Goal: Task Accomplishment & Management: Manage account settings

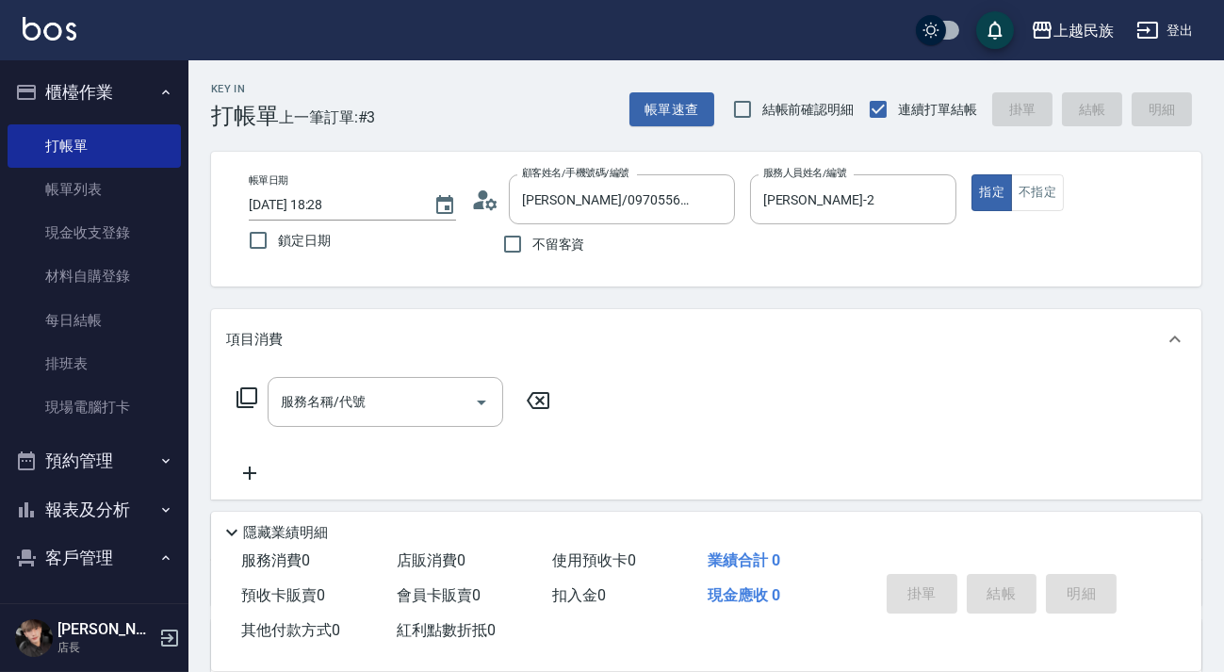
click at [482, 198] on circle at bounding box center [482, 194] width 9 height 9
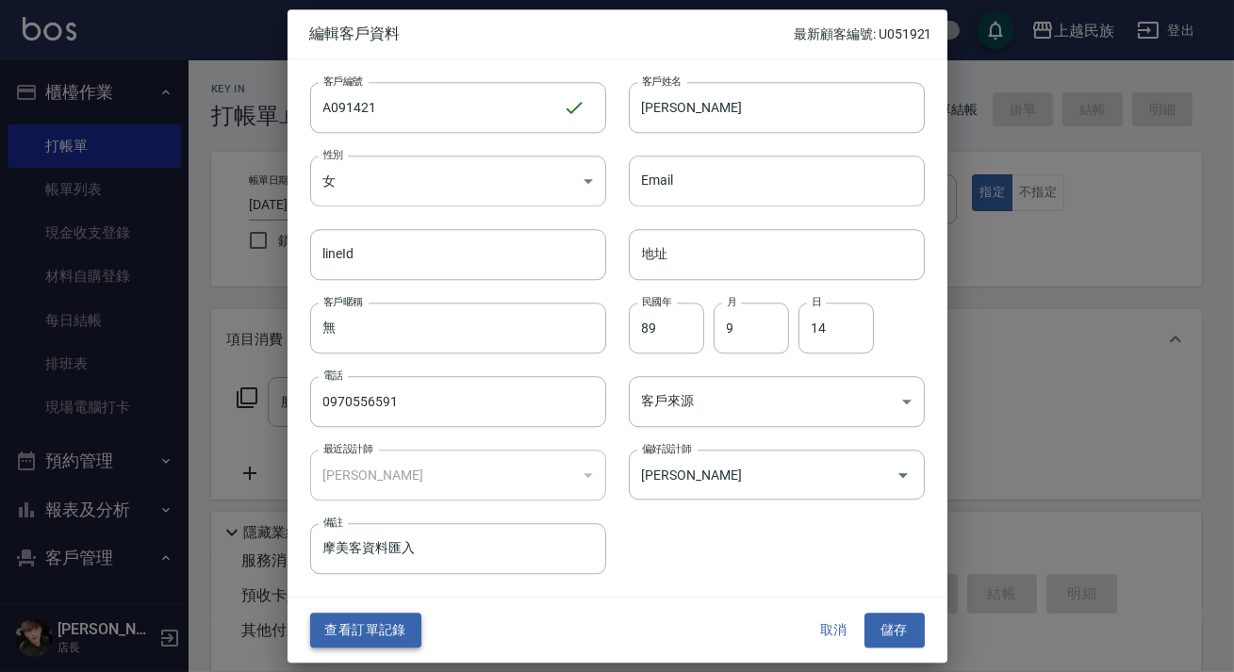
click at [353, 639] on button "查看訂單記錄" at bounding box center [365, 631] width 111 height 35
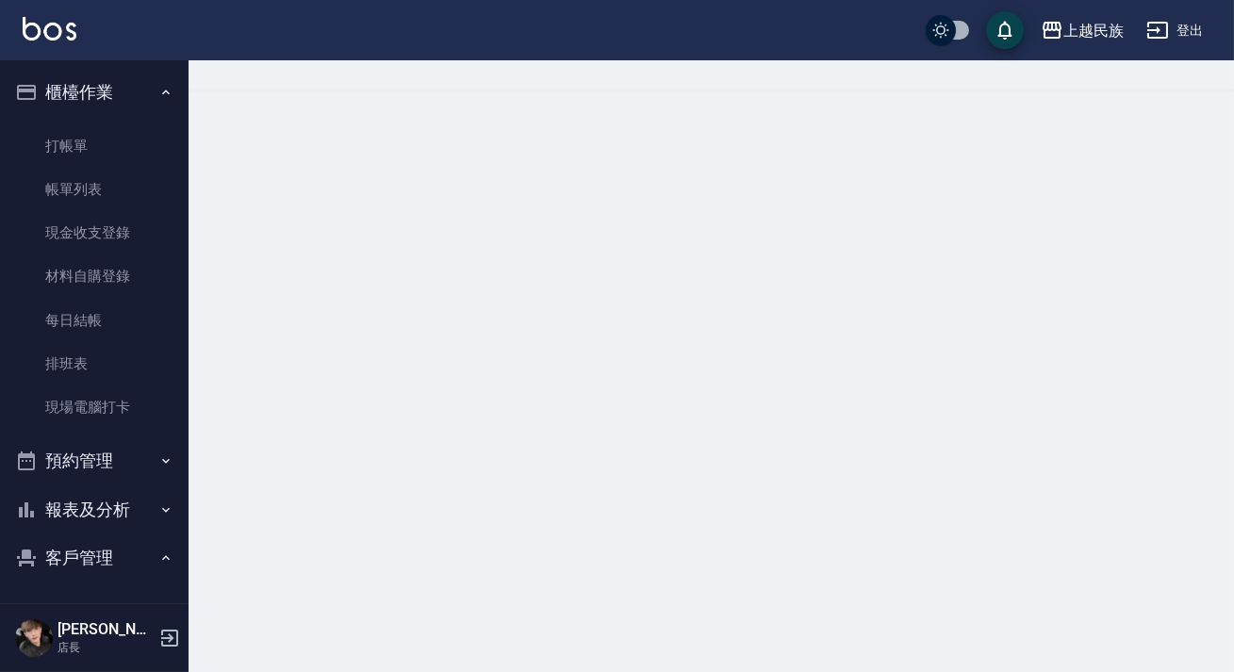
click at [356, 634] on div at bounding box center [617, 336] width 1234 height 672
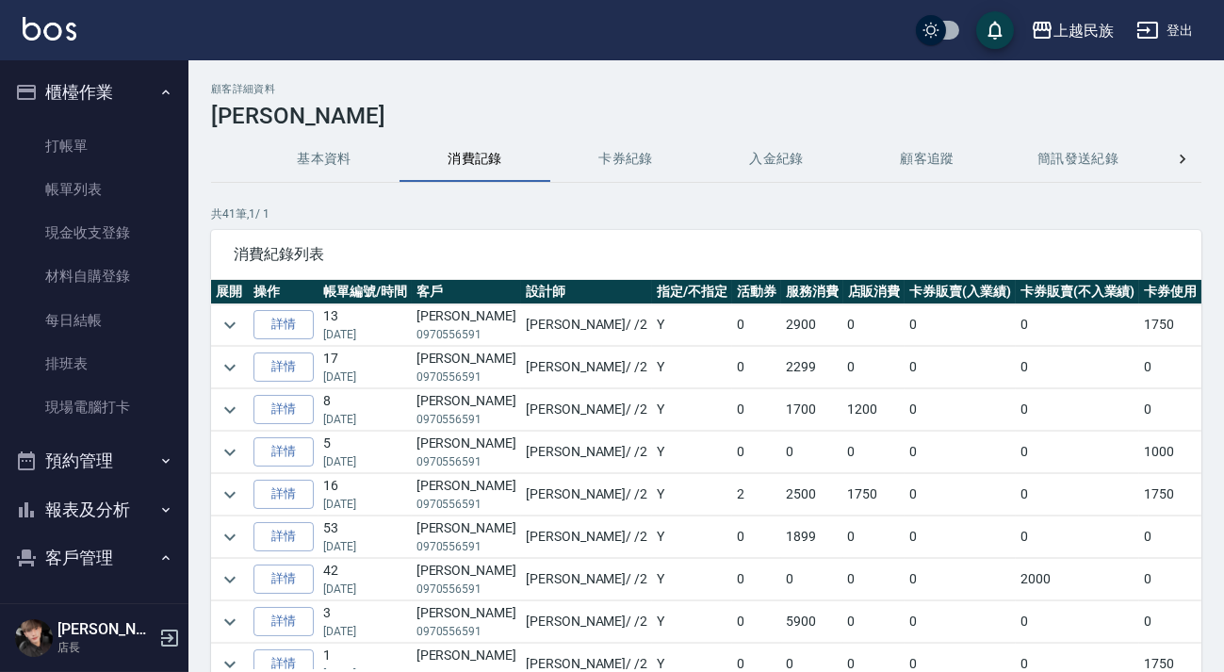
click at [655, 133] on div "顧客詳細資料 [PERSON_NAME] 基本資料 消費記錄 卡券紀錄 入金紀錄 顧客追蹤 簡訊發送紀錄 抽獎券紀錄 共 41 筆, 1 / 1 消費紀錄列表…" at bounding box center [707, 430] width 1036 height 695
click at [652, 151] on button "卡券紀錄" at bounding box center [625, 159] width 151 height 45
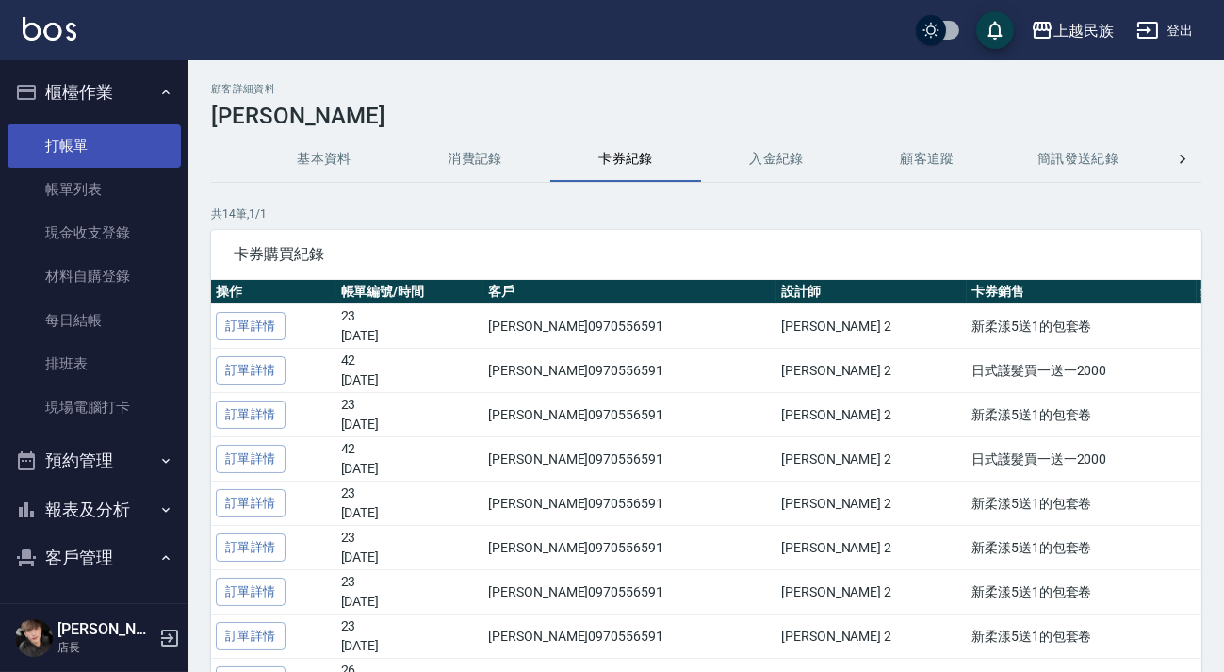
click at [68, 135] on link "打帳單" at bounding box center [94, 145] width 173 height 43
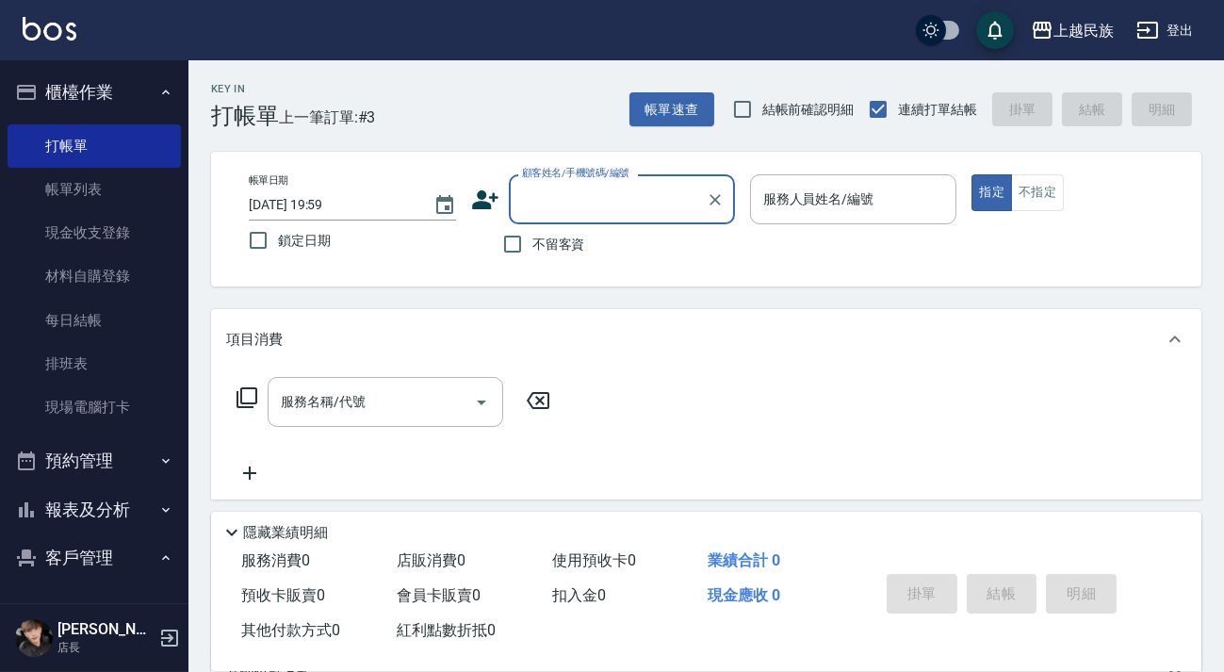
click at [550, 200] on input "顧客姓名/手機號碼/編號" at bounding box center [607, 199] width 181 height 33
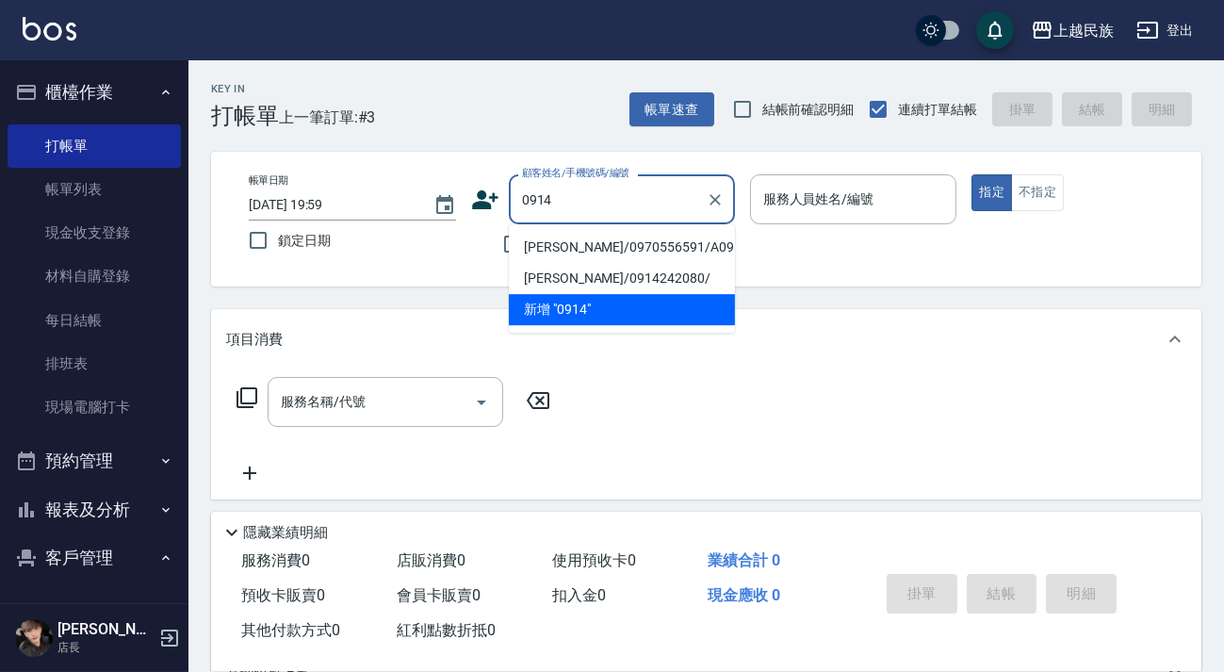
drag, startPoint x: 613, startPoint y: 257, endPoint x: 584, endPoint y: 254, distance: 28.4
click at [613, 256] on li "[PERSON_NAME]/0970556591/A091421" at bounding box center [622, 247] width 226 height 31
type input "[PERSON_NAME]/0970556591/A091421"
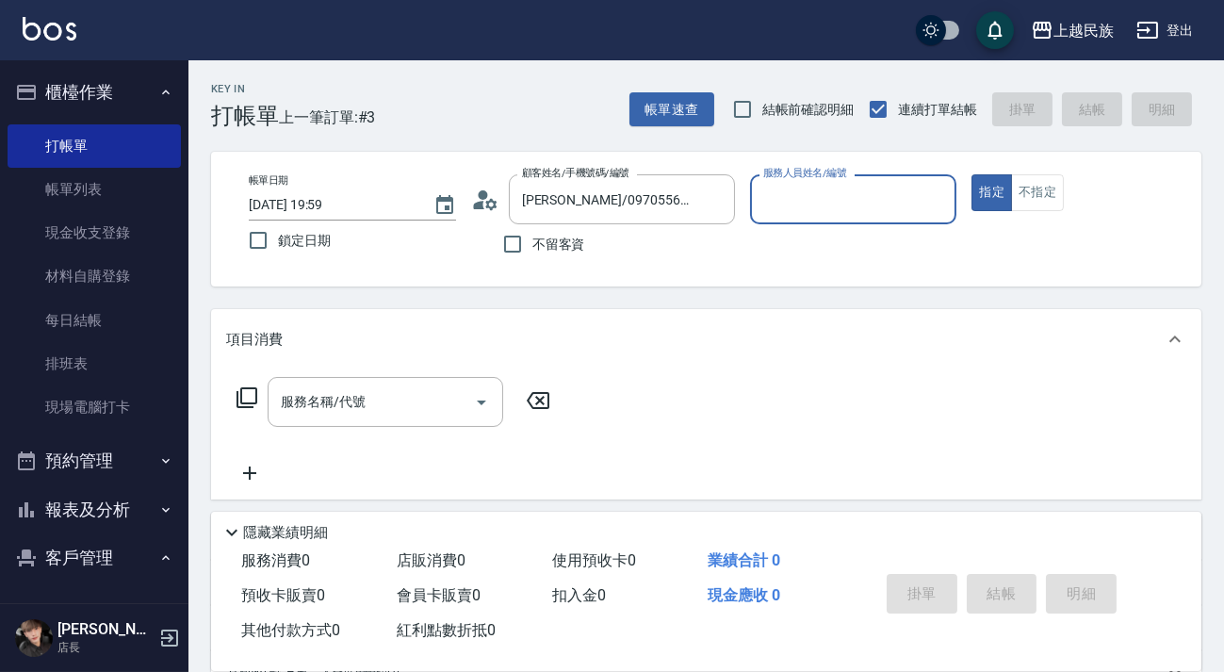
type input "[PERSON_NAME]-2"
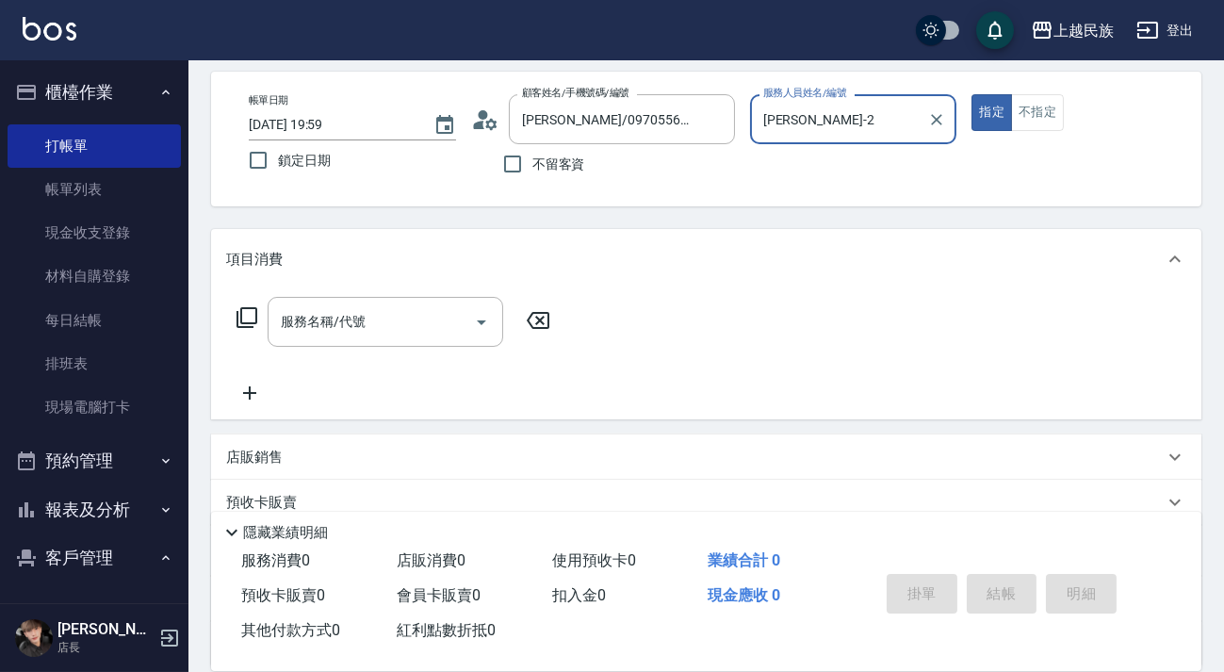
scroll to position [252, 0]
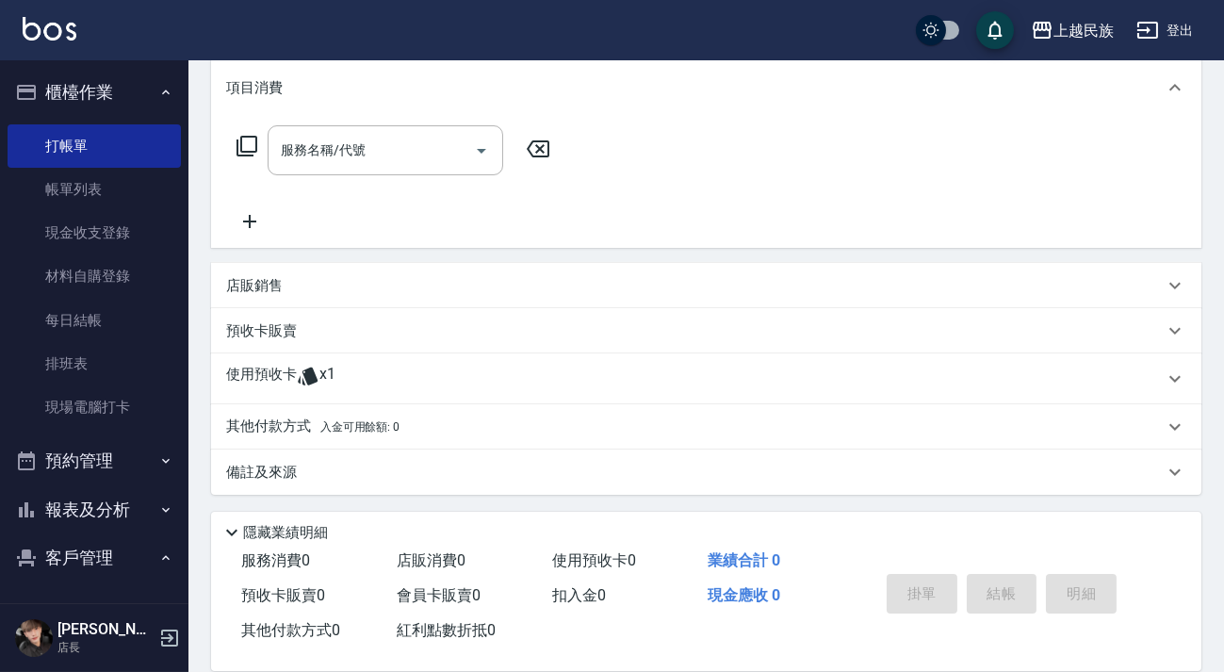
click at [410, 386] on div "使用預收卡 x1" at bounding box center [695, 379] width 938 height 28
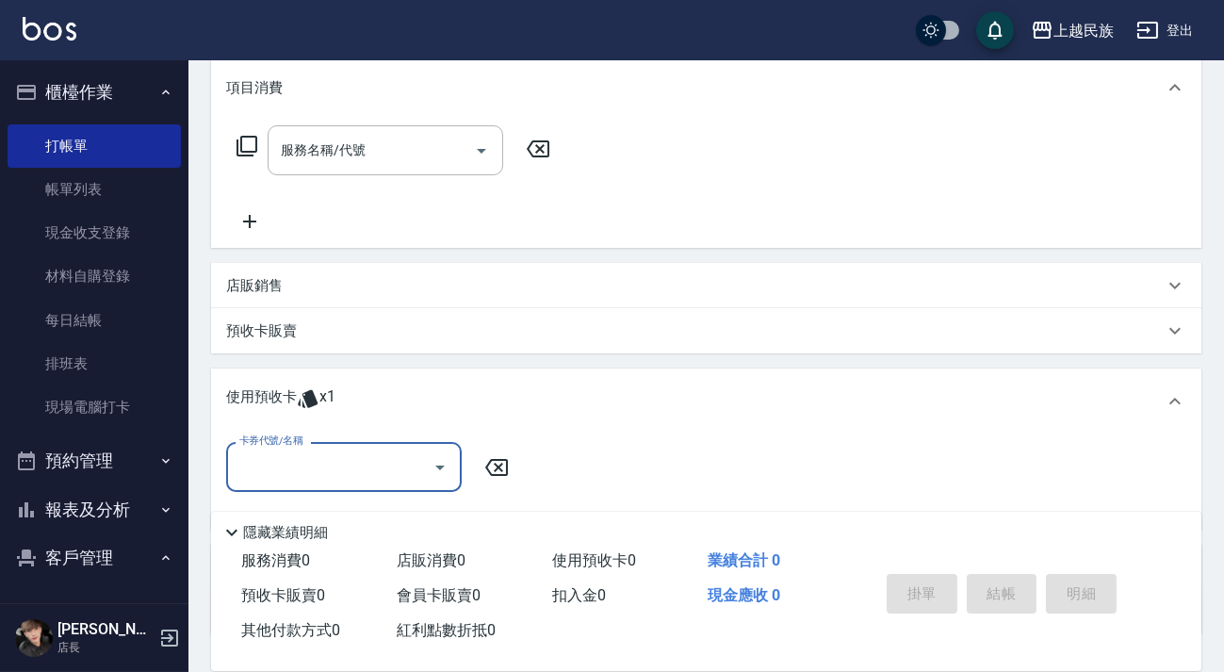
scroll to position [392, 0]
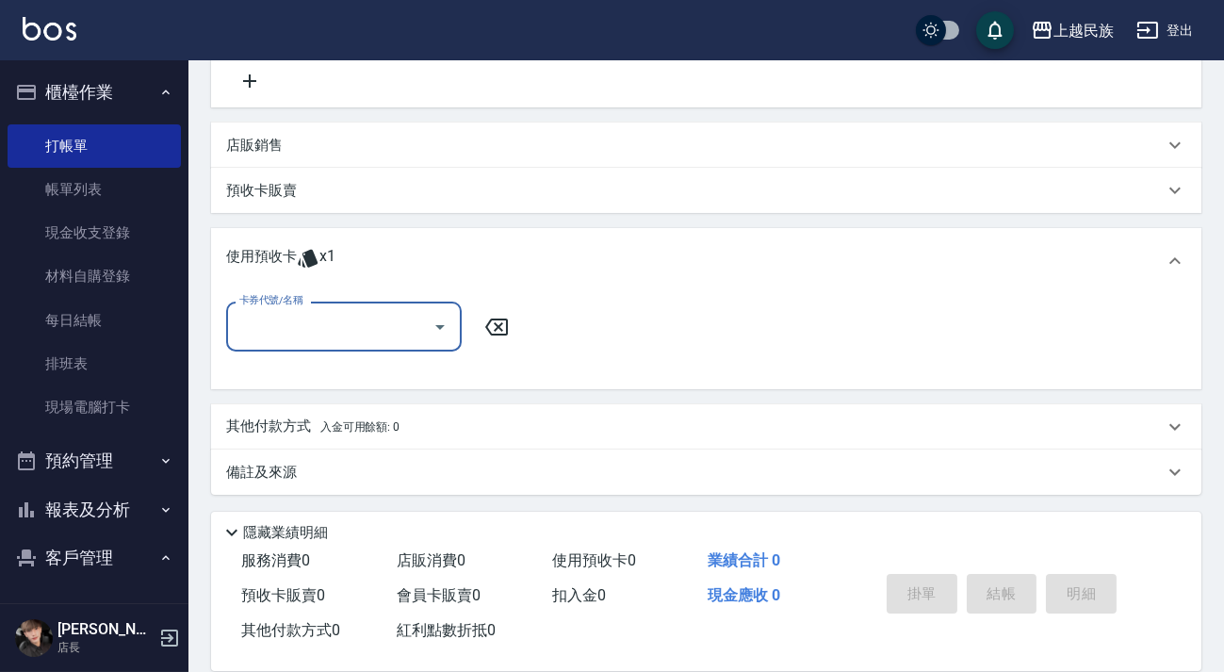
click at [442, 344] on div at bounding box center [439, 327] width 28 height 50
click at [442, 342] on div at bounding box center [439, 327] width 28 height 50
click at [442, 335] on icon "Open" at bounding box center [440, 327] width 23 height 23
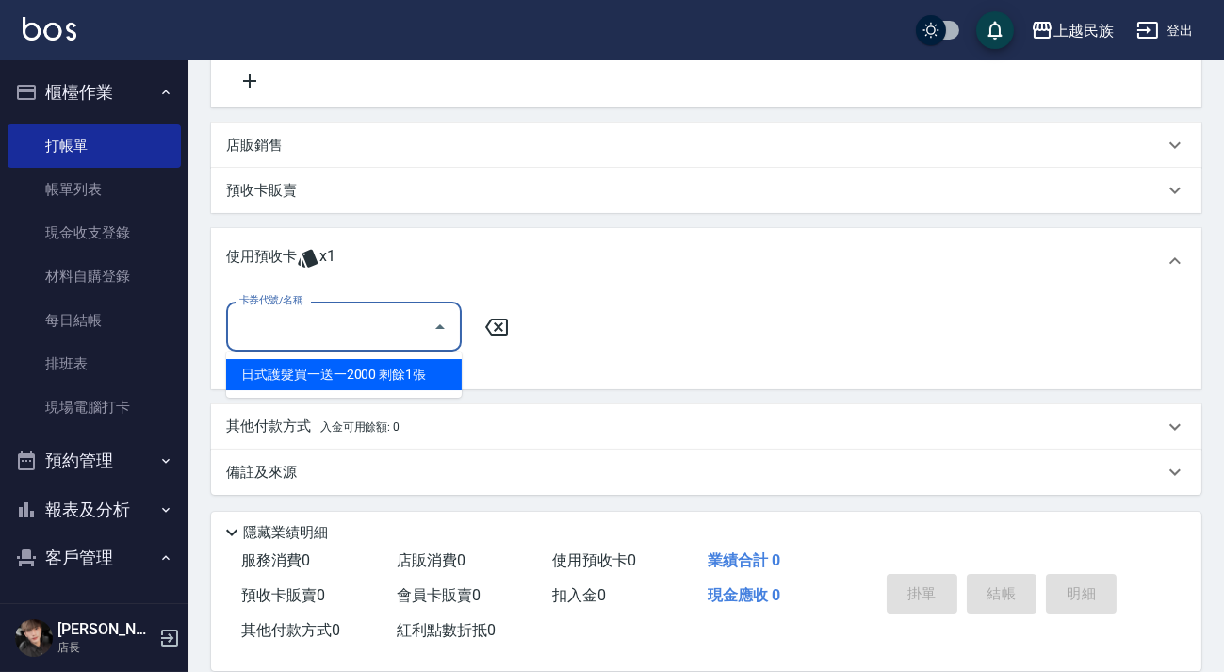
click at [425, 376] on div "日式護髮買一送一2000 剩餘1張" at bounding box center [344, 374] width 236 height 31
type input "日式護髮買一送一2000"
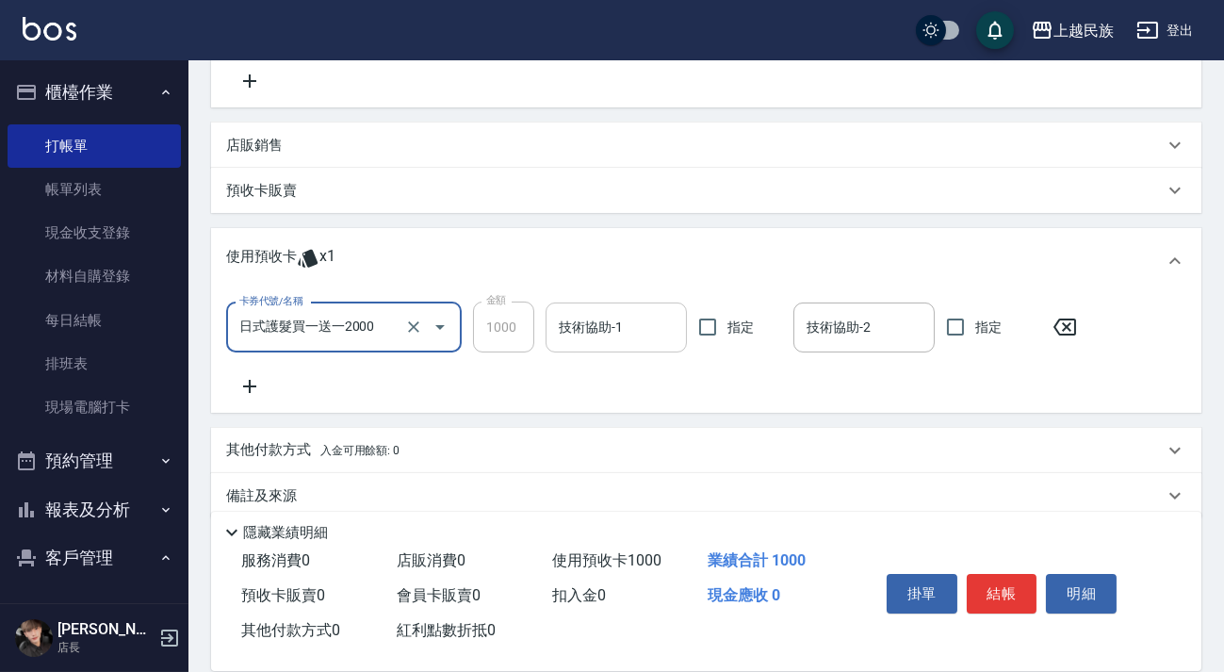
click at [632, 335] on input "技術協助-1" at bounding box center [616, 327] width 124 height 33
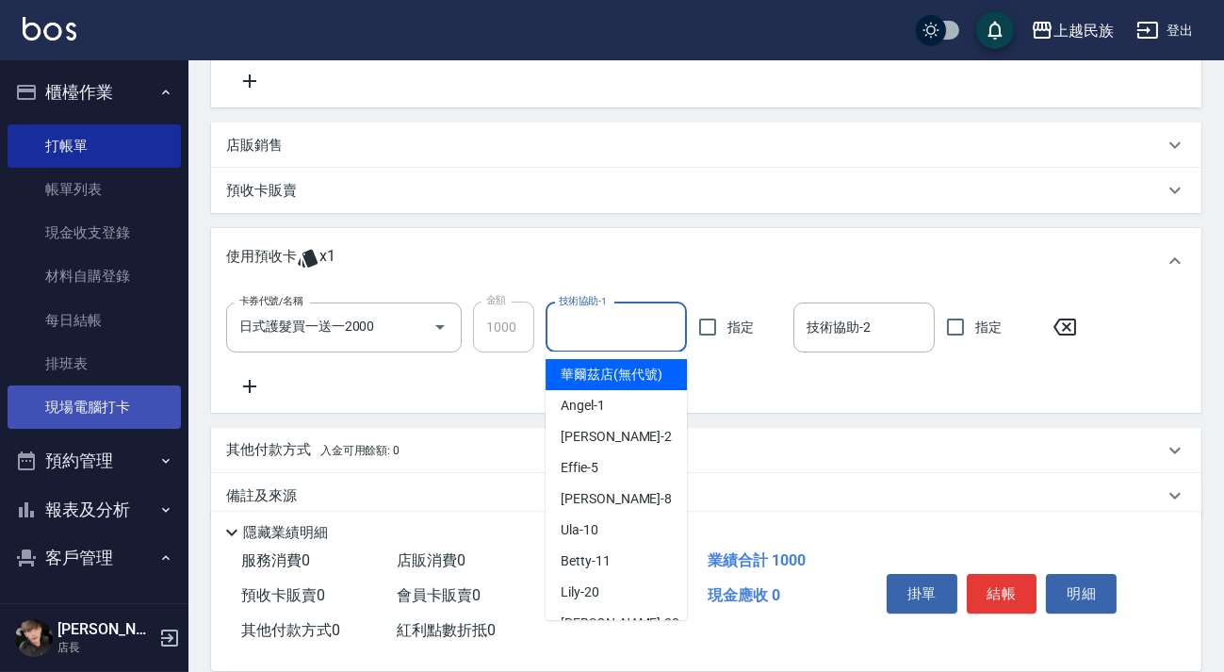
click at [110, 403] on link "現場電腦打卡" at bounding box center [94, 407] width 173 height 43
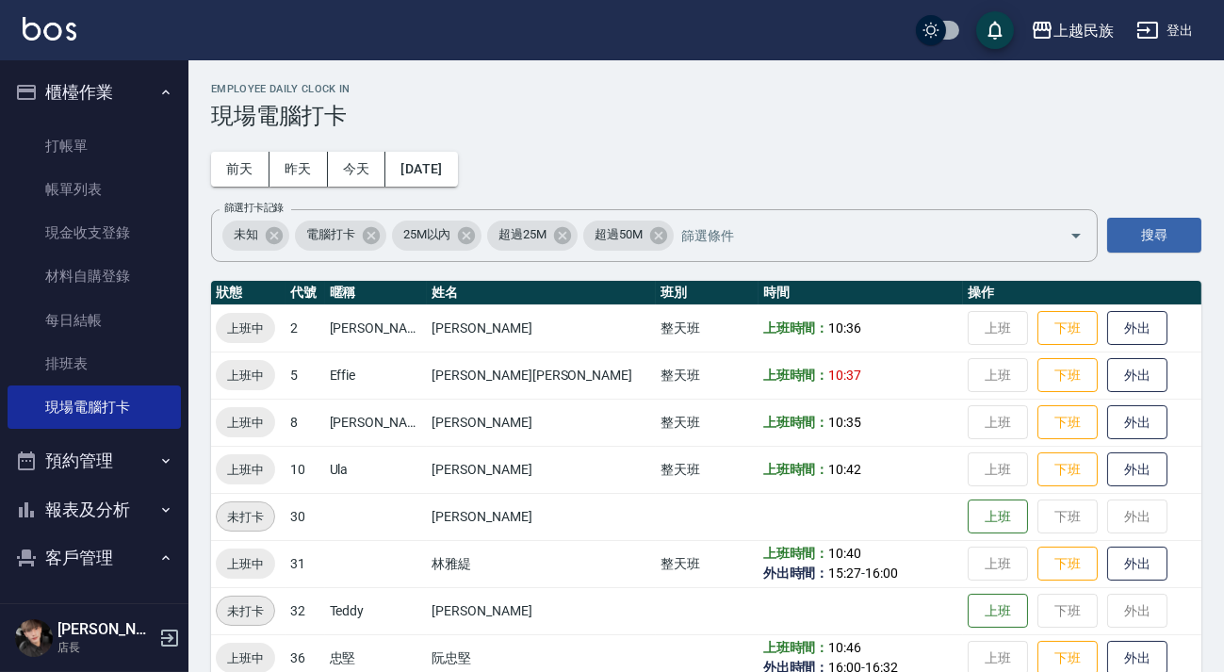
scroll to position [32, 0]
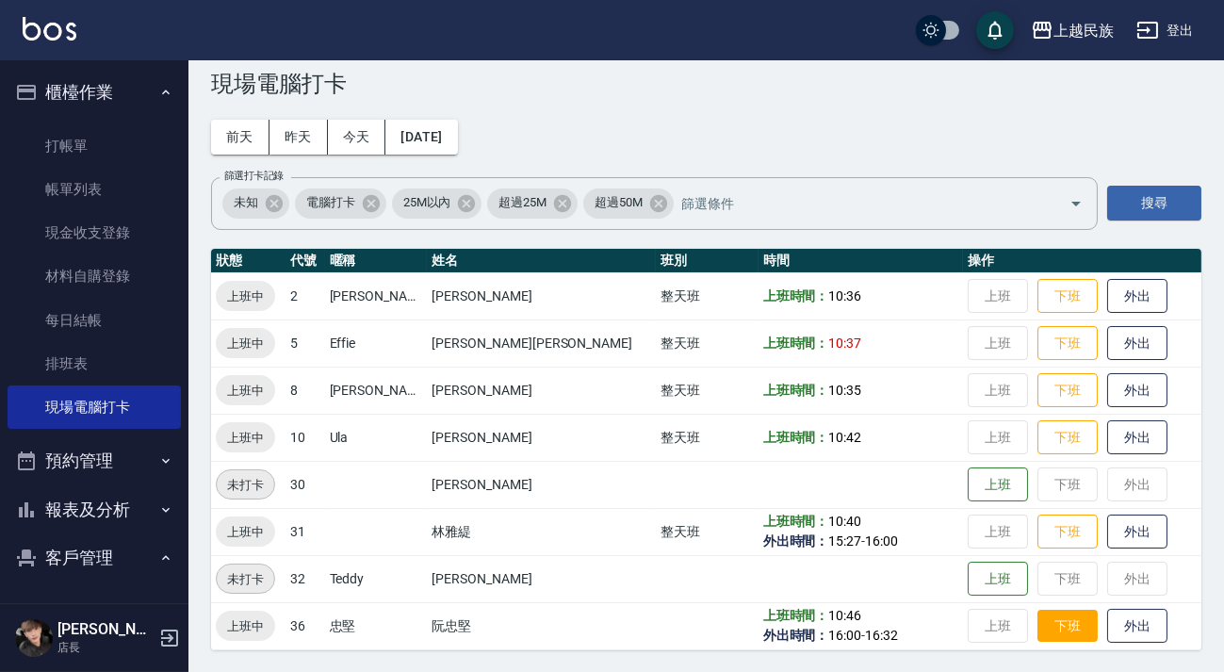
click at [1038, 617] on button "下班" at bounding box center [1068, 626] width 60 height 33
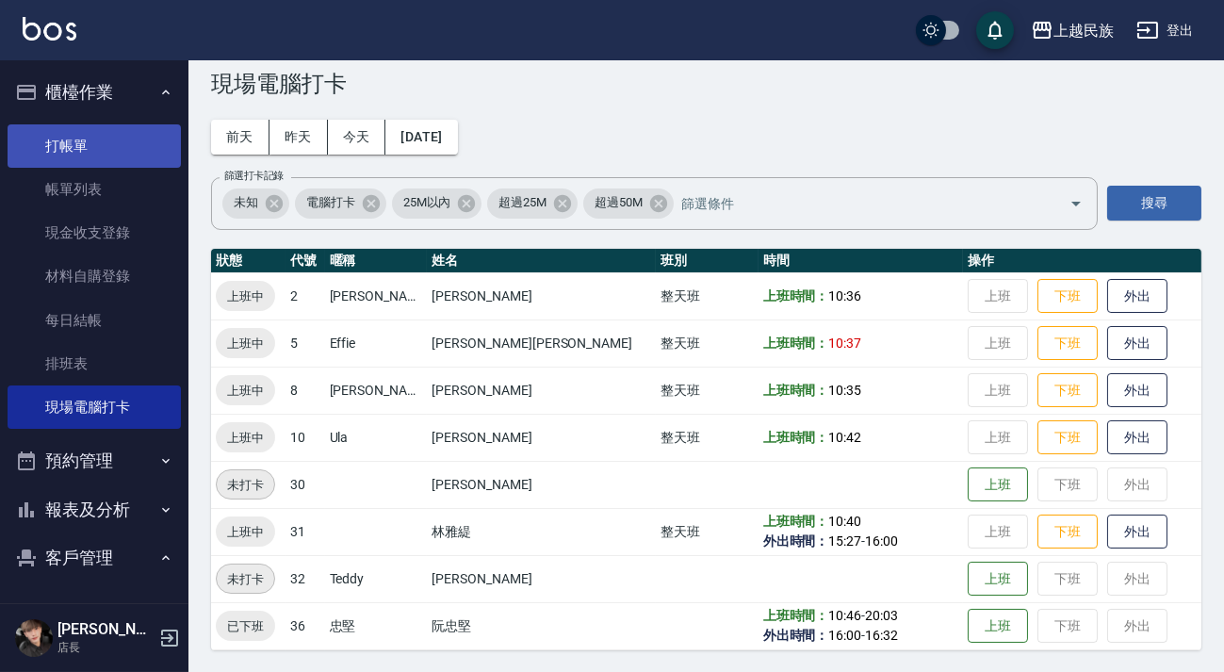
click at [148, 139] on link "打帳單" at bounding box center [94, 145] width 173 height 43
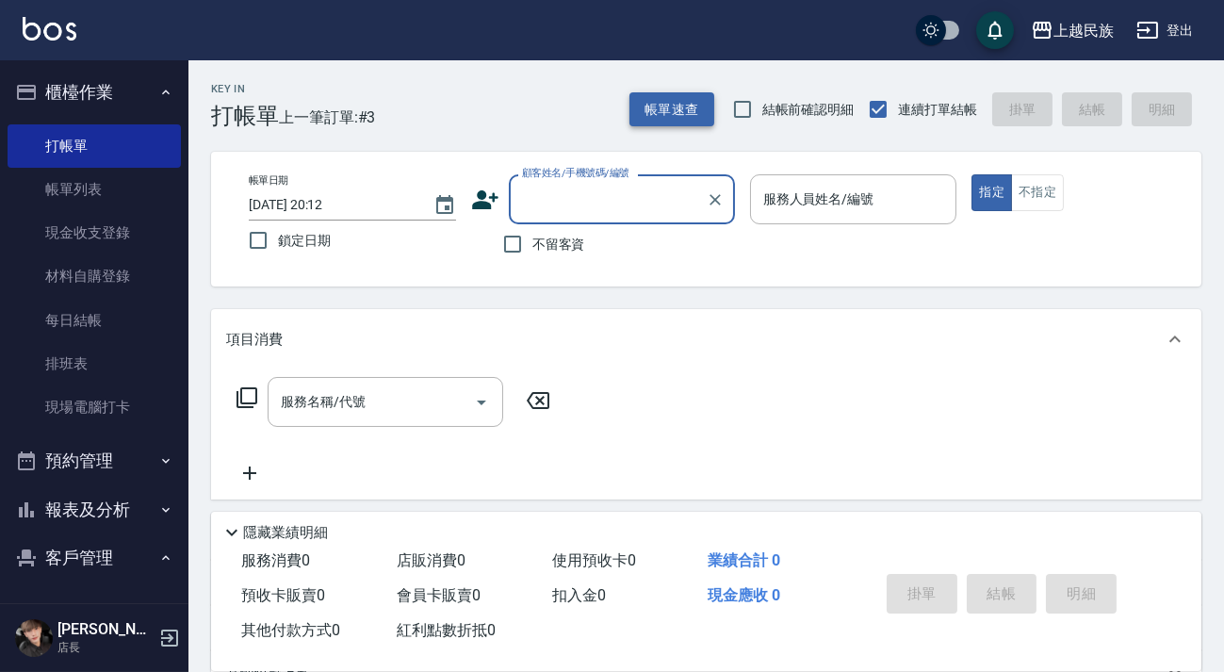
click at [669, 103] on button "帳單速查" at bounding box center [672, 109] width 85 height 35
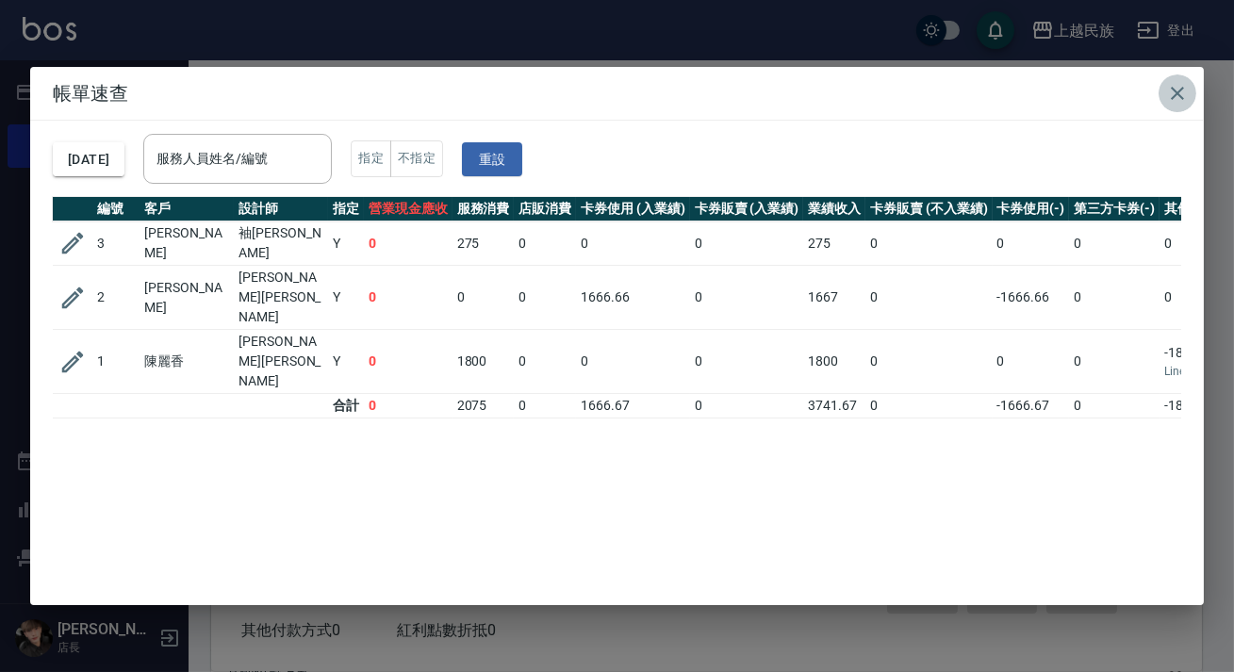
click at [1185, 81] on button "button" at bounding box center [1177, 93] width 38 height 38
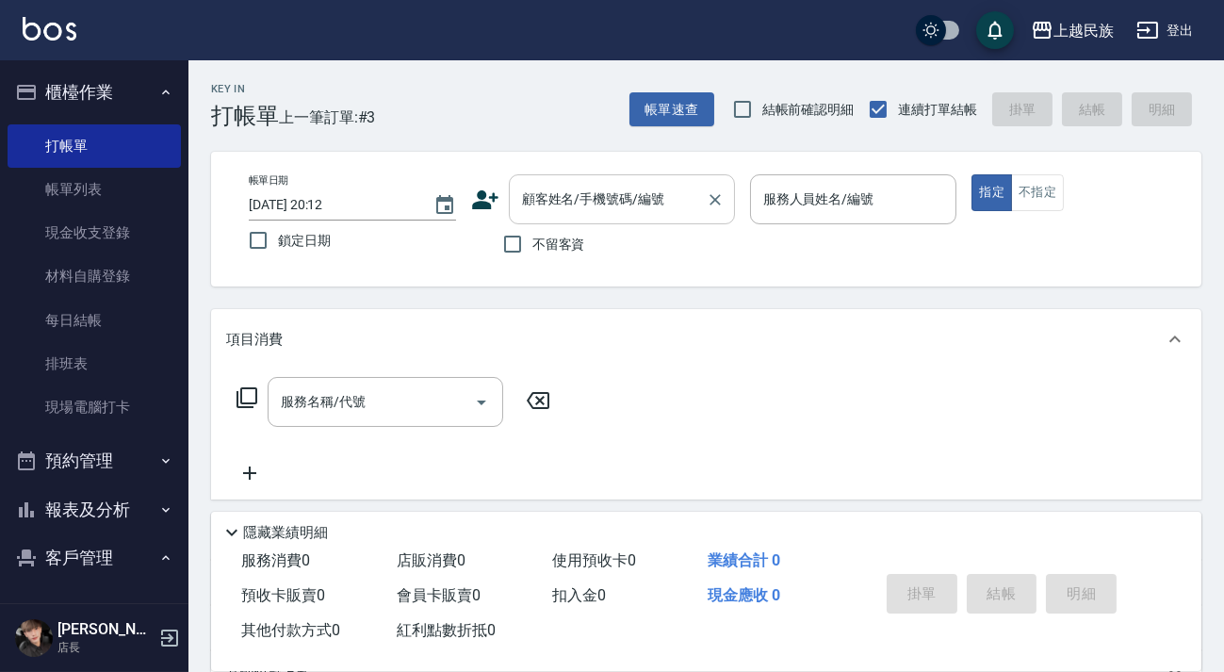
click at [585, 188] on div "顧客姓名/手機號碼/編號 顧客姓名/手機號碼/編號" at bounding box center [622, 199] width 226 height 50
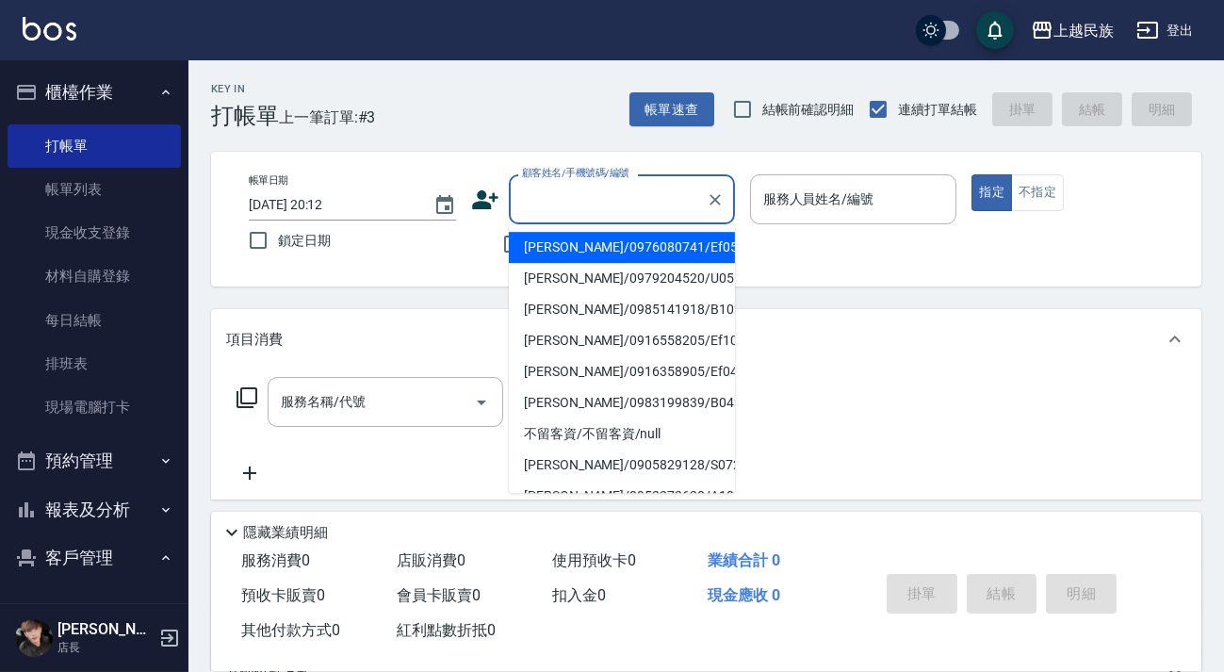
click at [479, 246] on div "不留客資" at bounding box center [603, 244] width 264 height 40
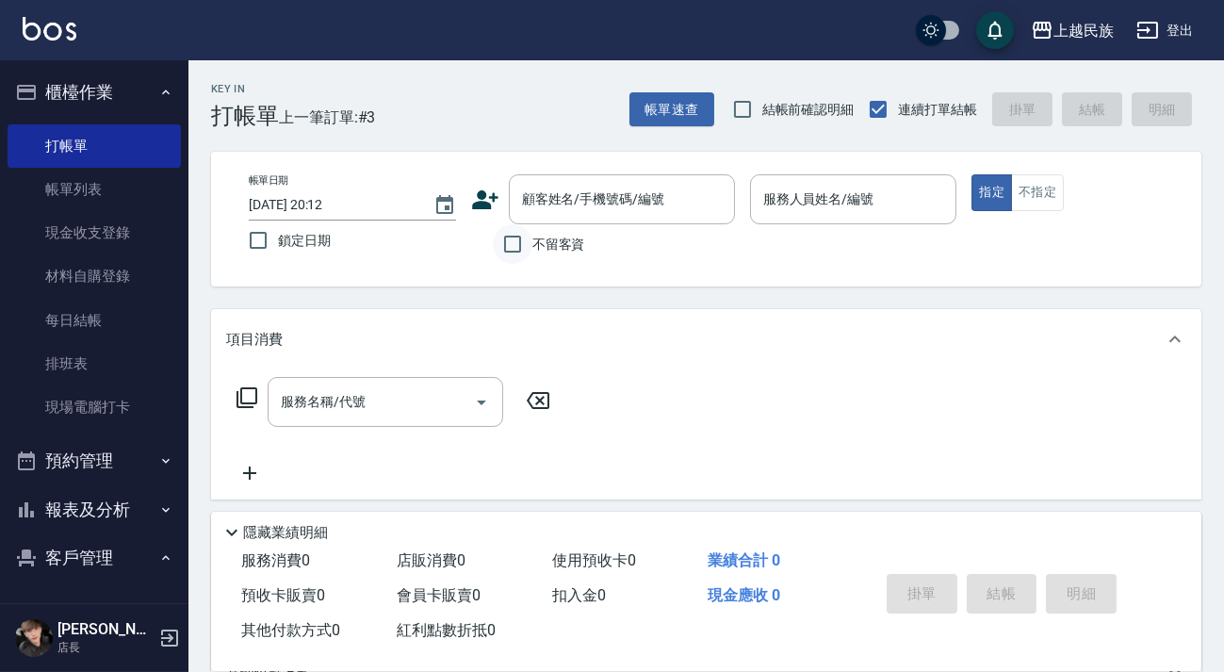
drag, startPoint x: 510, startPoint y: 244, endPoint x: 594, endPoint y: 231, distance: 84.9
click at [511, 244] on input "不留客資" at bounding box center [513, 244] width 40 height 40
checkbox input "true"
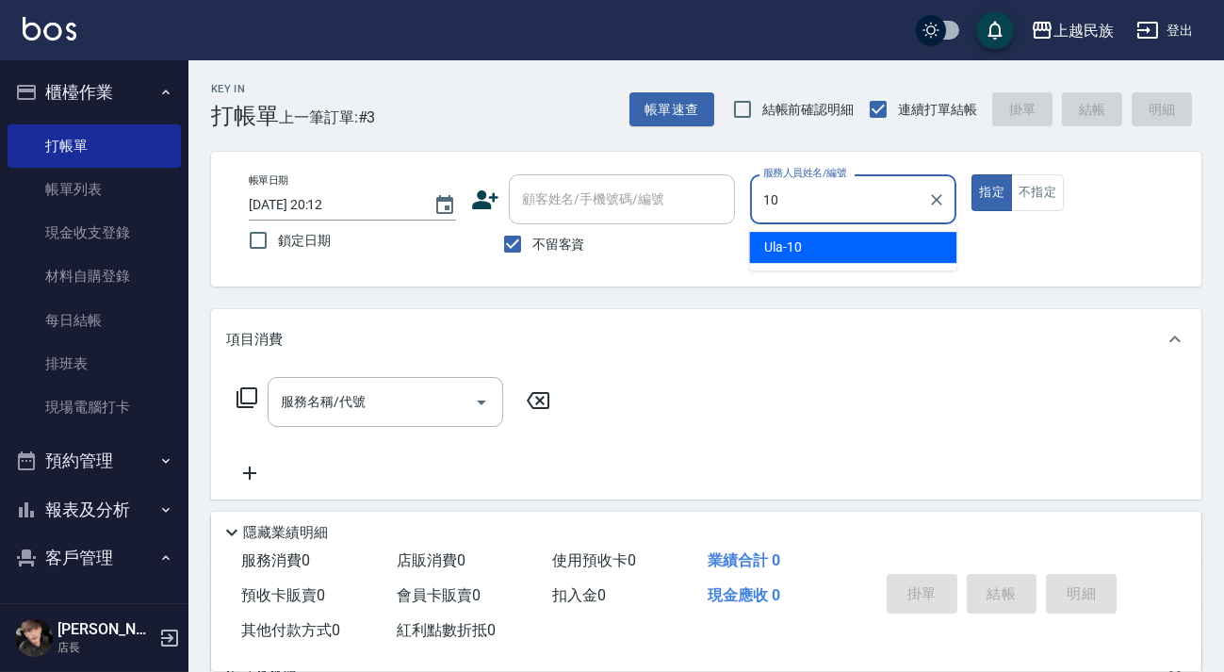
type input "Ula-10"
type button "true"
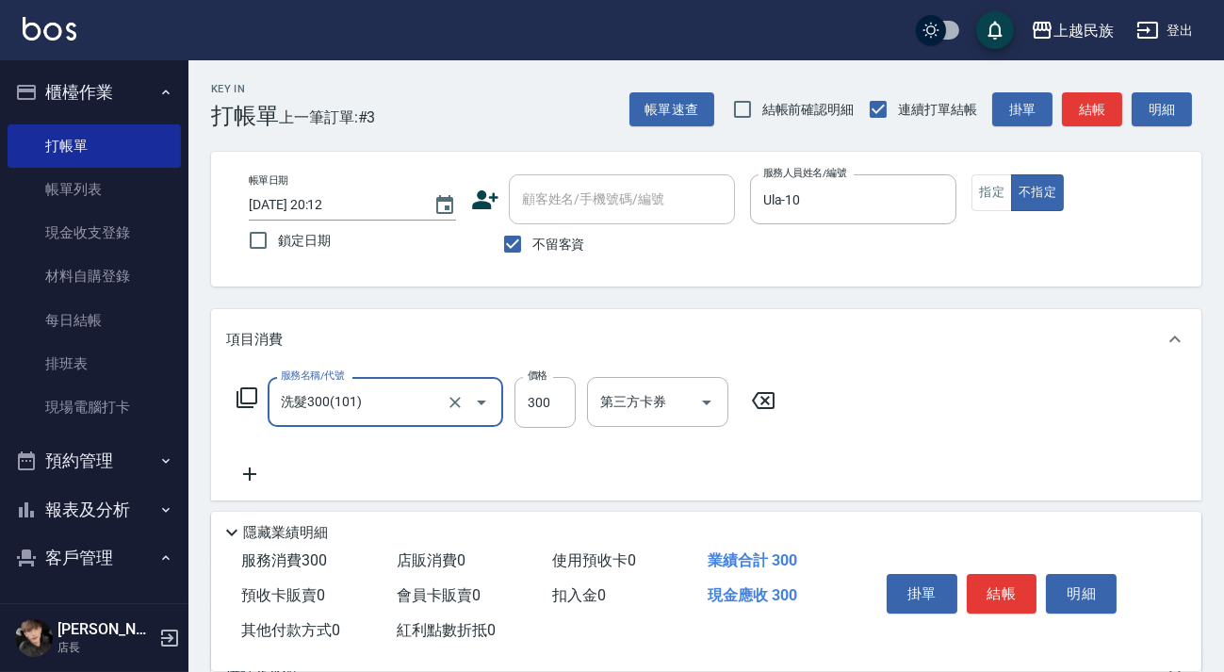
type input "洗髮300(101)"
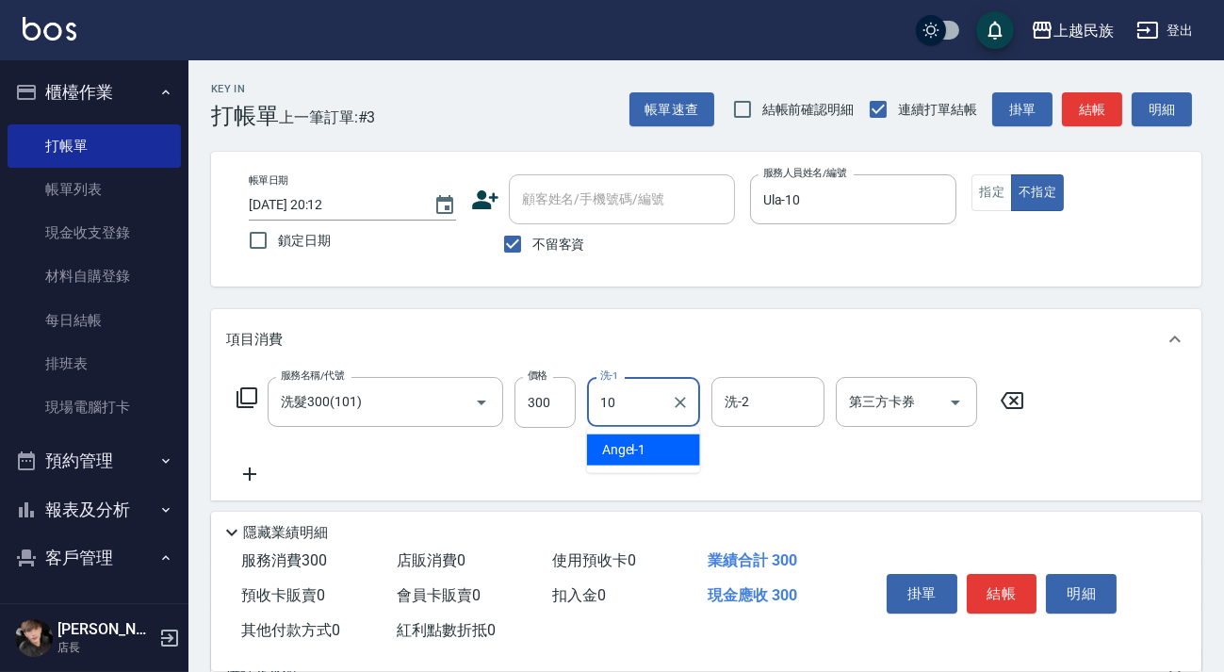
type input "Ula-10"
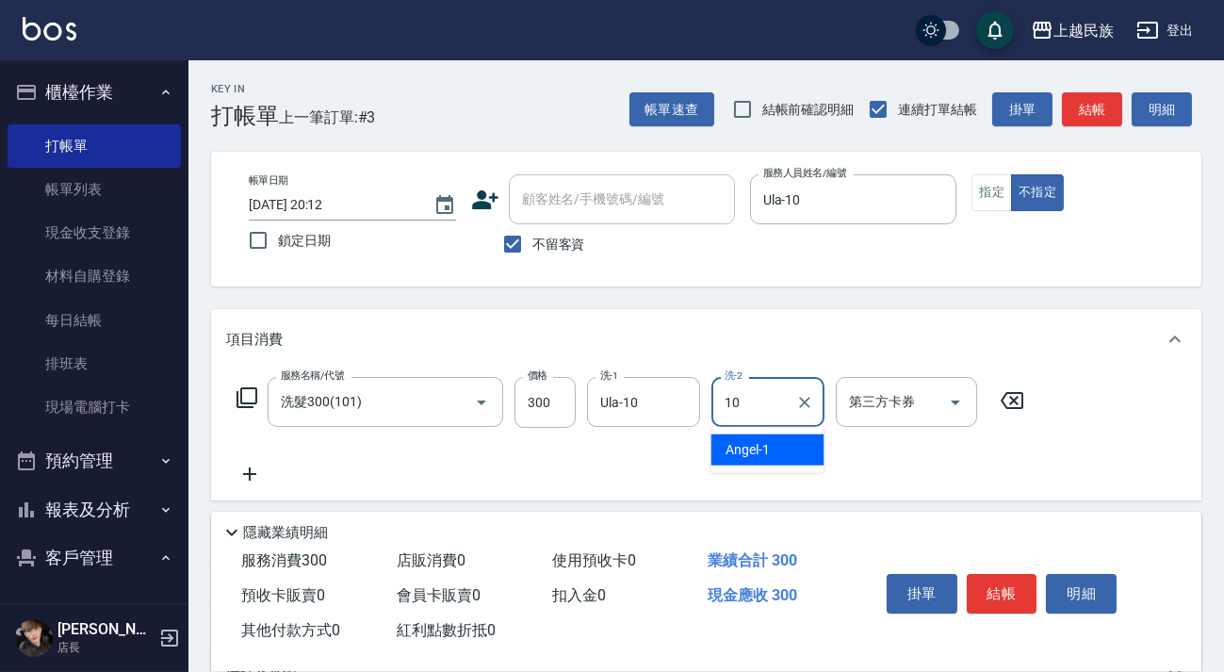
type input "Ula-10"
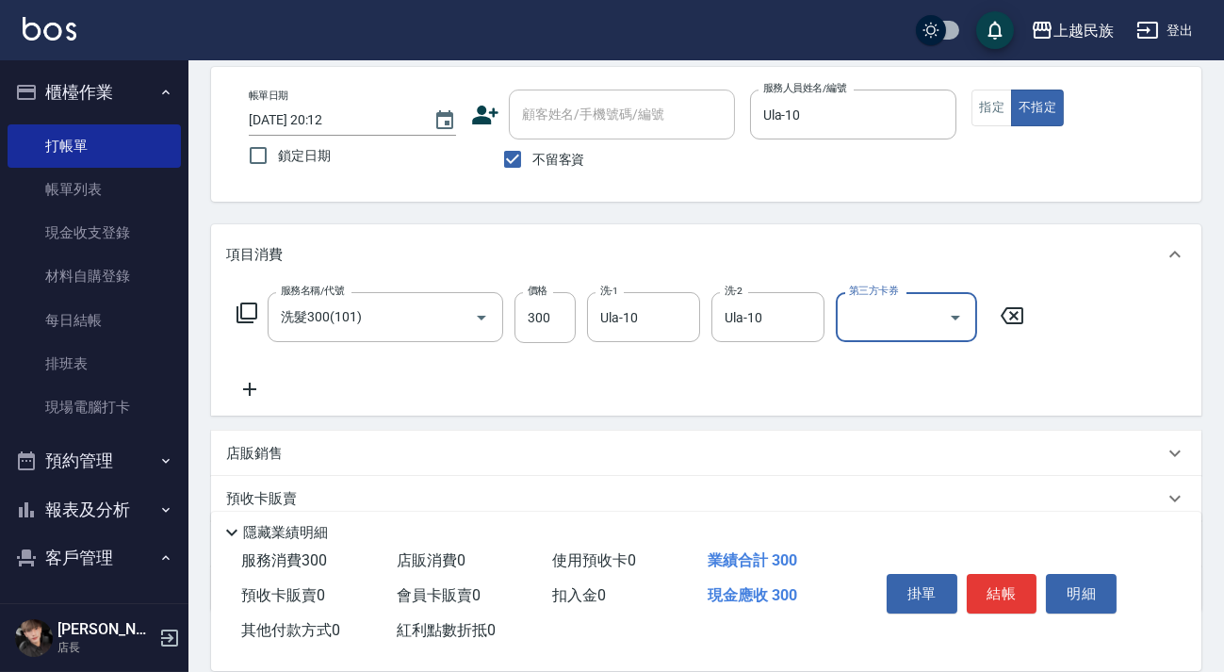
scroll to position [202, 0]
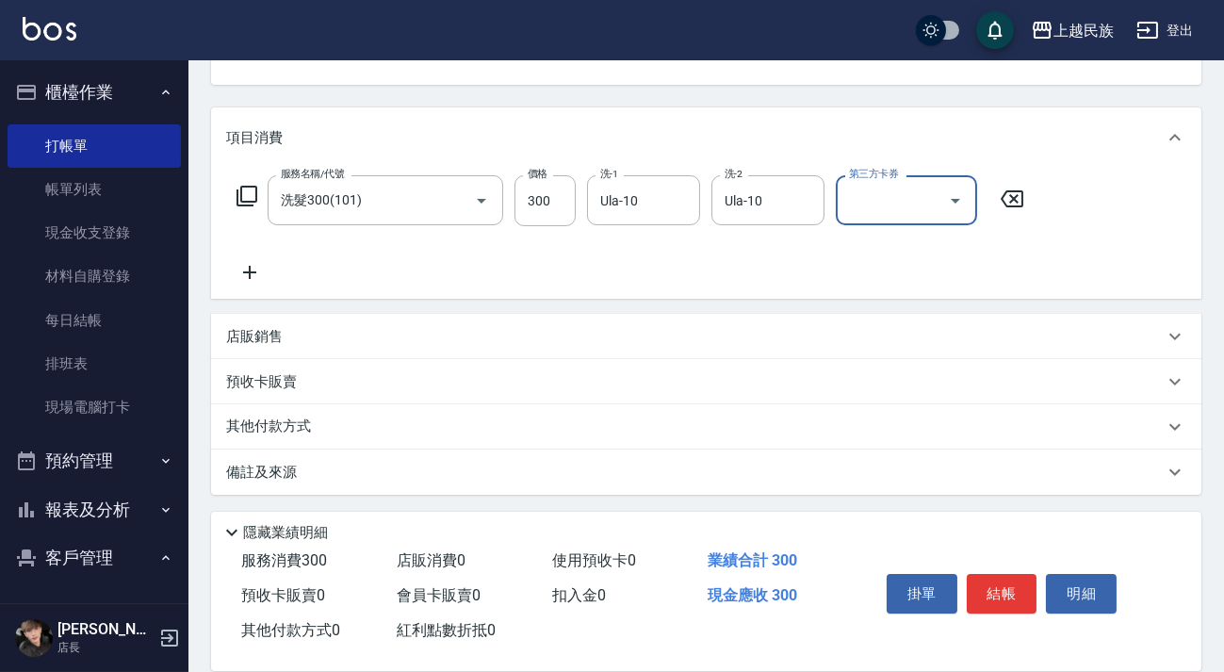
click at [334, 344] on div "店販銷售" at bounding box center [695, 337] width 938 height 20
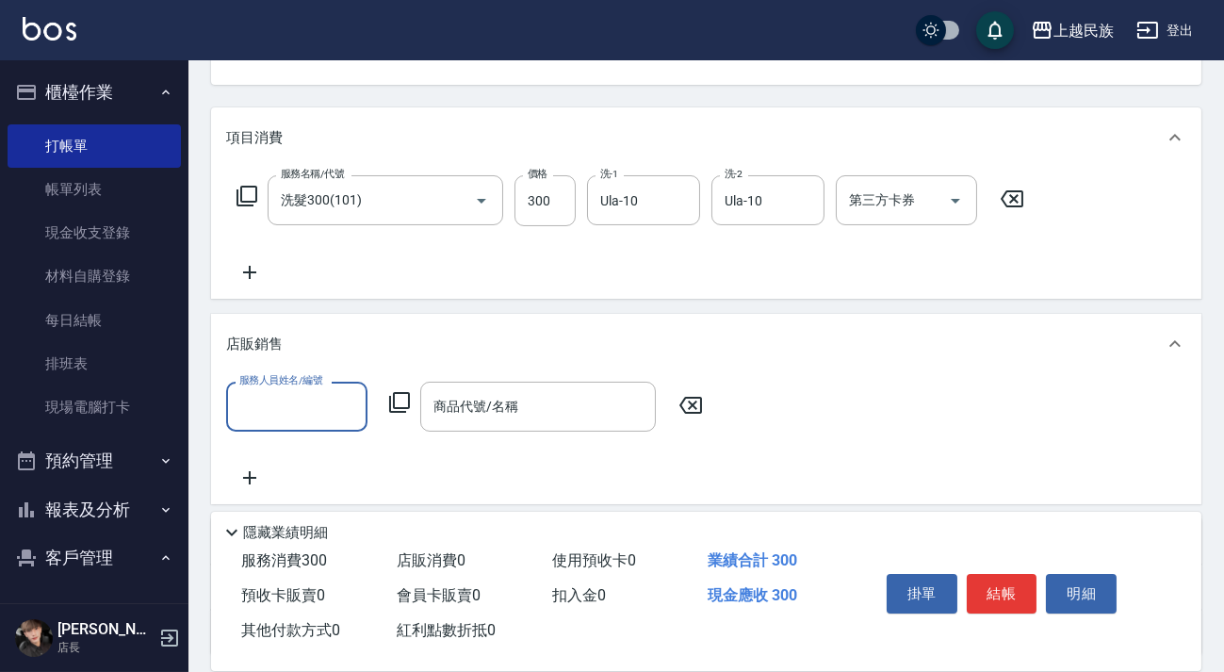
scroll to position [0, 0]
type input "Ula-10"
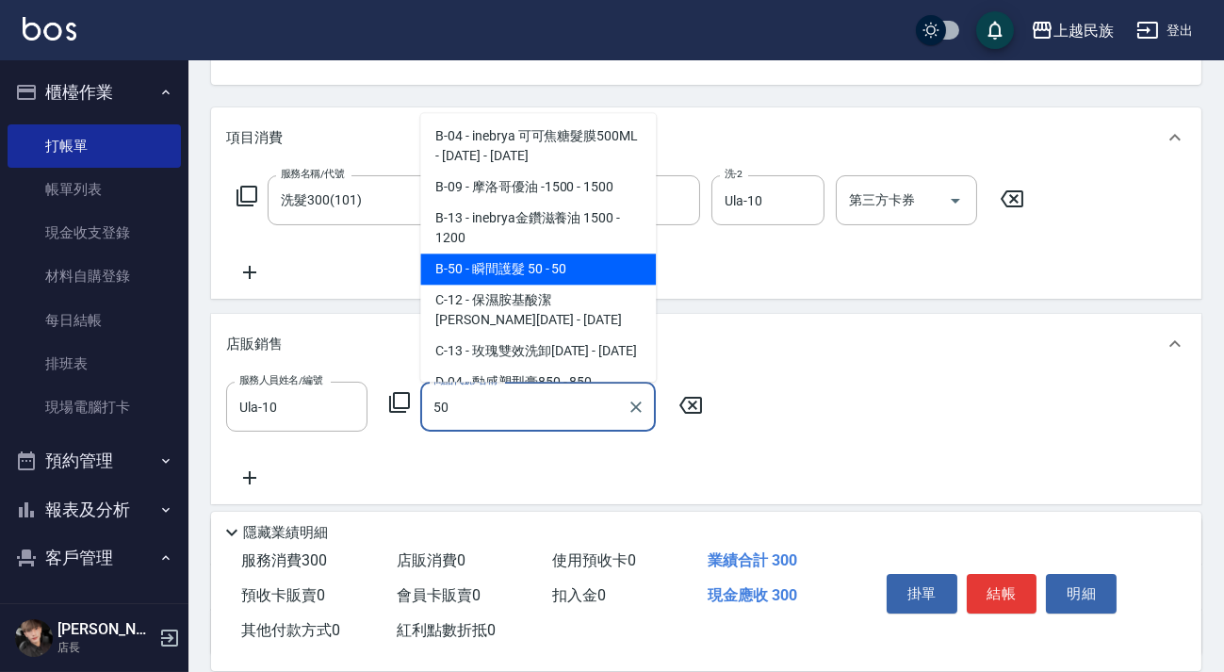
click at [501, 266] on span "B-50 - 瞬間護髮 50 - 50" at bounding box center [538, 269] width 236 height 31
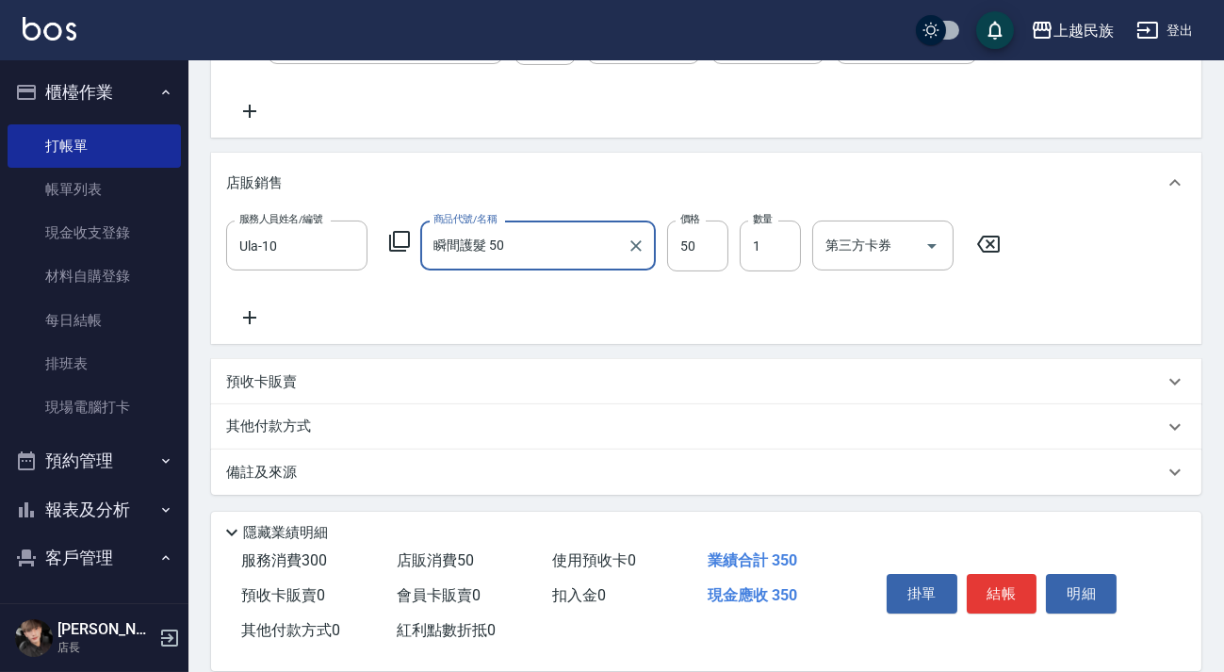
type input "瞬間護髮 50"
click at [769, 486] on div "備註及來源" at bounding box center [706, 472] width 991 height 45
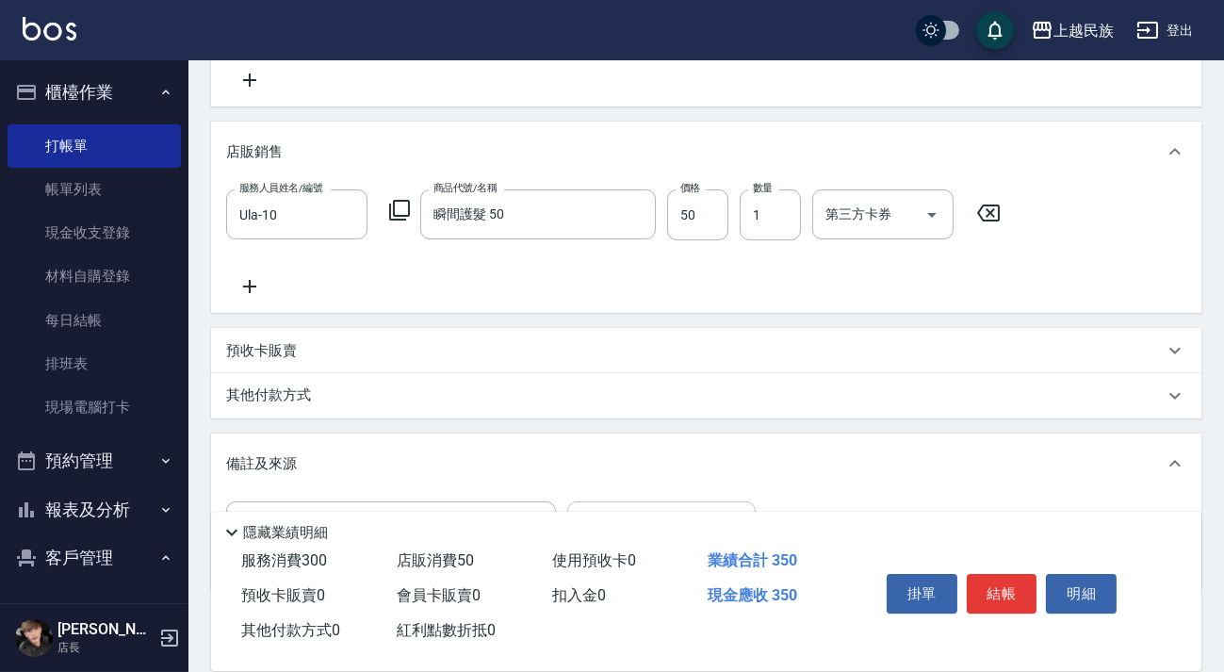
scroll to position [489, 0]
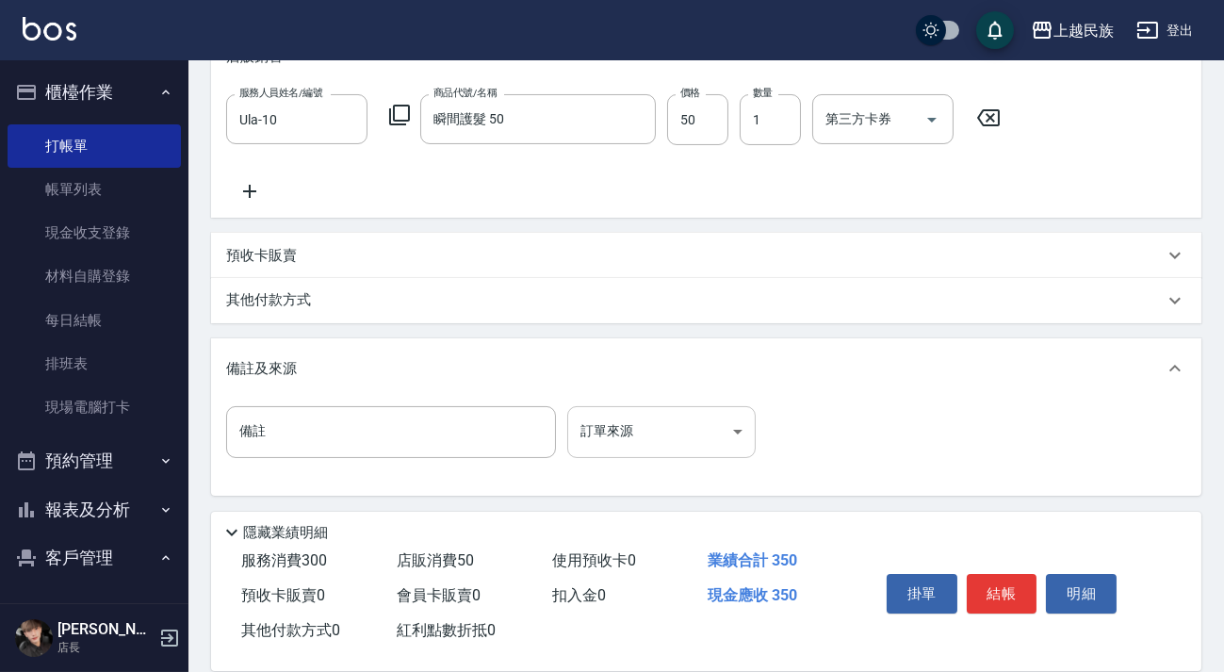
click at [716, 430] on body "上越民族 登出 櫃檯作業 打帳單 帳單列表 現金收支登錄 材料自購登錄 每日結帳 排班表 現場電腦打卡 預約管理 預約管理 單日預約紀錄 單週預約紀錄 報表及…" at bounding box center [612, 92] width 1224 height 1162
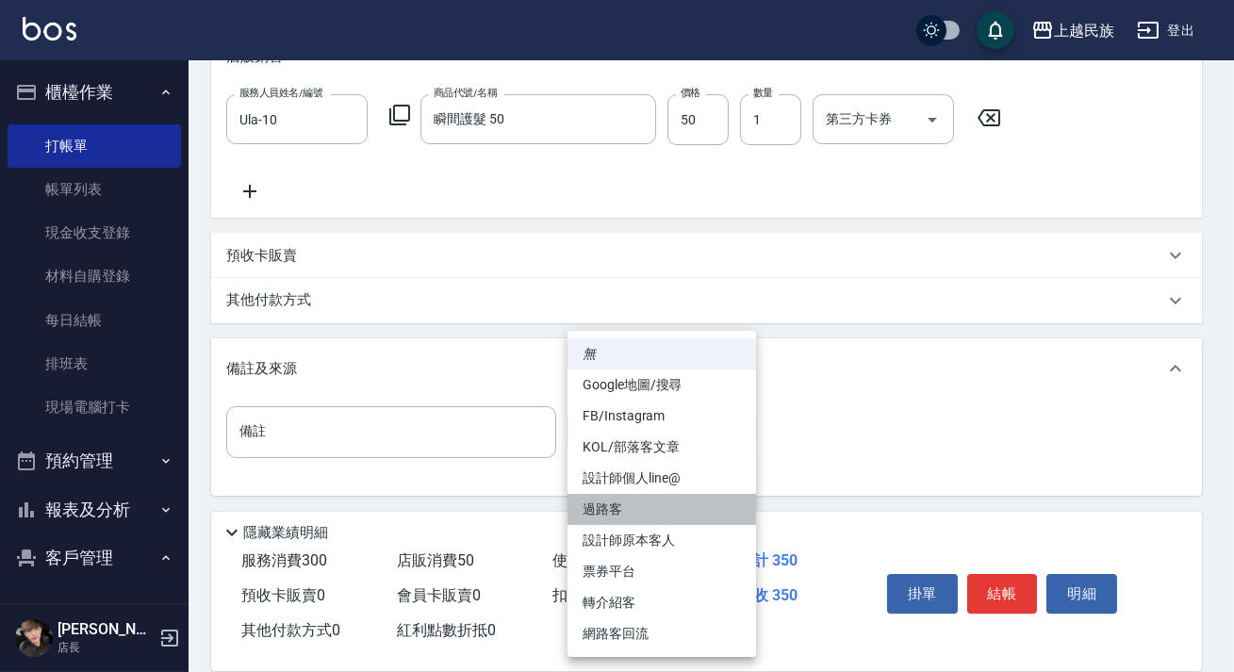
click at [671, 505] on li "過路客" at bounding box center [661, 509] width 189 height 31
type input "過路客"
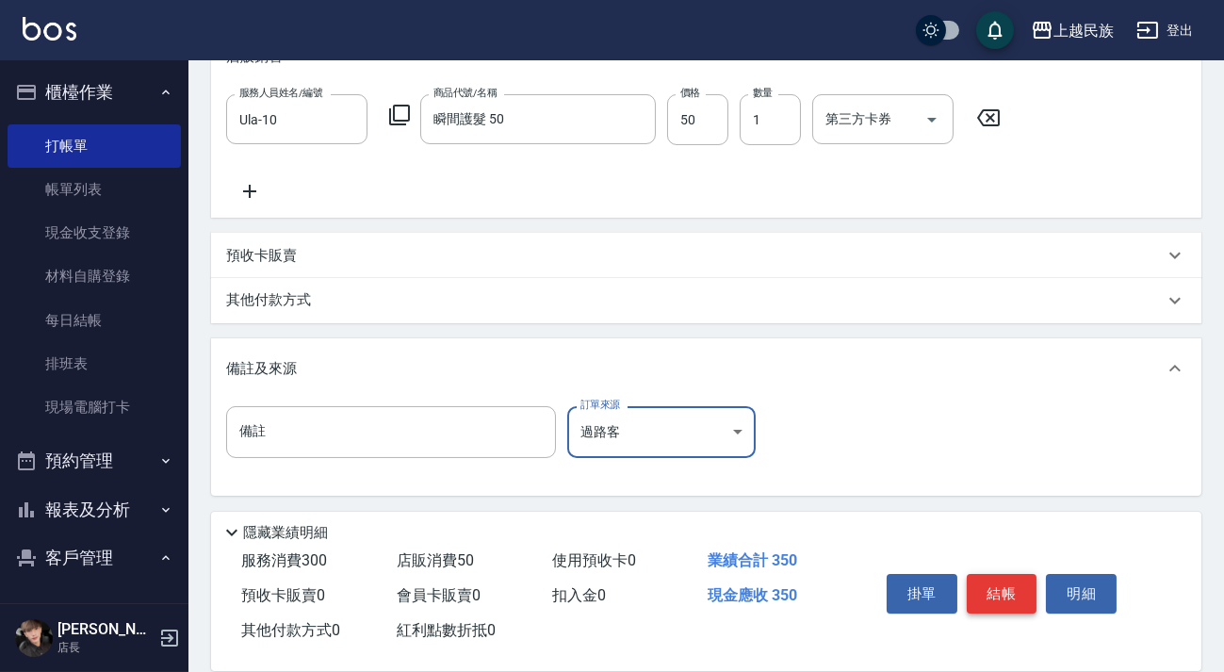
click at [988, 599] on button "結帳" at bounding box center [1002, 594] width 71 height 40
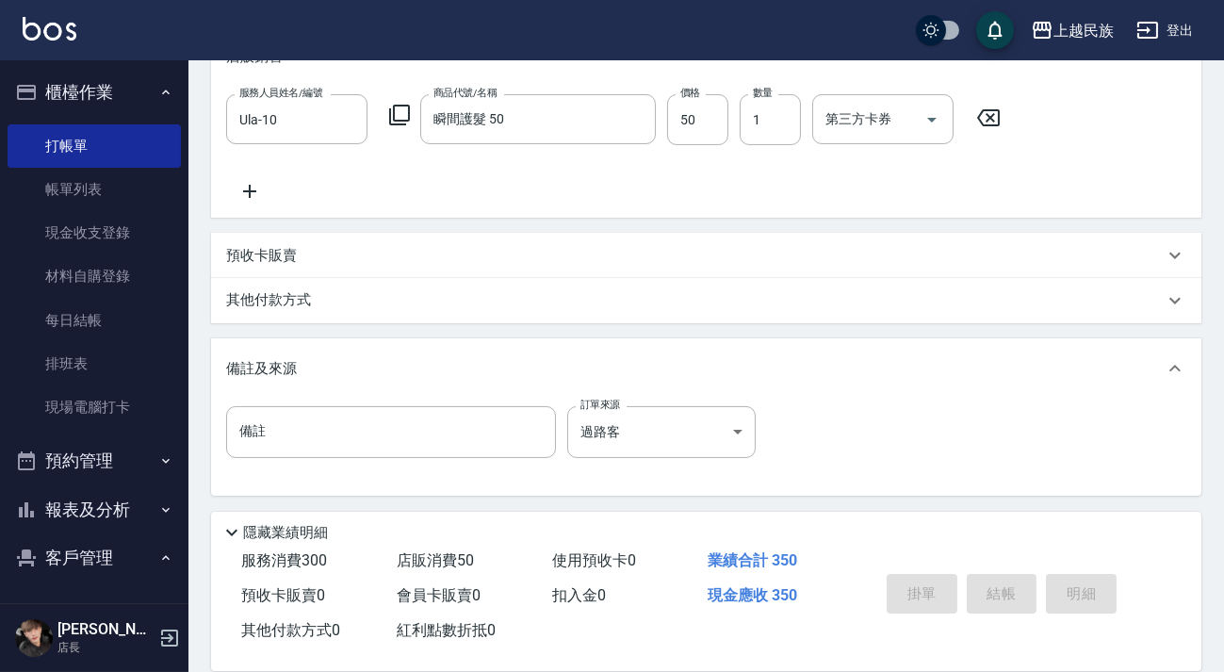
type input "[DATE] 20:16"
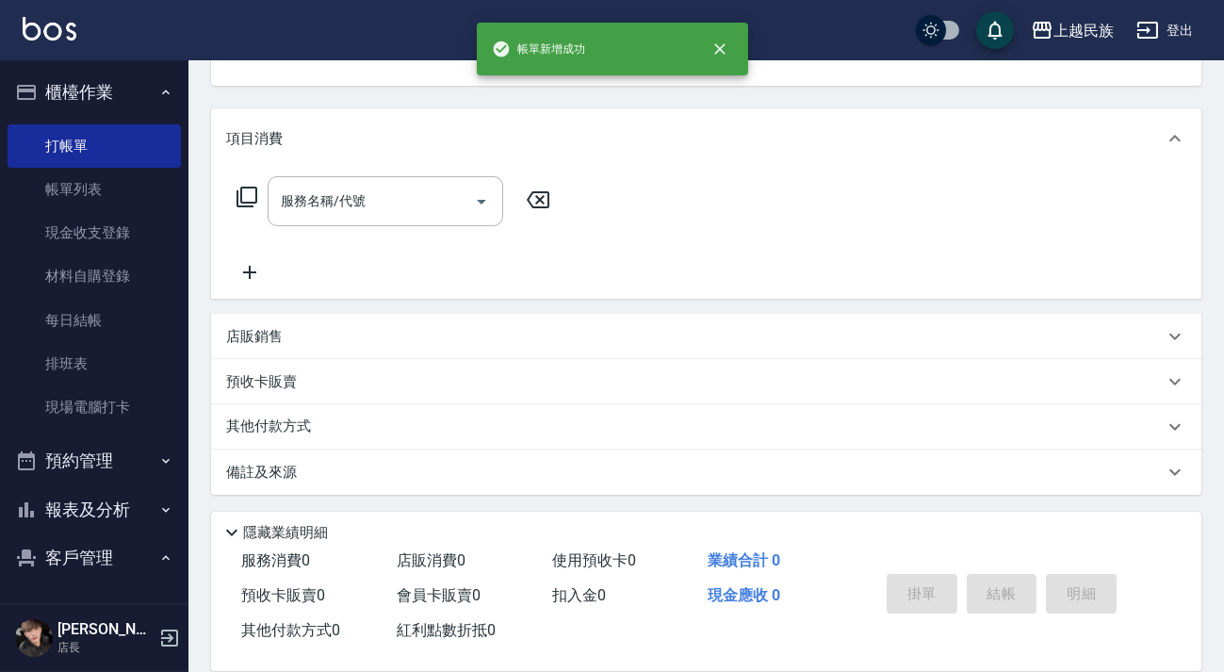
scroll to position [0, 0]
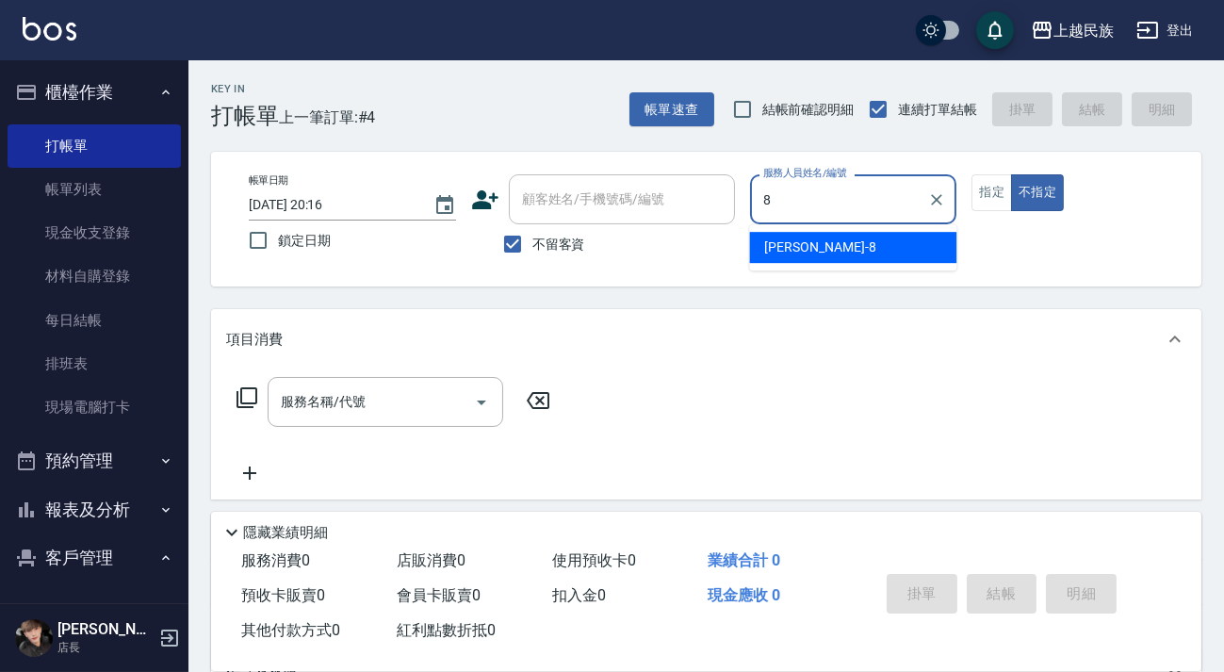
type input "Stella-8"
type button "false"
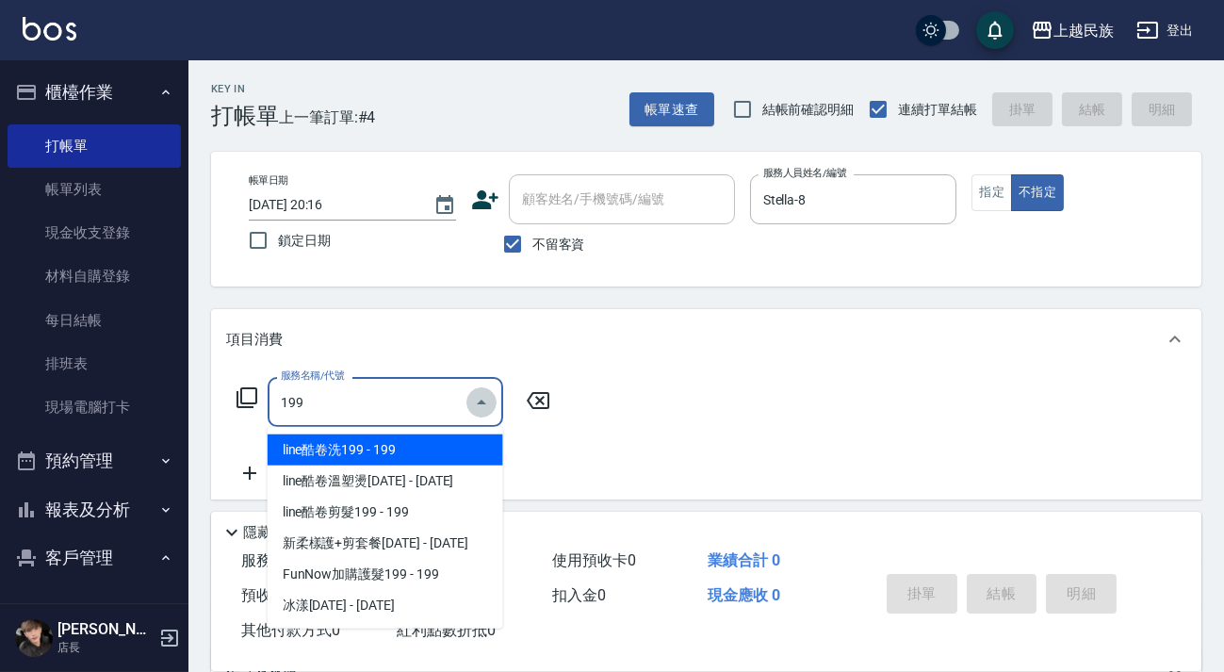
click at [471, 408] on icon "Close" at bounding box center [481, 402] width 23 height 23
click at [460, 407] on input "199" at bounding box center [371, 402] width 190 height 33
type input "1"
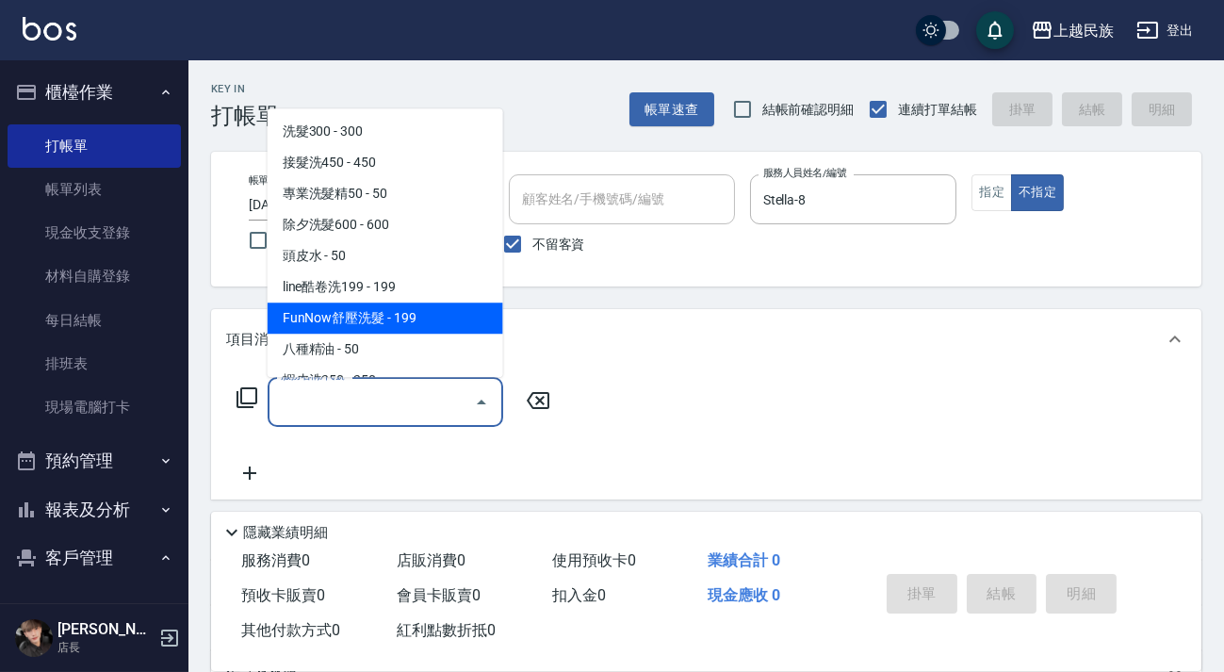
click at [408, 306] on span "FunNow舒壓洗髮 - 199" at bounding box center [386, 318] width 236 height 31
type input "FunNow舒壓洗髮(107)"
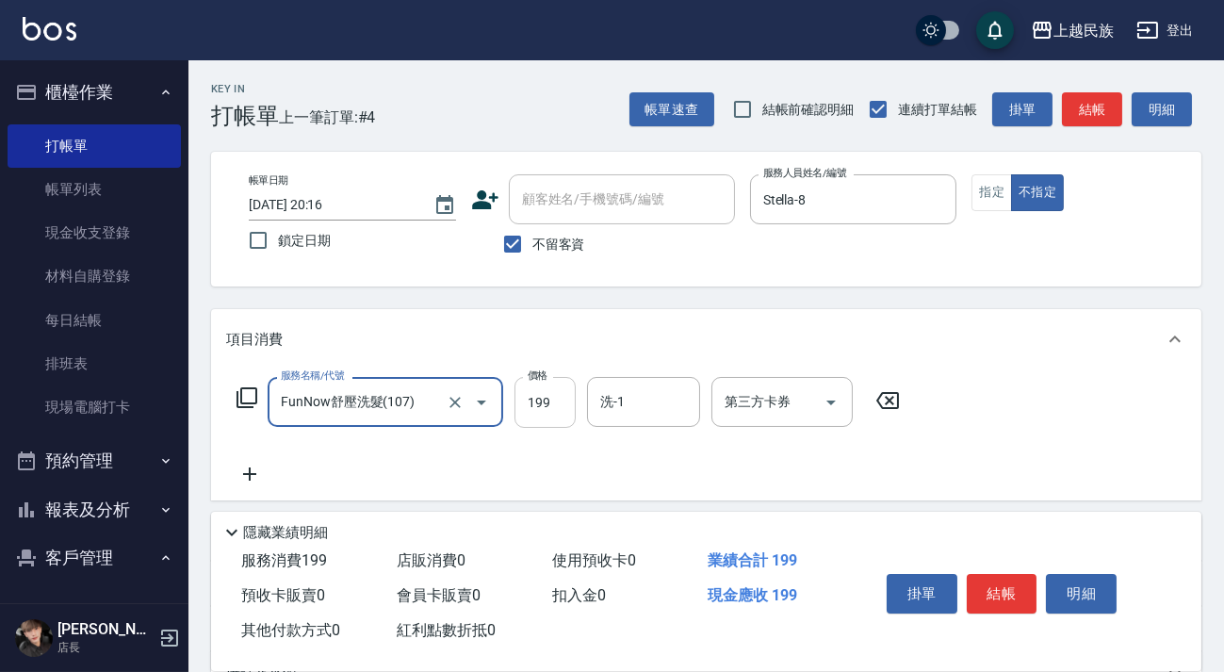
click at [553, 404] on input "199" at bounding box center [545, 402] width 61 height 51
type input "249"
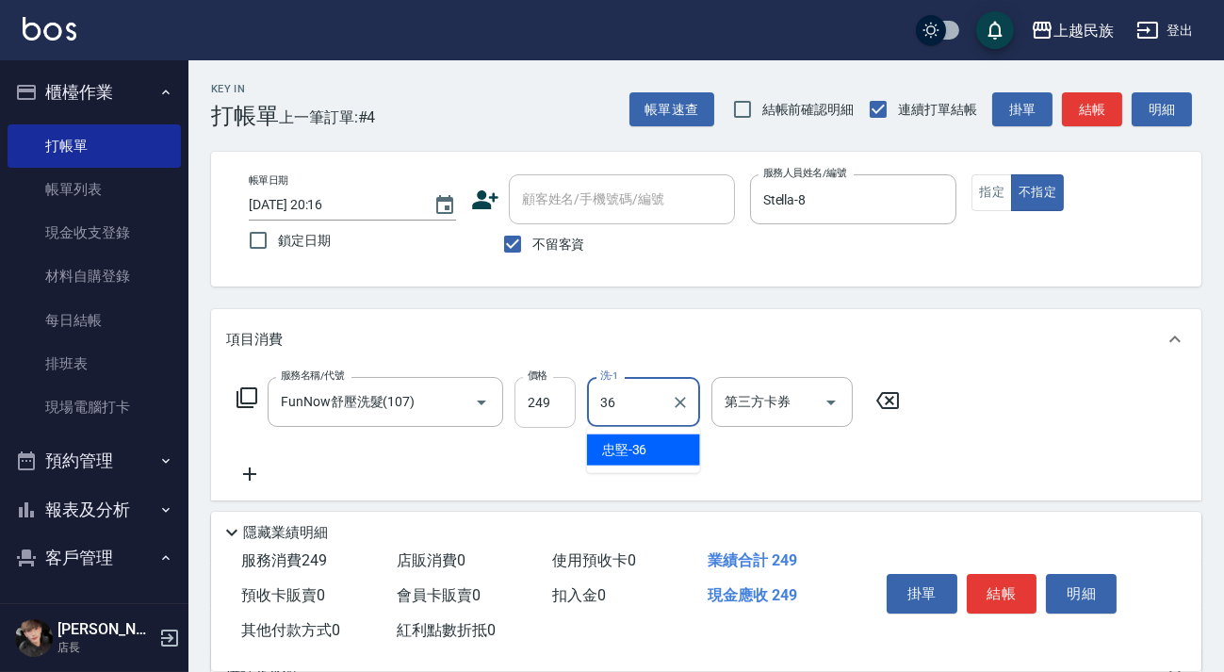
type input "忠堅-36"
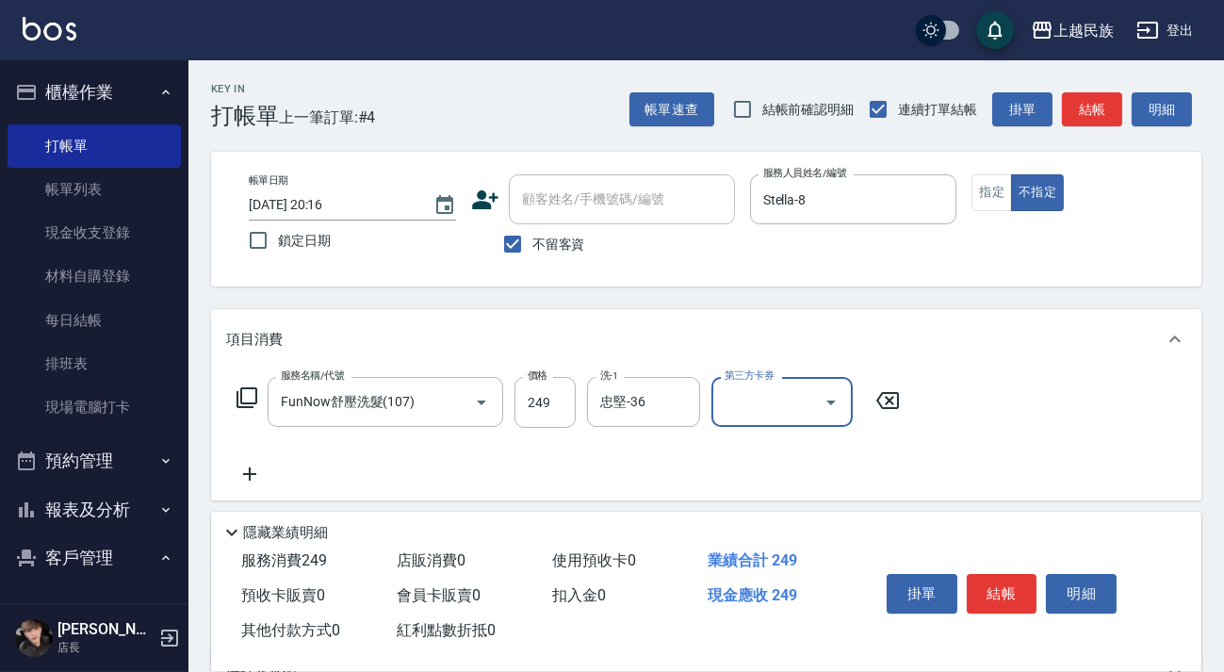
click at [835, 417] on div at bounding box center [830, 402] width 28 height 50
click at [822, 404] on icon "Open" at bounding box center [831, 402] width 23 height 23
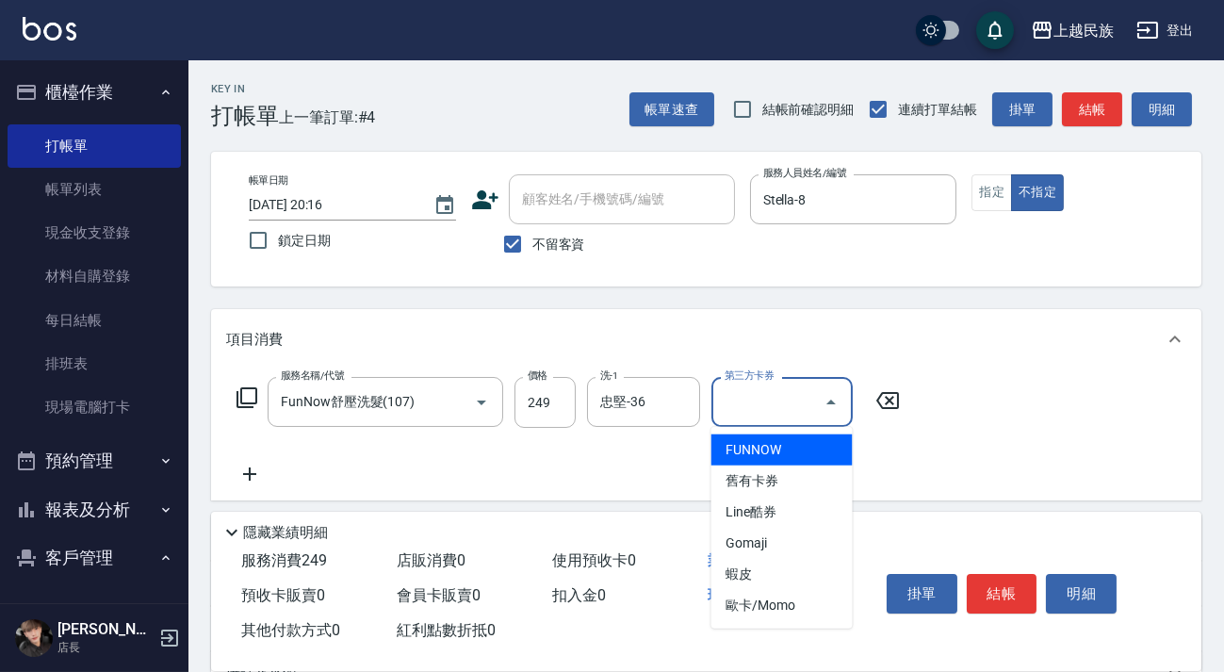
click at [796, 448] on span "FUNNOW" at bounding box center [782, 450] width 141 height 31
type input "FUNNOW"
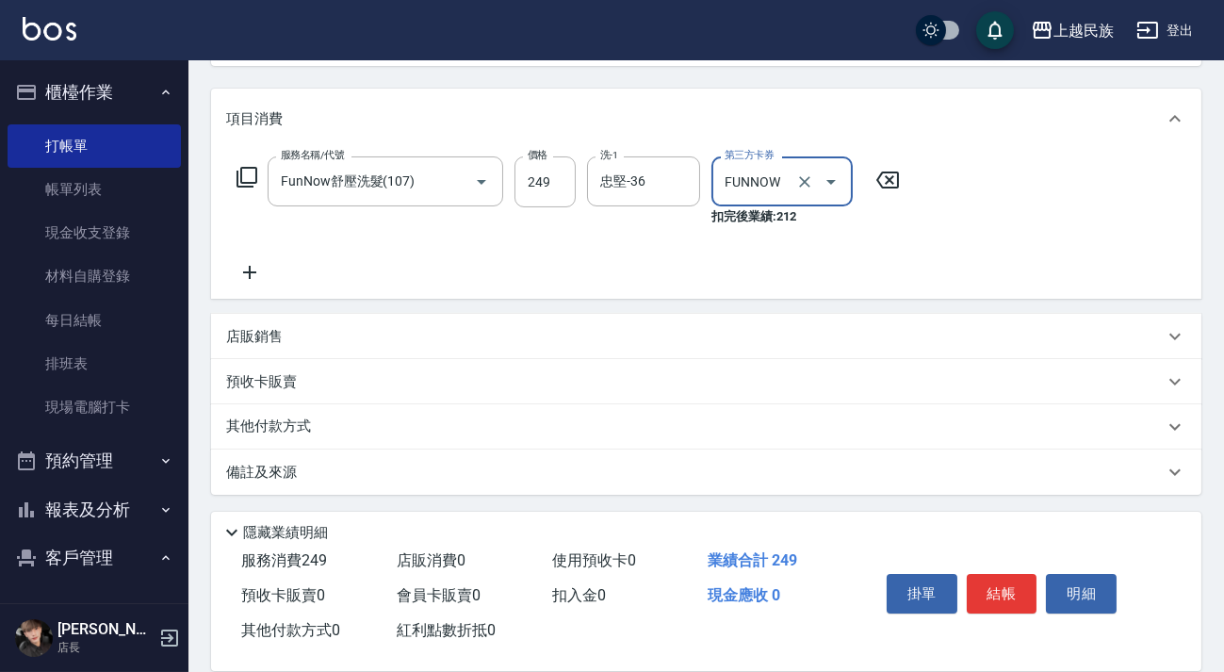
click at [713, 473] on div "備註及來源" at bounding box center [695, 473] width 938 height 20
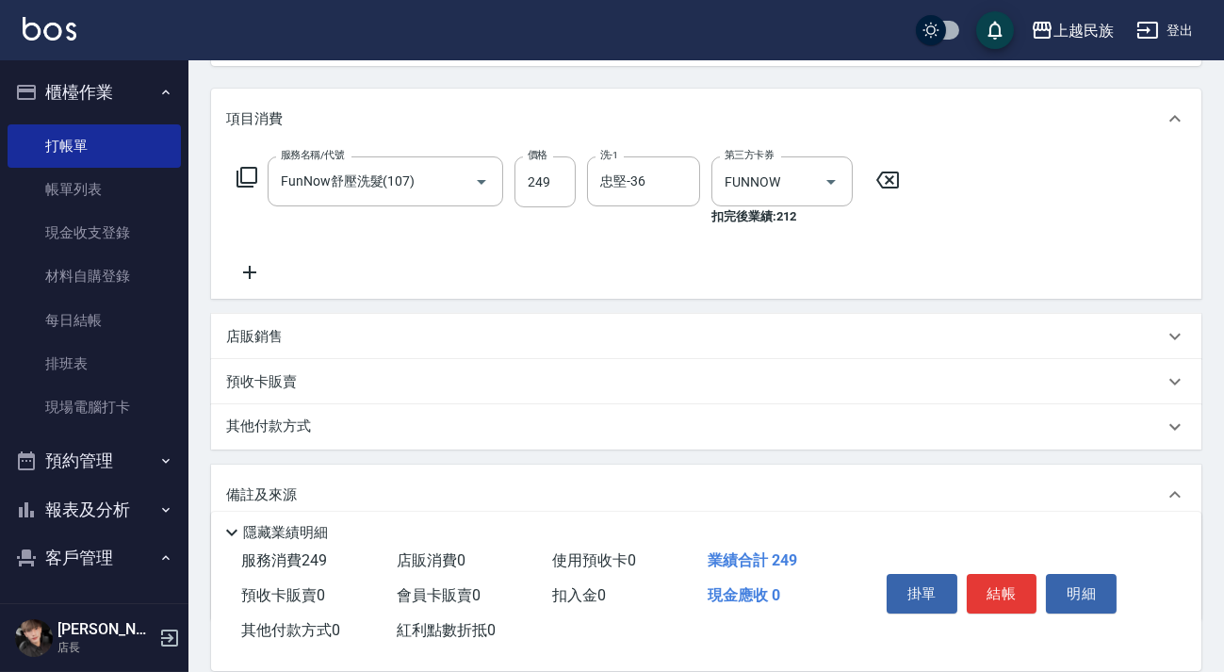
scroll to position [343, 0]
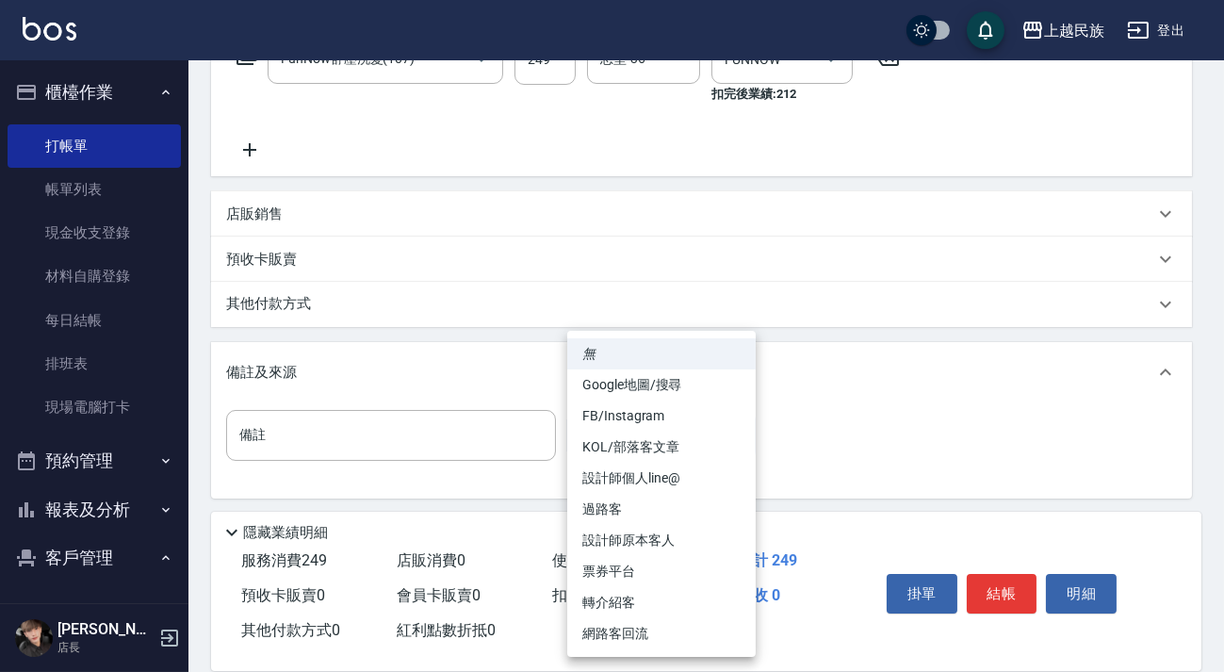
click at [723, 429] on body "上越民族 登出 櫃檯作業 打帳單 帳單列表 現金收支登錄 材料自購登錄 每日結帳 排班表 現場電腦打卡 預約管理 預約管理 單日預約紀錄 單週預約紀錄 報表及…" at bounding box center [612, 166] width 1224 height 1019
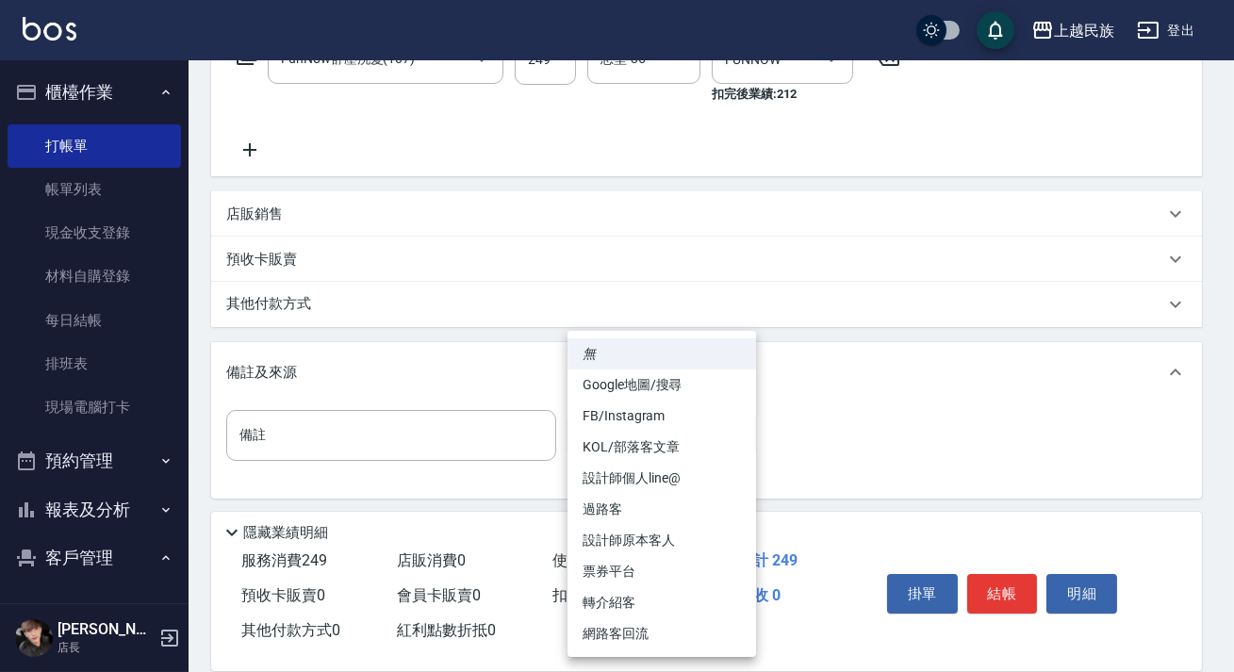
click at [696, 556] on li "票券平台" at bounding box center [661, 571] width 189 height 31
type input "票券平台"
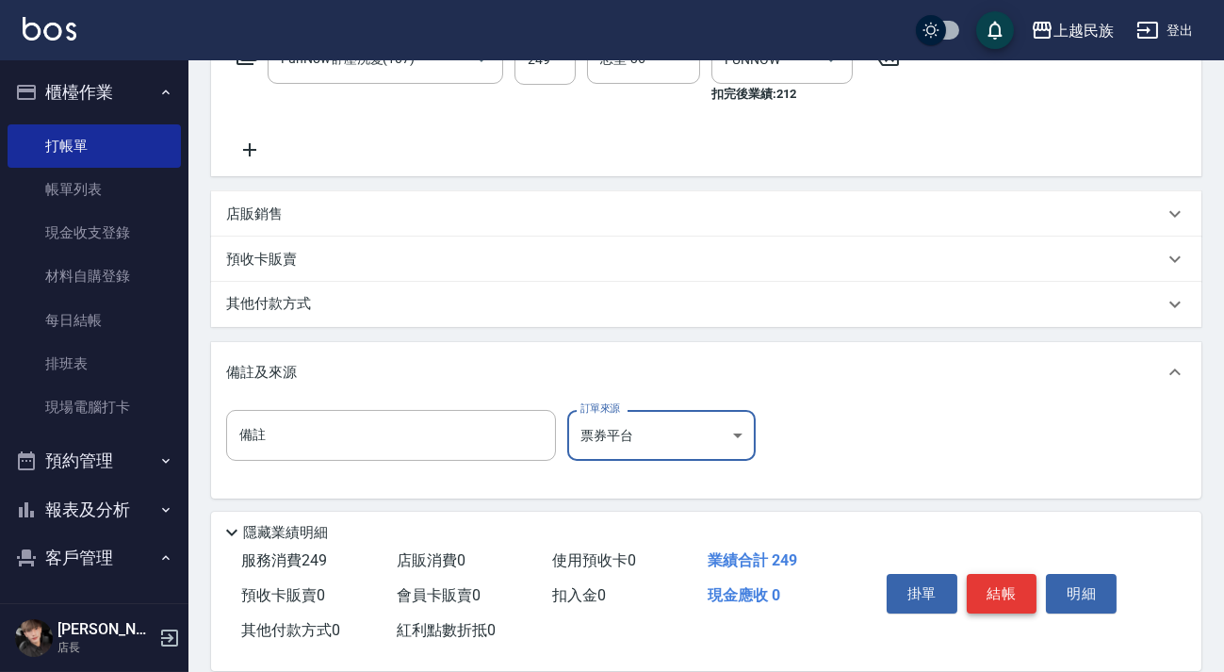
click at [990, 586] on button "結帳" at bounding box center [1002, 594] width 71 height 40
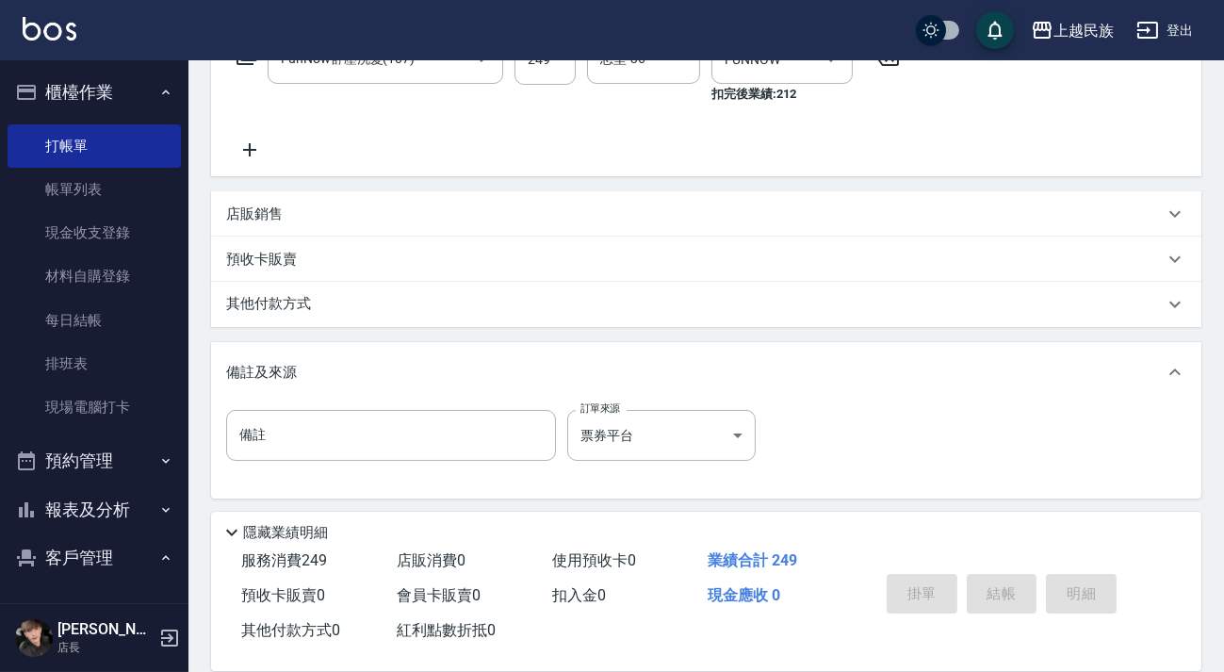
type input "[DATE] 20:18"
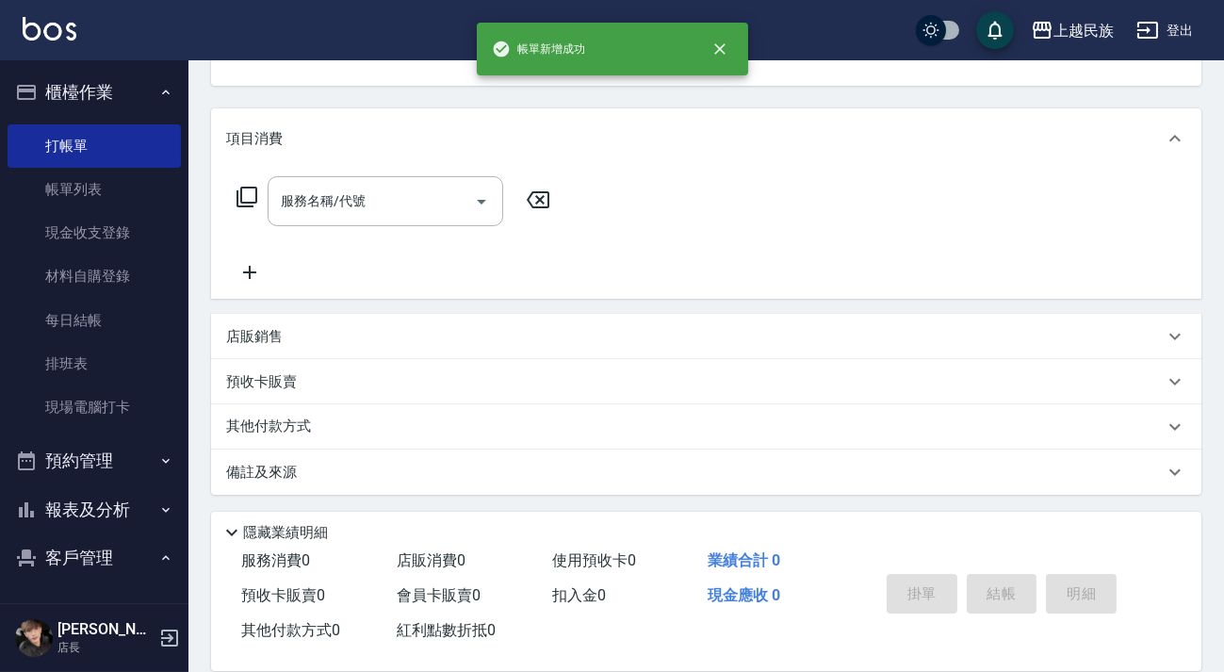
scroll to position [0, 0]
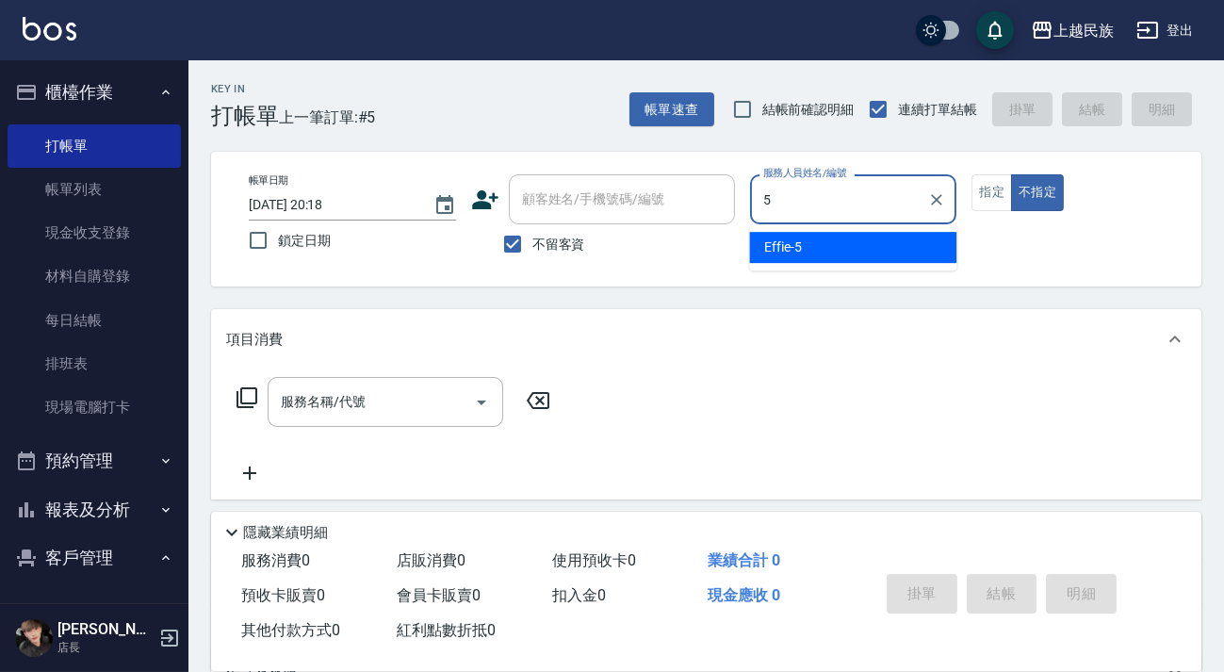
type input "Effie-5"
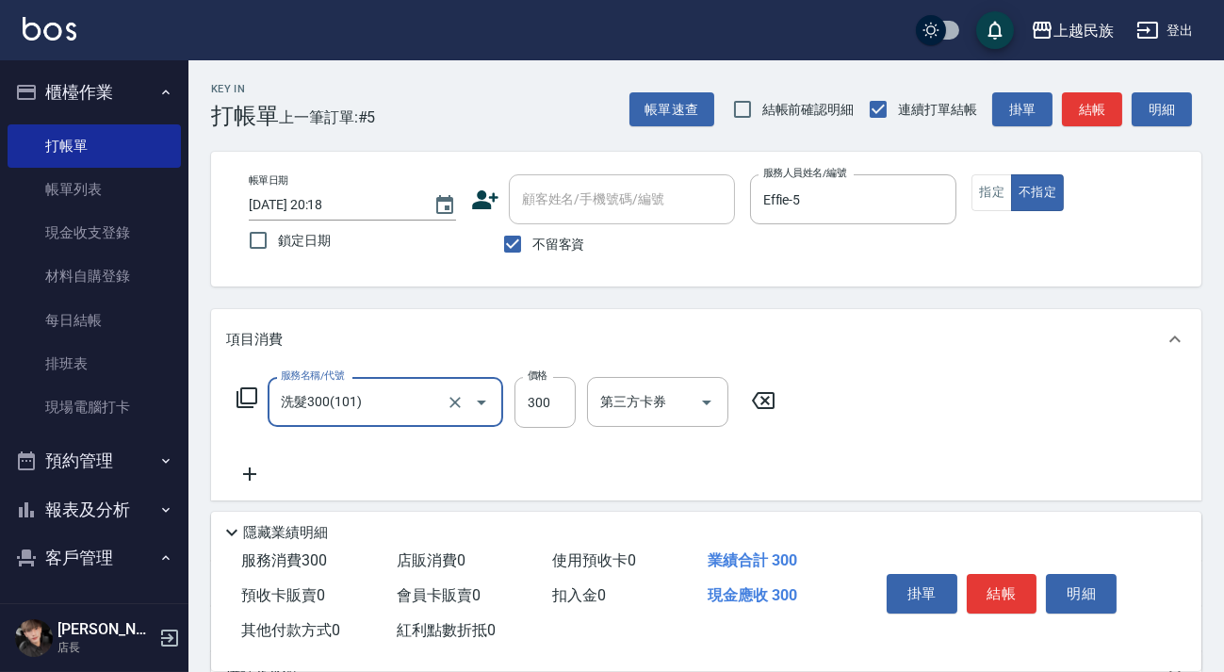
type input "洗髮300(101)"
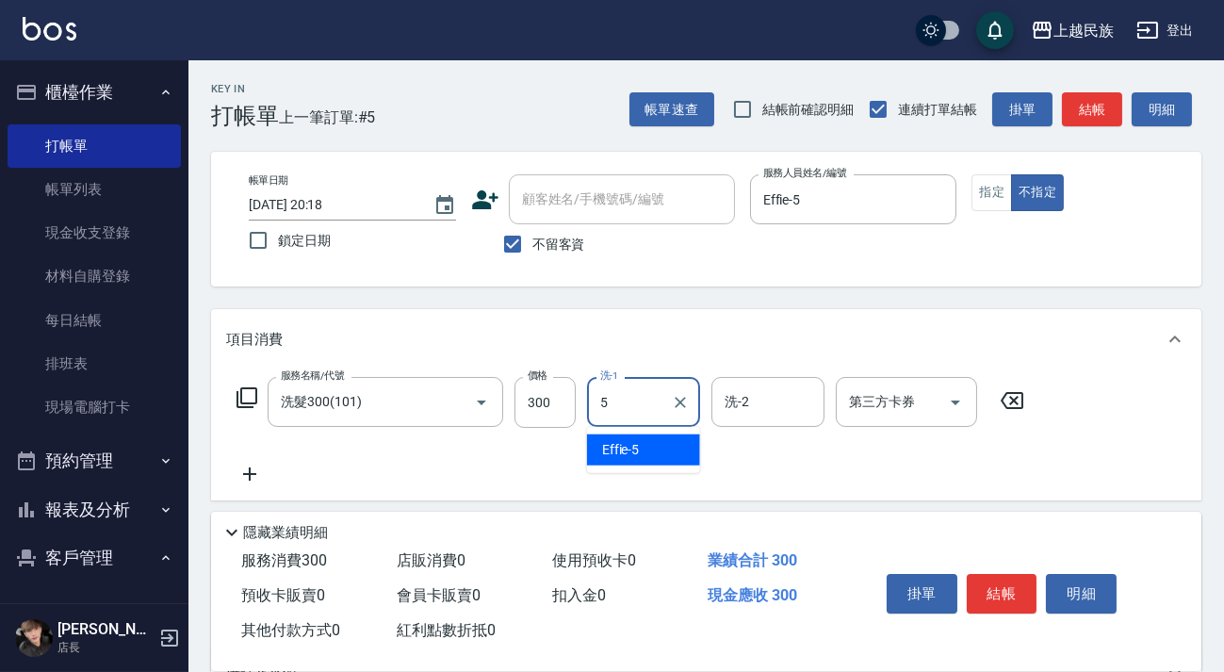
type input "Effie-5"
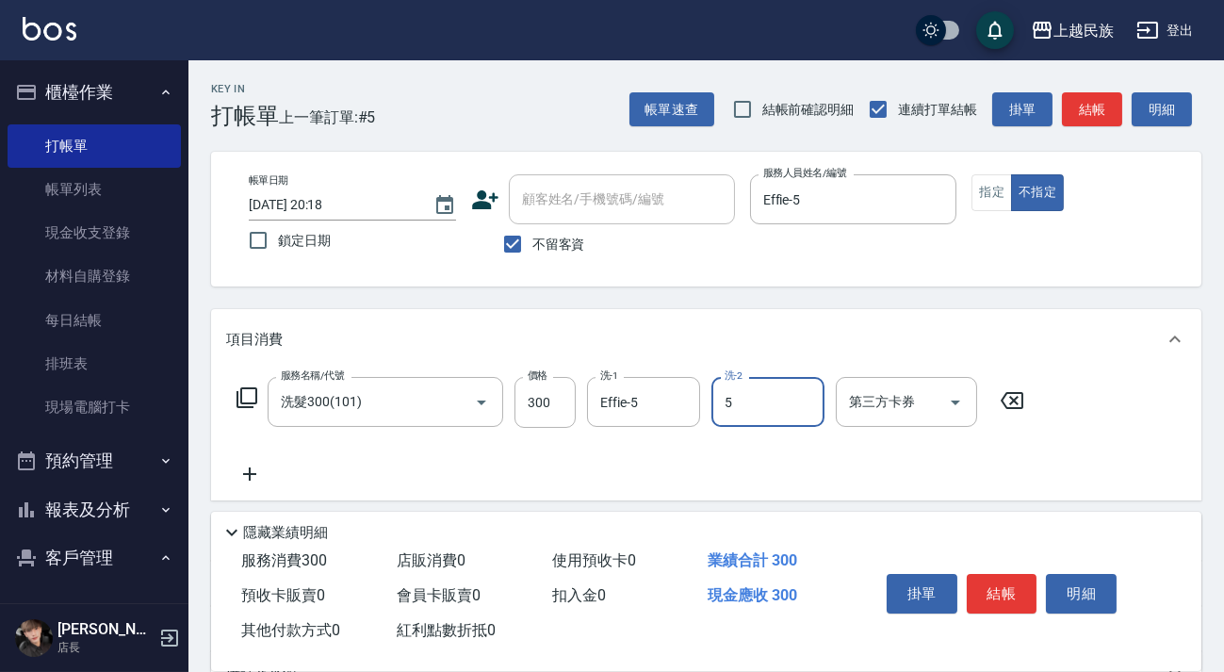
type input "Effie-5"
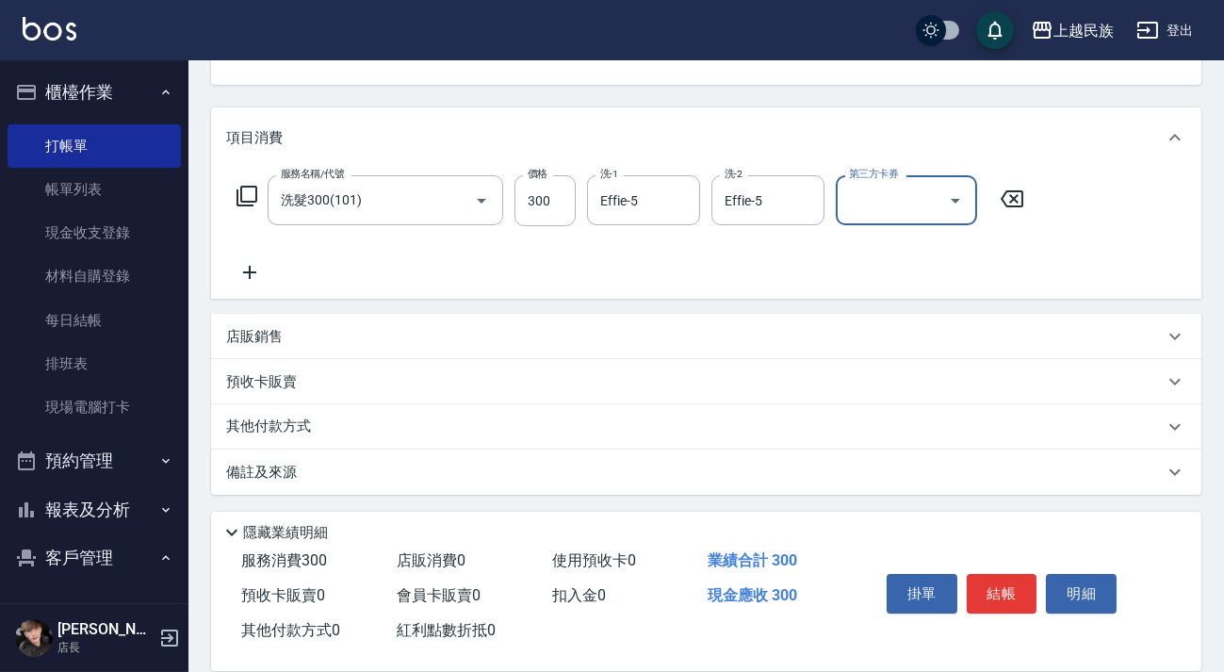
click at [656, 450] on div "備註及來源" at bounding box center [706, 472] width 991 height 45
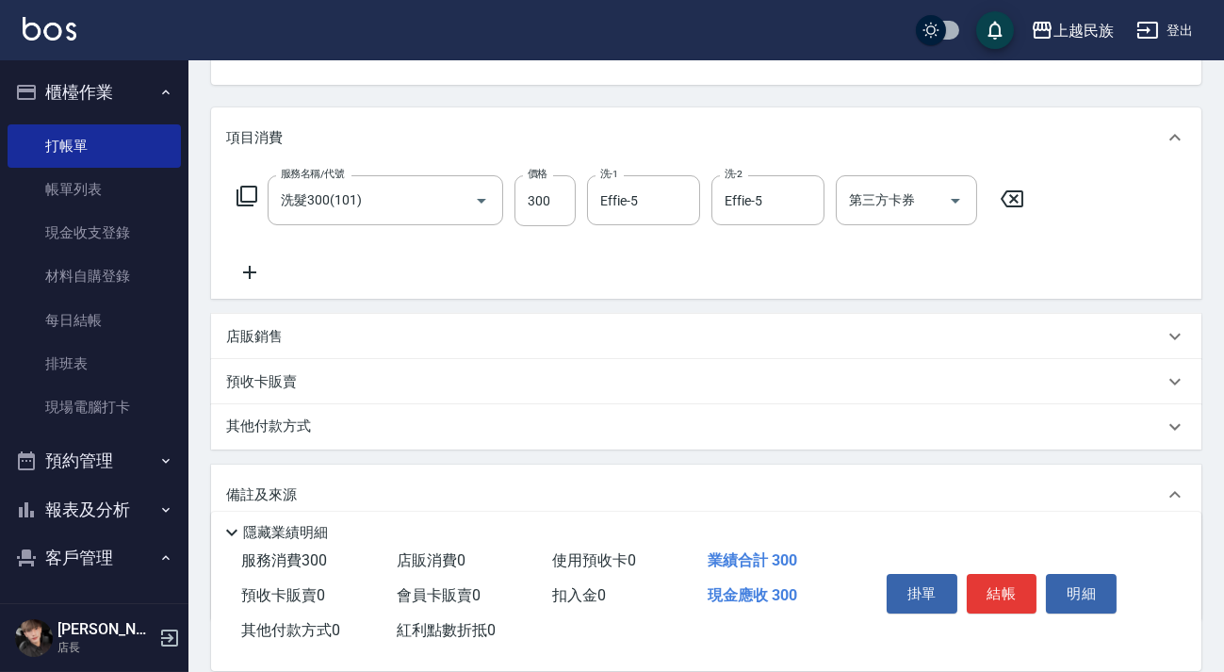
scroll to position [328, 0]
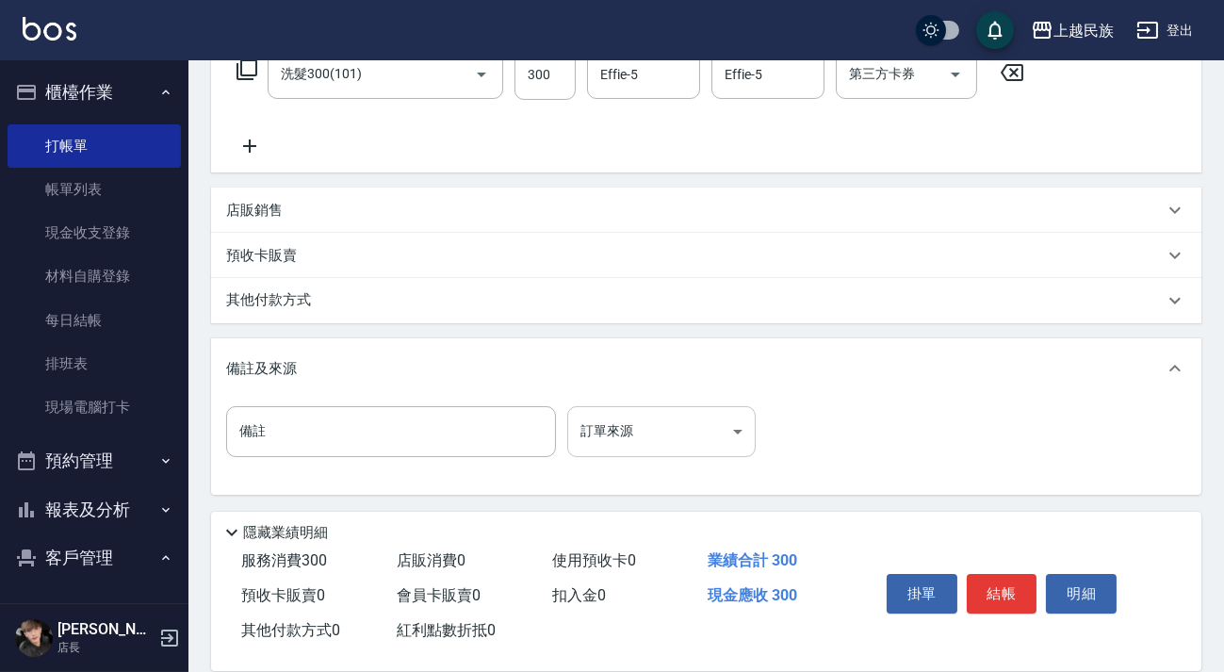
click at [715, 435] on body "上越民族 登出 櫃檯作業 打帳單 帳單列表 現金收支登錄 材料自購登錄 每日結帳 排班表 現場電腦打卡 預約管理 預約管理 單日預約紀錄 單週預約紀錄 報表及…" at bounding box center [612, 172] width 1224 height 1000
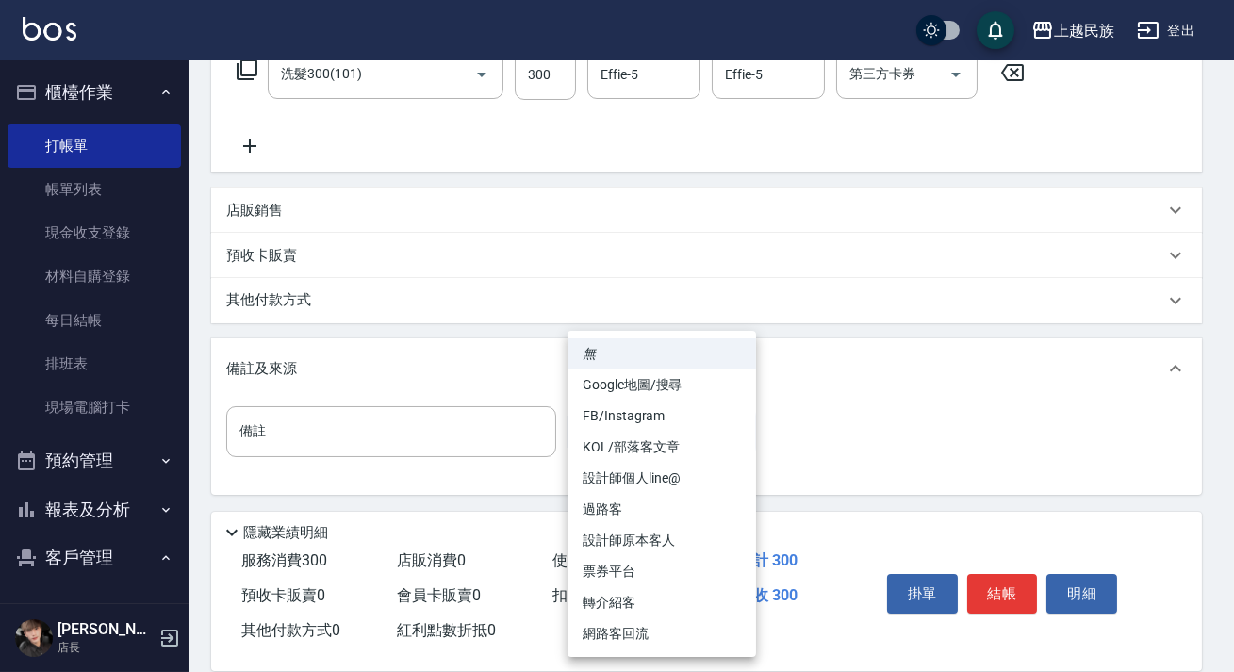
click at [639, 513] on li "過路客" at bounding box center [661, 509] width 189 height 31
type input "過路客"
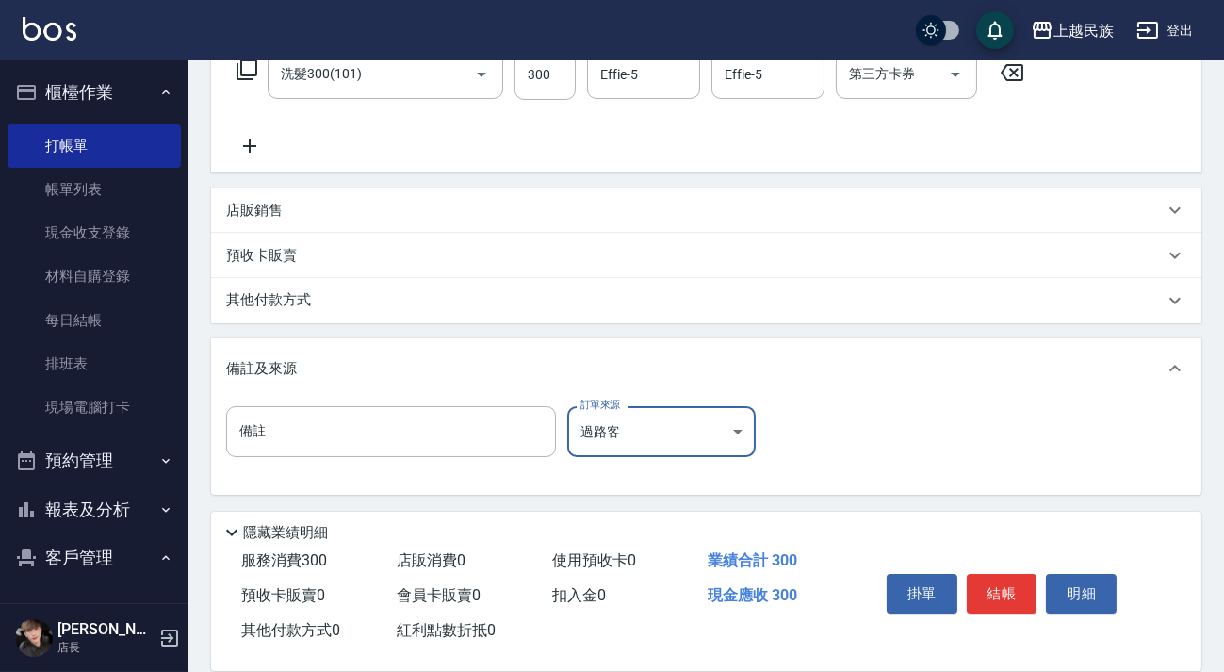
scroll to position [71, 0]
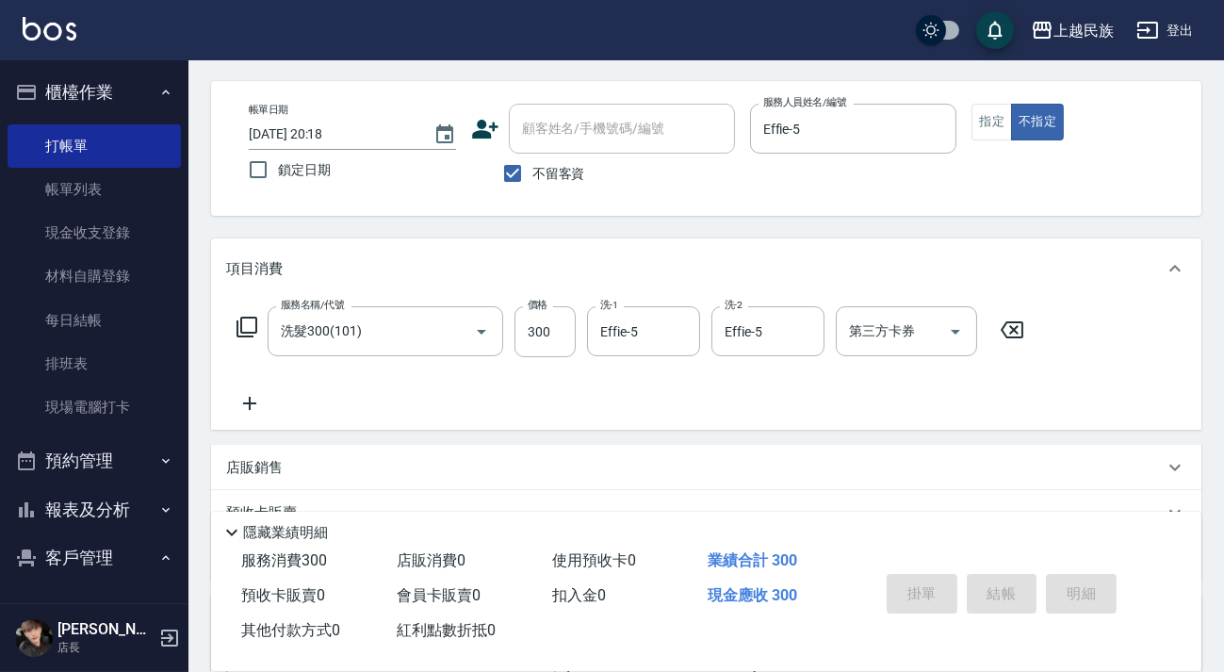
type input "[DATE] 20:20"
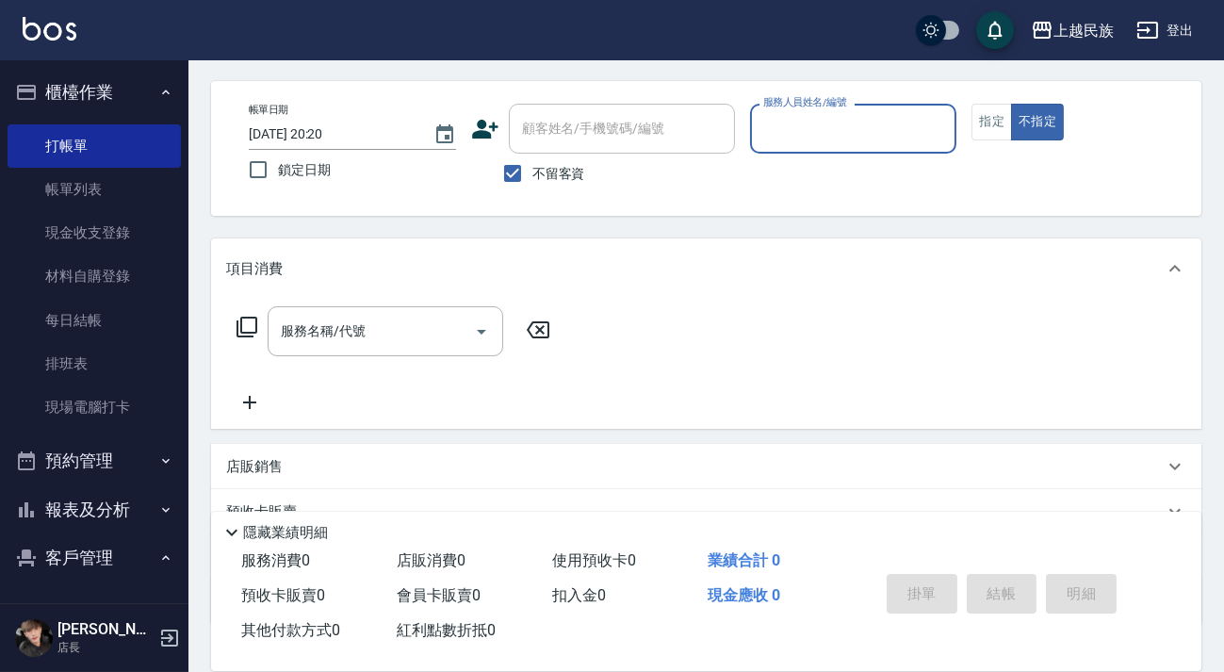
click at [543, 166] on span "不留客資" at bounding box center [559, 174] width 53 height 20
click at [533, 166] on input "不留客資" at bounding box center [513, 174] width 40 height 40
checkbox input "false"
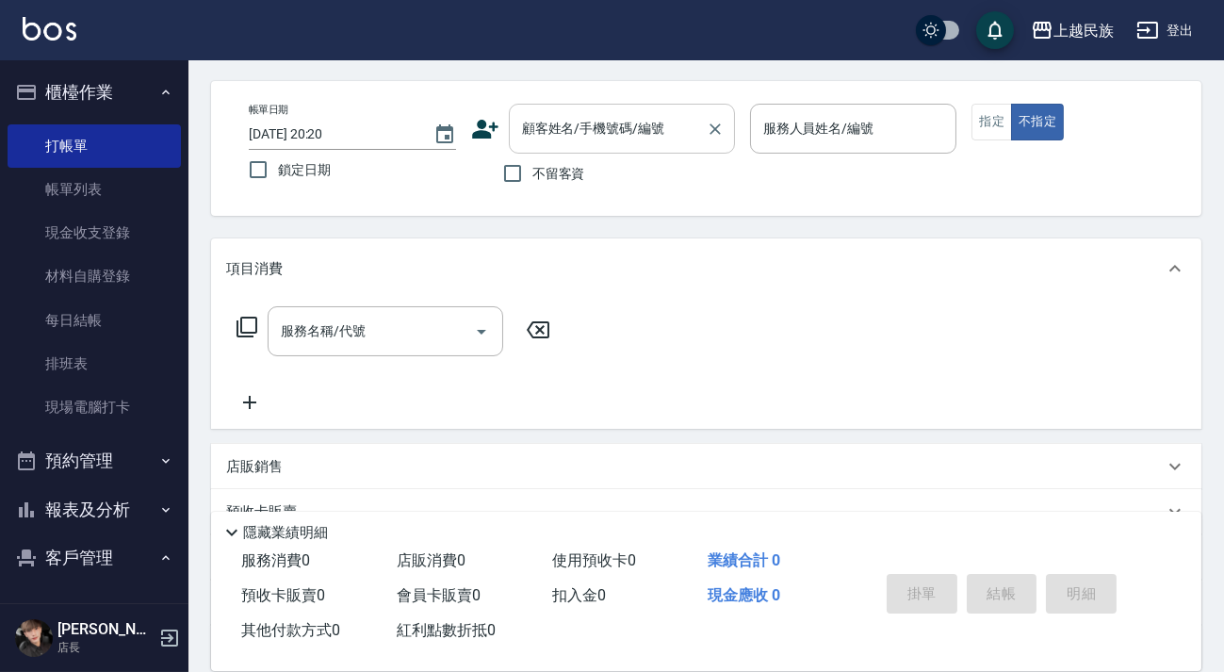
click at [598, 128] on div "顧客姓名/手機號碼/編號 顧客姓名/手機號碼/編號" at bounding box center [622, 129] width 226 height 50
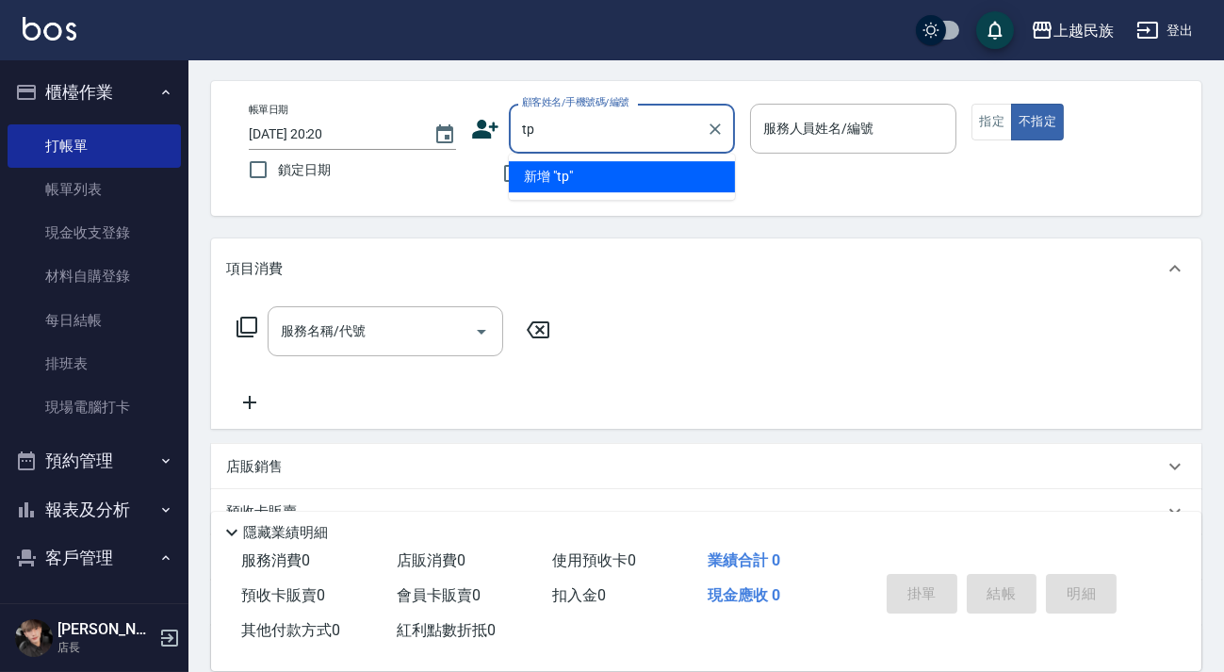
type input "t"
click at [672, 166] on li "[PERSON_NAME]/0953385563/A040321" at bounding box center [622, 176] width 226 height 31
type input "[PERSON_NAME]/0953385563/A040321"
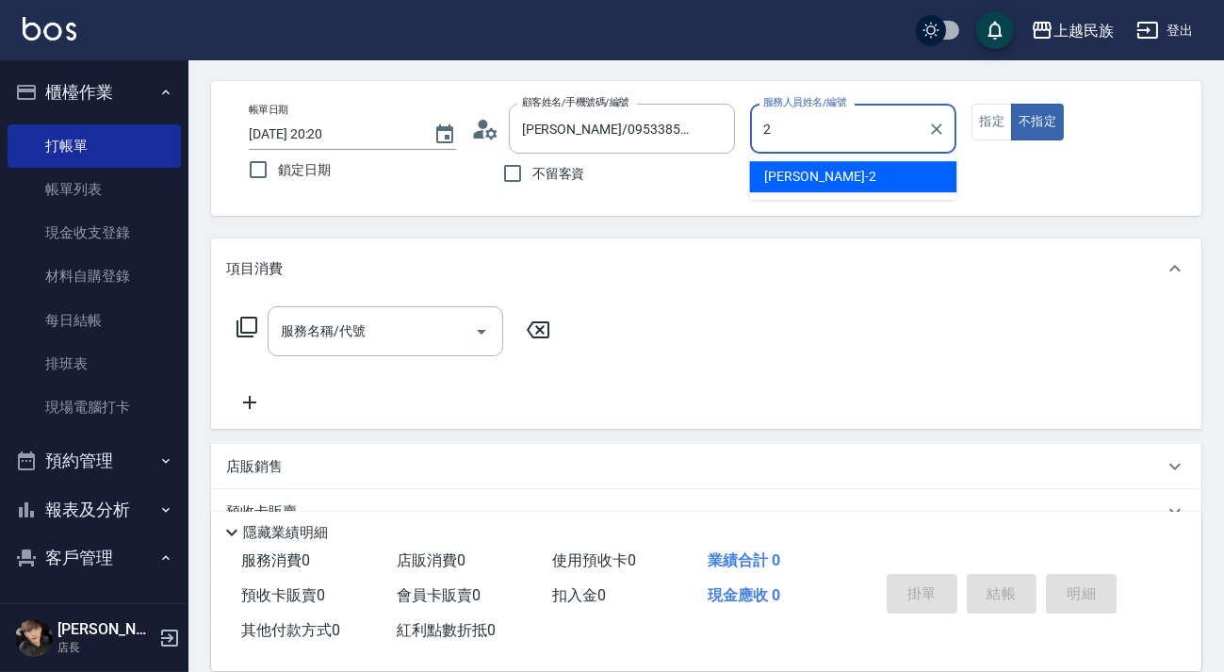
type input "[PERSON_NAME]-2"
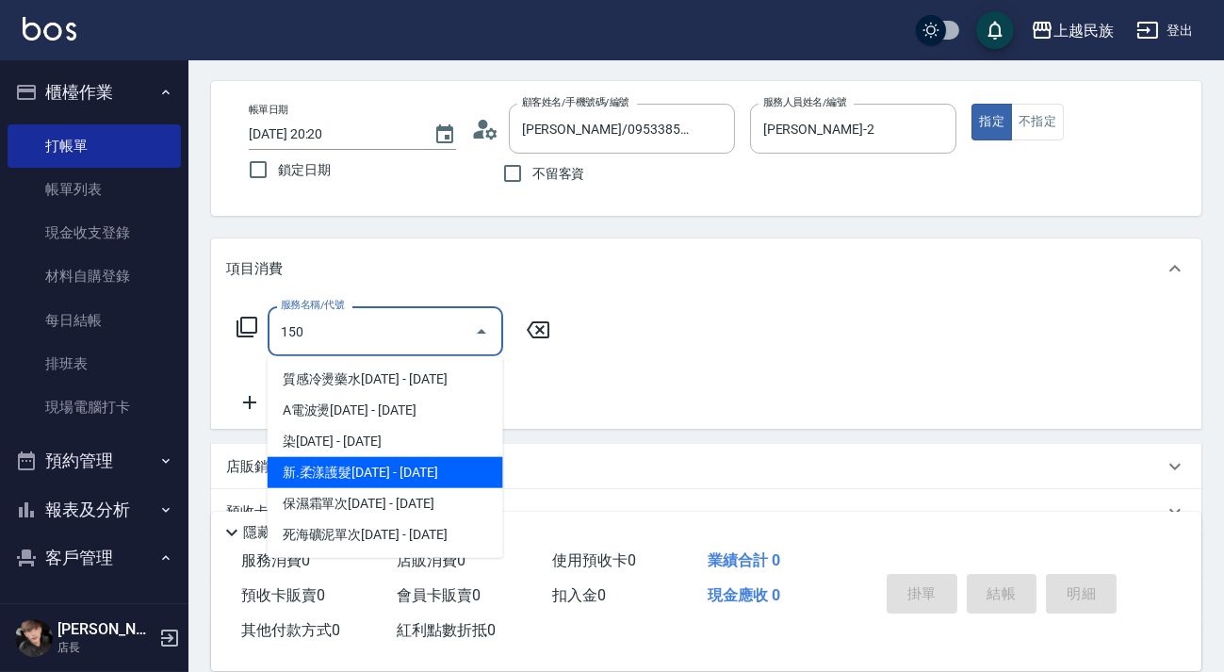
click at [363, 475] on span "新.柔漾護髮[DATE] - [DATE]" at bounding box center [386, 472] width 236 height 31
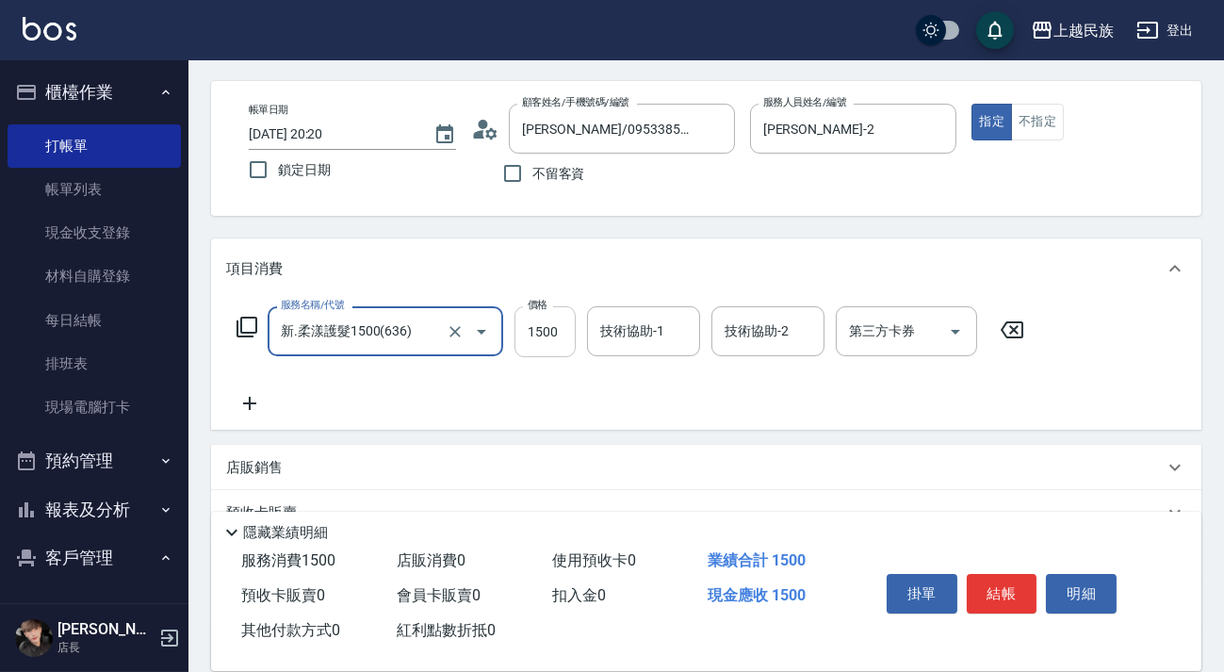
type input "新.柔漾護髮1500(636)"
click at [554, 346] on input "1500" at bounding box center [545, 331] width 61 height 51
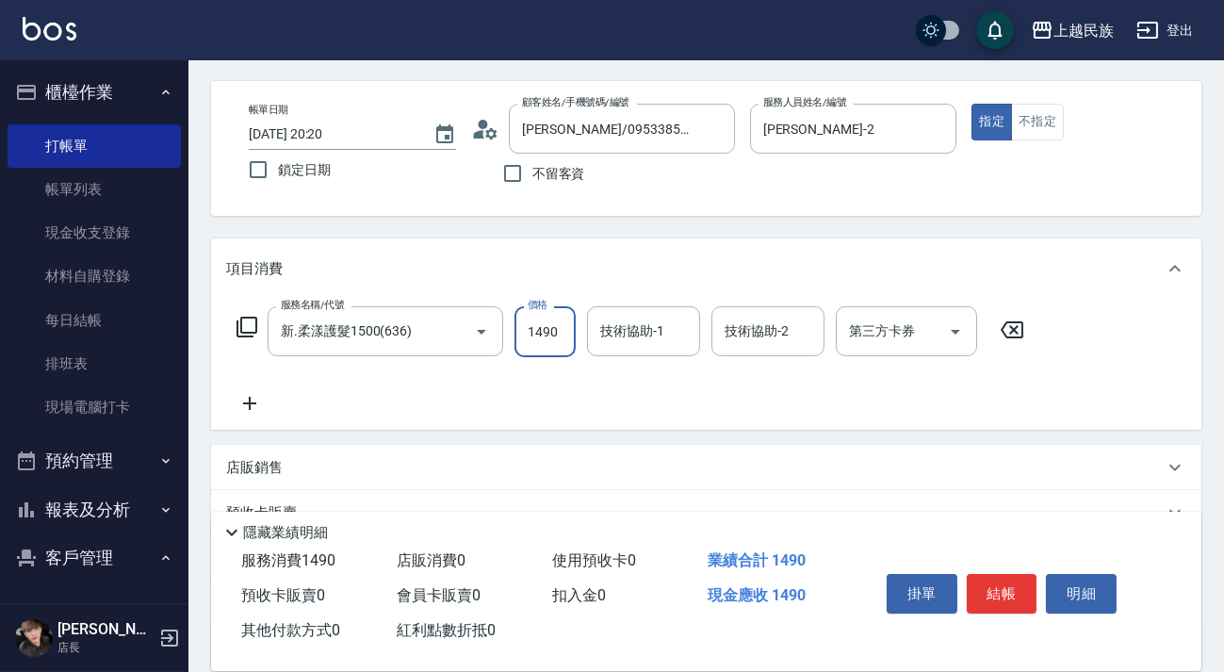
type input "1490"
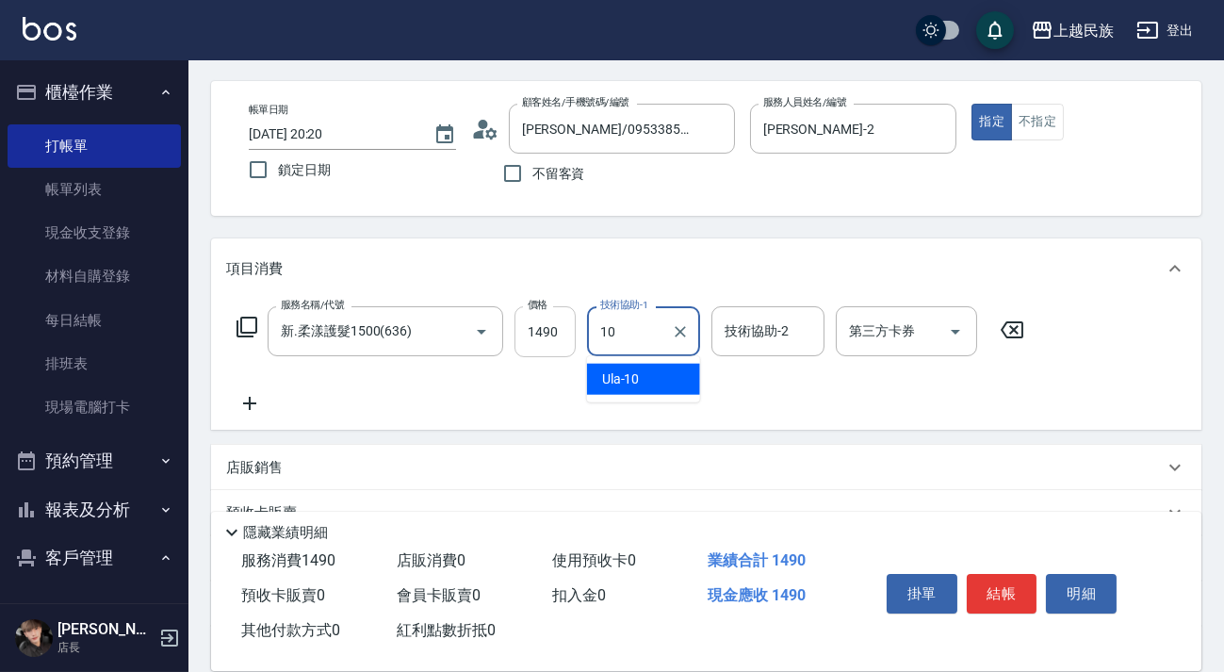
type input "Ula-10"
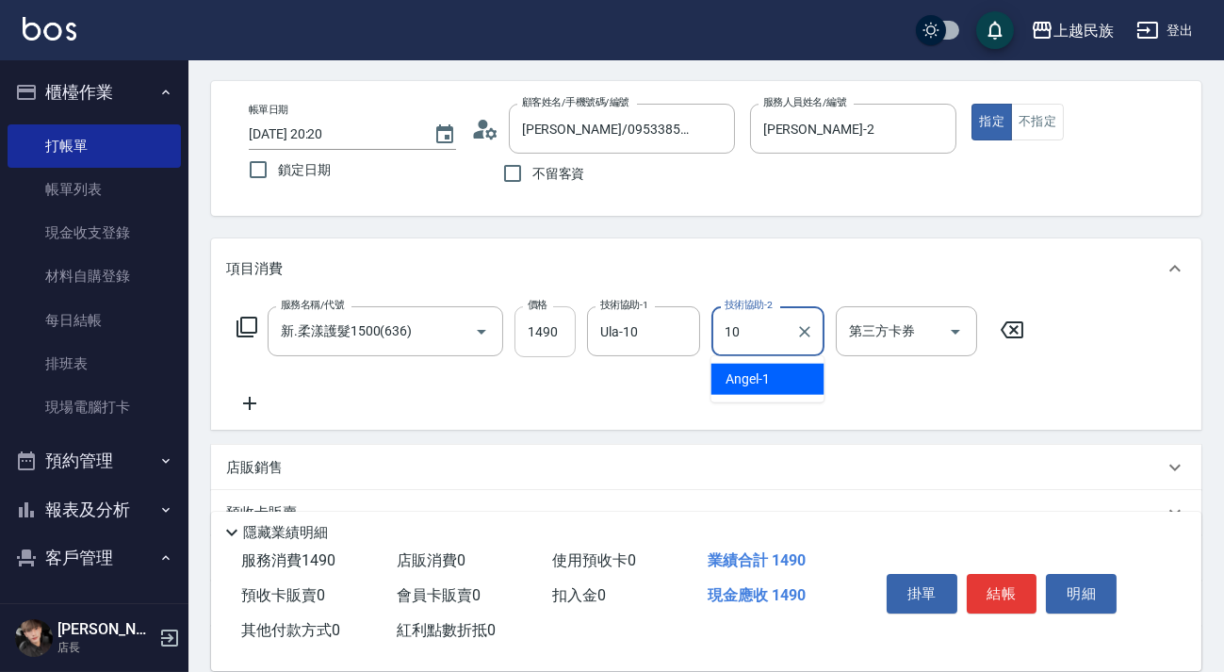
type input "Ula-10"
click at [262, 397] on icon at bounding box center [249, 403] width 47 height 23
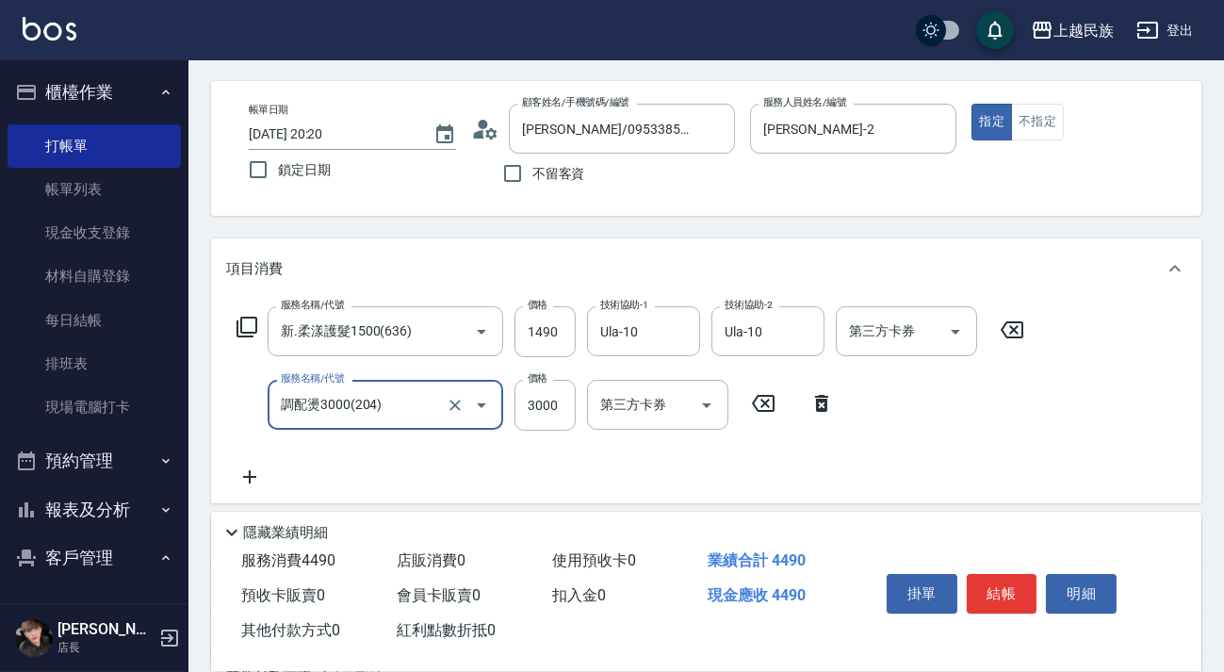
type input "調配燙3000(204)"
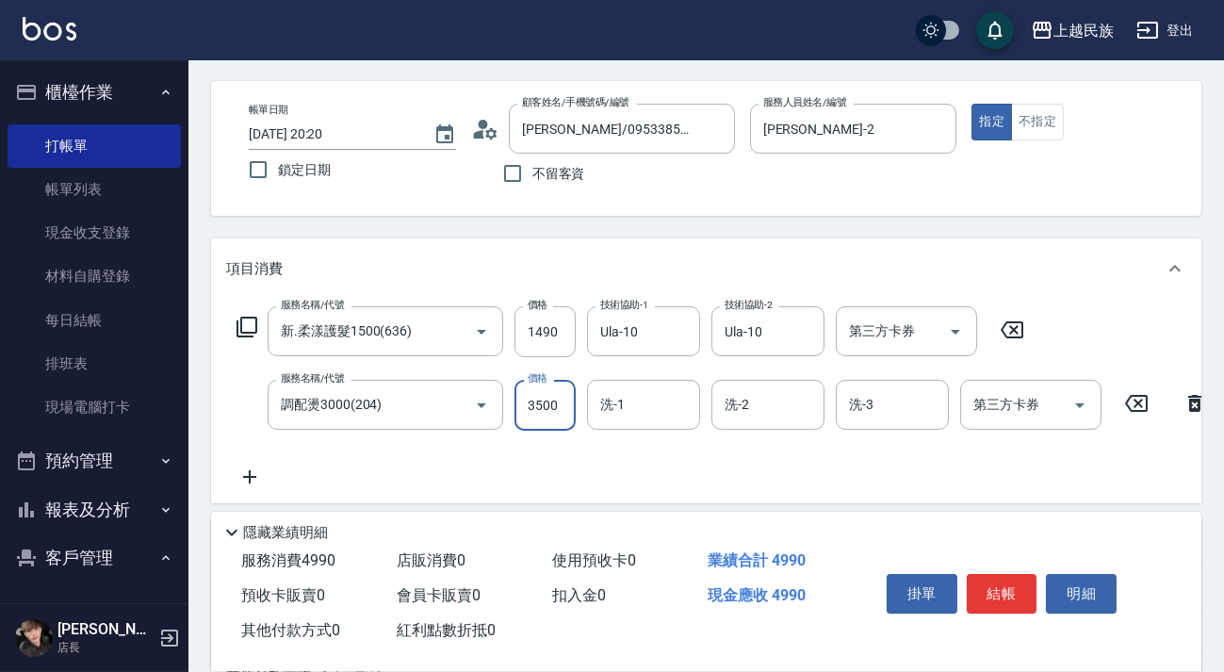
type input "3500"
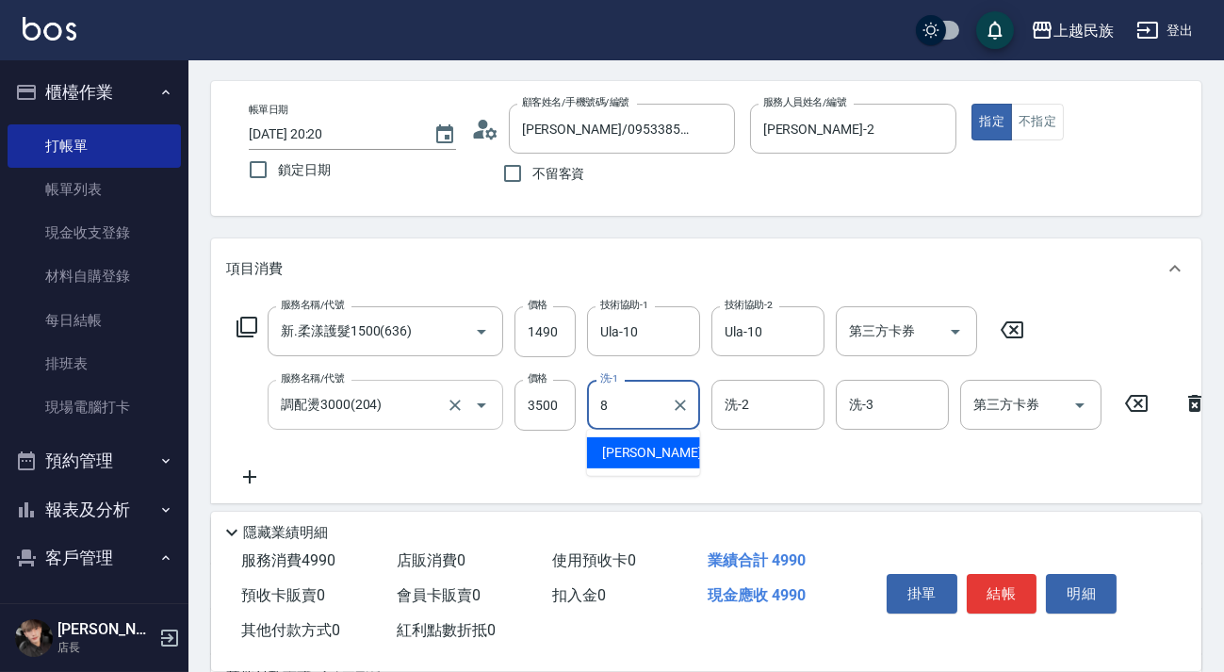
type input "Stella-8"
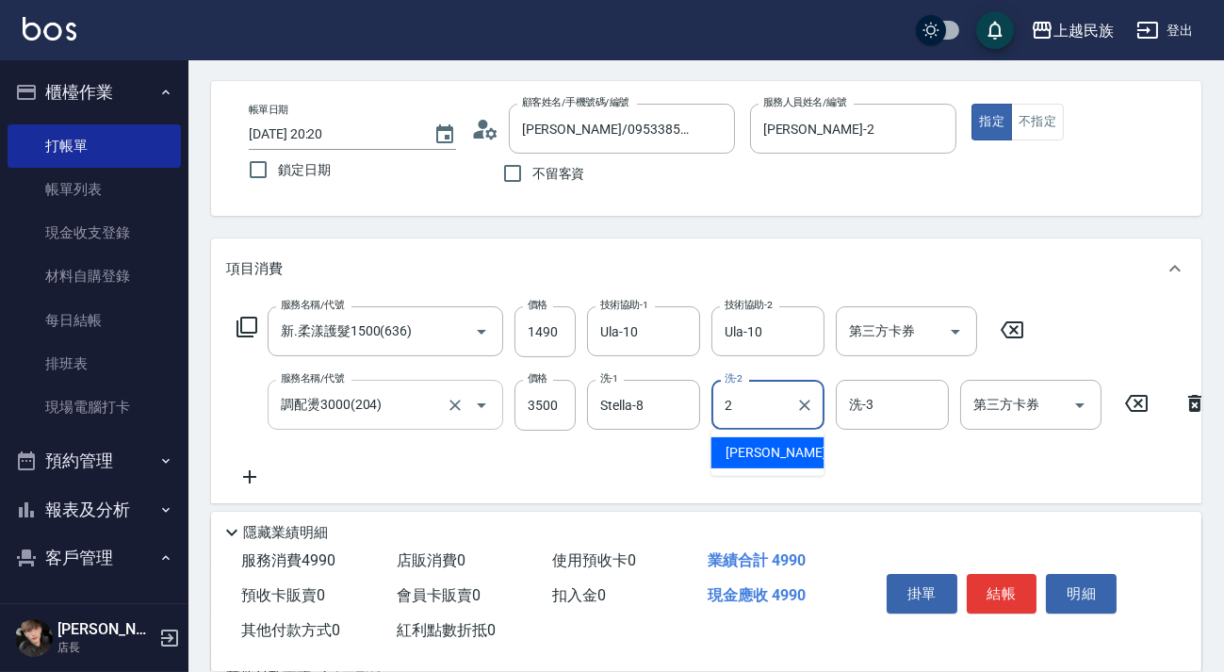
type input "[PERSON_NAME]-2"
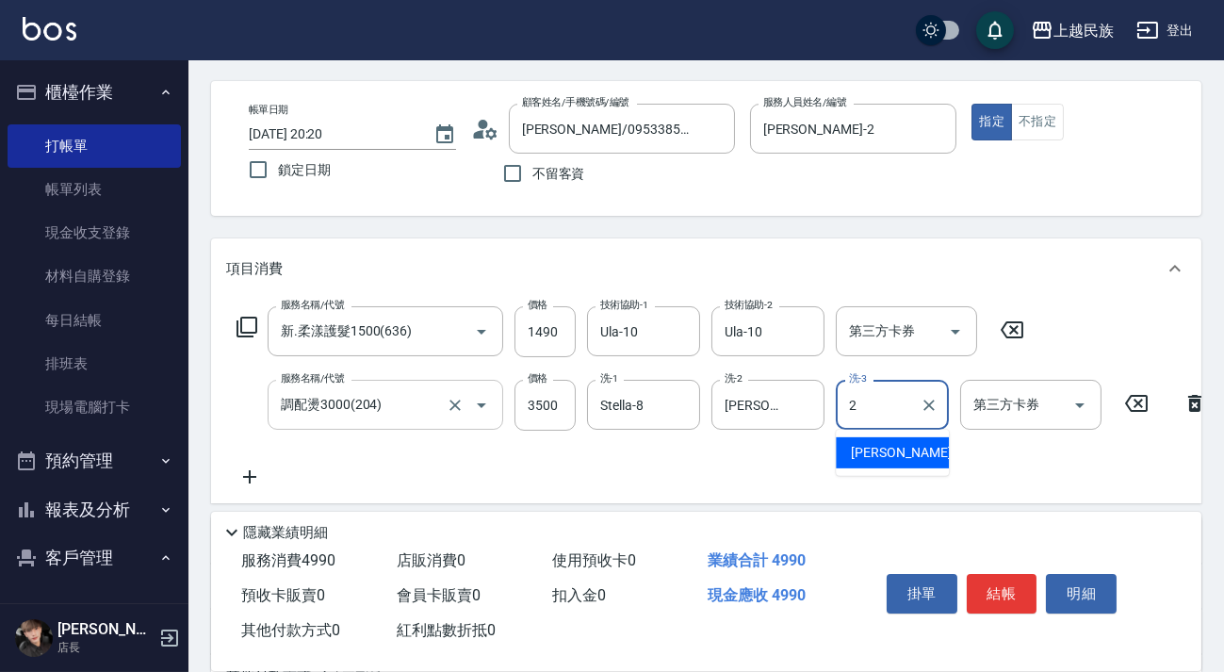
type input "[PERSON_NAME]-2"
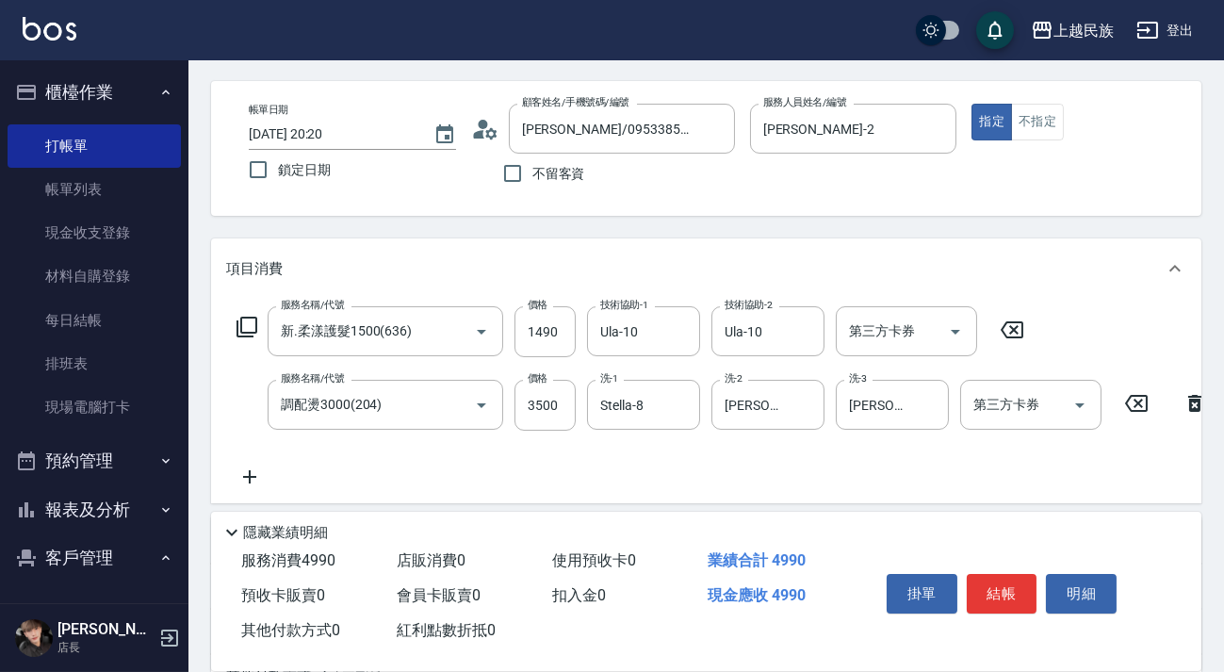
click at [234, 469] on icon at bounding box center [249, 477] width 47 height 23
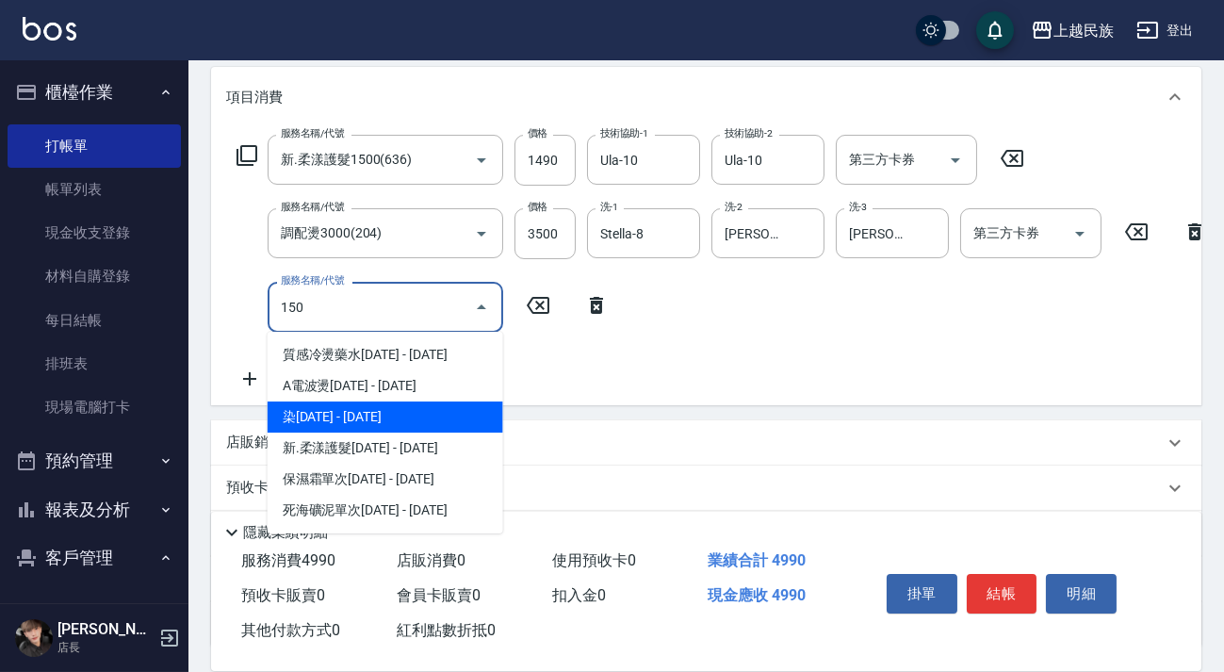
click at [353, 419] on span "染[DATE] - [DATE]" at bounding box center [386, 417] width 236 height 31
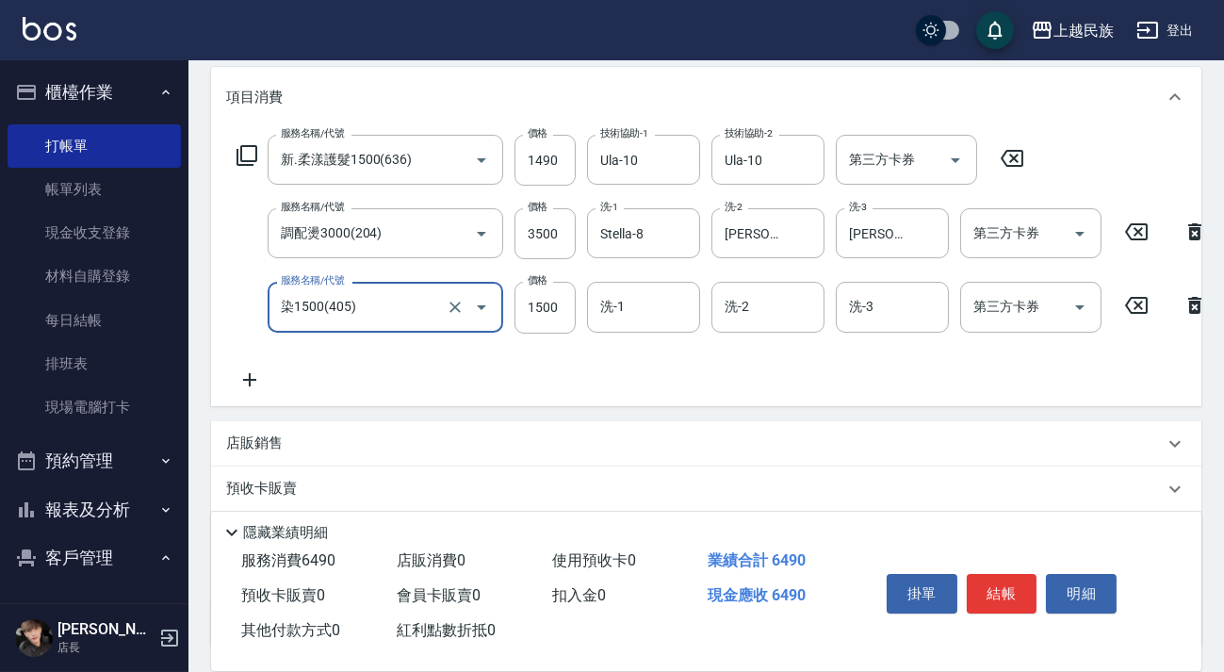
type input "染1500(405)"
click at [612, 275] on div "服務名稱/代號 新.柔漾護髮1500(636) 服務名稱/代號 價格 1490 價格 技術協助-1 Ula-10 技術協助-1 技術協助-2 Ula-10 技…" at bounding box center [722, 262] width 993 height 255
click at [523, 293] on input "1500" at bounding box center [545, 307] width 61 height 51
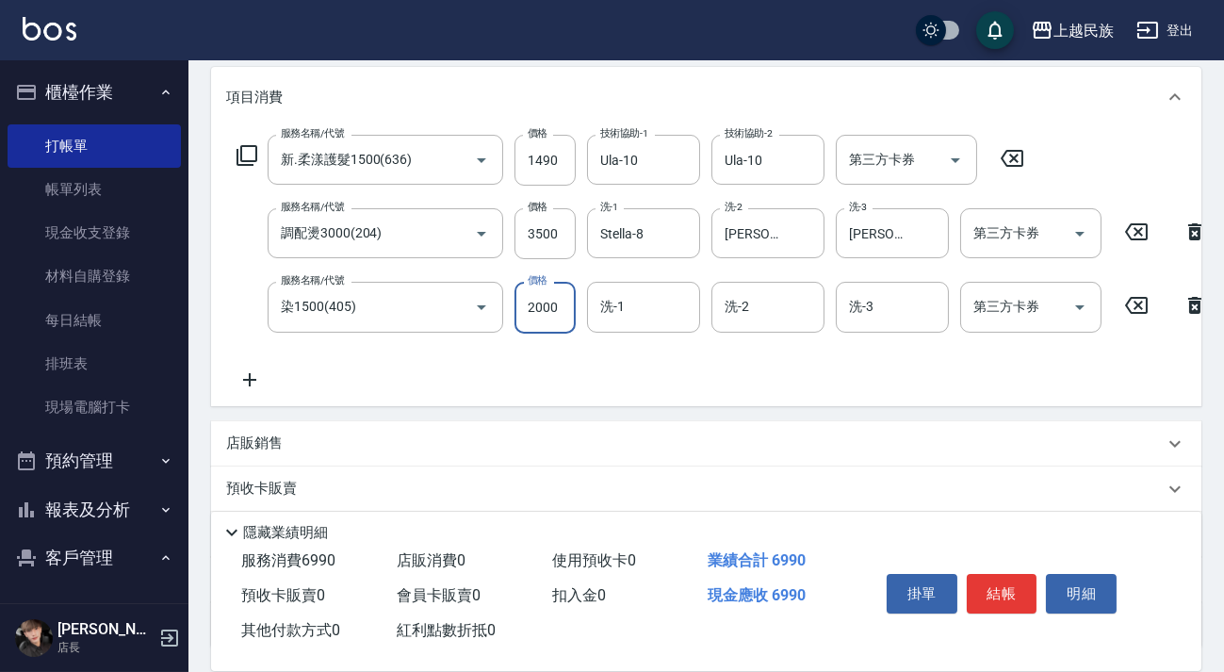
type input "2000"
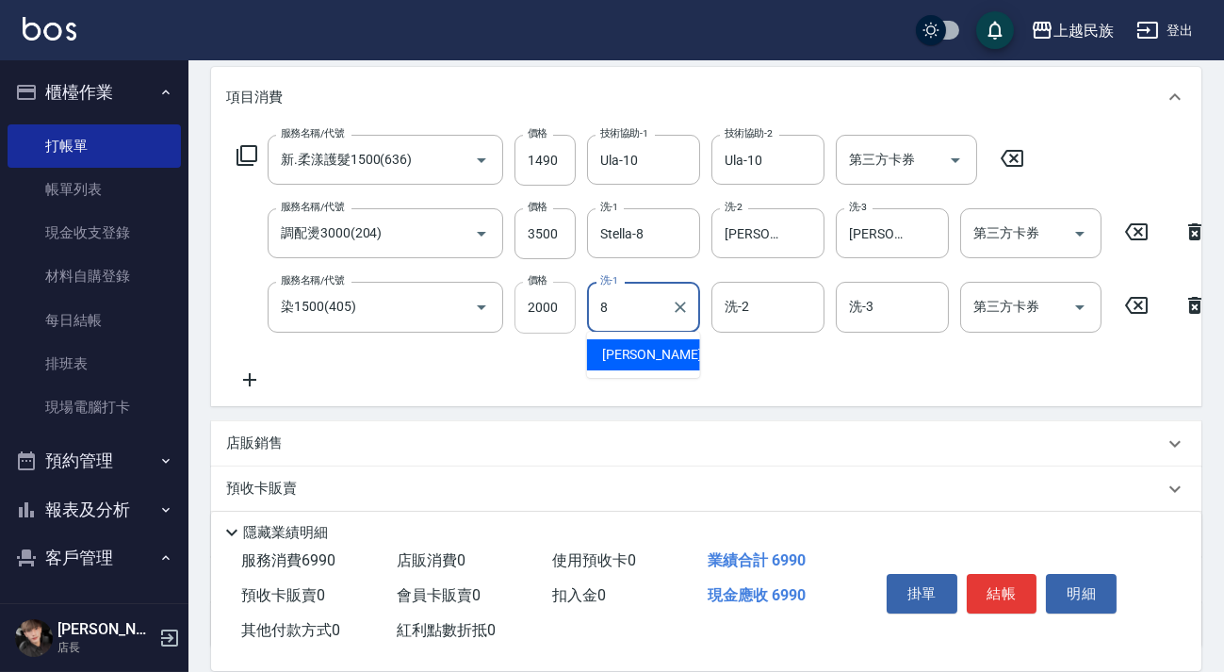
type input "Stella-8"
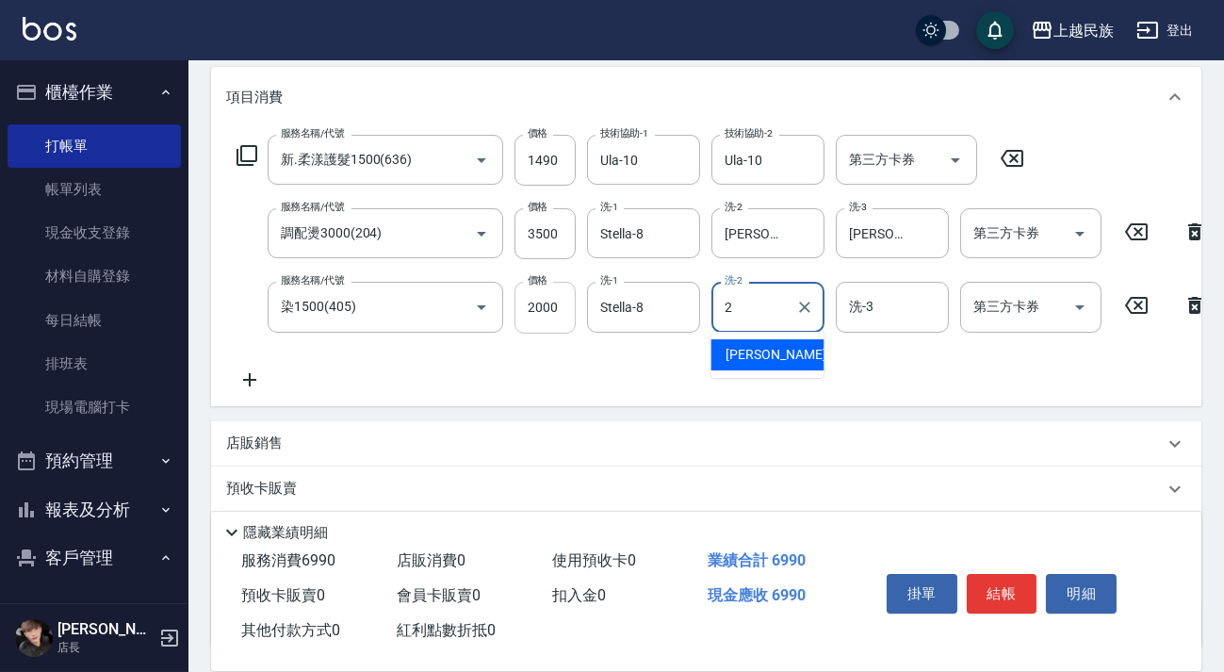
type input "[PERSON_NAME]-2"
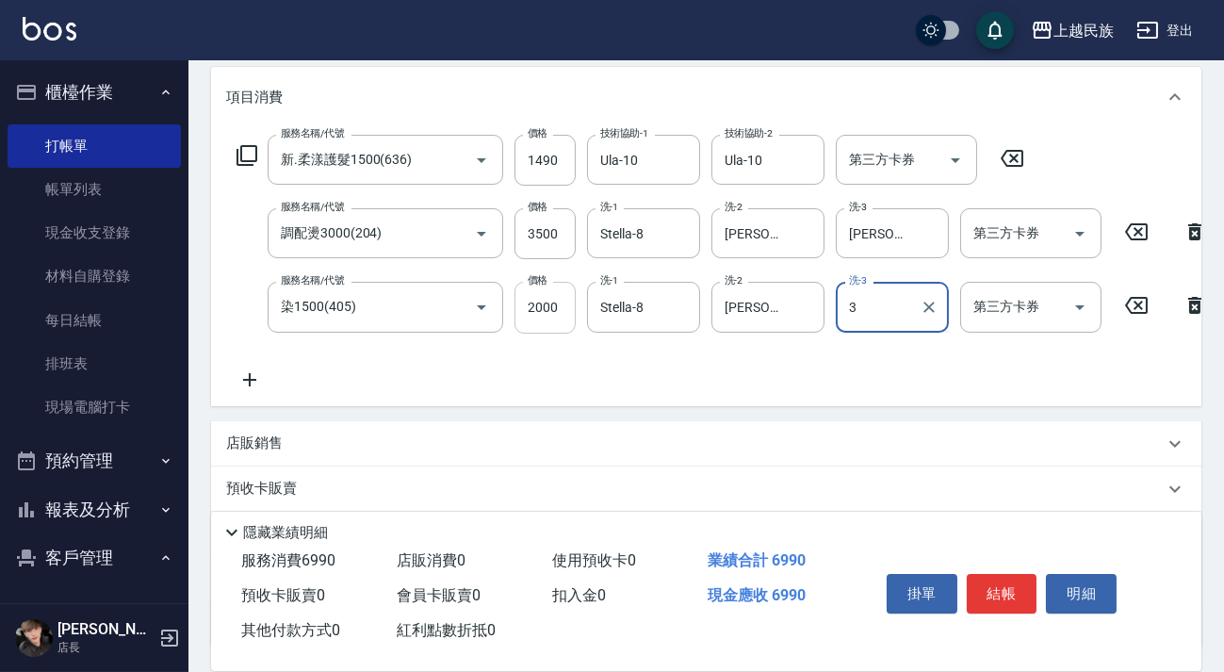
type input "3"
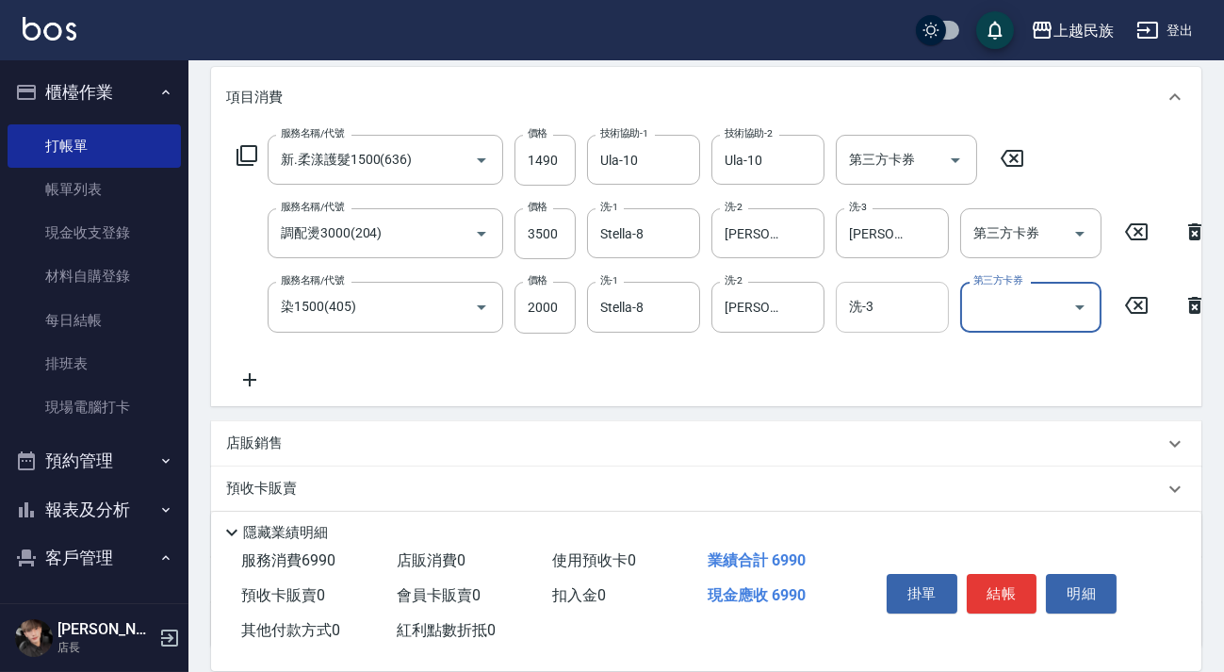
click at [874, 296] on input "洗-3" at bounding box center [893, 306] width 96 height 33
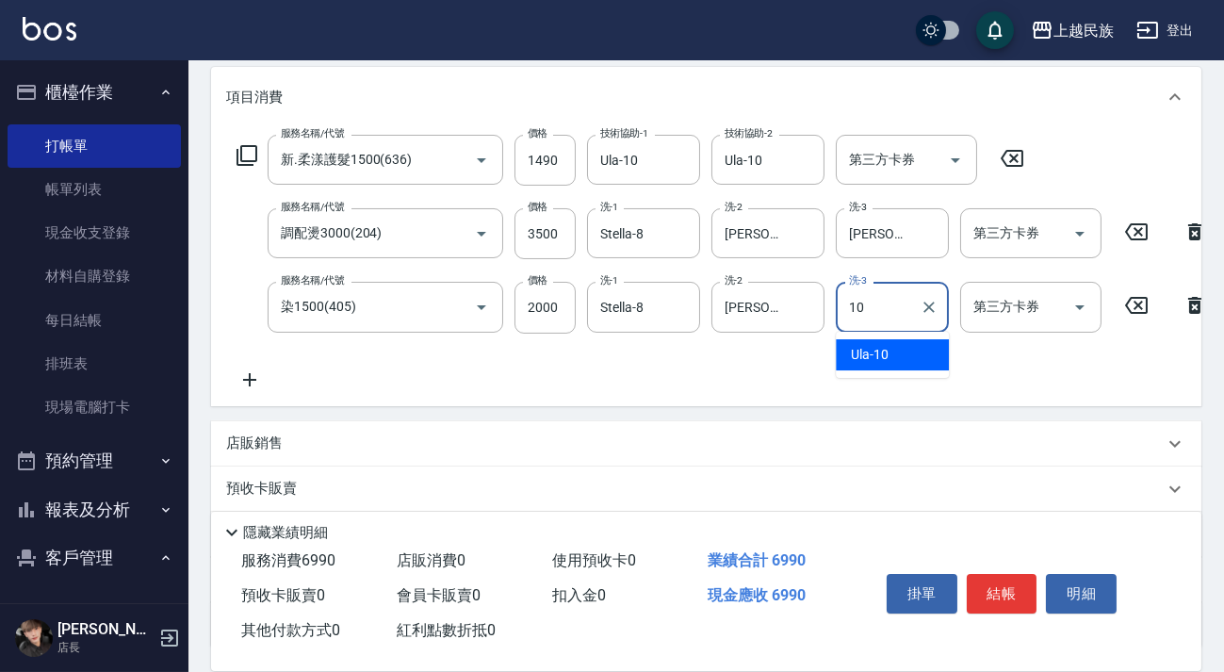
type input "Ula-10"
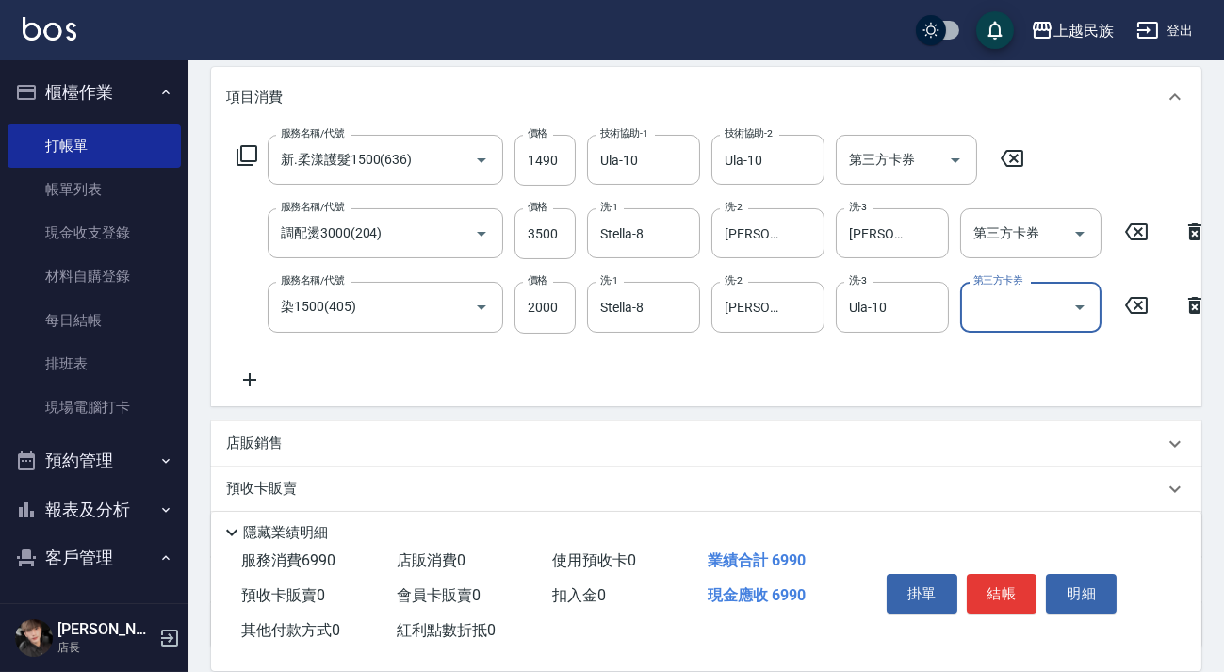
scroll to position [408, 0]
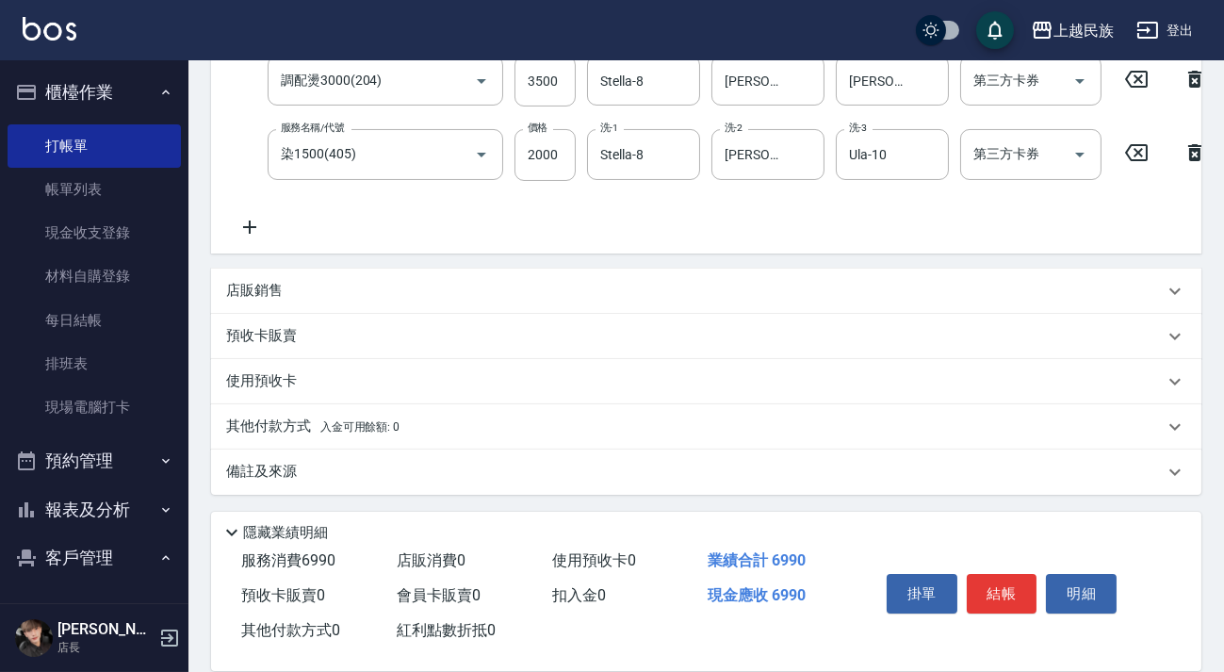
click at [646, 425] on div "其他付款方式 入金可用餘額: 0" at bounding box center [695, 427] width 938 height 21
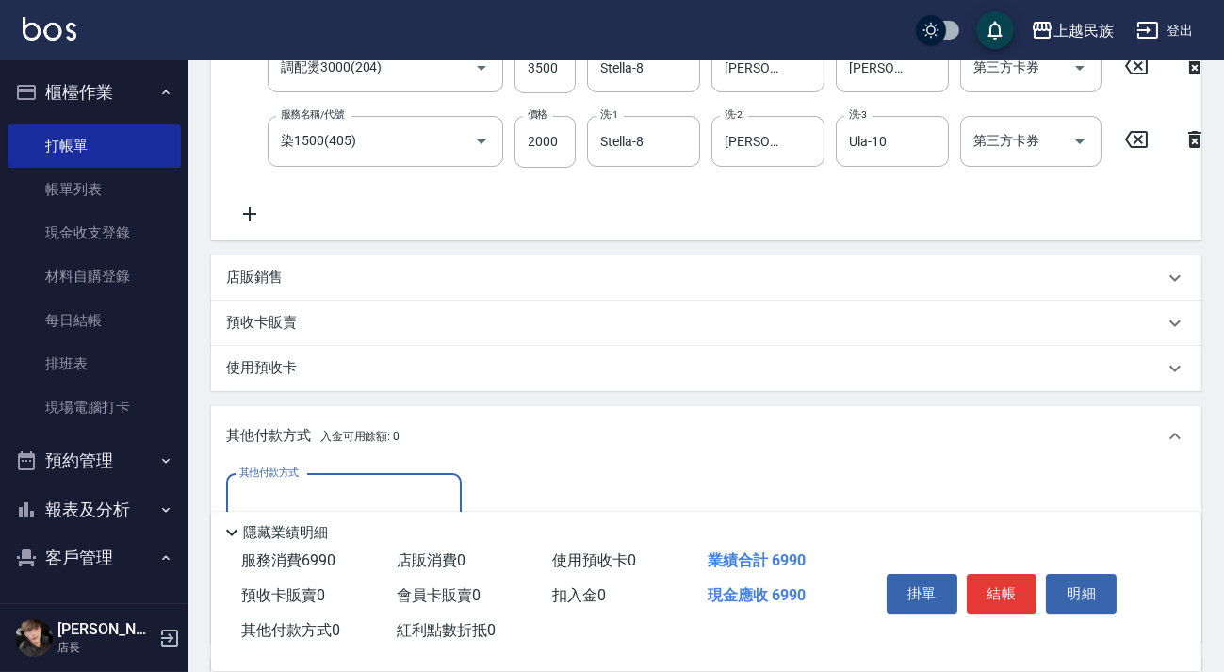
scroll to position [0, 0]
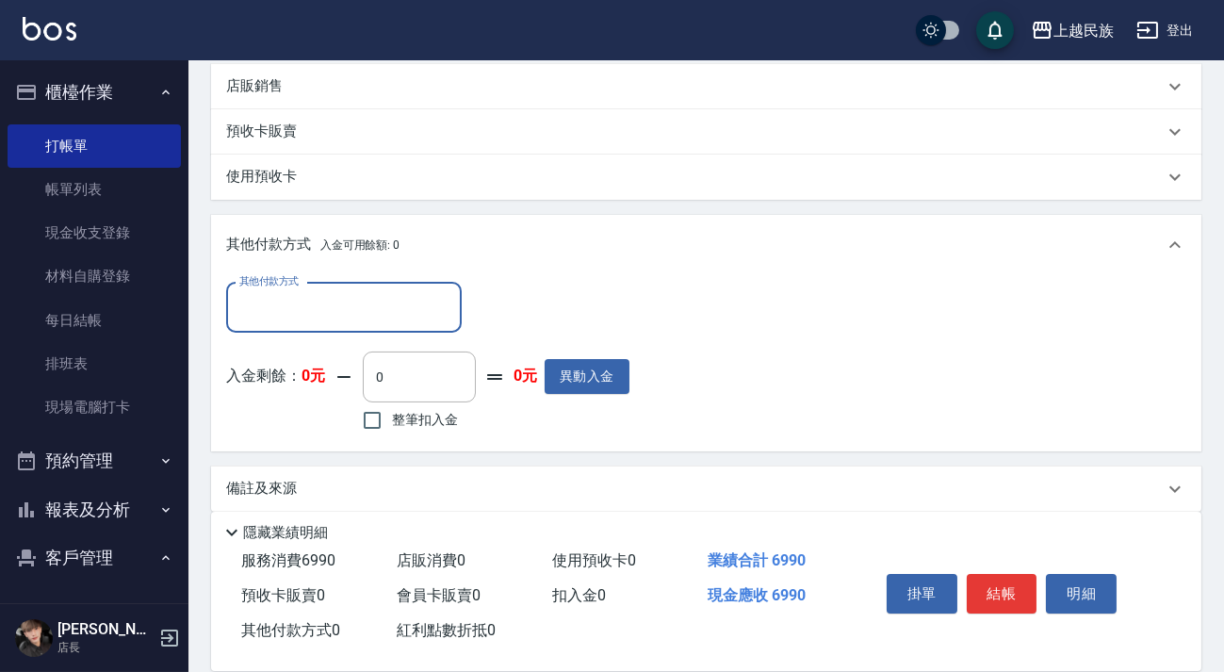
click at [404, 333] on div "其他付款方式" at bounding box center [344, 308] width 236 height 50
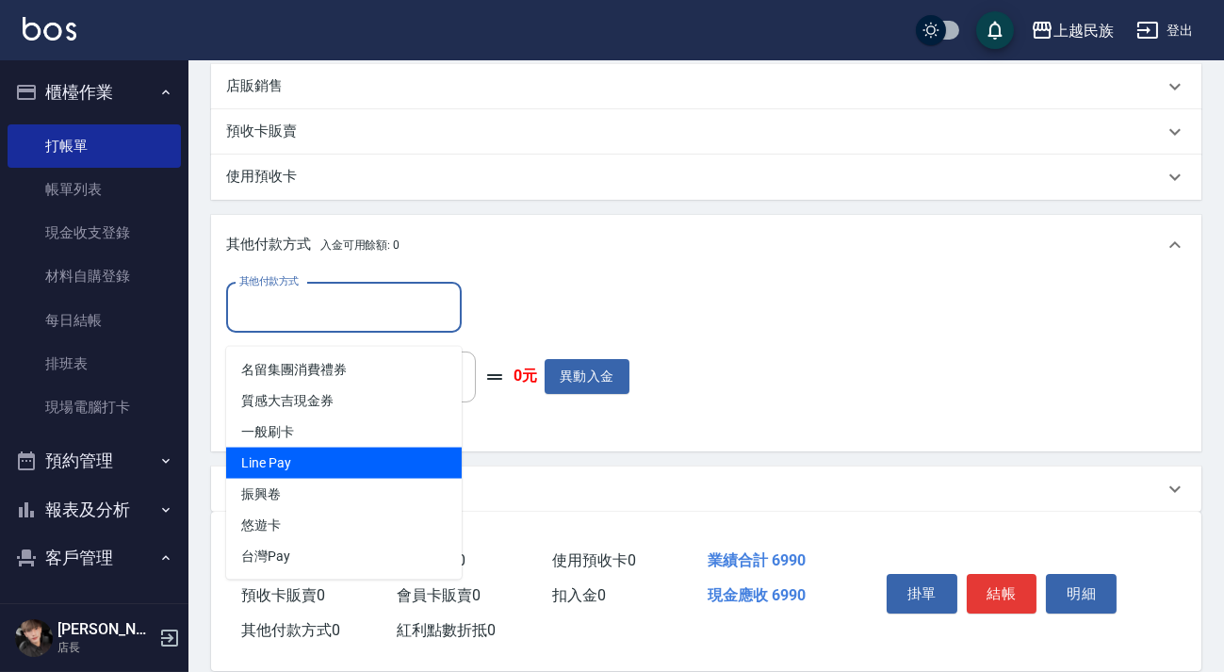
click at [369, 451] on span "Line Pay" at bounding box center [344, 463] width 236 height 31
type input "Line Pay"
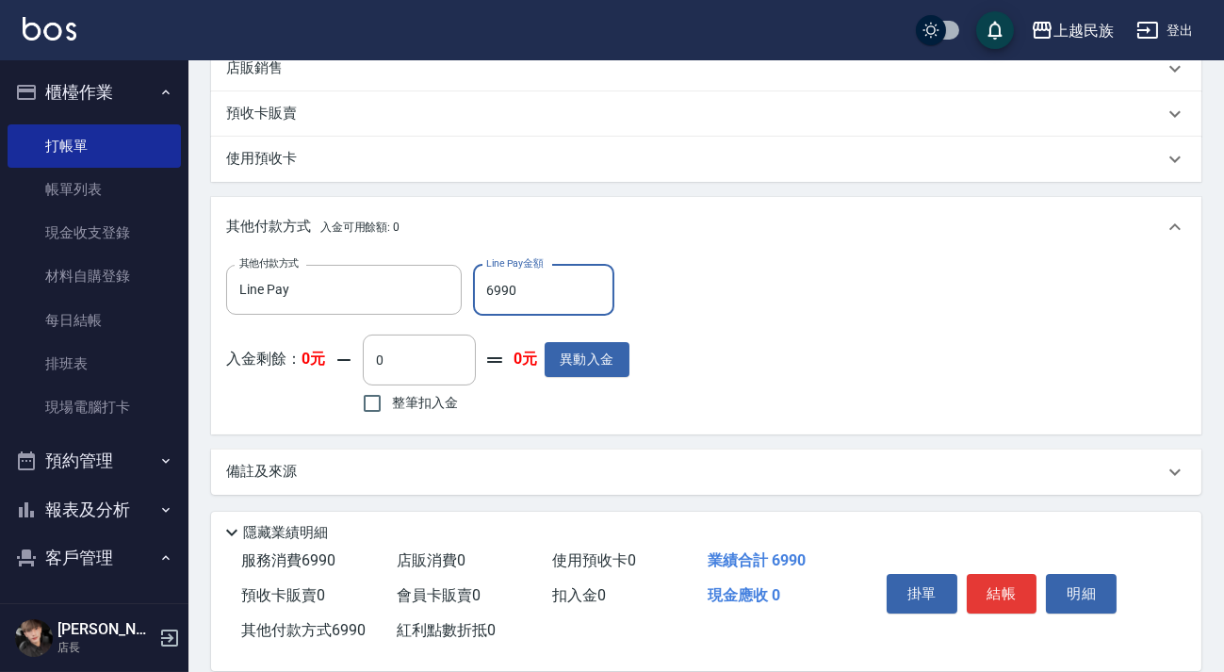
type input "6990"
click at [672, 469] on div "備註及來源" at bounding box center [695, 472] width 938 height 20
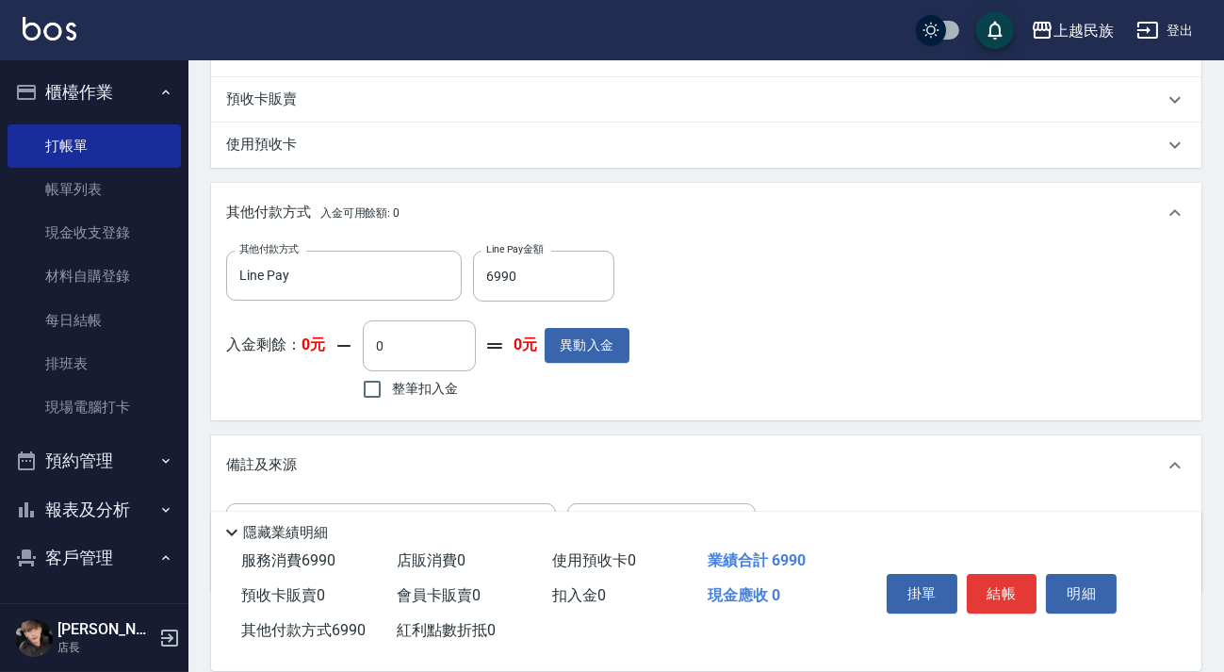
scroll to position [743, 0]
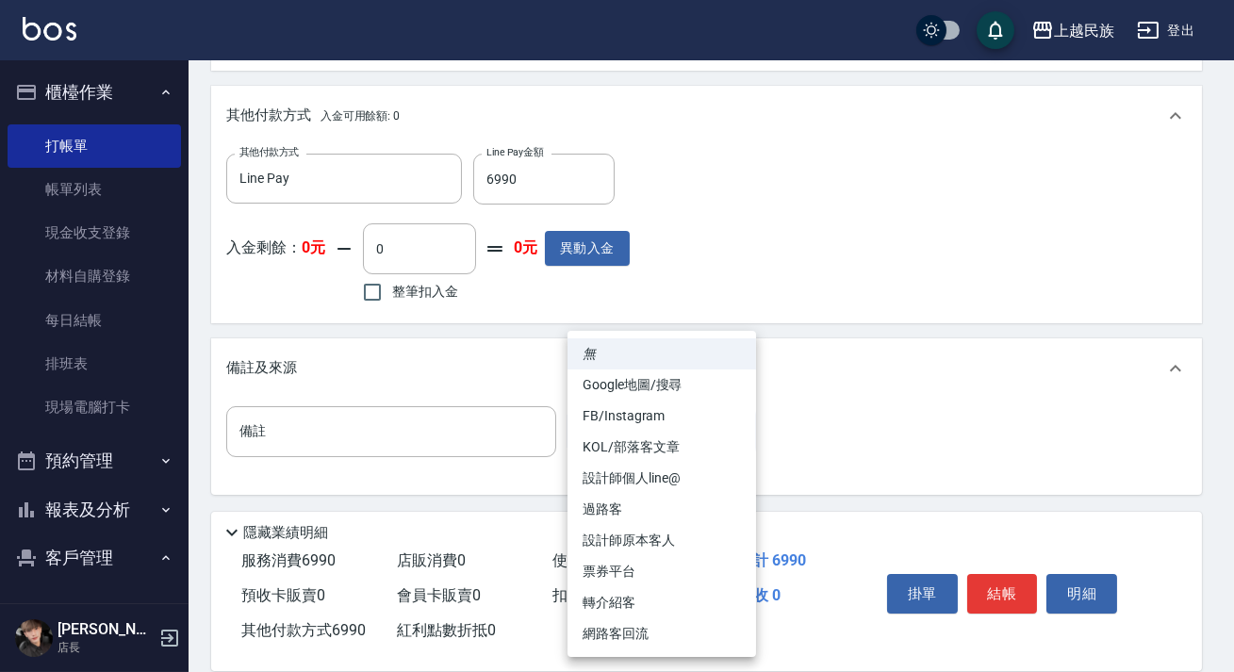
click at [679, 546] on li "設計師原本客人" at bounding box center [661, 540] width 189 height 31
type input "設計師原本客人"
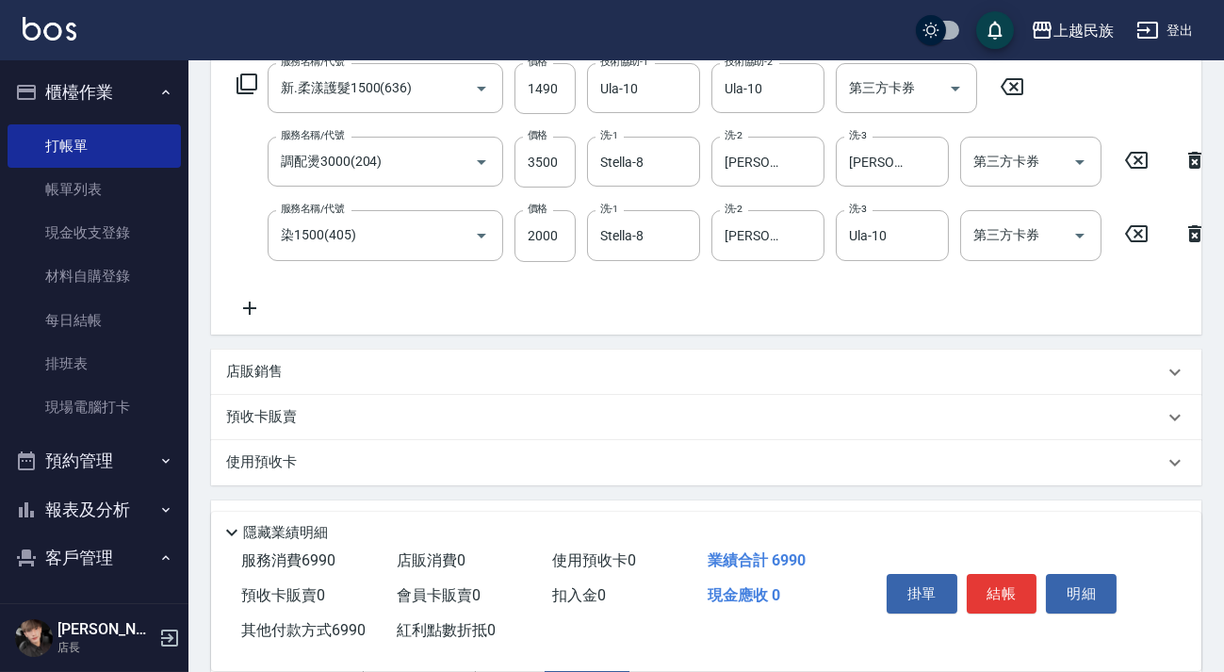
scroll to position [0, 0]
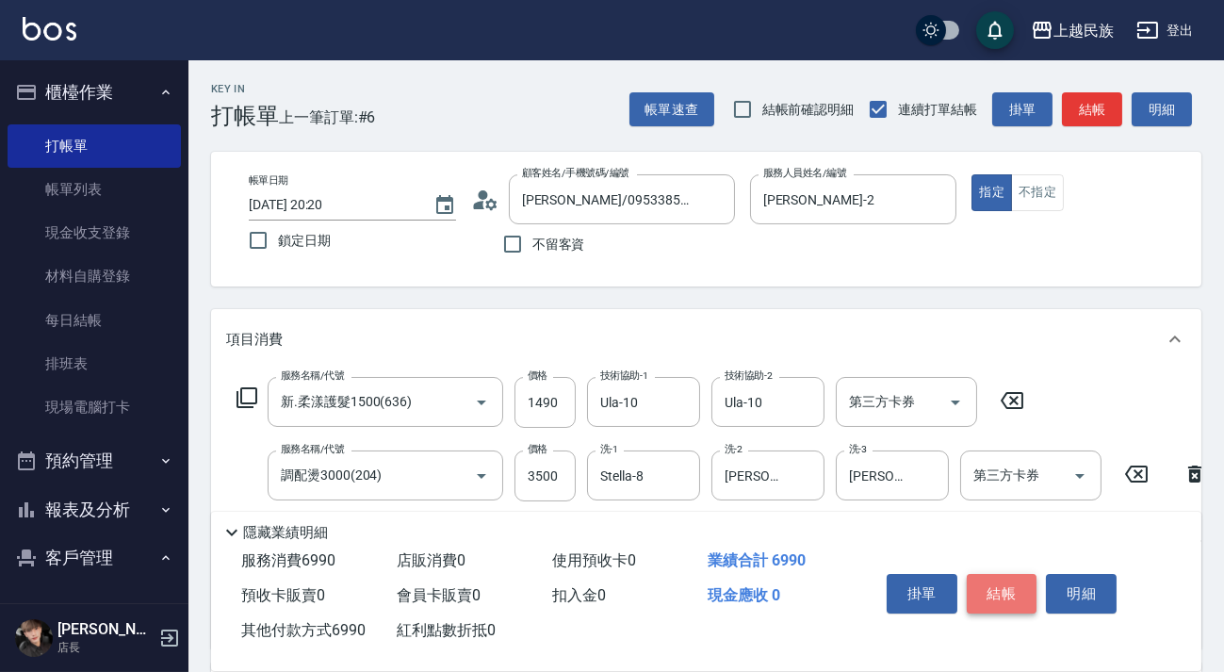
click at [1007, 584] on button "結帳" at bounding box center [1002, 594] width 71 height 40
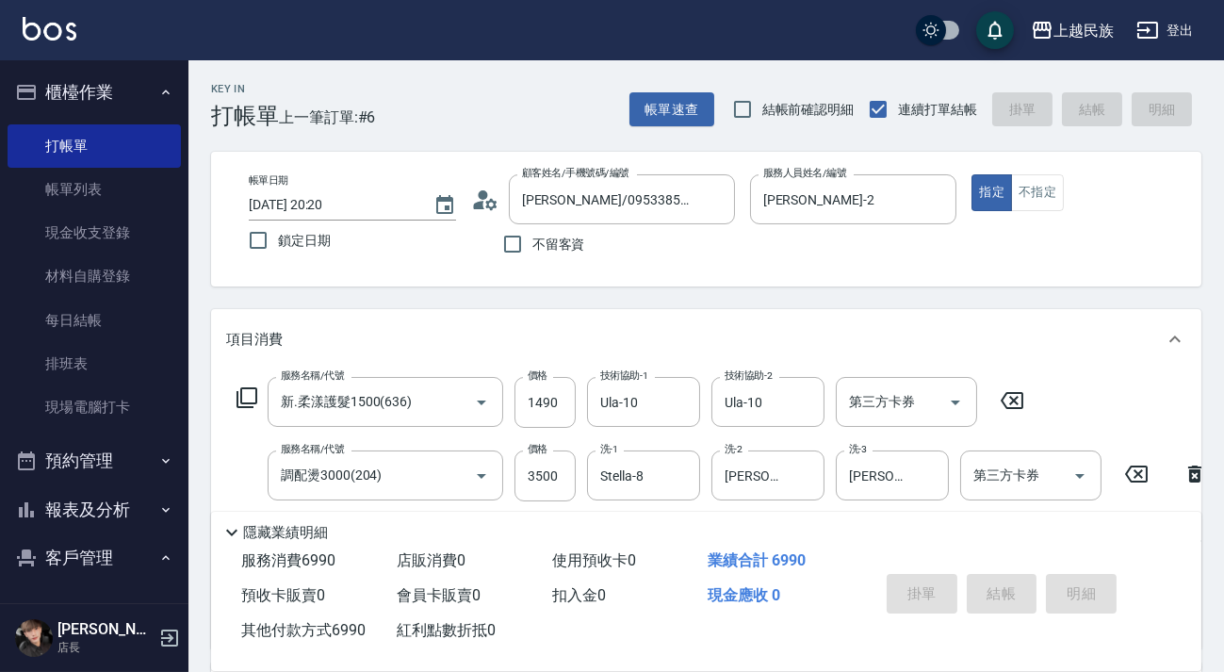
type input "[DATE] 20:21"
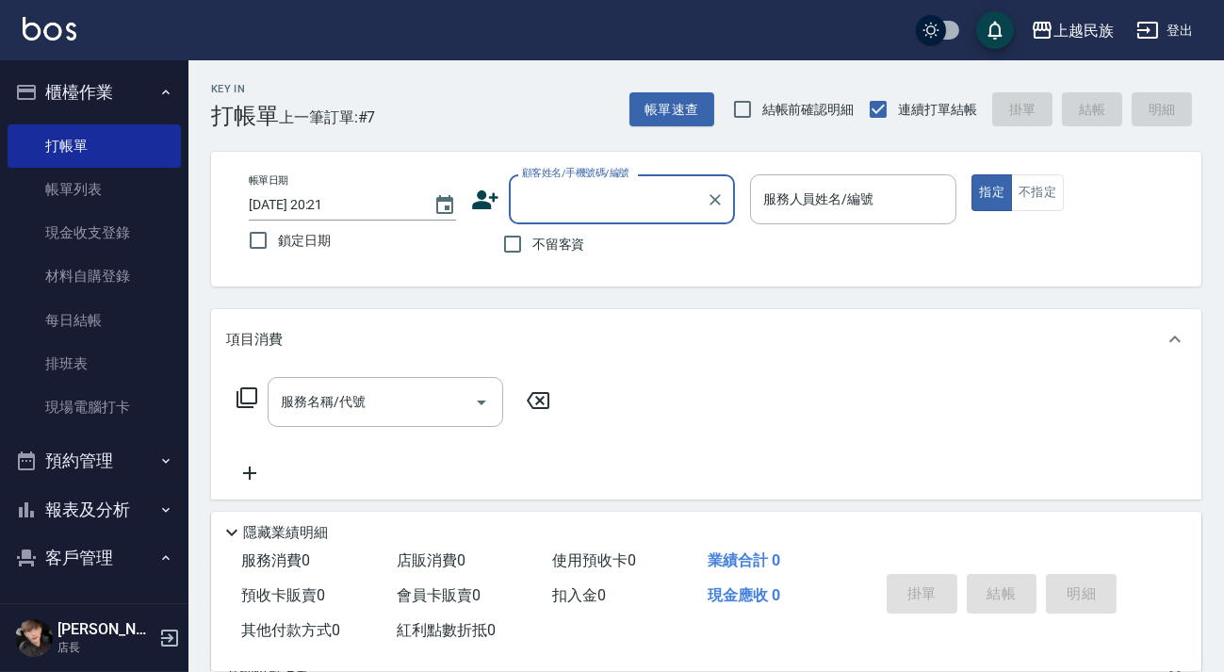
click at [597, 192] on input "顧客姓名/手機號碼/編號" at bounding box center [607, 199] width 181 height 33
click at [728, 280] on div "帳單日期 [DATE] 20:21 鎖定日期 顧客姓名/手機號碼/編號 顧客姓名/手機號碼/編號 不留客資 服務人員姓名/編號 服務人員姓名/編號 指定 不指定" at bounding box center [706, 219] width 991 height 135
click at [671, 209] on input "顧客姓名/手機號碼/編號" at bounding box center [607, 199] width 181 height 33
click at [654, 204] on input "顧客姓名/手機號碼/編號" at bounding box center [607, 199] width 181 height 33
click at [708, 201] on icon "Clear" at bounding box center [715, 199] width 19 height 19
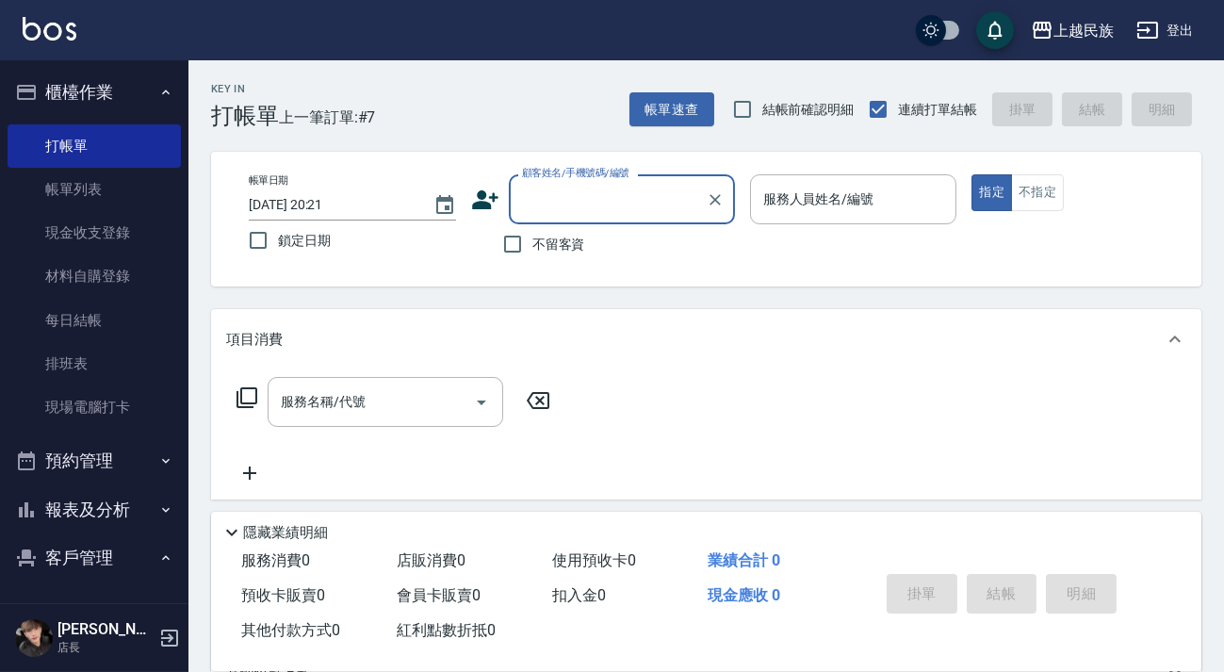
click at [632, 199] on input "顧客姓名/手機號碼/編號" at bounding box center [607, 199] width 181 height 33
click at [694, 112] on button "帳單速查" at bounding box center [672, 109] width 85 height 35
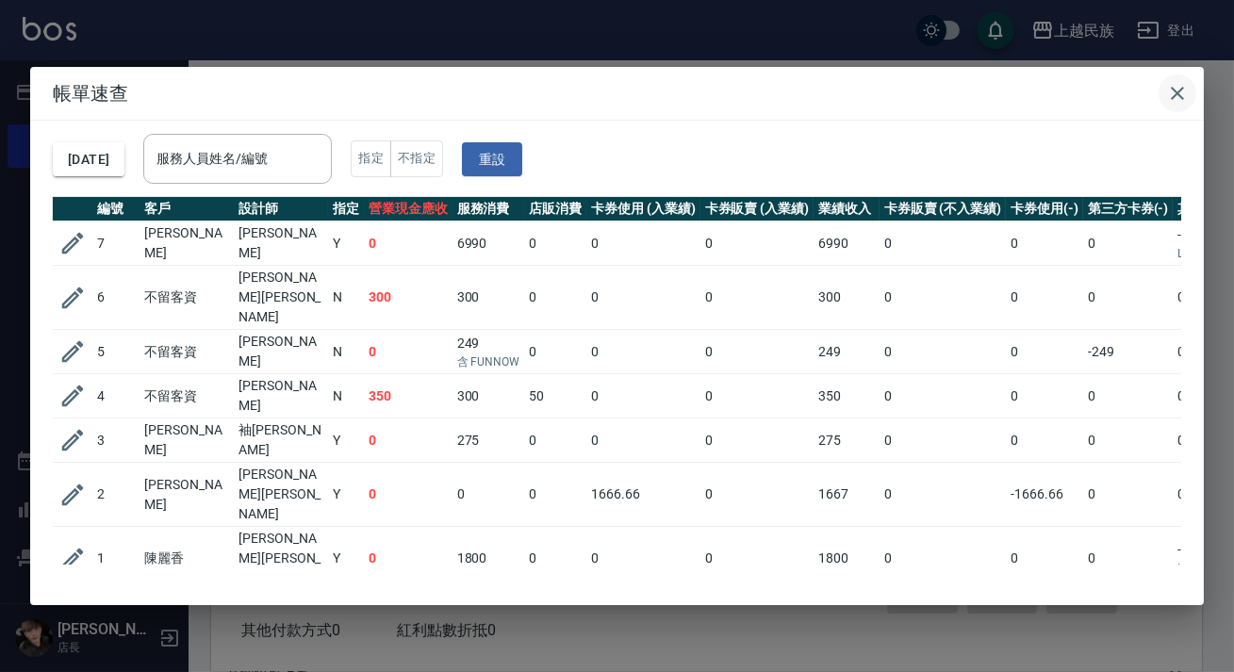
click at [1180, 86] on icon "button" at bounding box center [1177, 93] width 23 height 23
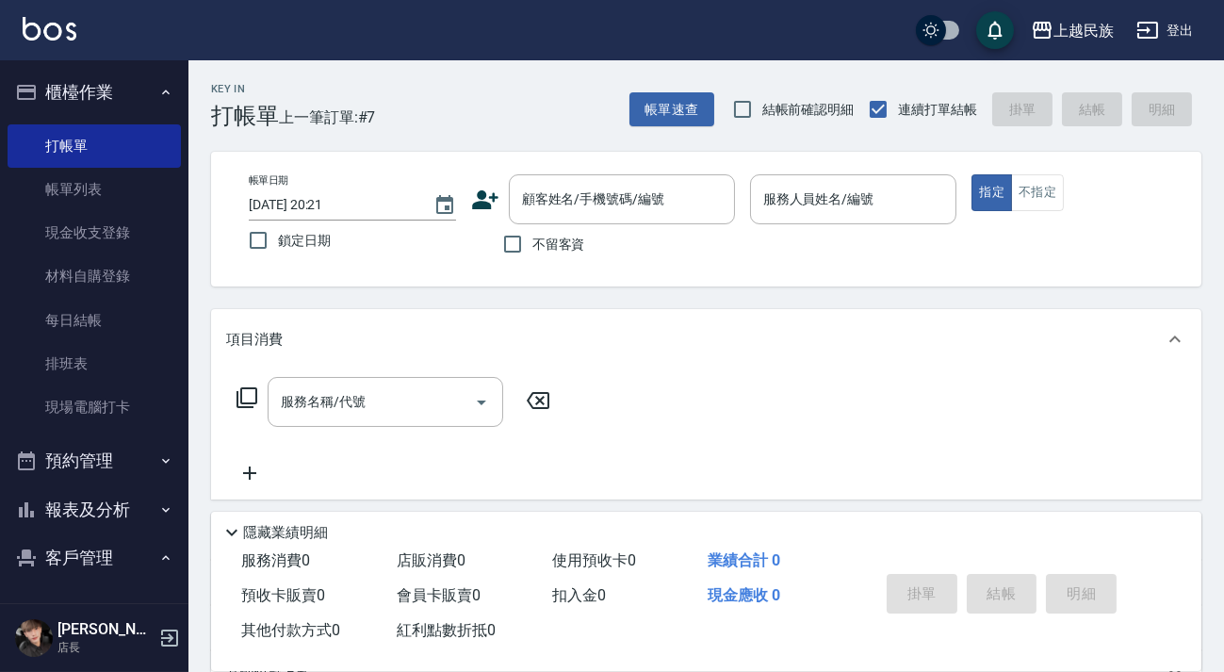
click at [29, 18] on img at bounding box center [50, 29] width 54 height 24
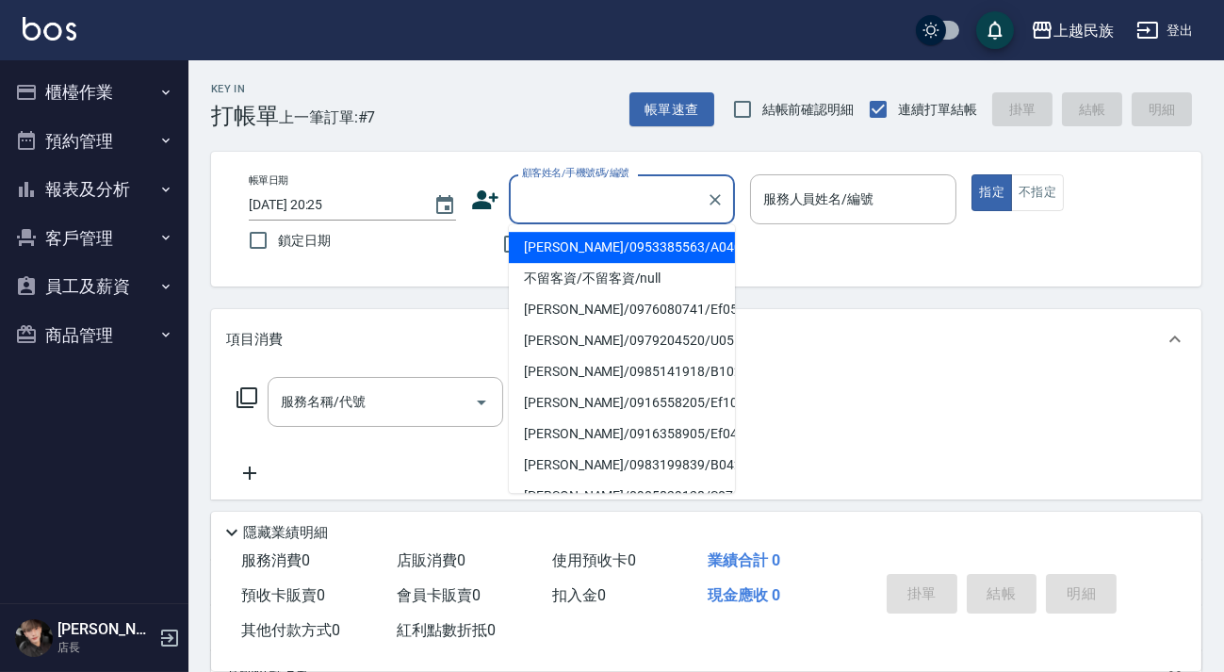
click at [649, 197] on input "顧客姓名/手機號碼/編號" at bounding box center [607, 199] width 181 height 33
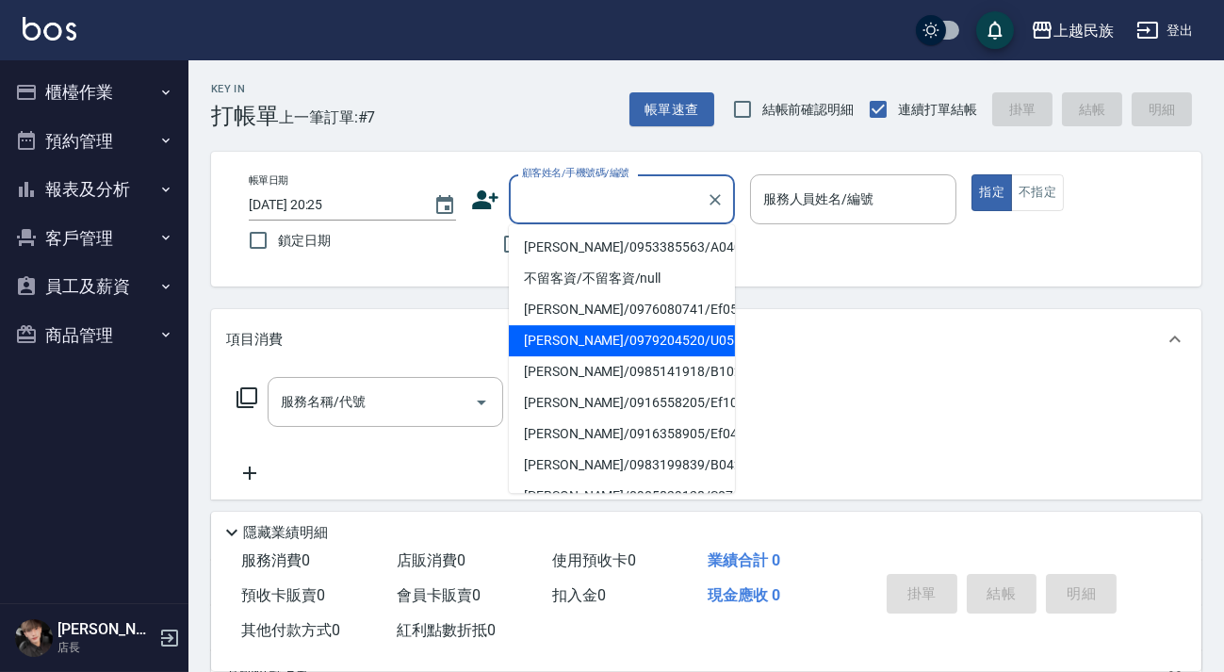
click at [622, 339] on li "[PERSON_NAME]/0979204520/U051921" at bounding box center [622, 340] width 226 height 31
type input "[PERSON_NAME]/0979204520/U051921"
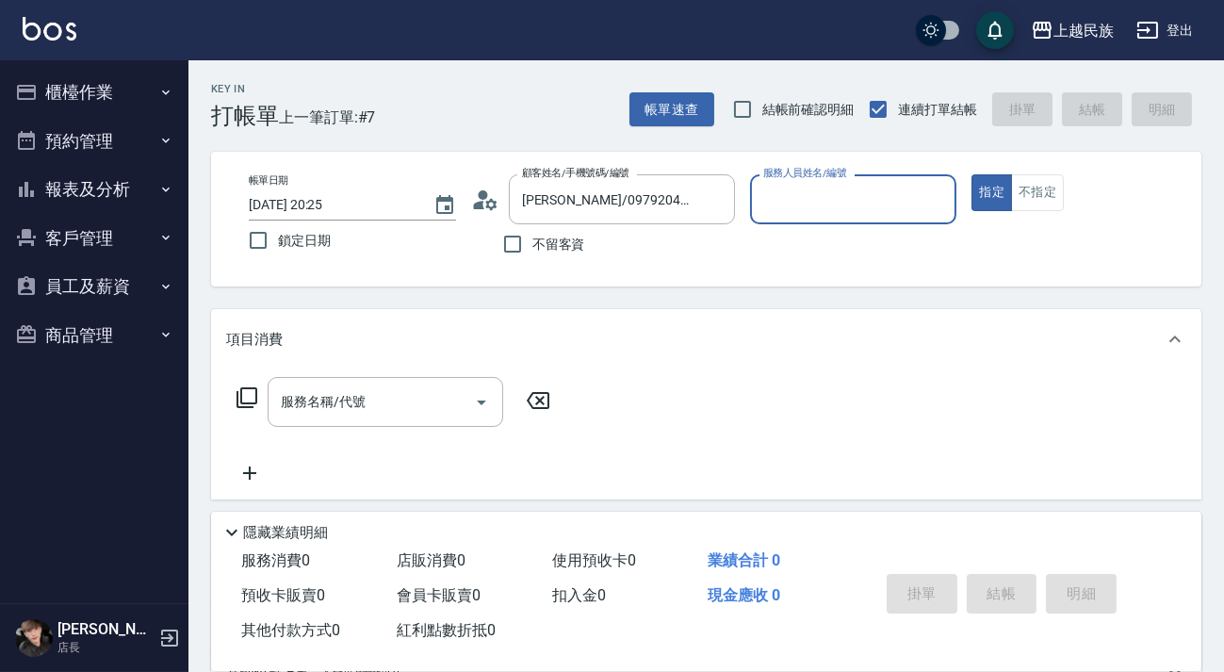
type input "Ula-10"
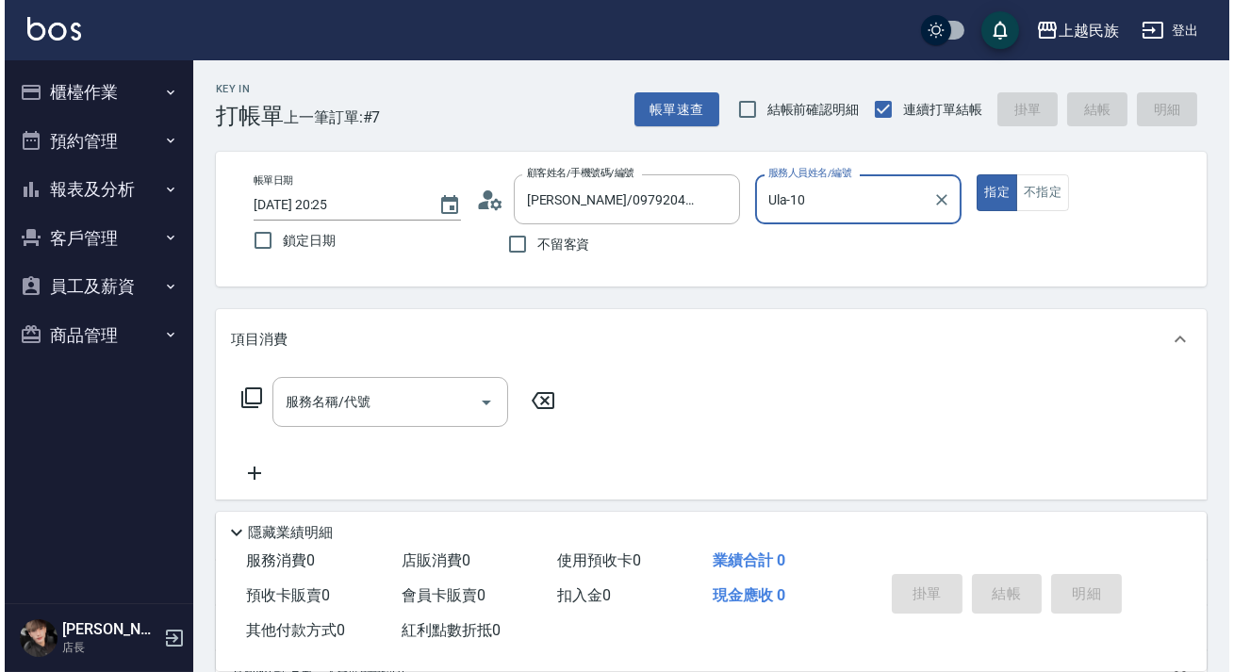
scroll to position [85, 0]
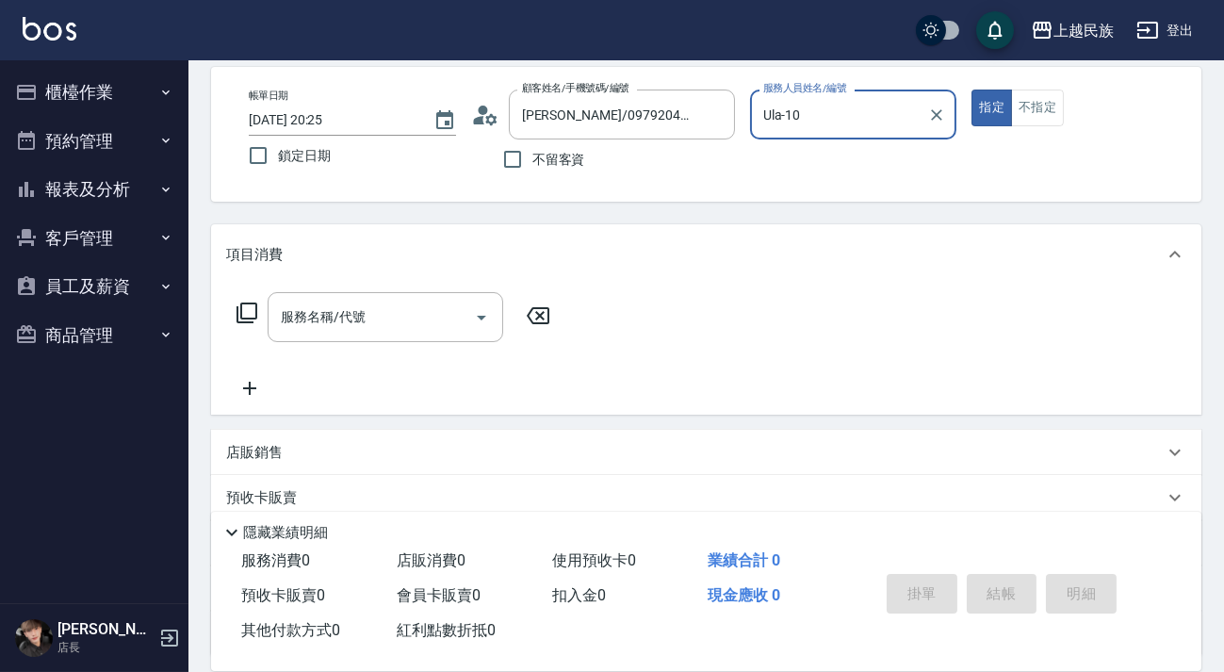
click at [233, 308] on div "服務名稱/代號 服務名稱/代號" at bounding box center [394, 317] width 336 height 50
click at [236, 320] on icon at bounding box center [247, 313] width 23 height 23
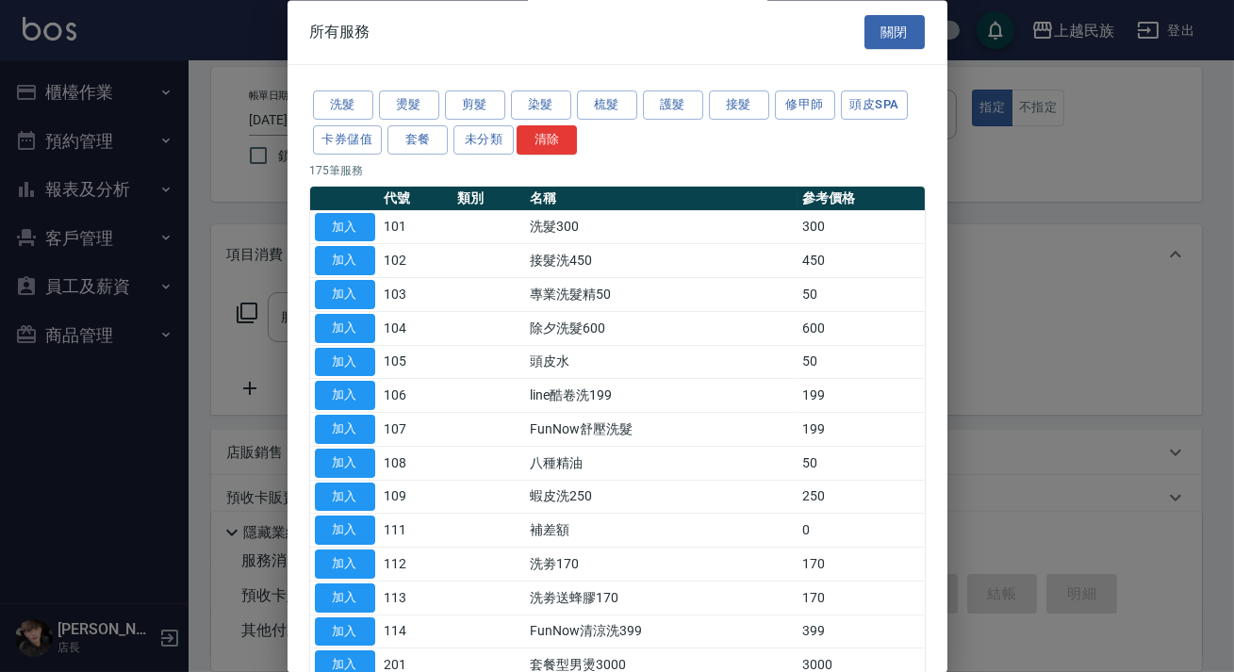
click at [405, 101] on button "燙髮" at bounding box center [409, 105] width 60 height 29
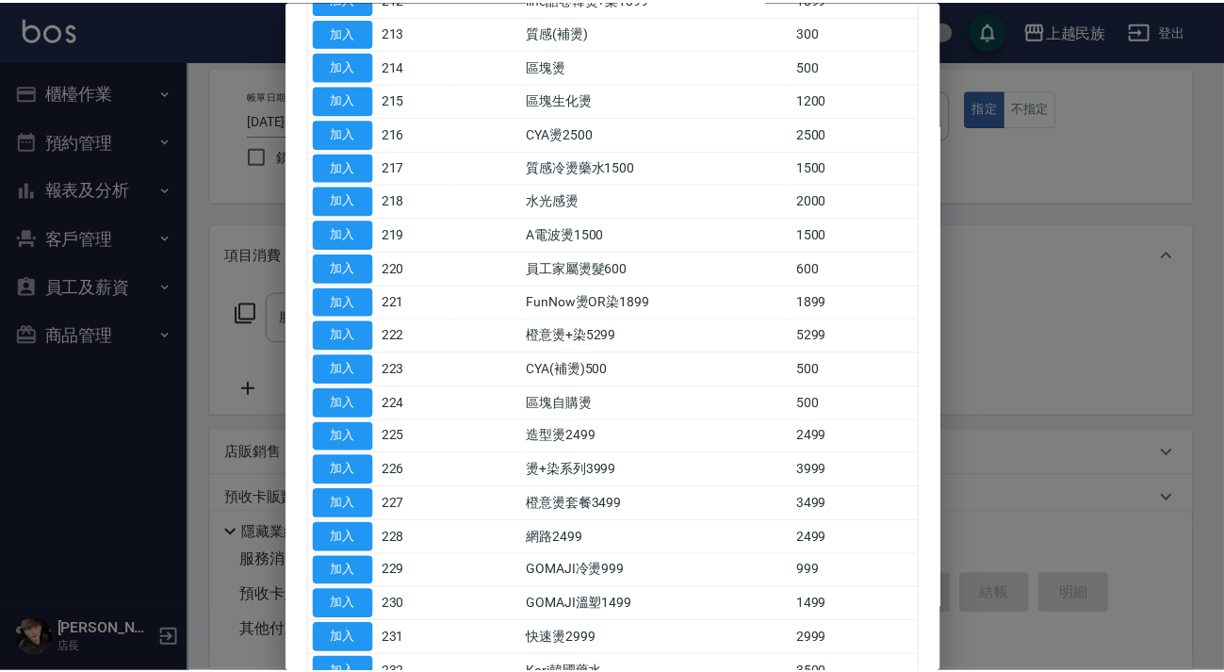
scroll to position [750, 0]
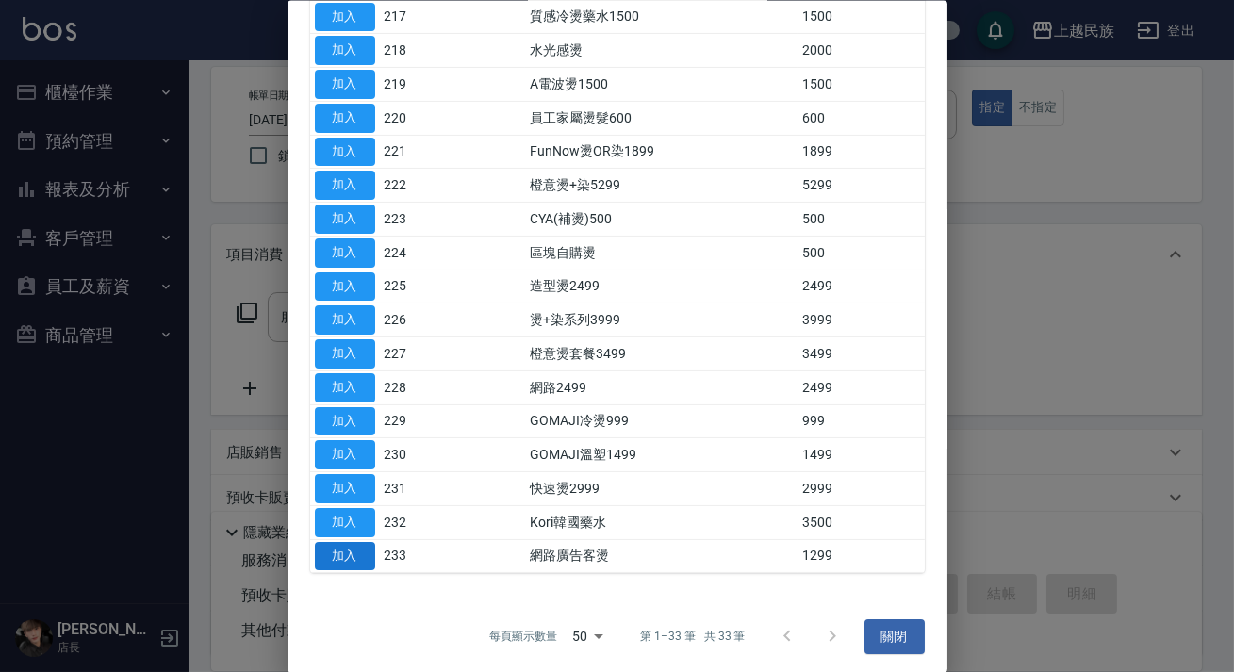
click at [342, 561] on button "加入" at bounding box center [345, 555] width 60 height 29
type input "網路廣告客燙(233)"
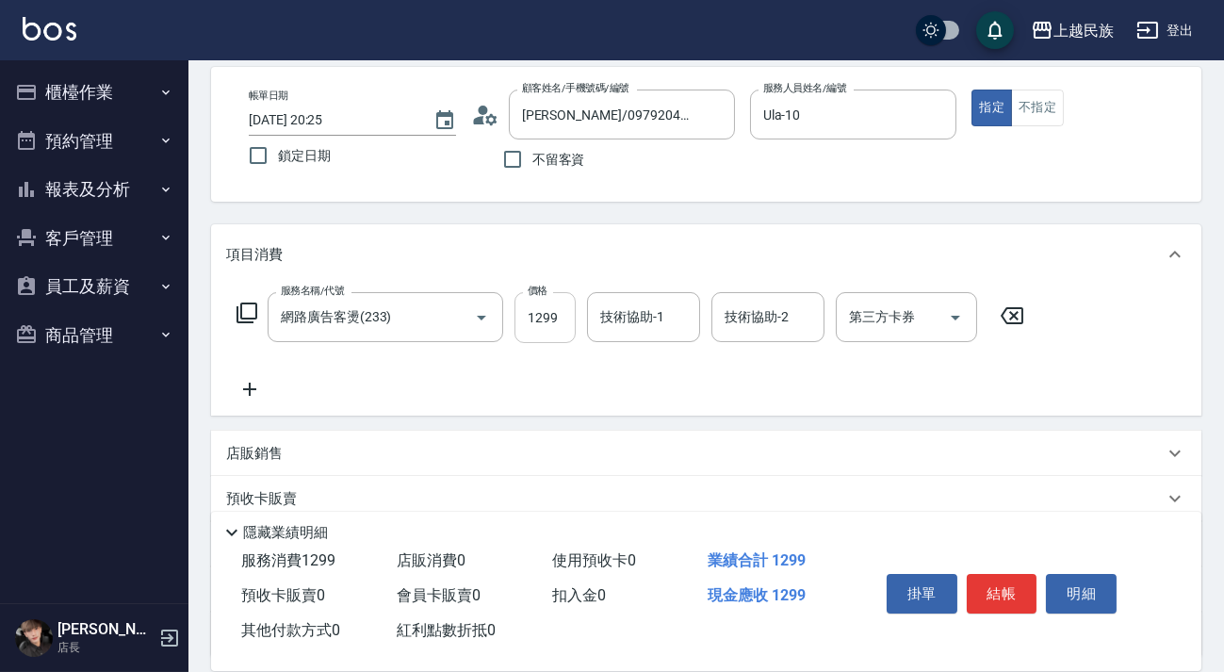
click at [562, 330] on input "1299" at bounding box center [545, 317] width 61 height 51
type input "1799"
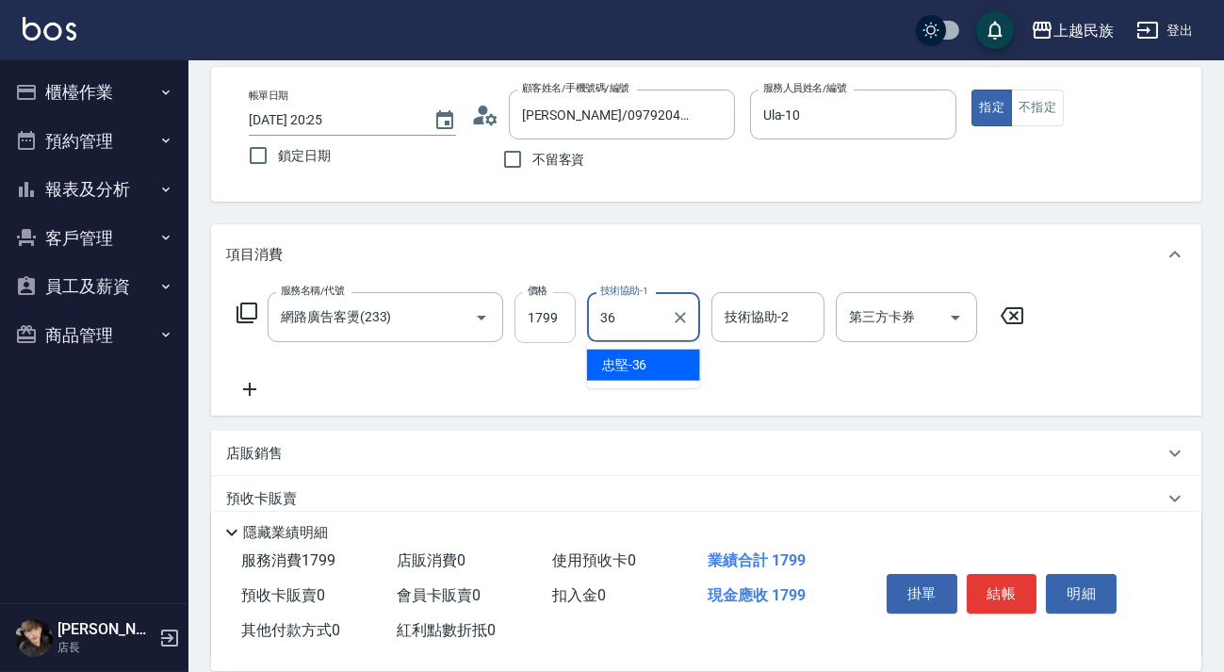
type input "忠堅-36"
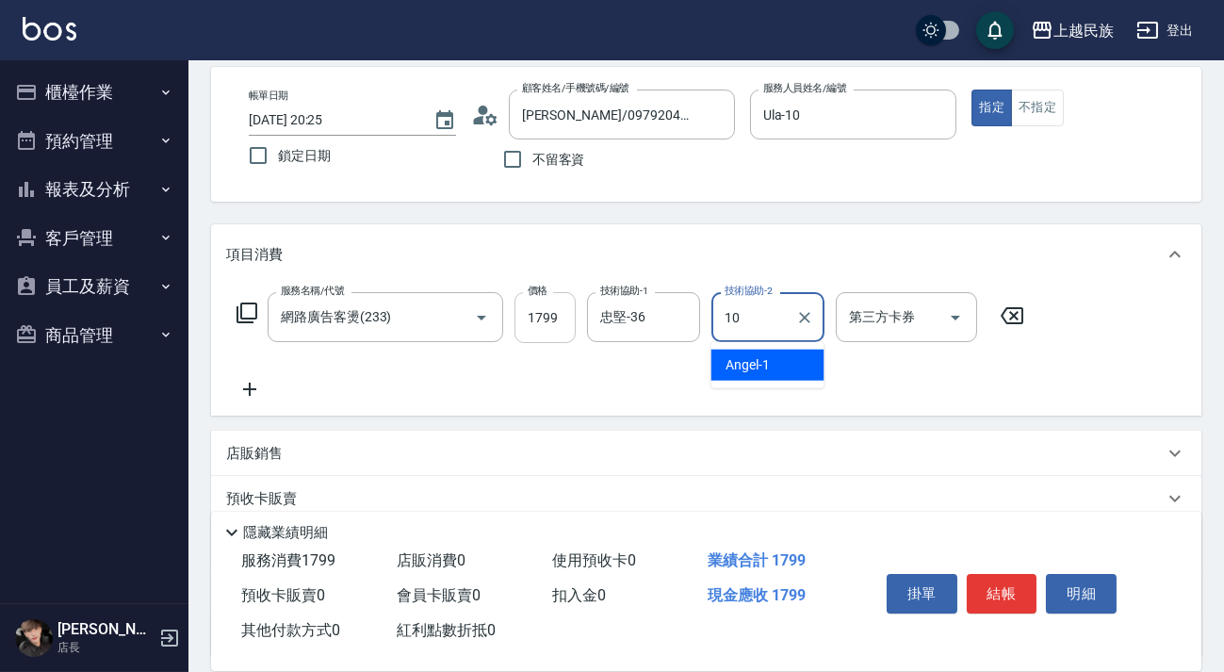
type input "Ula-10"
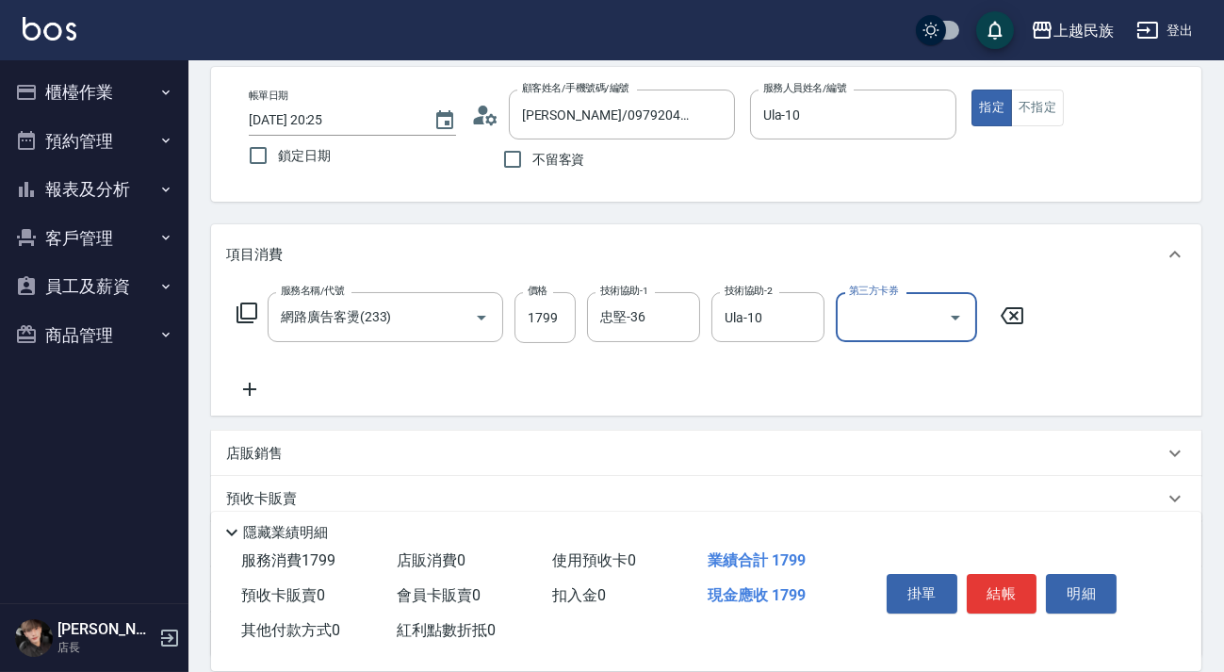
scroll to position [247, 0]
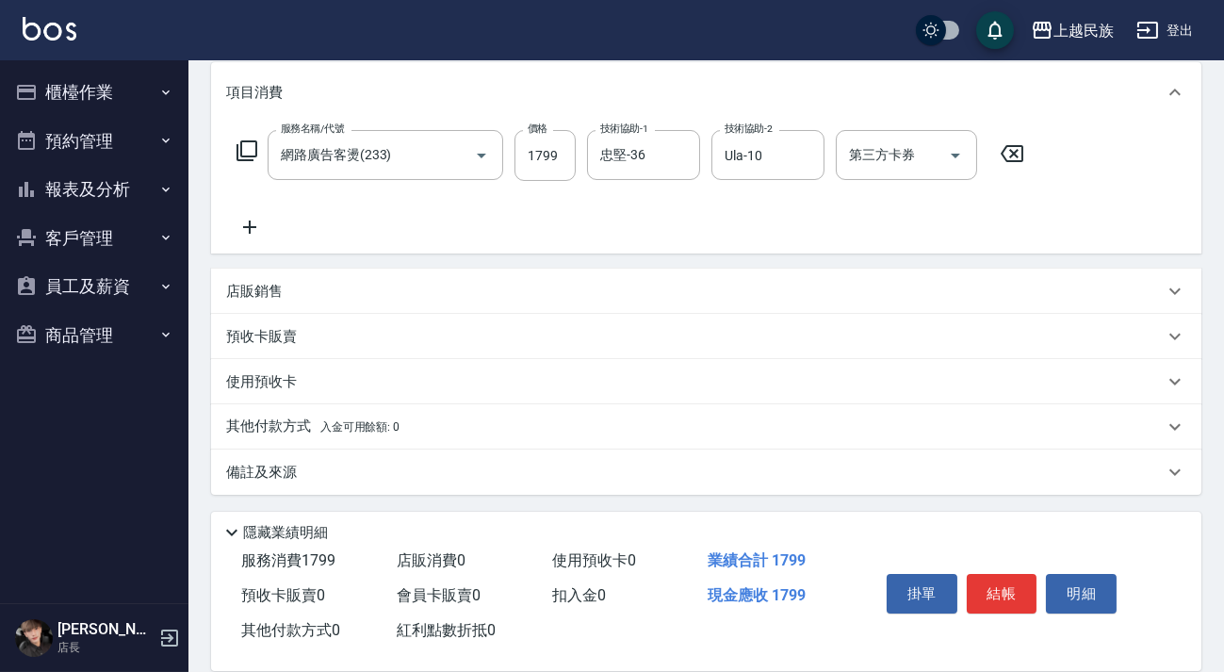
click at [362, 285] on div "店販銷售" at bounding box center [695, 292] width 938 height 20
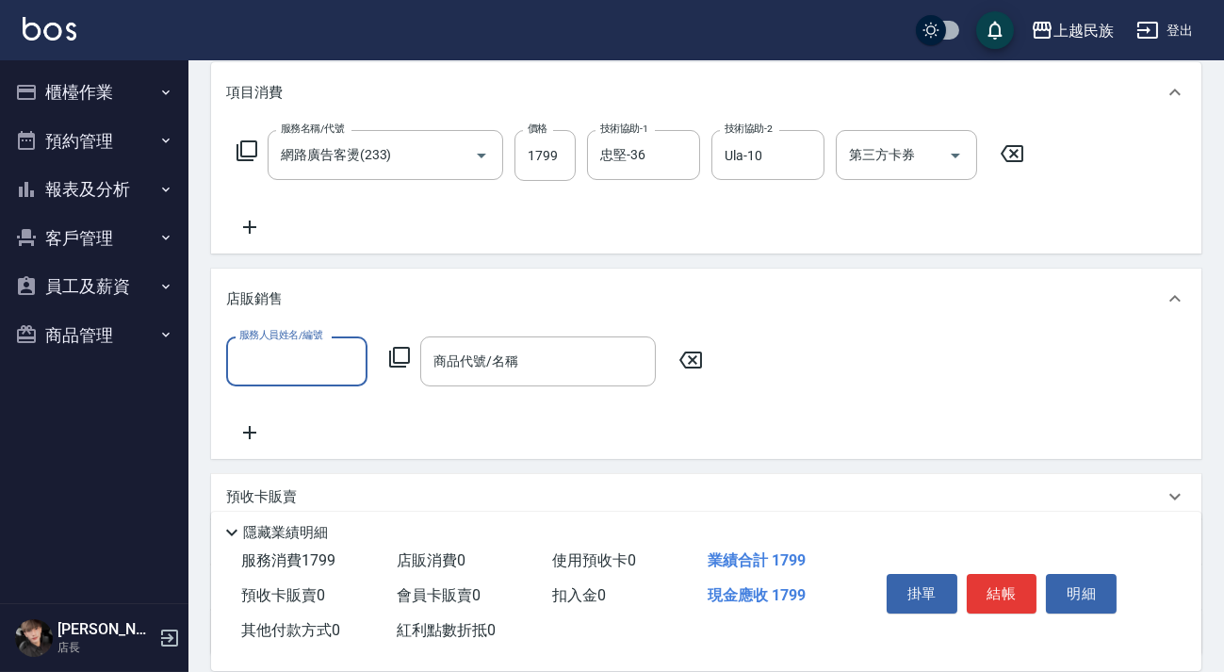
scroll to position [0, 0]
type input "Ula-10"
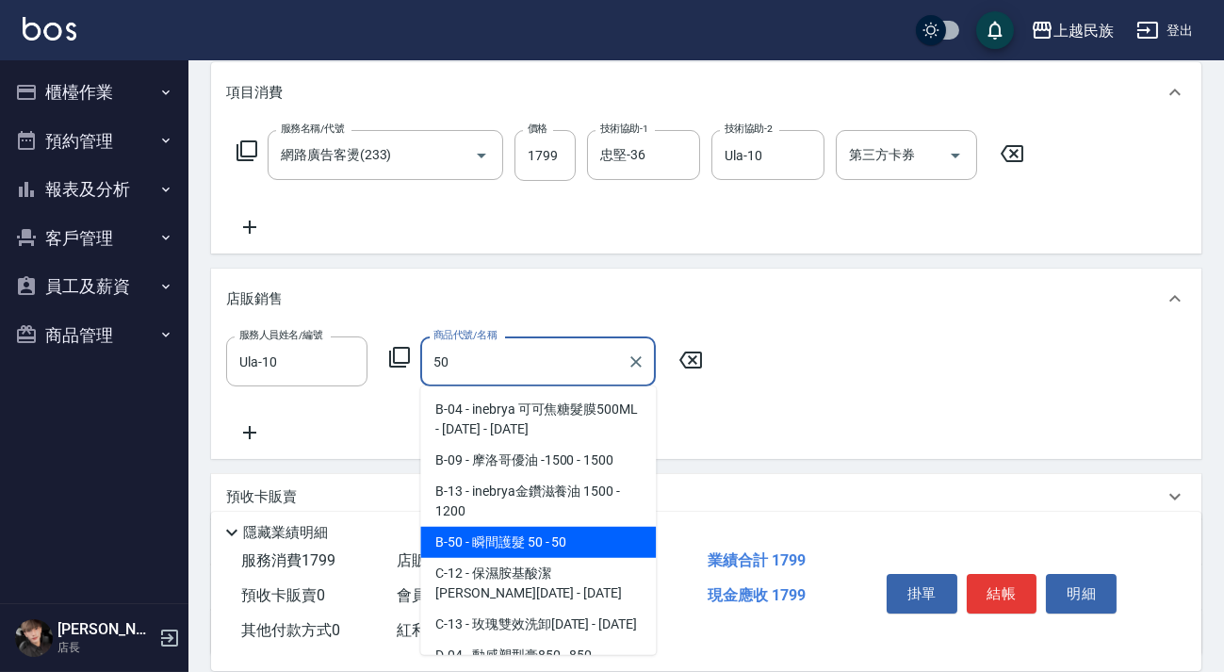
click at [487, 530] on span "B-50 - 瞬間護髮 50 - 50" at bounding box center [538, 542] width 236 height 31
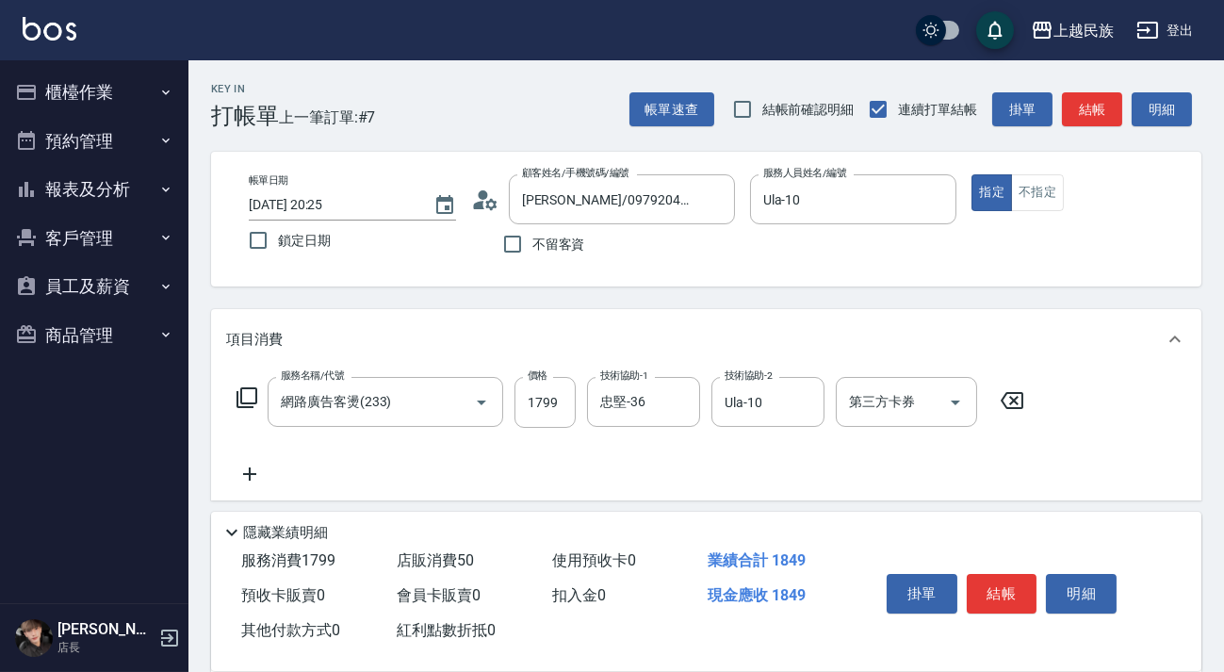
scroll to position [408, 0]
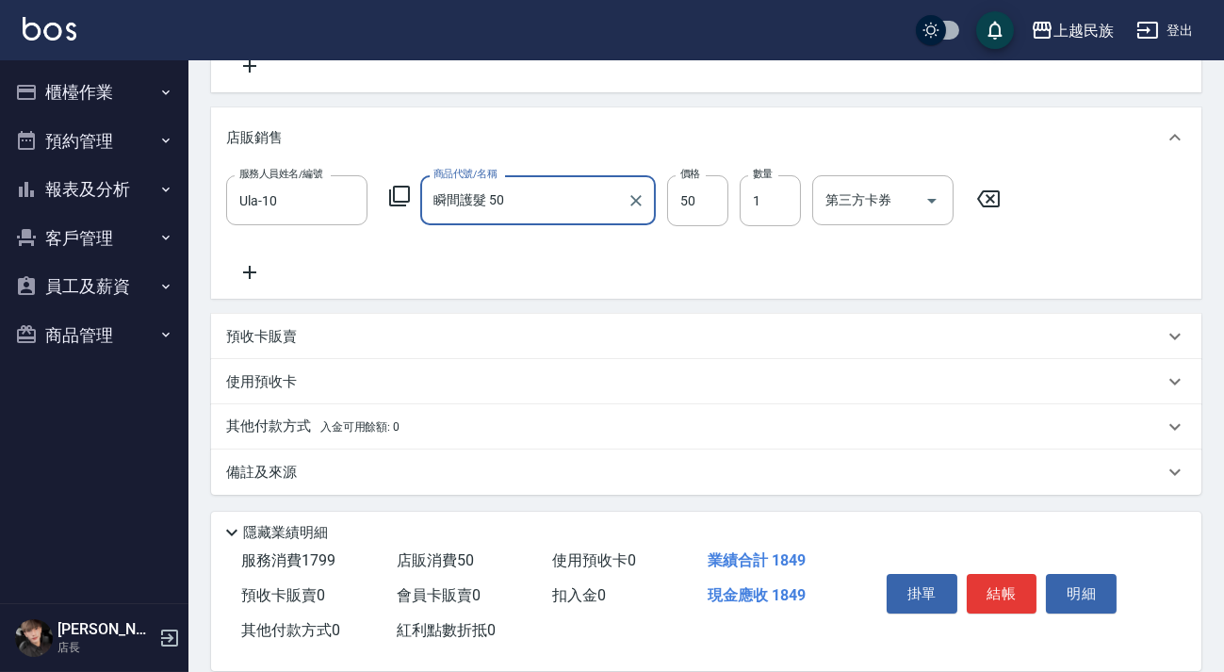
type input "瞬間護髮 50"
drag, startPoint x: 706, startPoint y: 495, endPoint x: 715, endPoint y: 482, distance: 16.2
click at [706, 494] on div "Key In 打帳單 上一筆訂單:#7 帳單速查 結帳前確認明細 連續打單結帳 掛單 結帳 明細 帳單日期 [DATE] 20:25 鎖定日期 顧客姓名/手機…" at bounding box center [707, 162] width 1036 height 1020
click at [725, 471] on div "備註及來源" at bounding box center [695, 473] width 938 height 20
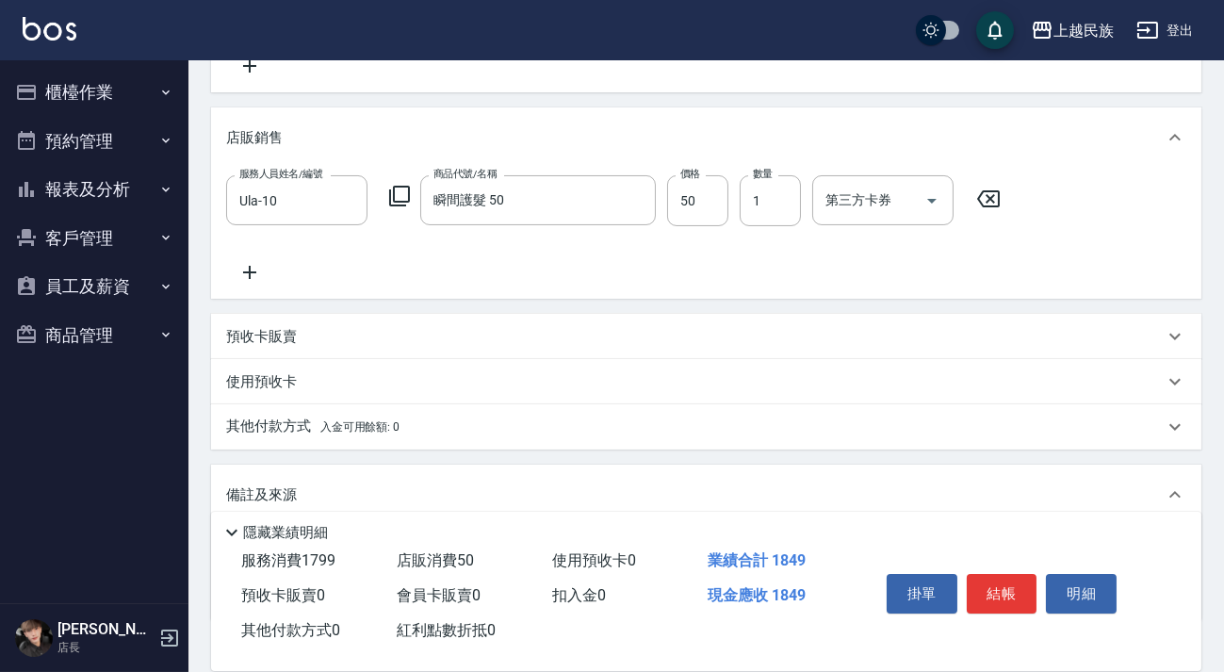
scroll to position [534, 0]
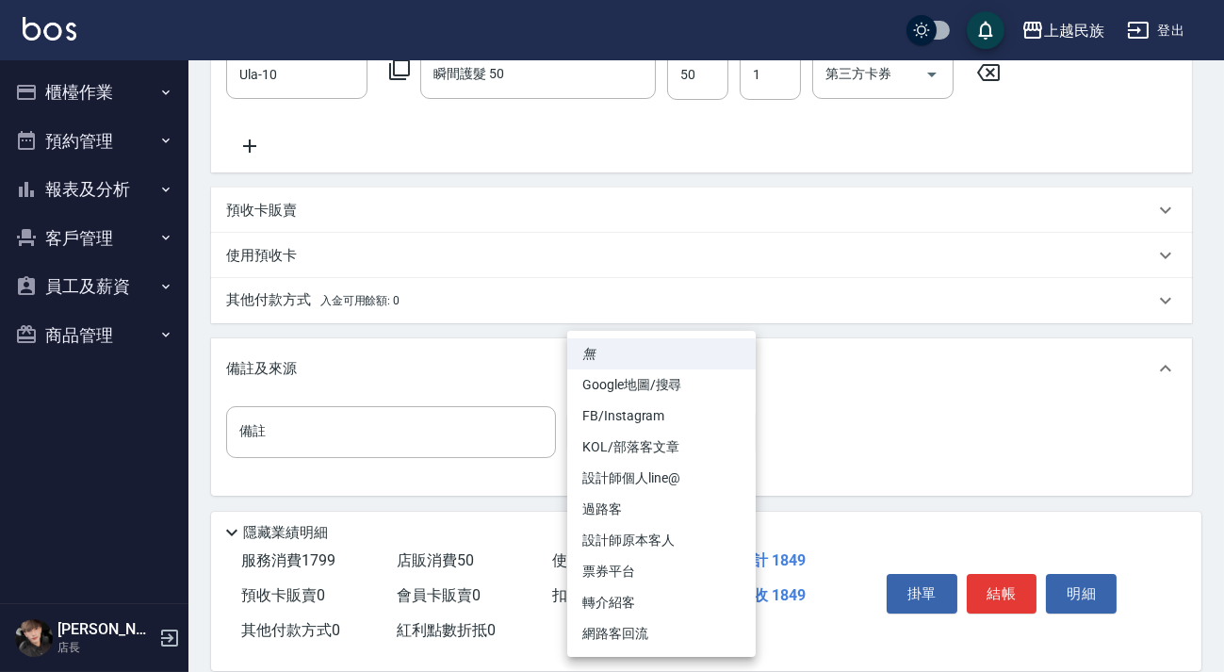
click at [653, 412] on body "上越民族 登出 櫃檯作業 打帳單 帳單列表 現金收支登錄 材料自購登錄 每日結帳 排班表 現場電腦打卡 預約管理 預約管理 單日預約紀錄 單週預約紀錄 報表及…" at bounding box center [612, 69] width 1224 height 1207
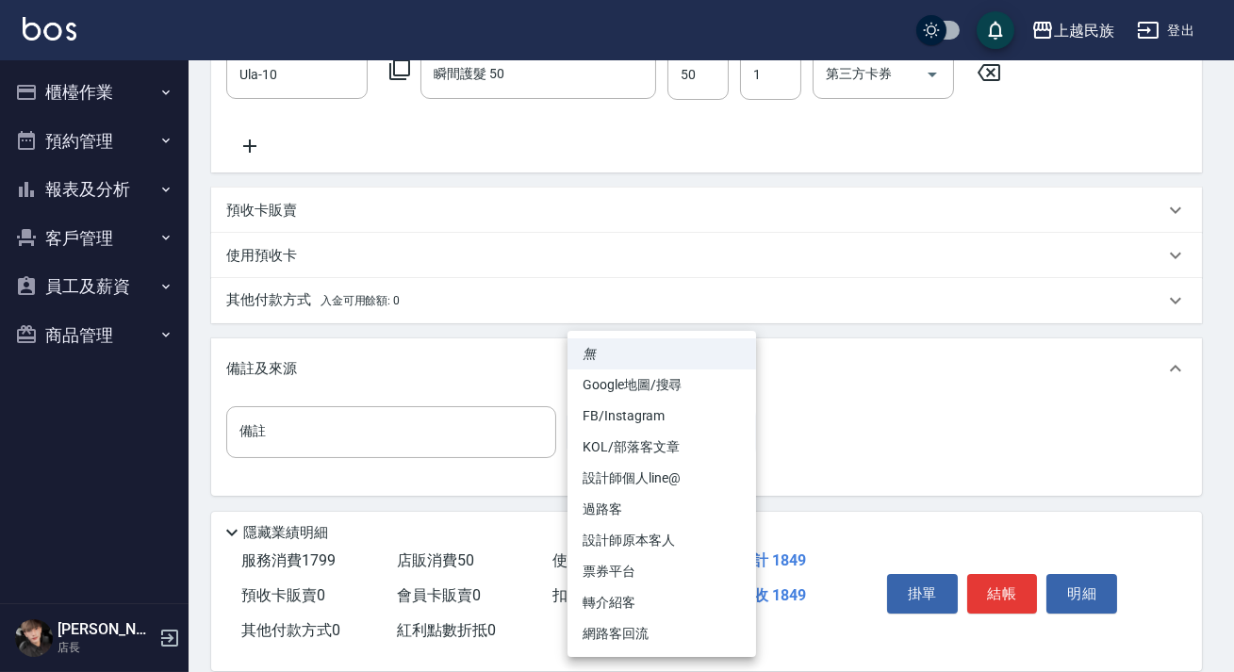
drag, startPoint x: 681, startPoint y: 416, endPoint x: 679, endPoint y: 428, distance: 12.4
click at [680, 416] on li "FB/Instagram" at bounding box center [661, 416] width 189 height 31
type input "FB/Instagram"
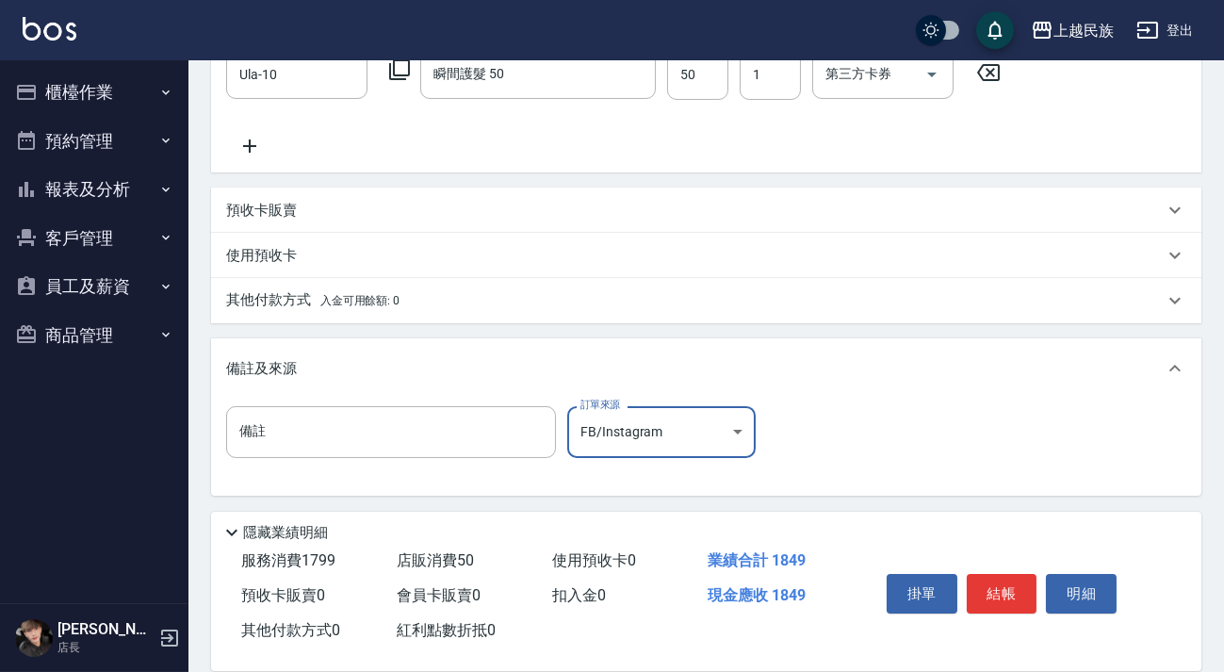
scroll to position [20, 0]
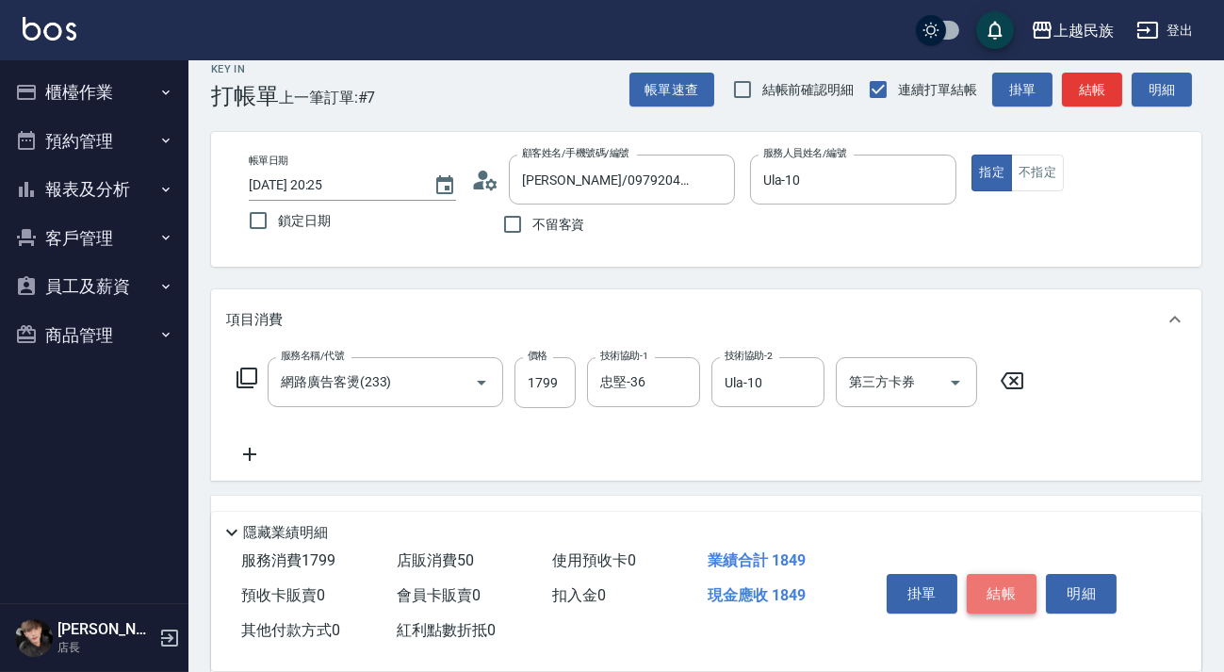
click at [1003, 585] on button "結帳" at bounding box center [1002, 594] width 71 height 40
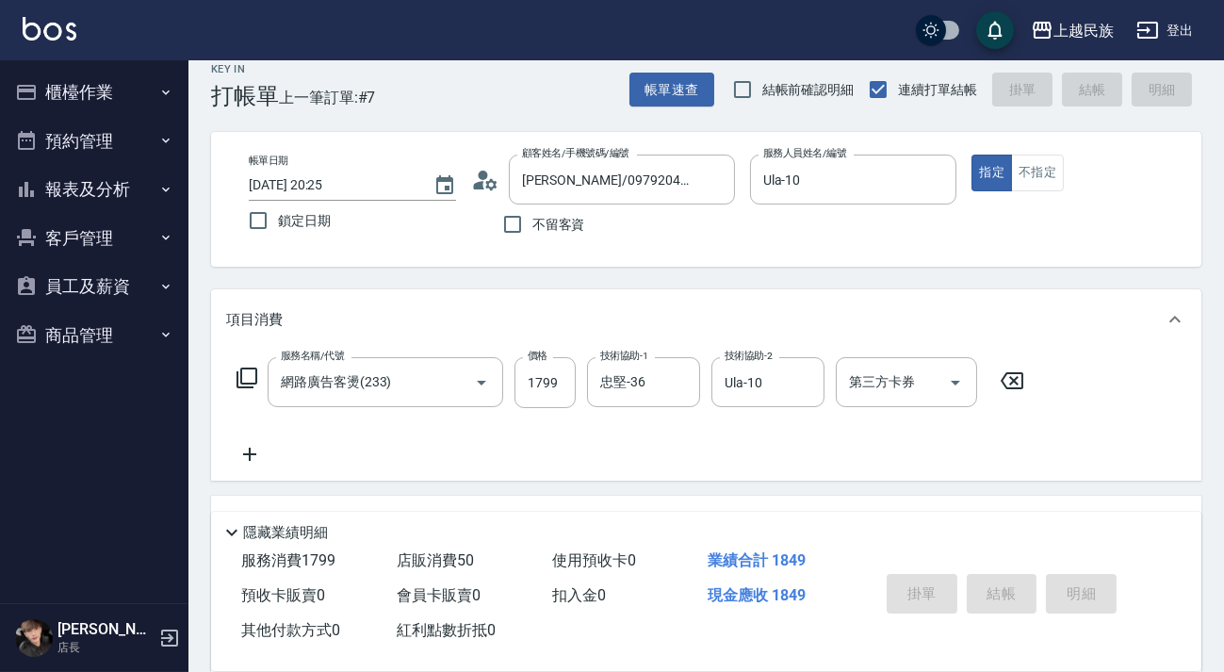
type input "[DATE] 20:26"
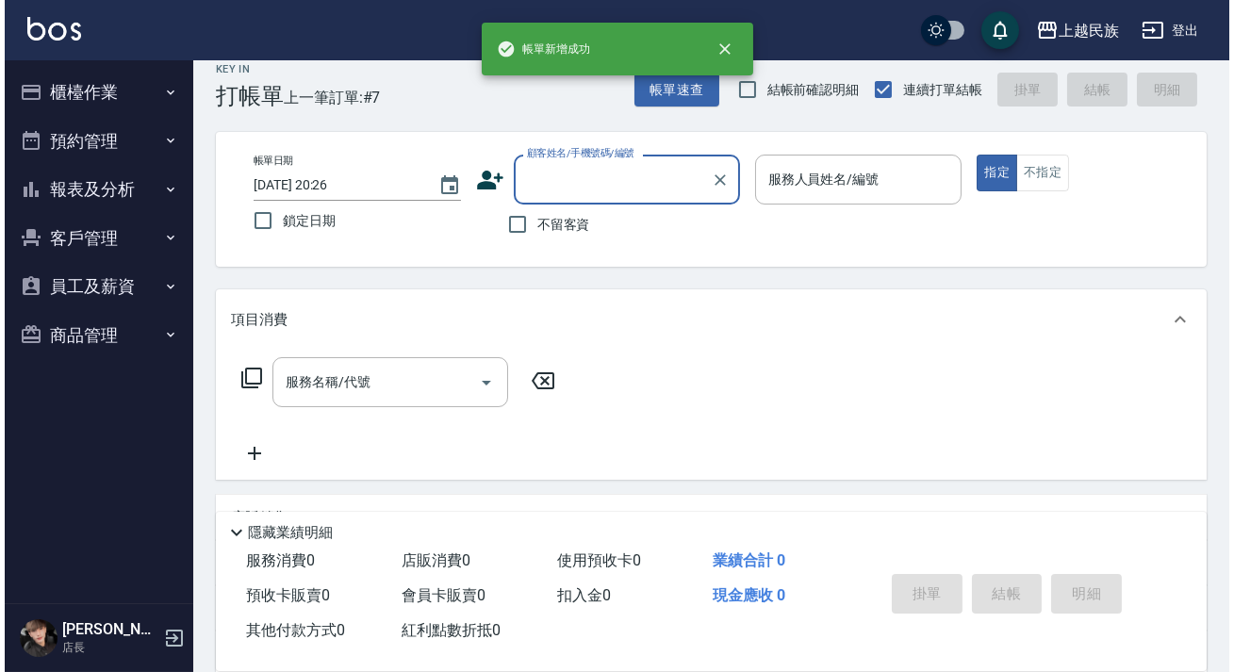
scroll to position [0, 0]
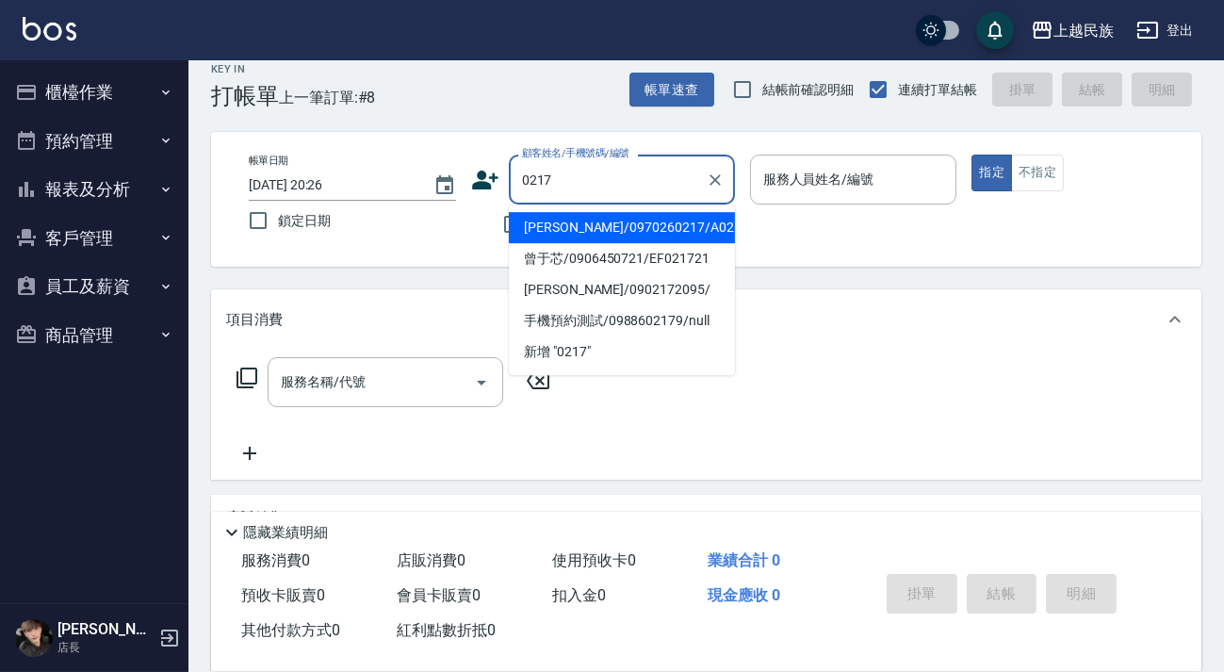
click at [693, 227] on li "[PERSON_NAME]/0970260217/A021721" at bounding box center [622, 227] width 226 height 31
type input "[PERSON_NAME]/0970260217/A021721"
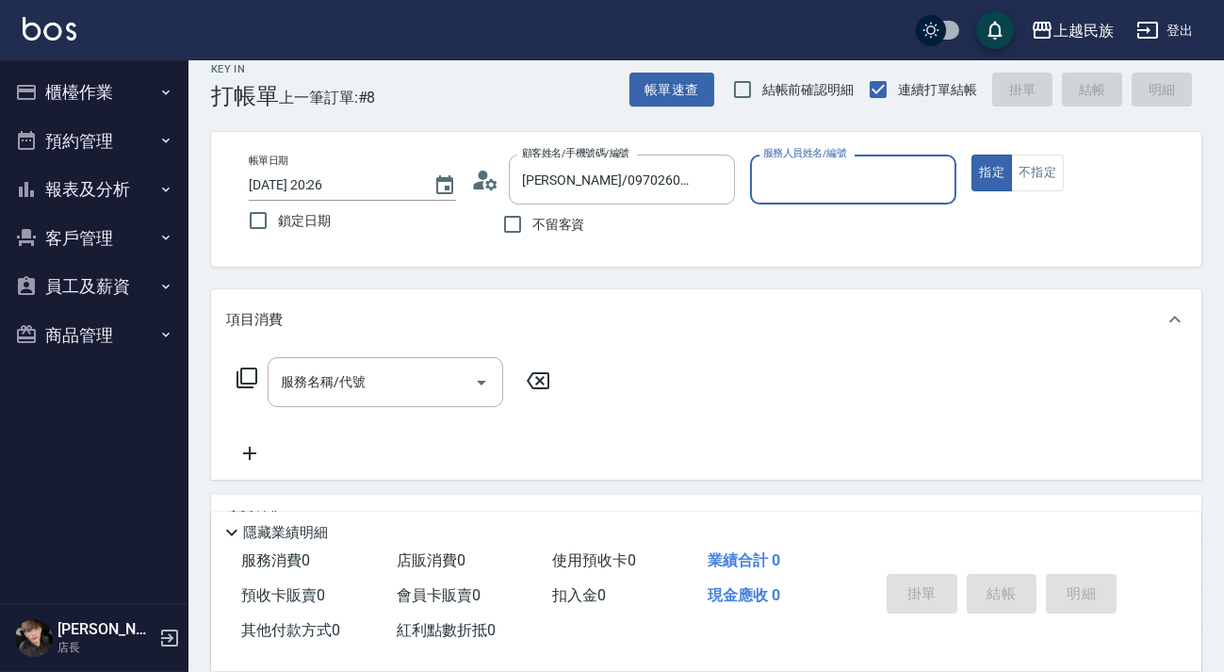
type input "[PERSON_NAME]-2"
click at [972, 155] on button "指定" at bounding box center [992, 173] width 41 height 37
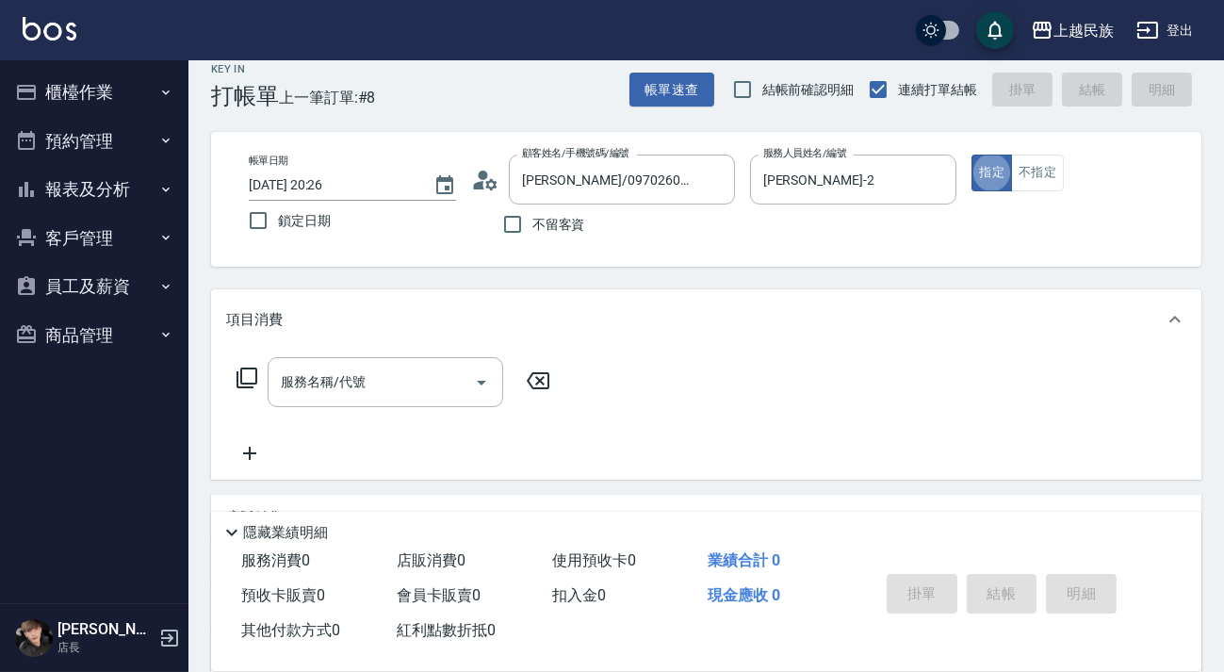
type button "true"
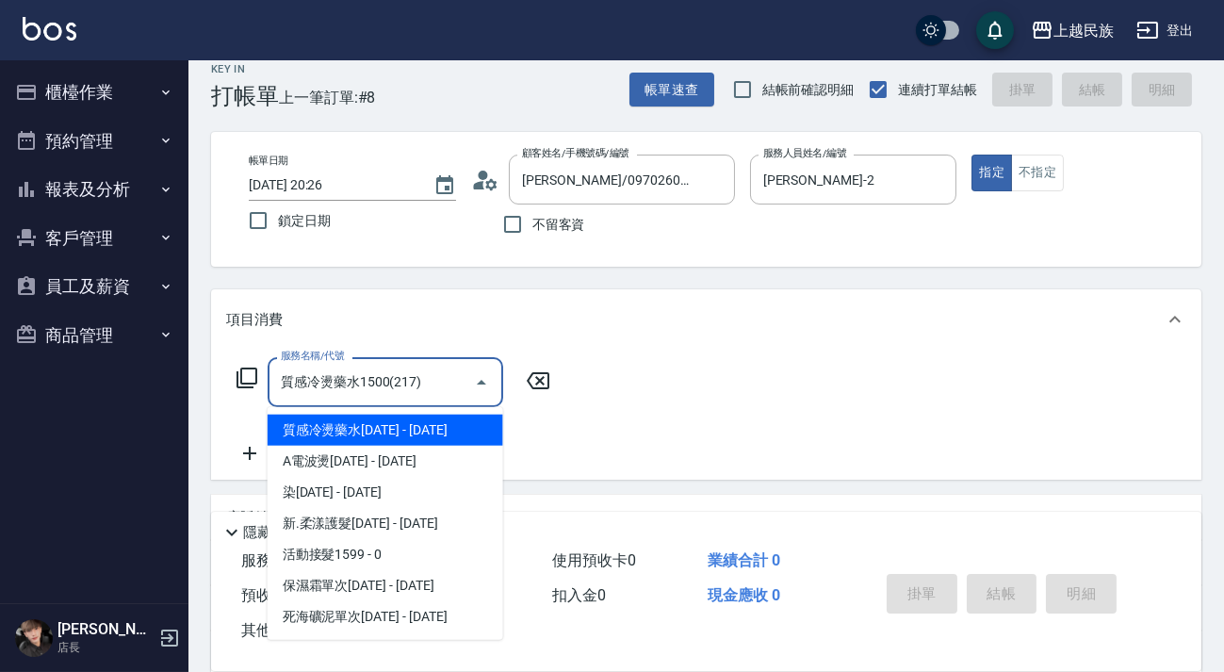
type input "質感冷燙藥水1500(217)"
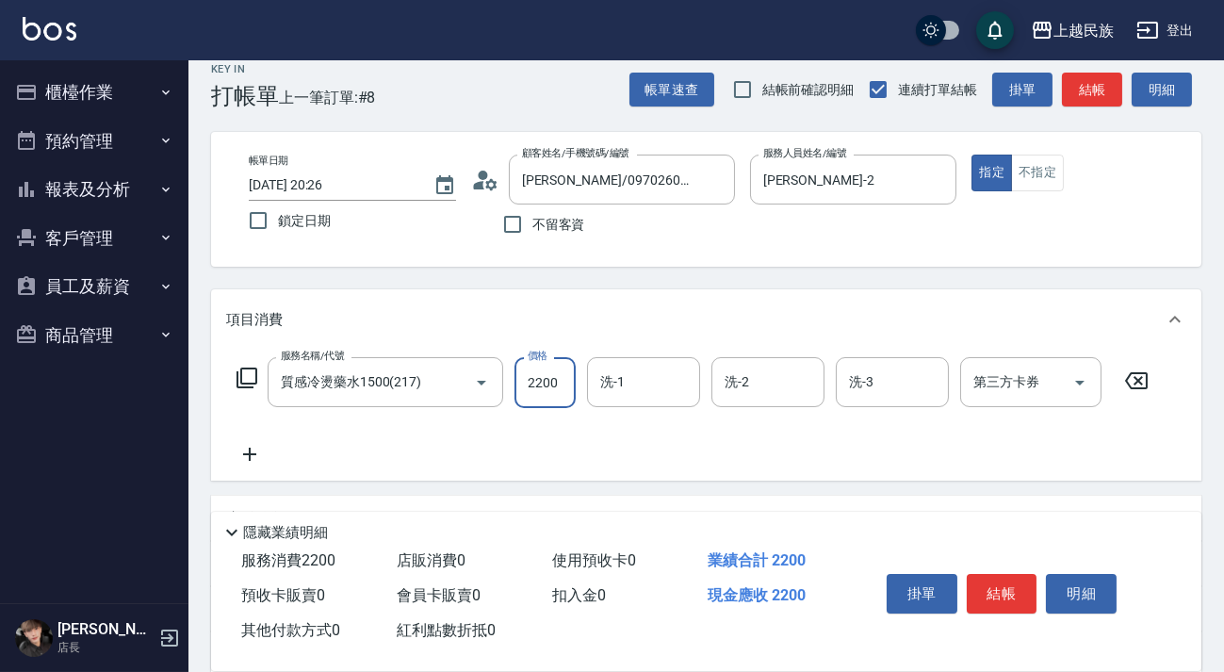
type input "2200"
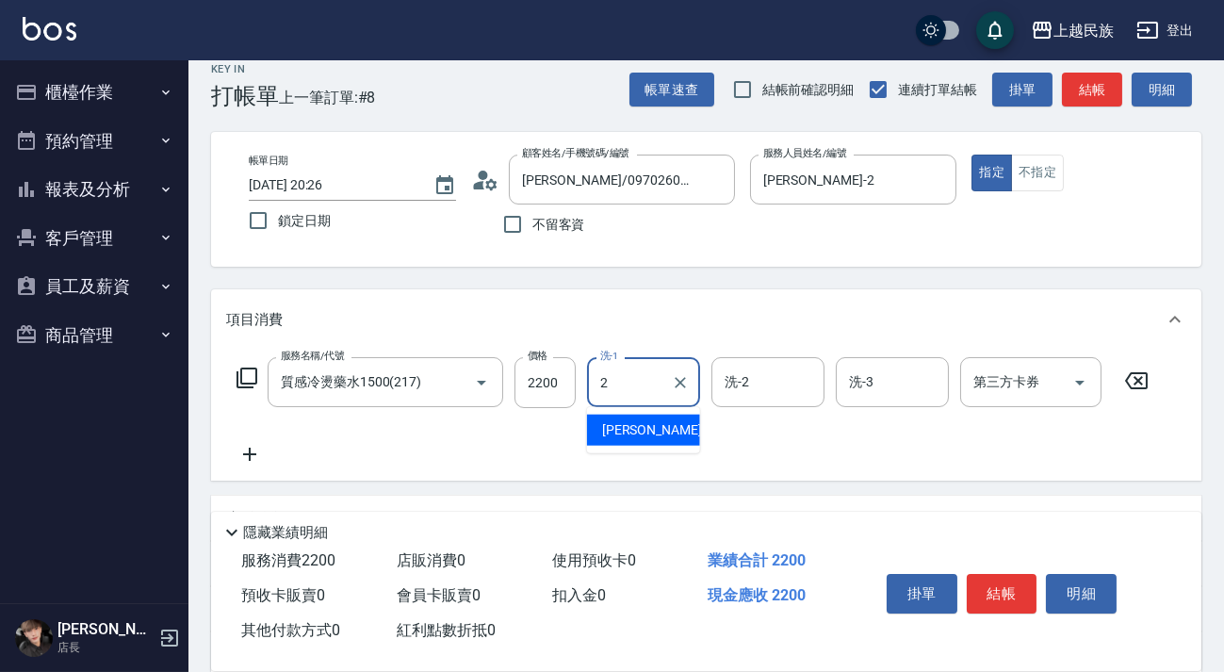
type input "[PERSON_NAME]-2"
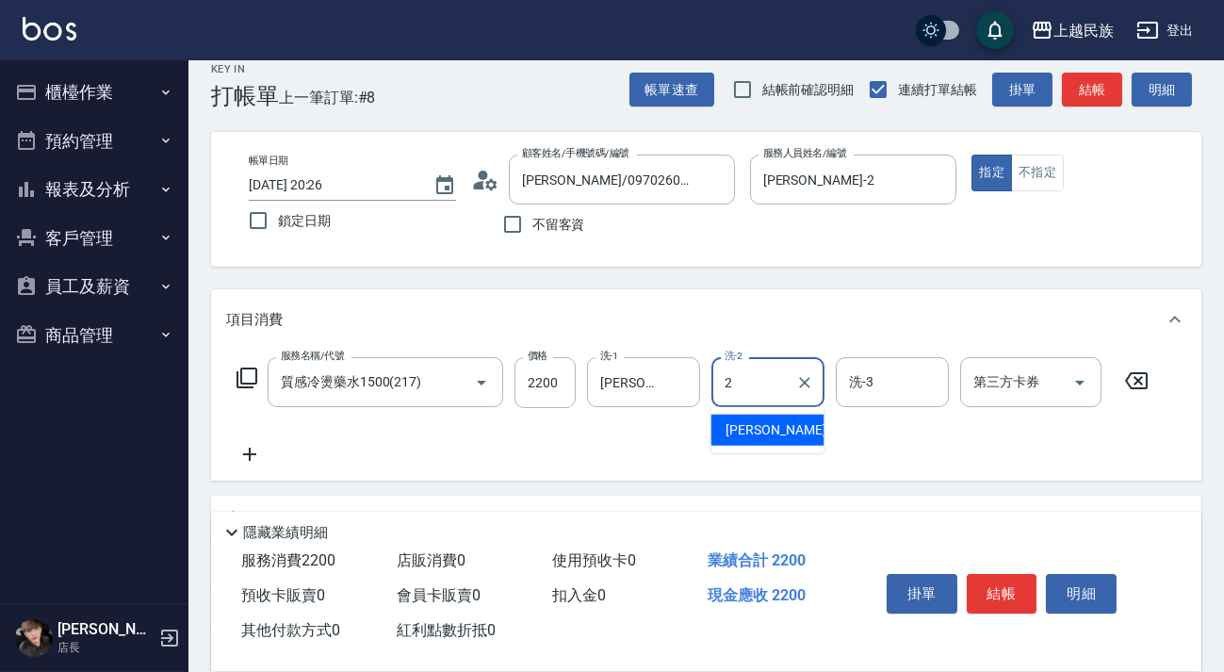
type input "[PERSON_NAME]-2"
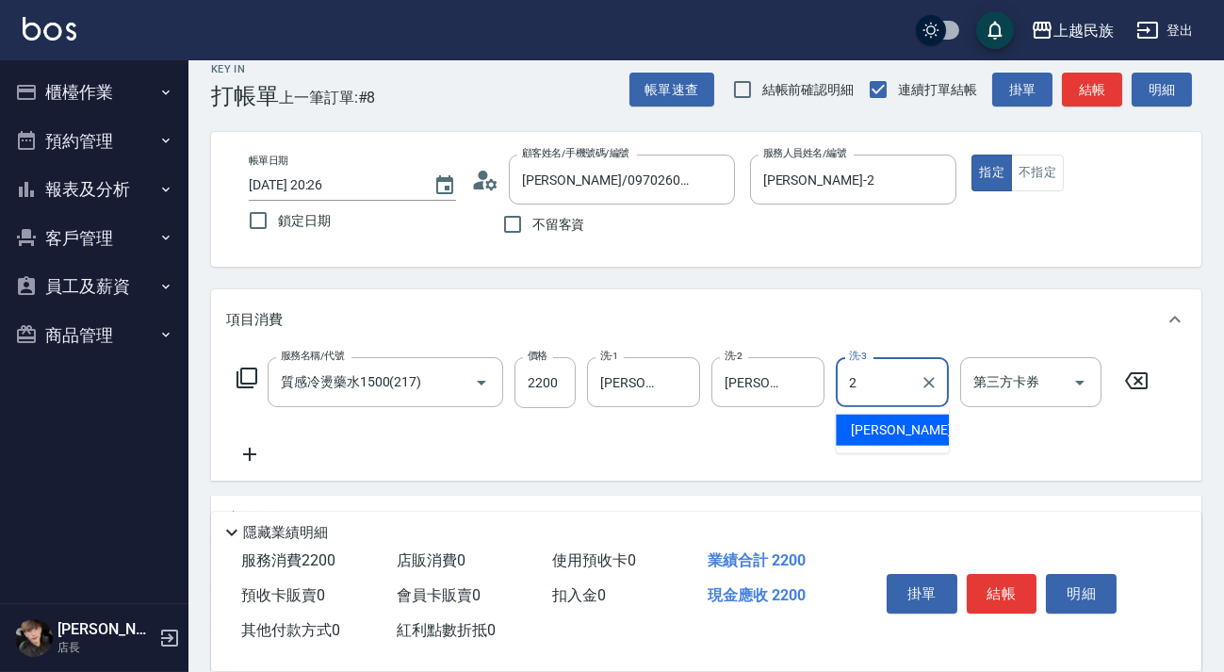
type input "[PERSON_NAME]-2"
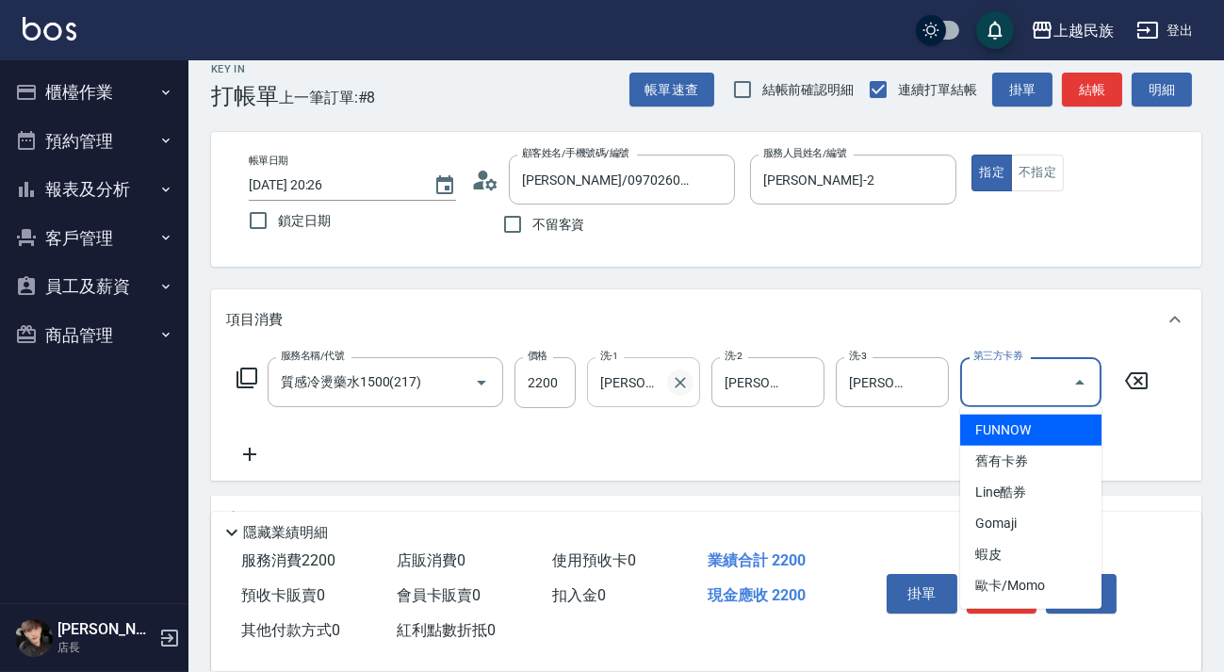
click at [688, 383] on icon "Clear" at bounding box center [680, 382] width 19 height 19
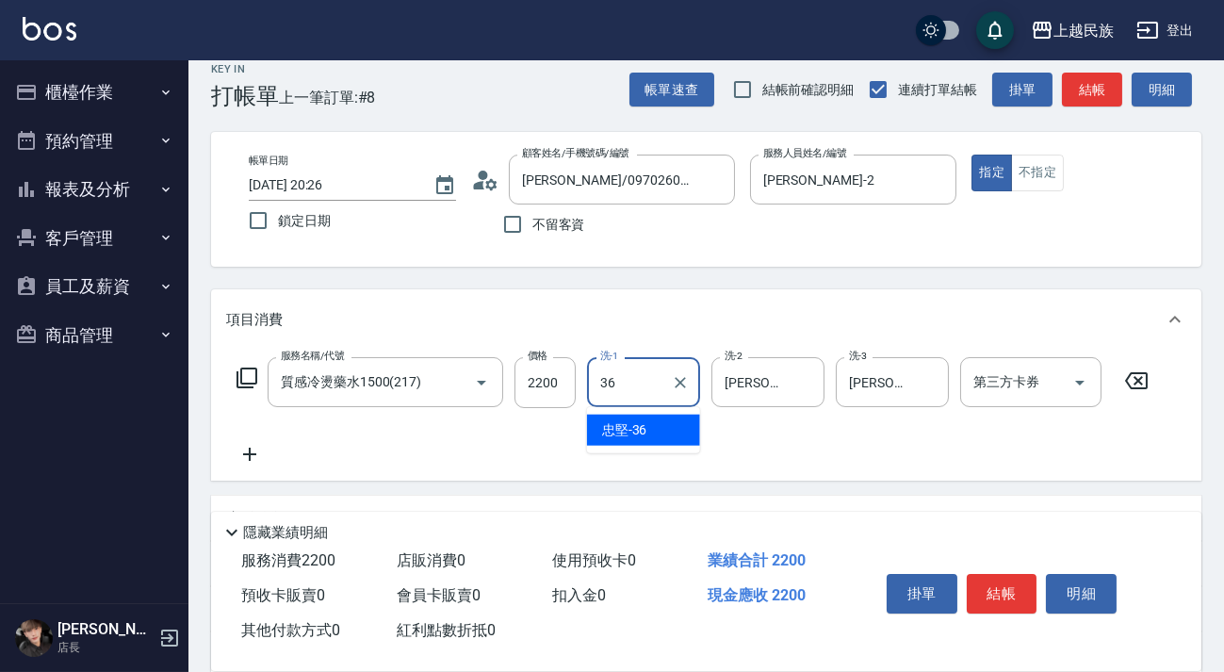
type input "忠堅-36"
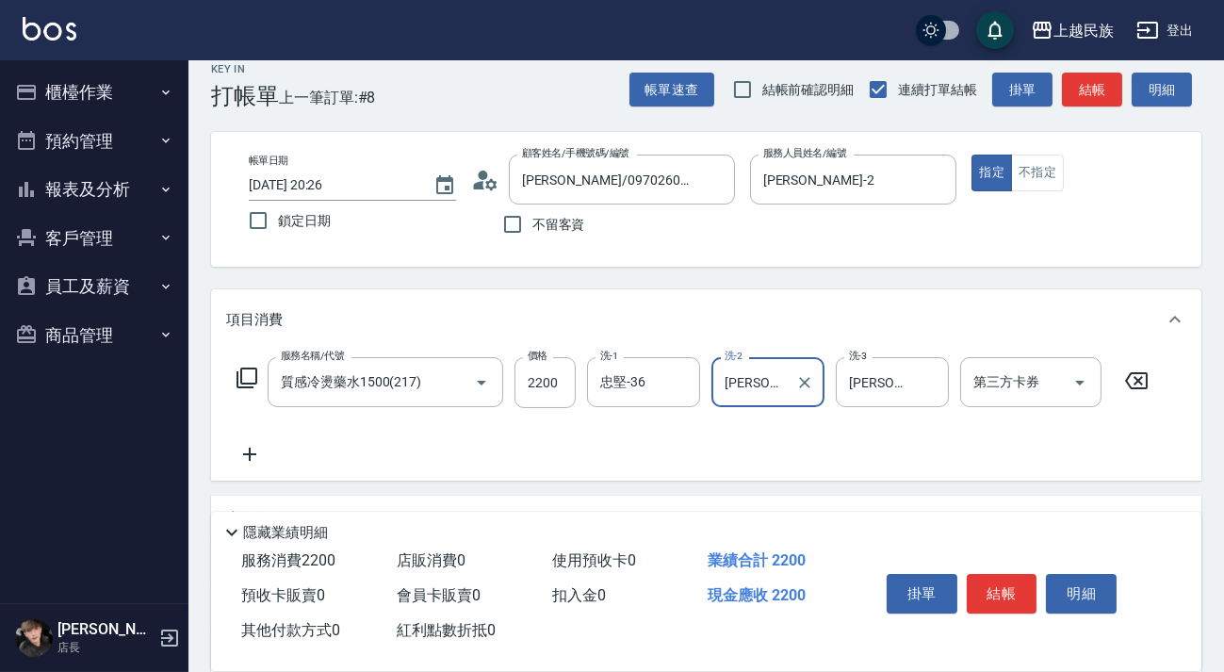
click at [247, 451] on icon at bounding box center [249, 454] width 47 height 23
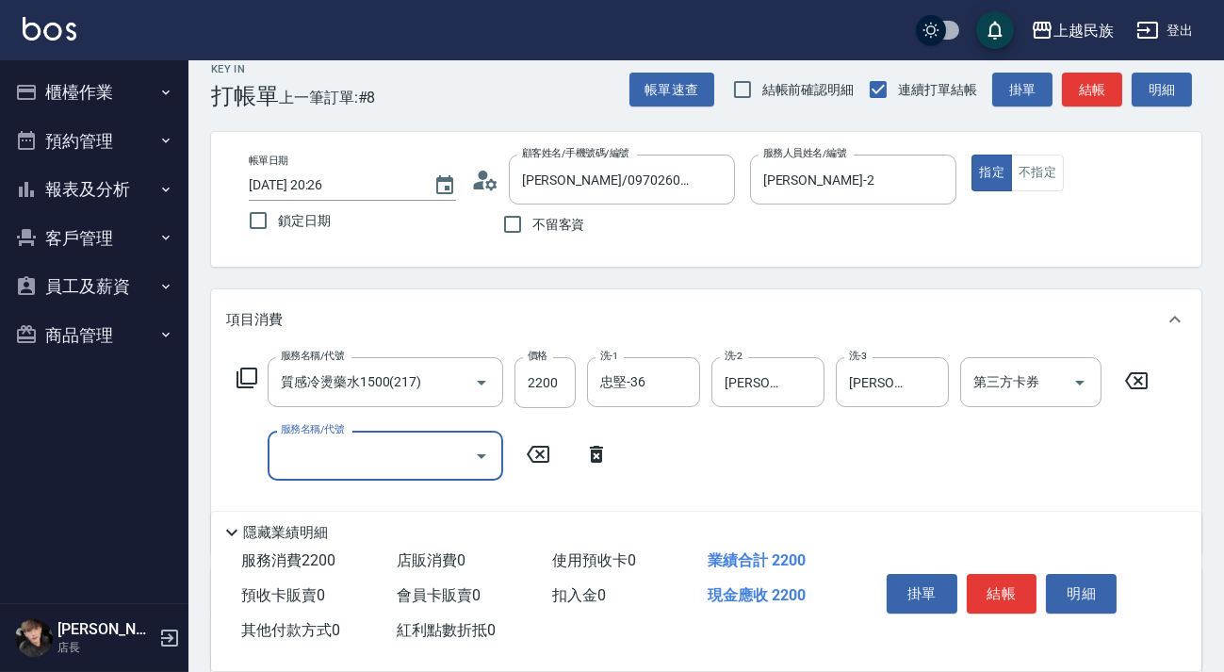
type input "＿"
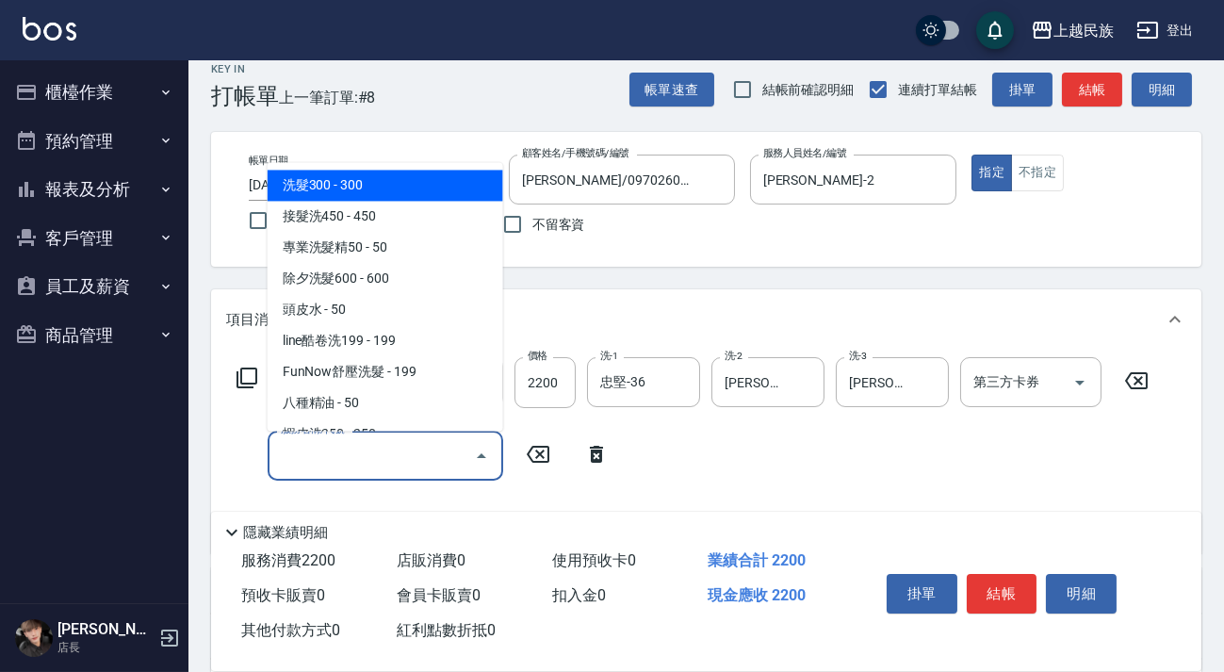
type input "y"
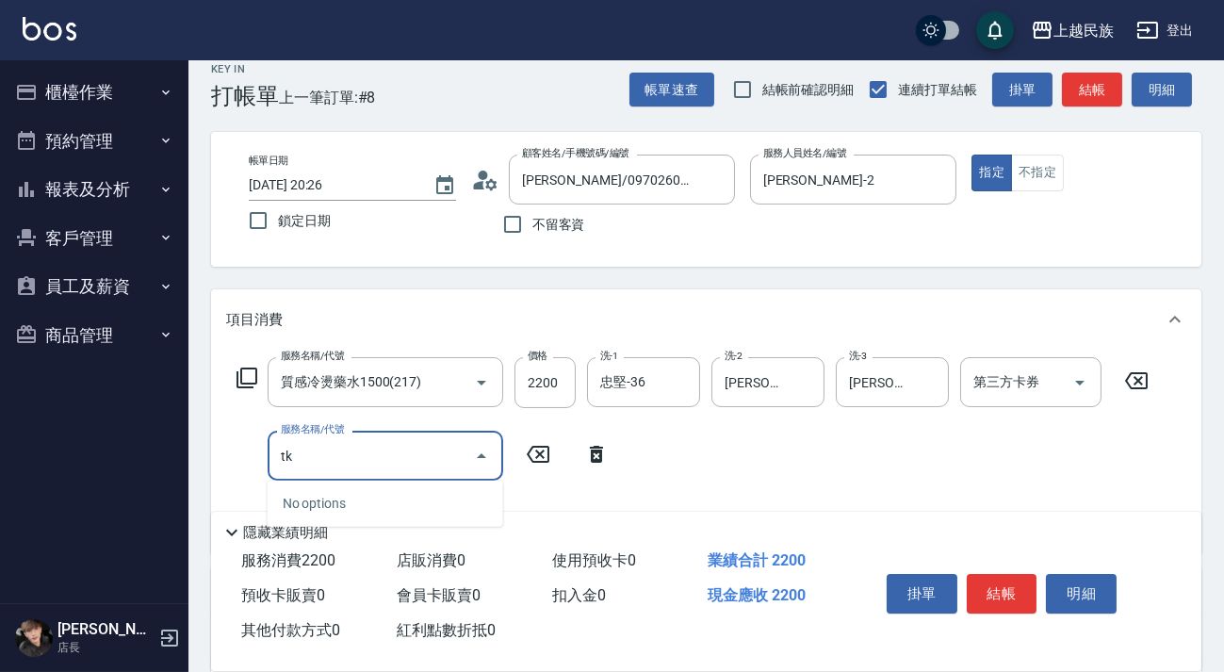
type input "t"
type input "u"
type input "油"
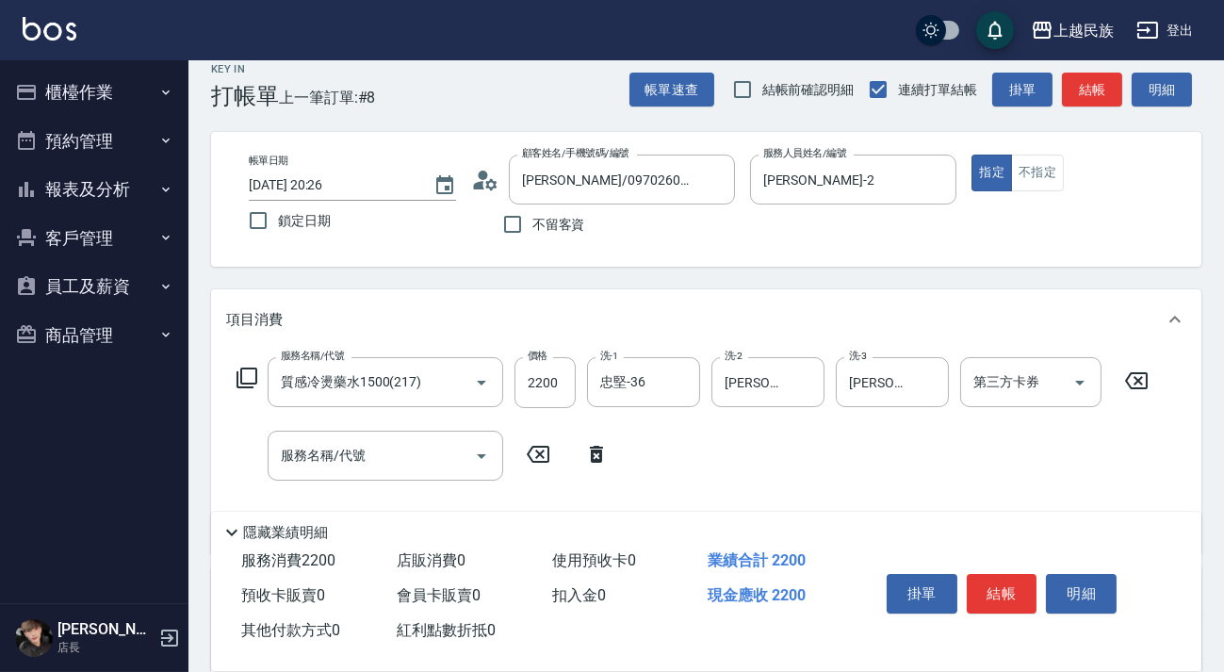
click at [582, 446] on icon at bounding box center [596, 454] width 47 height 23
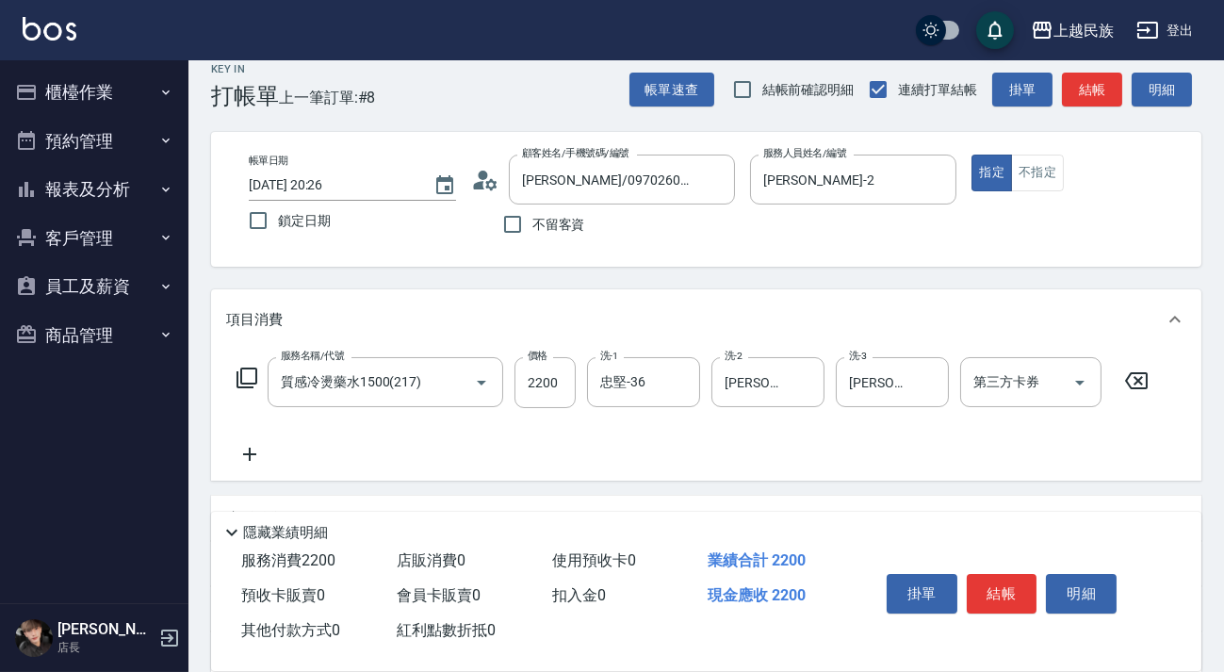
click at [250, 380] on icon at bounding box center [247, 378] width 23 height 23
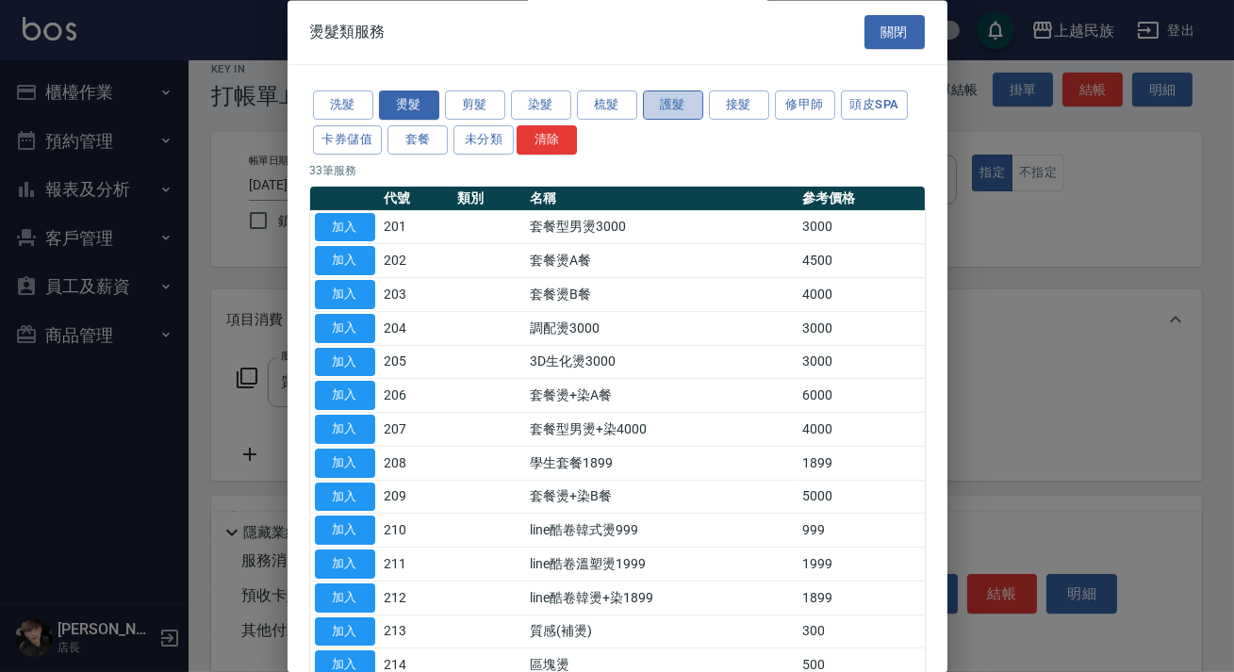
click at [684, 112] on button "護髮" at bounding box center [673, 105] width 60 height 29
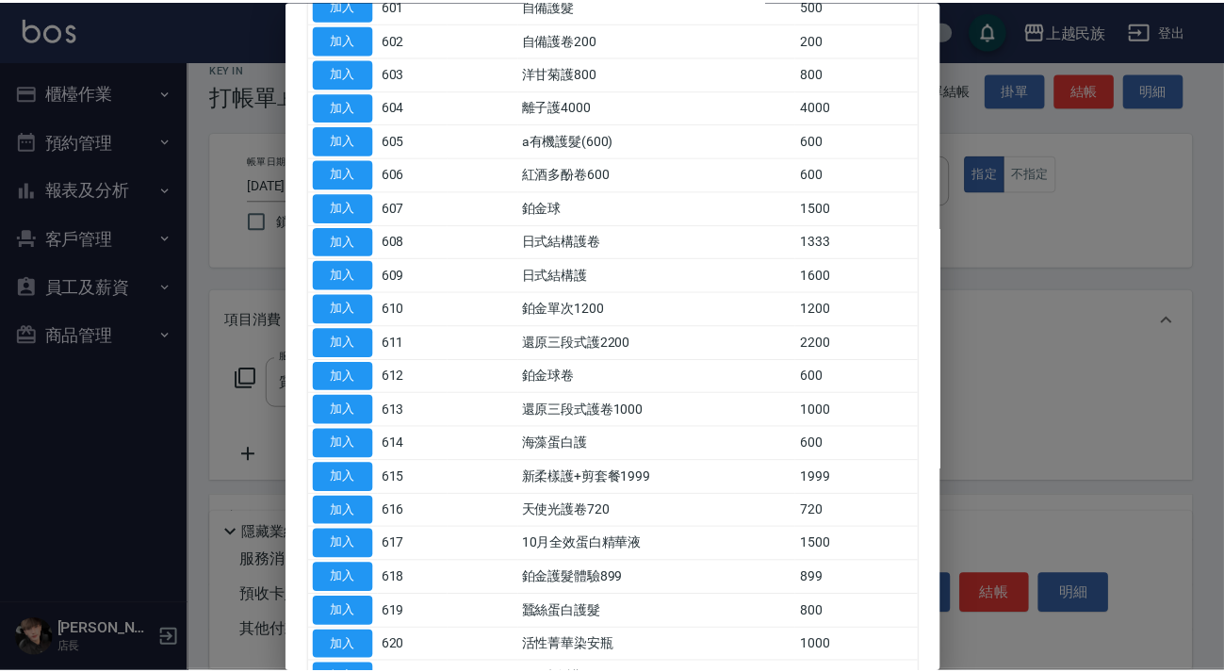
scroll to position [85, 0]
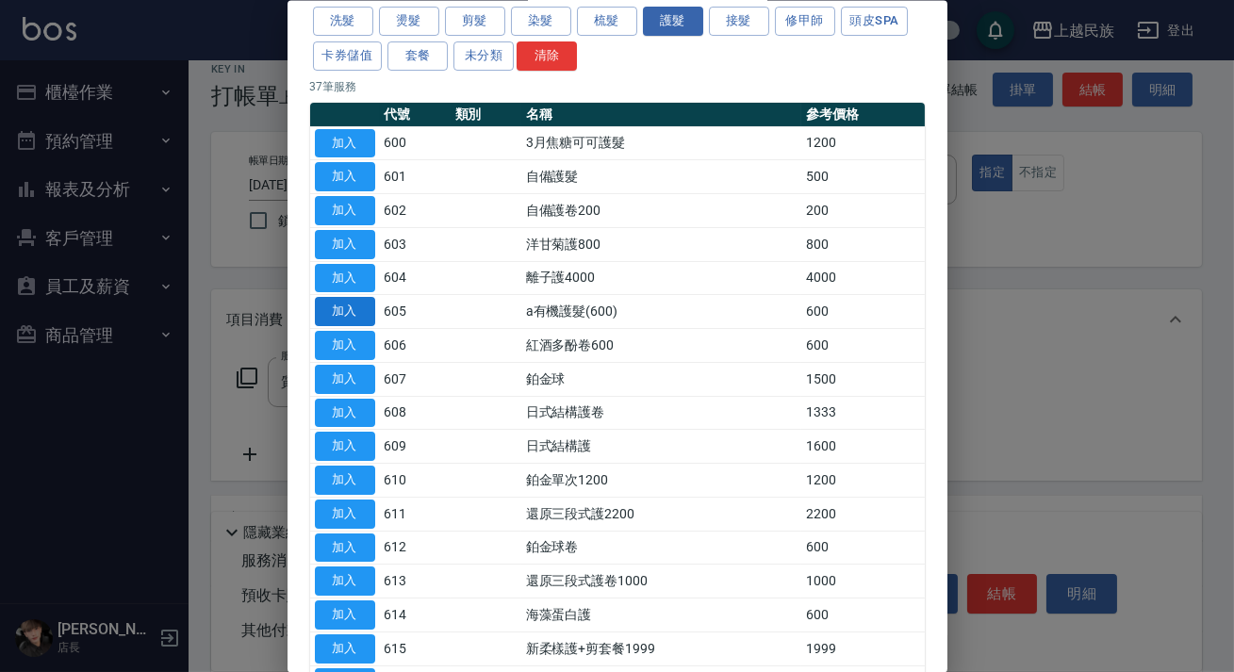
click at [342, 309] on button "加入" at bounding box center [345, 311] width 60 height 29
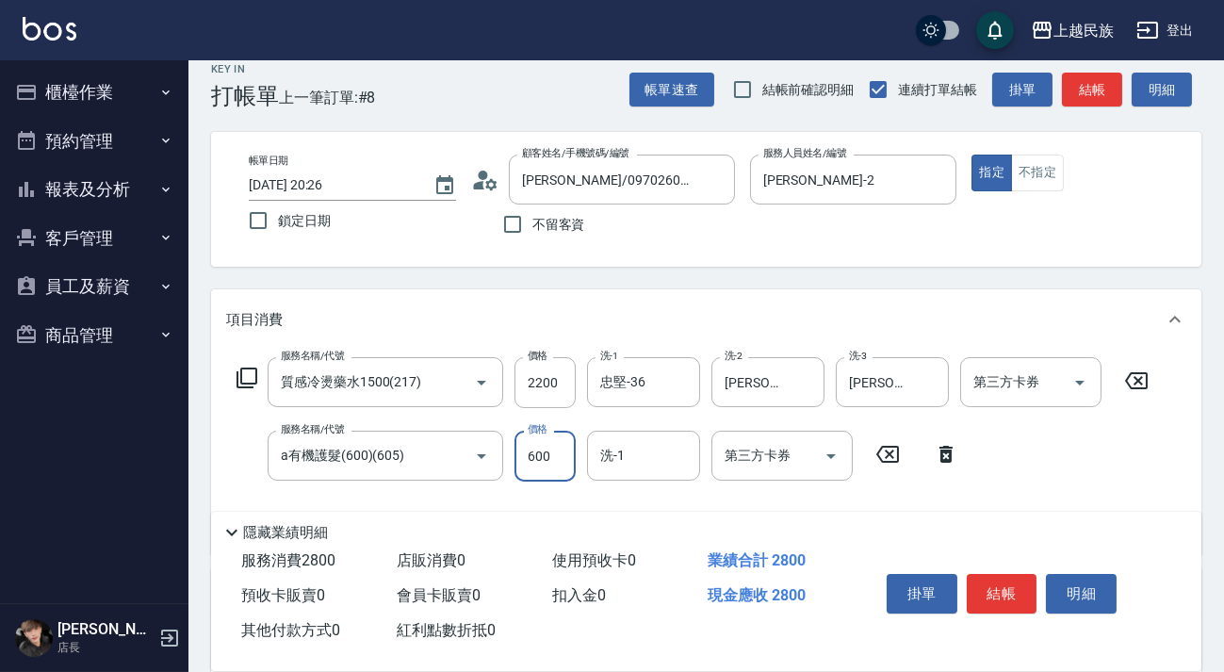
click at [556, 453] on input "600" at bounding box center [545, 456] width 61 height 51
type input "800"
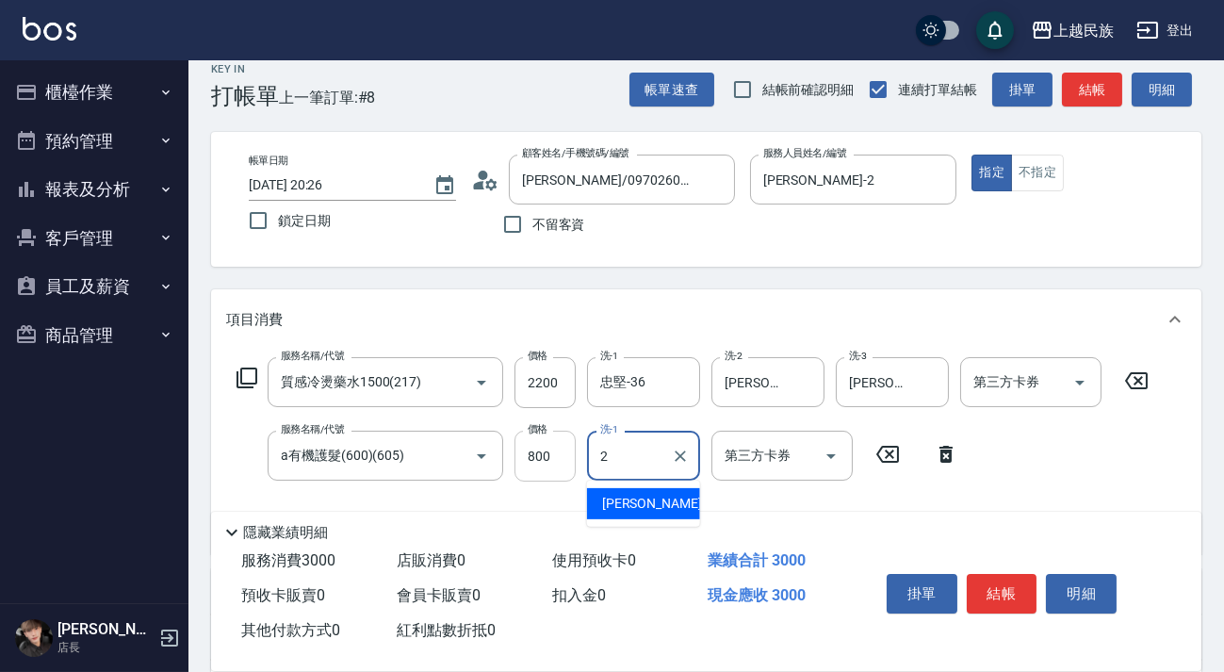
type input "[PERSON_NAME]-2"
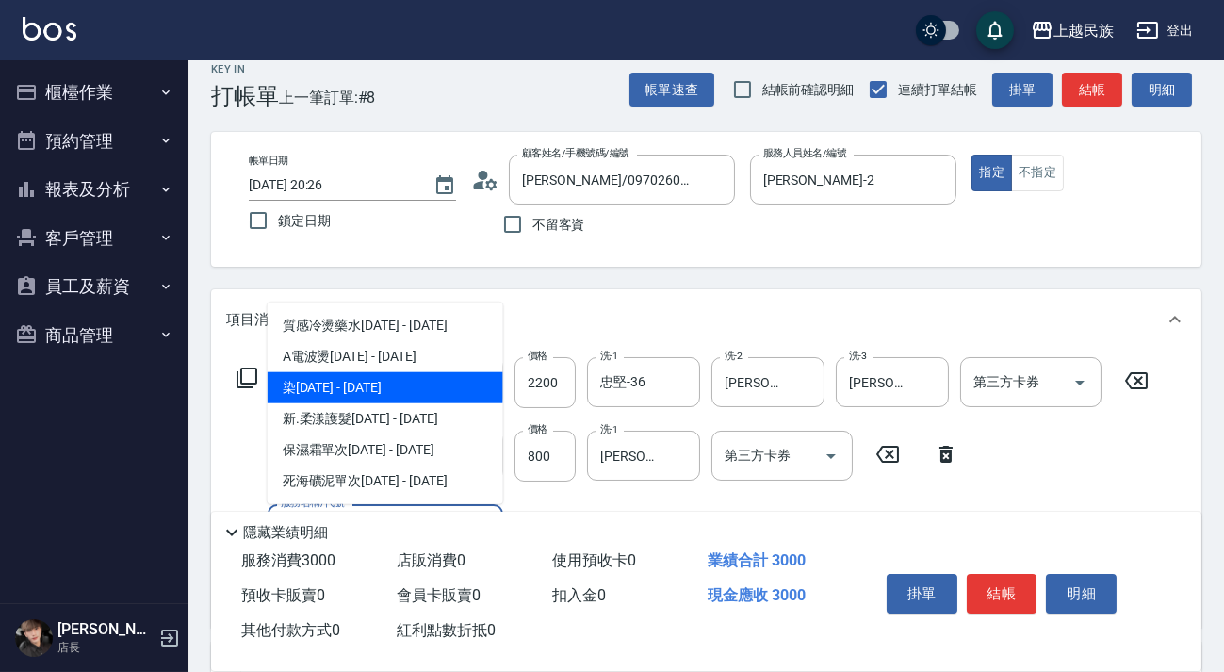
click at [405, 386] on span "染[DATE] - [DATE]" at bounding box center [386, 387] width 236 height 31
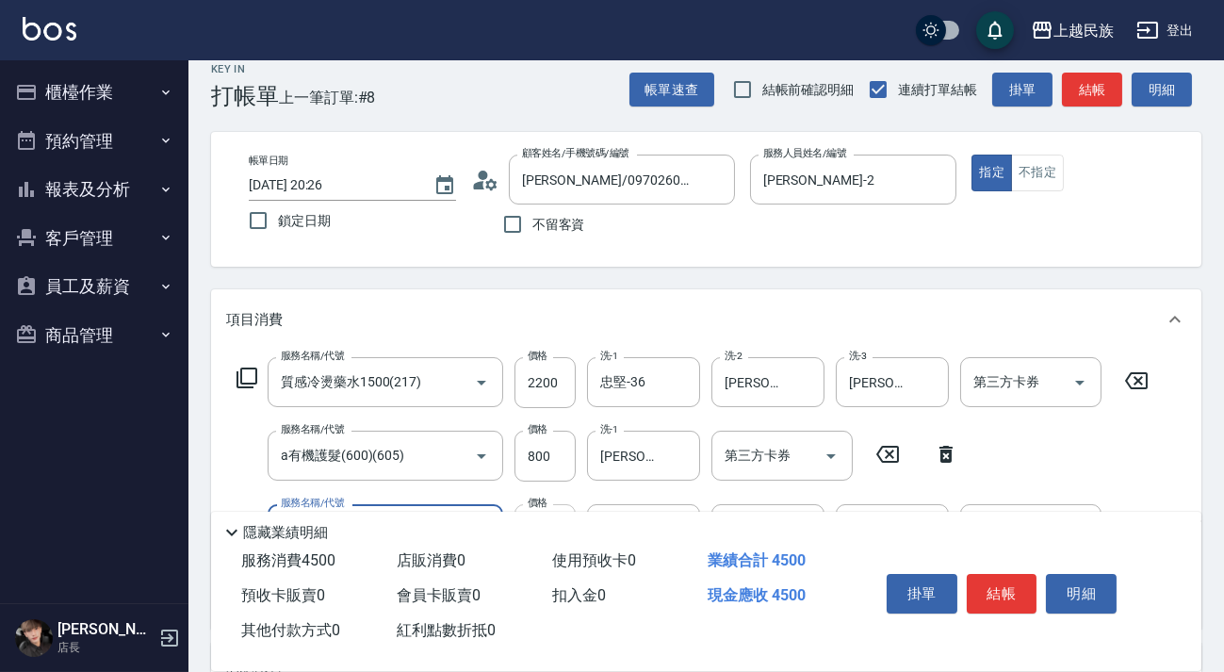
scroll to position [106, 0]
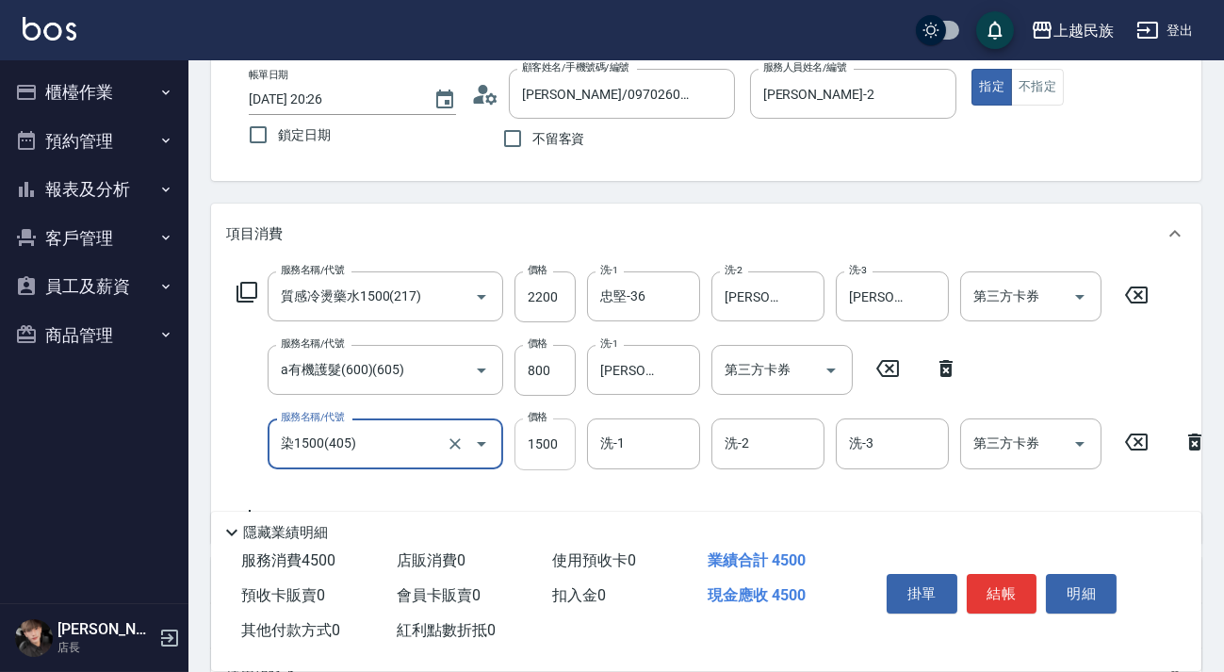
type input "染1500(405)"
click at [563, 435] on input "1500" at bounding box center [545, 443] width 61 height 51
type input "3500"
click at [643, 433] on input "洗-1" at bounding box center [644, 443] width 96 height 33
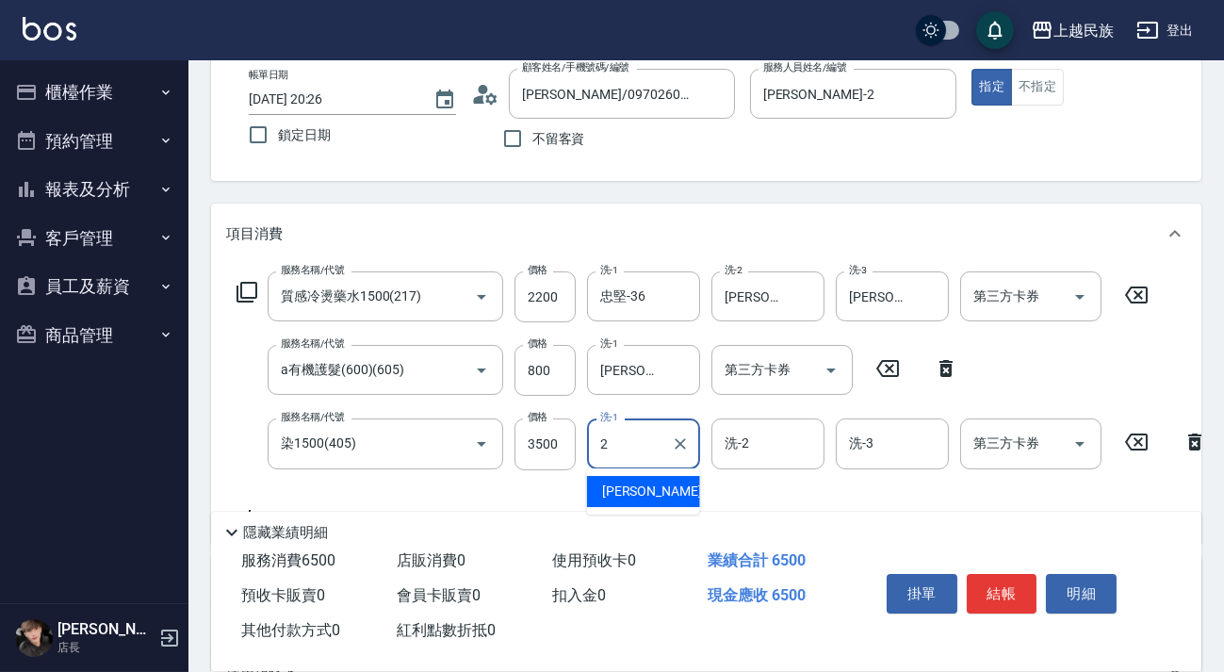
type input "[PERSON_NAME]-2"
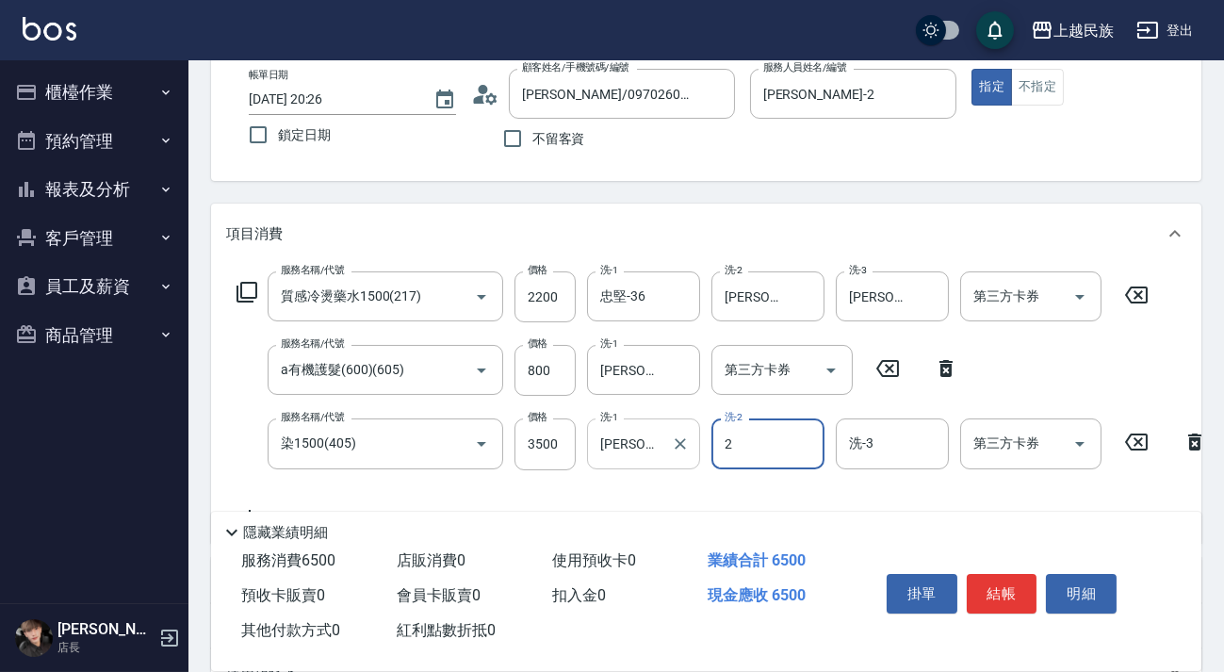
type input "[PERSON_NAME]-2"
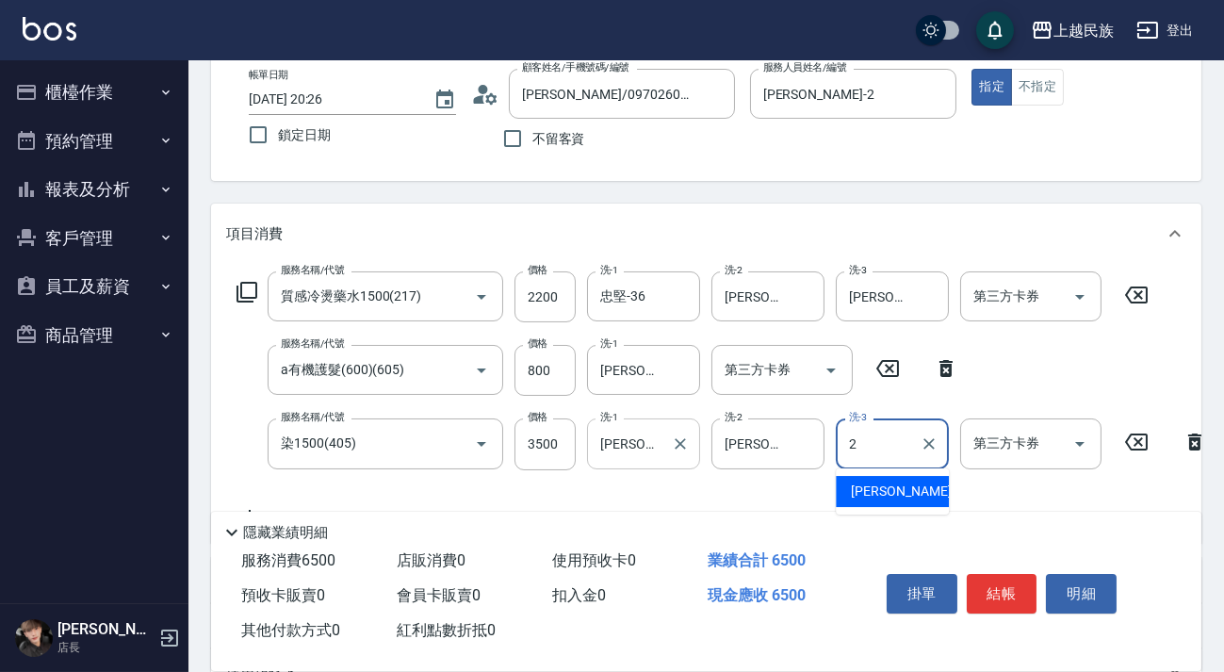
type input "[PERSON_NAME]-2"
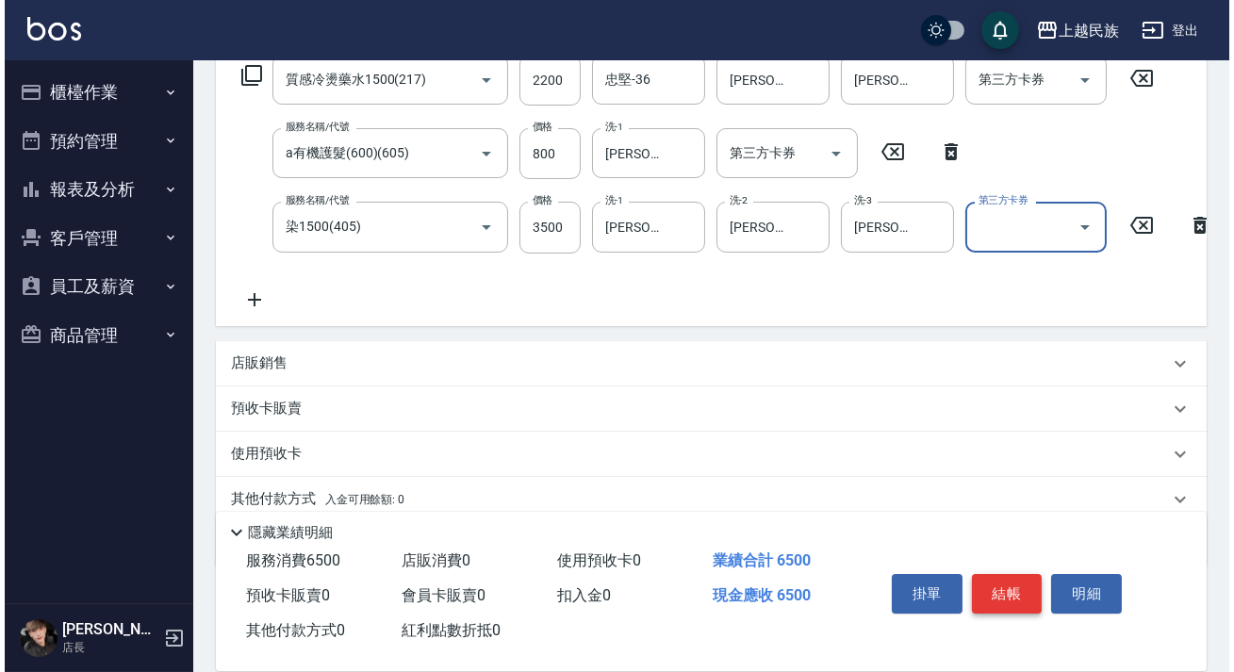
scroll to position [0, 0]
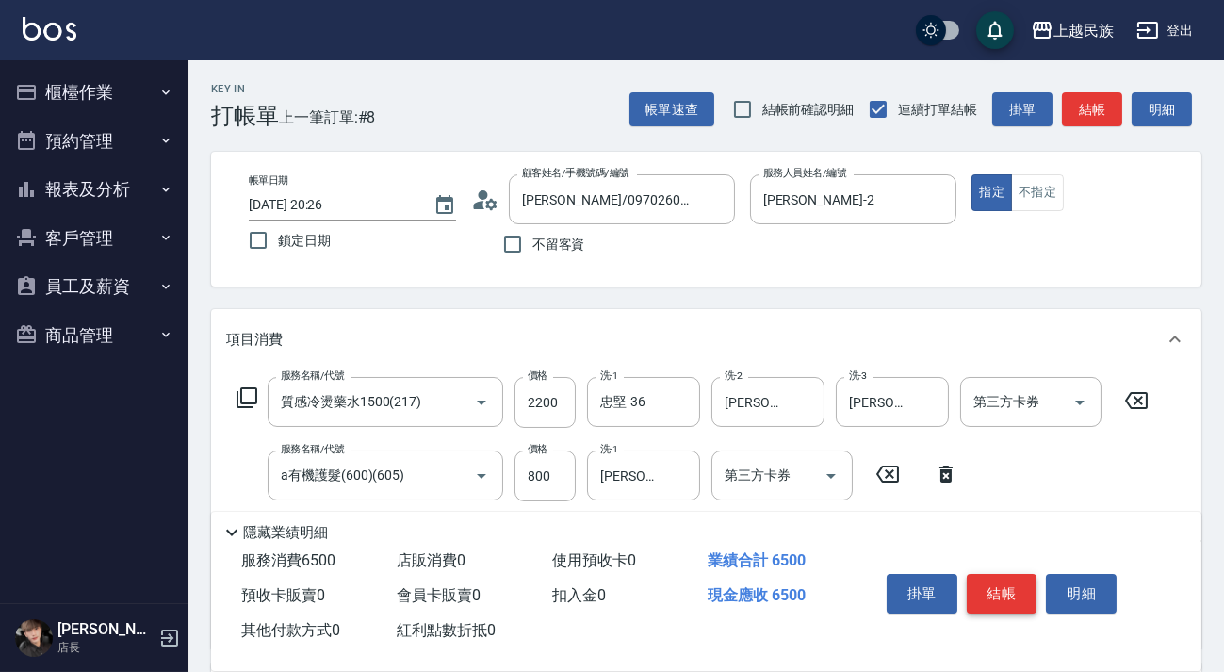
click at [1009, 585] on button "結帳" at bounding box center [1002, 594] width 71 height 40
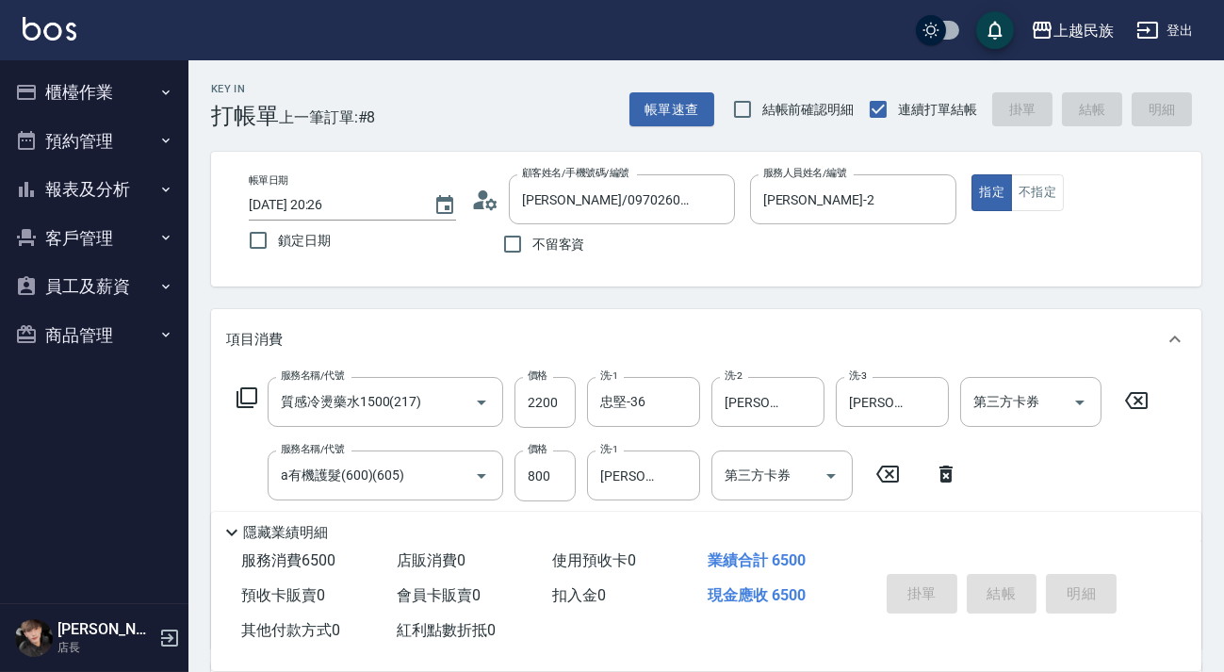
type input "[DATE] 20:28"
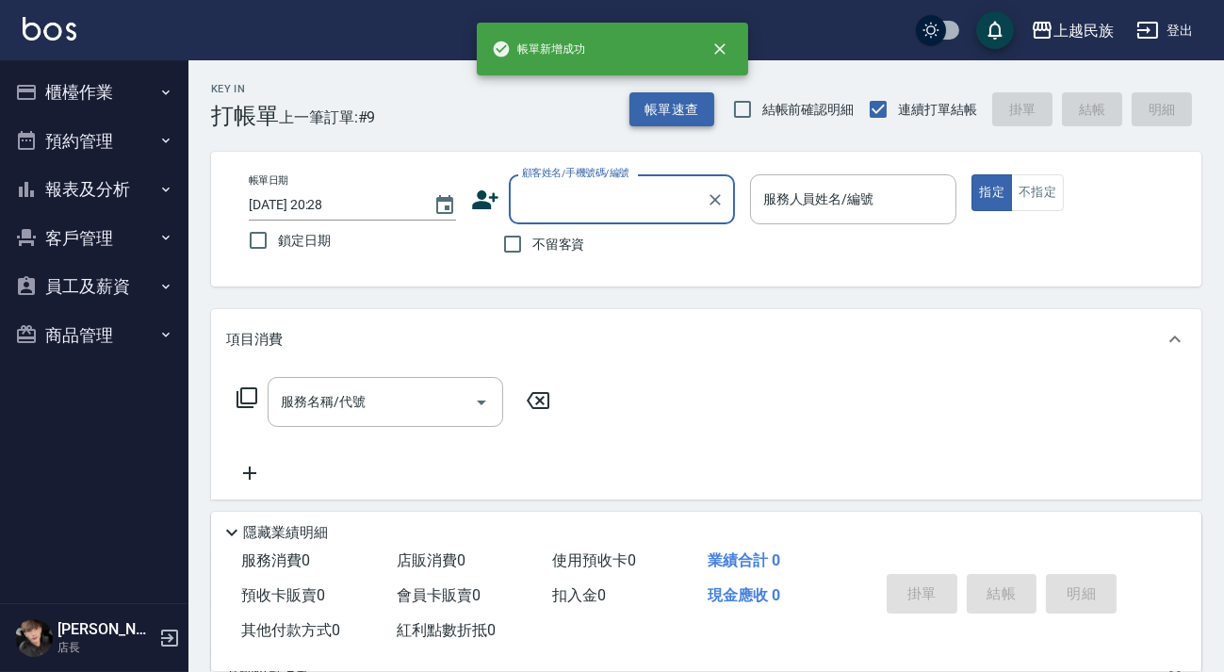
click at [645, 104] on button "帳單速查" at bounding box center [672, 109] width 85 height 35
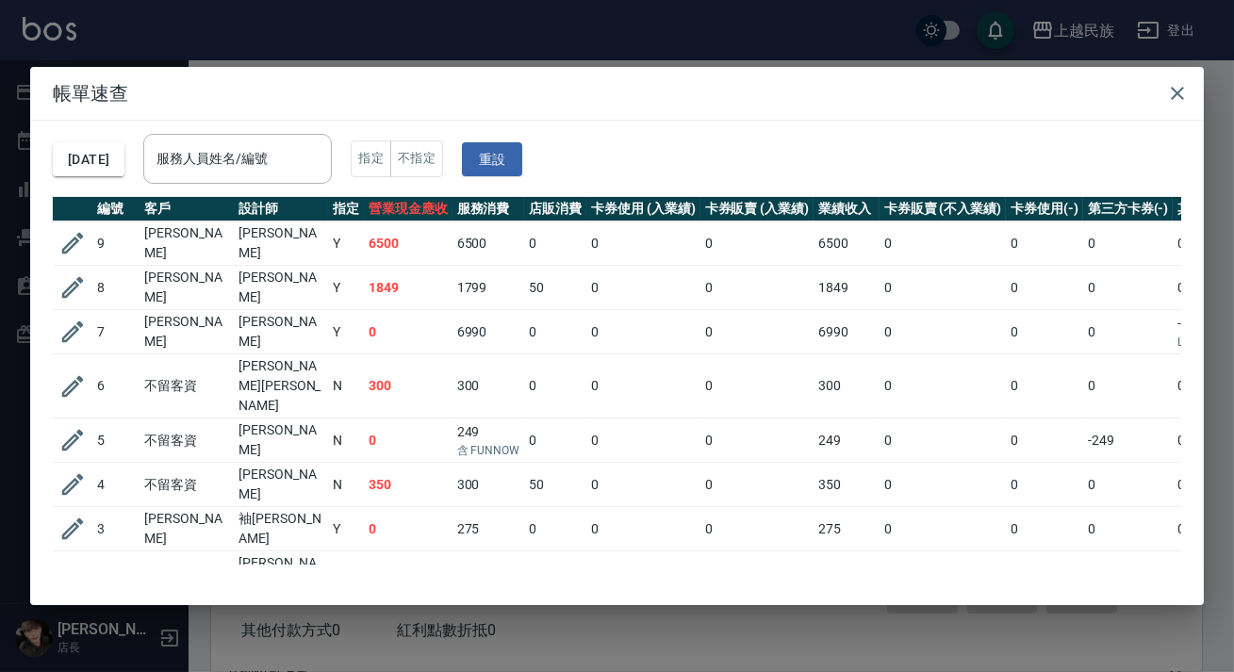
drag, startPoint x: 655, startPoint y: 542, endPoint x: 681, endPoint y: 547, distance: 26.8
click at [681, 547] on tbody "9 [PERSON_NAME][PERSON_NAME] Y 6500 6500 0 0 0 6500 0 0 0 0 0 8 [PERSON_NAME] […" at bounding box center [771, 462] width 1437 height 483
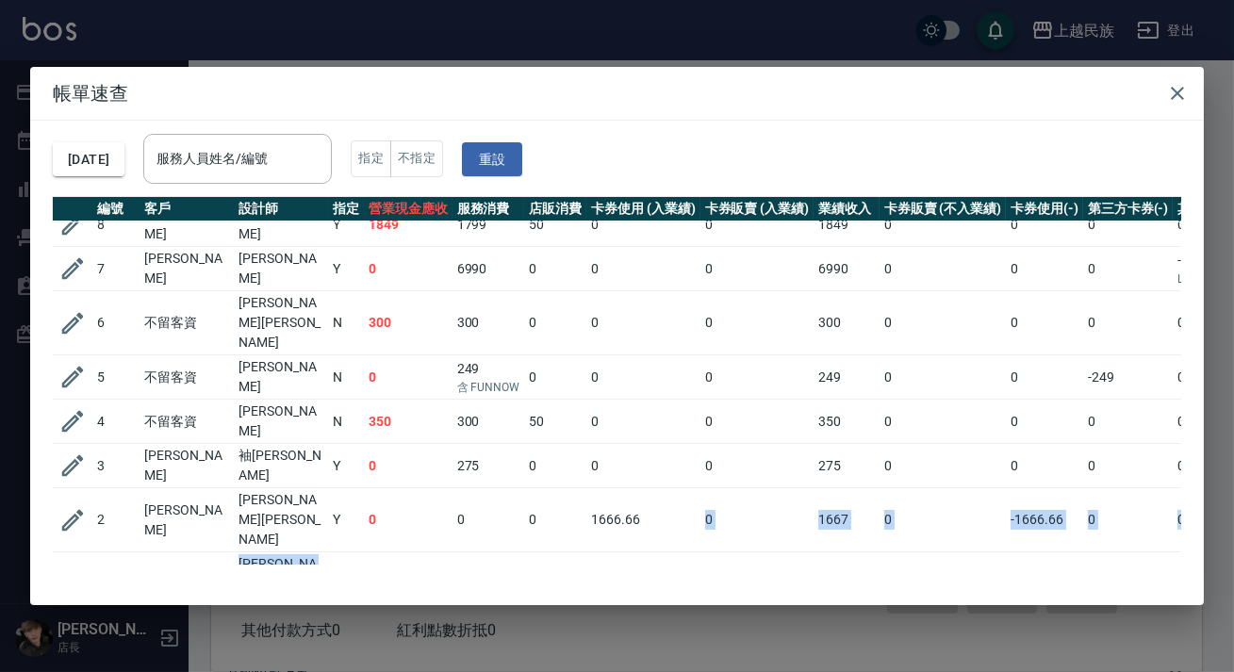
click at [749, 552] on td "0" at bounding box center [757, 584] width 114 height 64
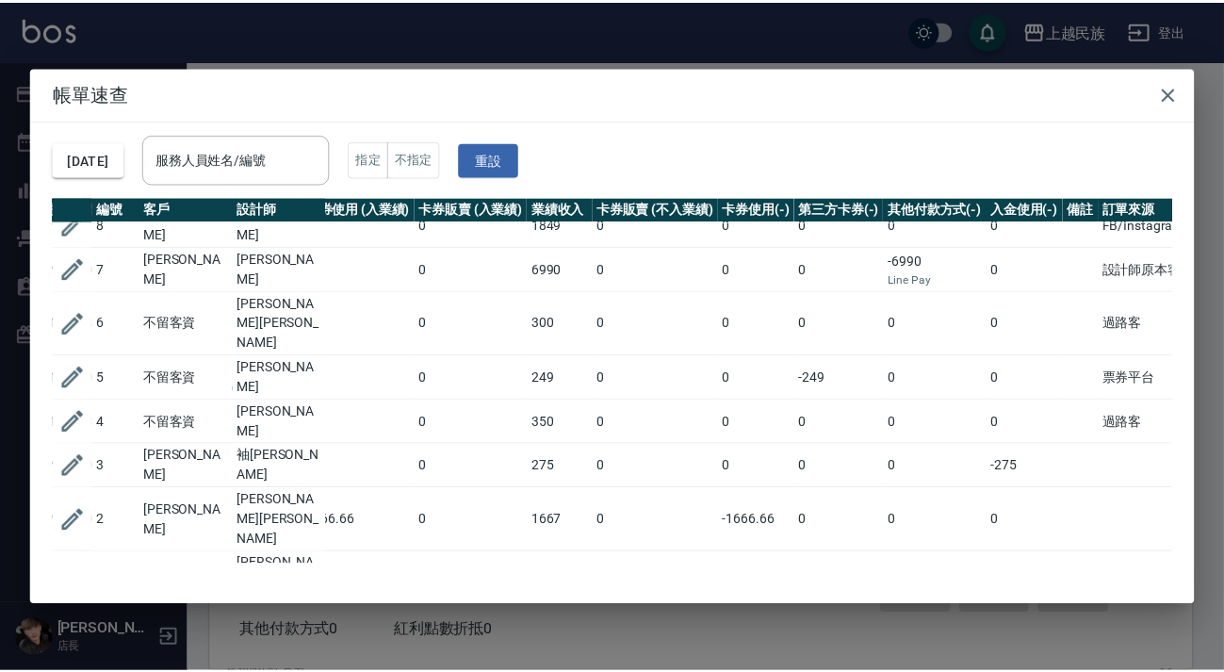
scroll to position [0, 283]
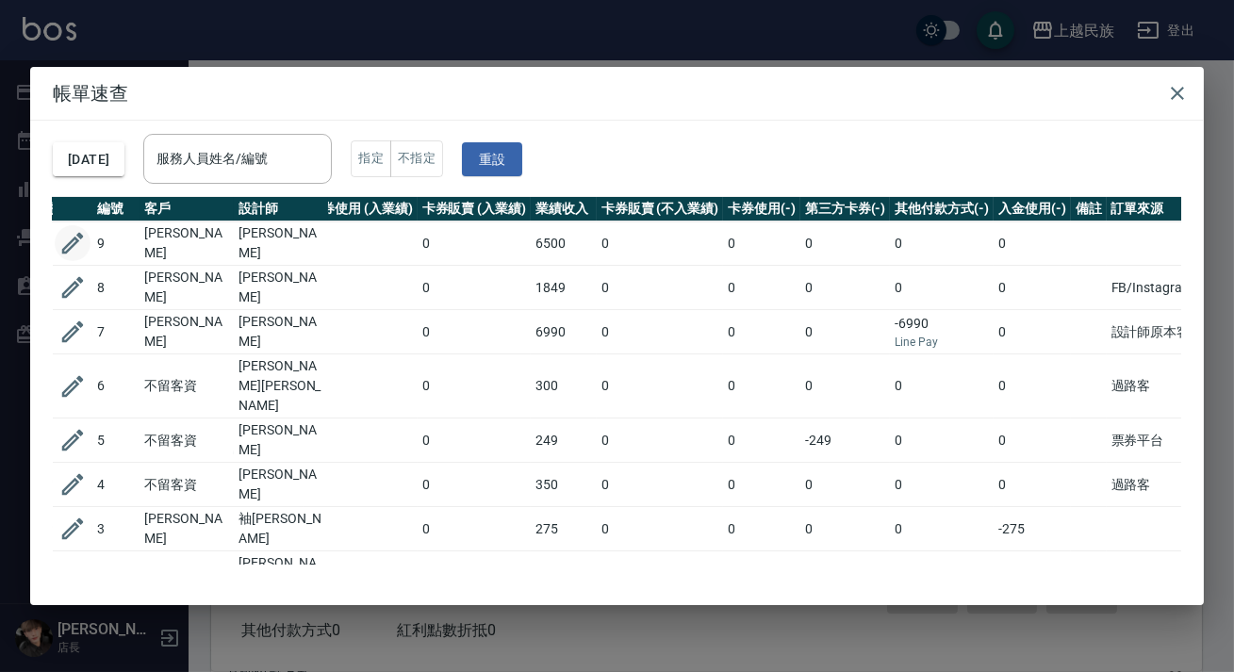
click at [78, 241] on icon "button" at bounding box center [72, 243] width 28 height 28
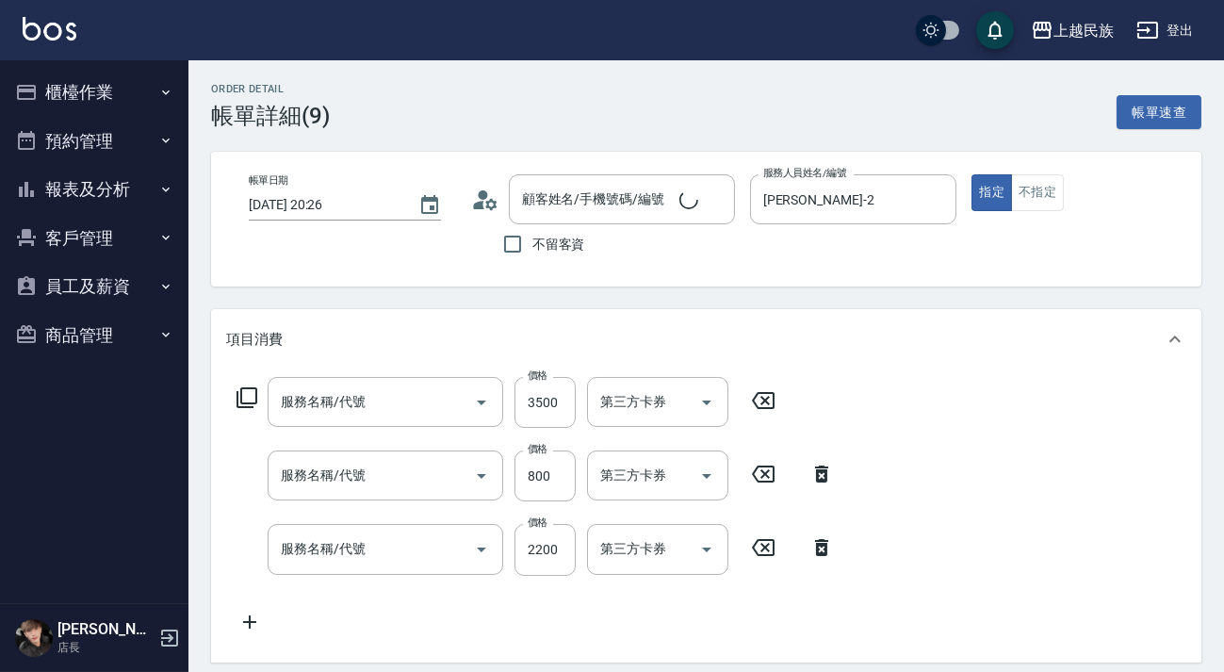
type input "[DATE] 20:26"
type input "[PERSON_NAME]-2"
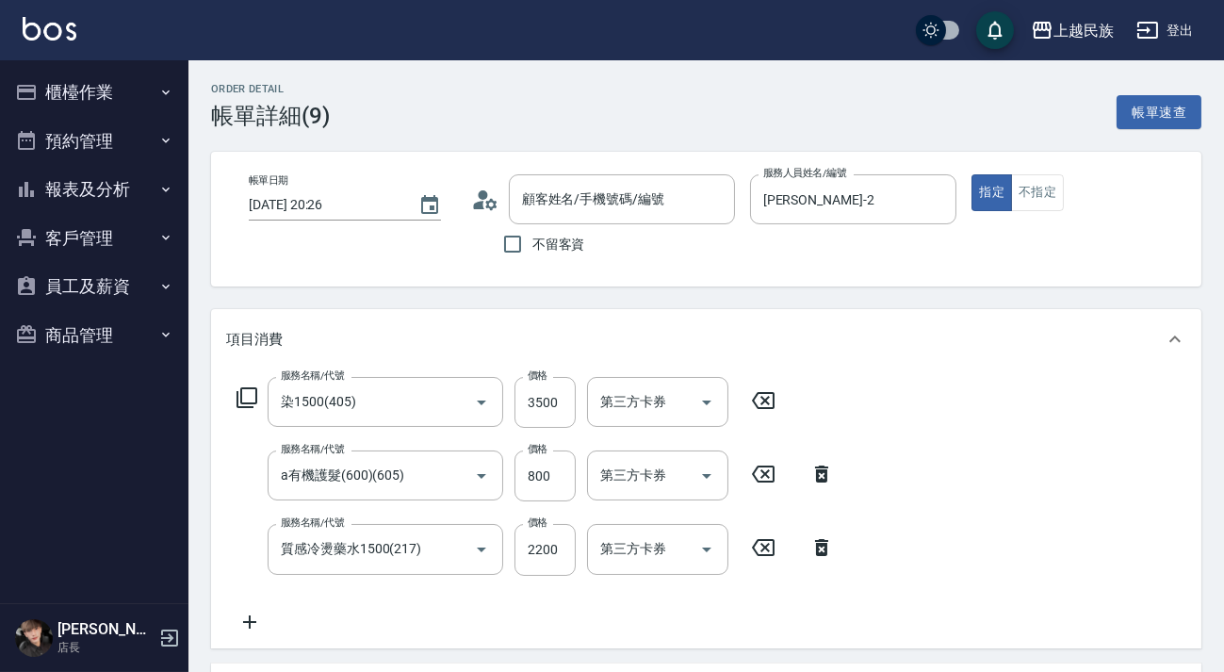
type input "[PERSON_NAME]/0970260217/A021721"
type input "染1500(405)"
type input "a有機護髮(600)(605)"
type input "質感冷燙藥水1500(217)"
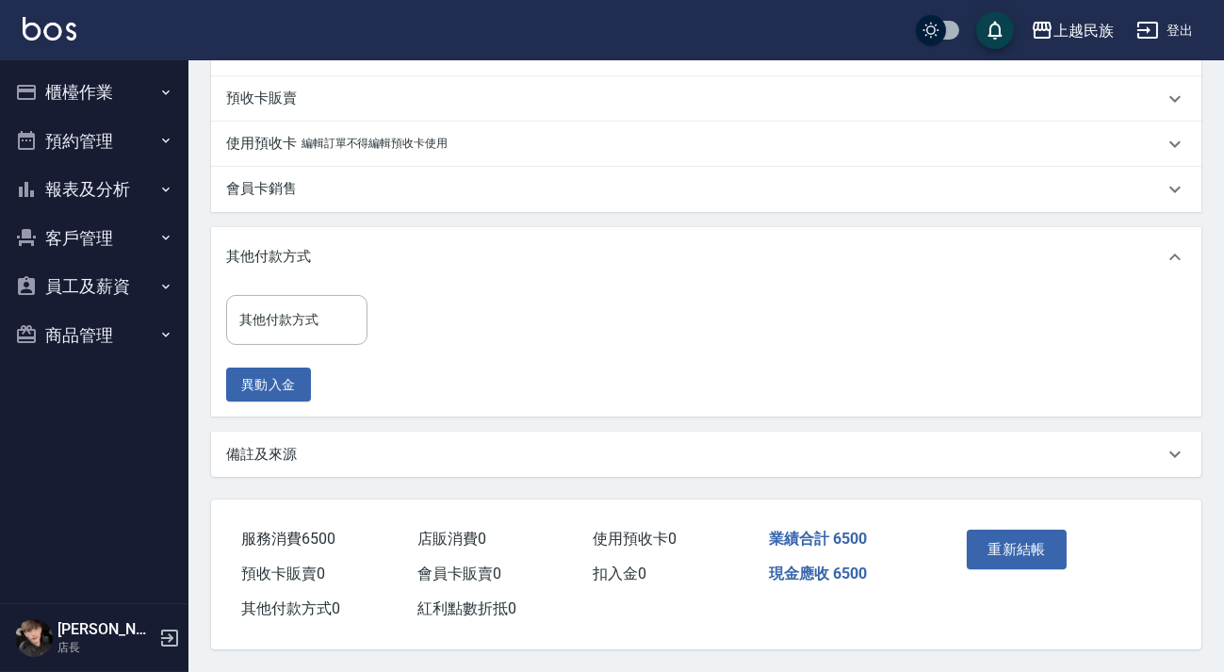
click at [765, 453] on div "備註及來源" at bounding box center [695, 455] width 938 height 20
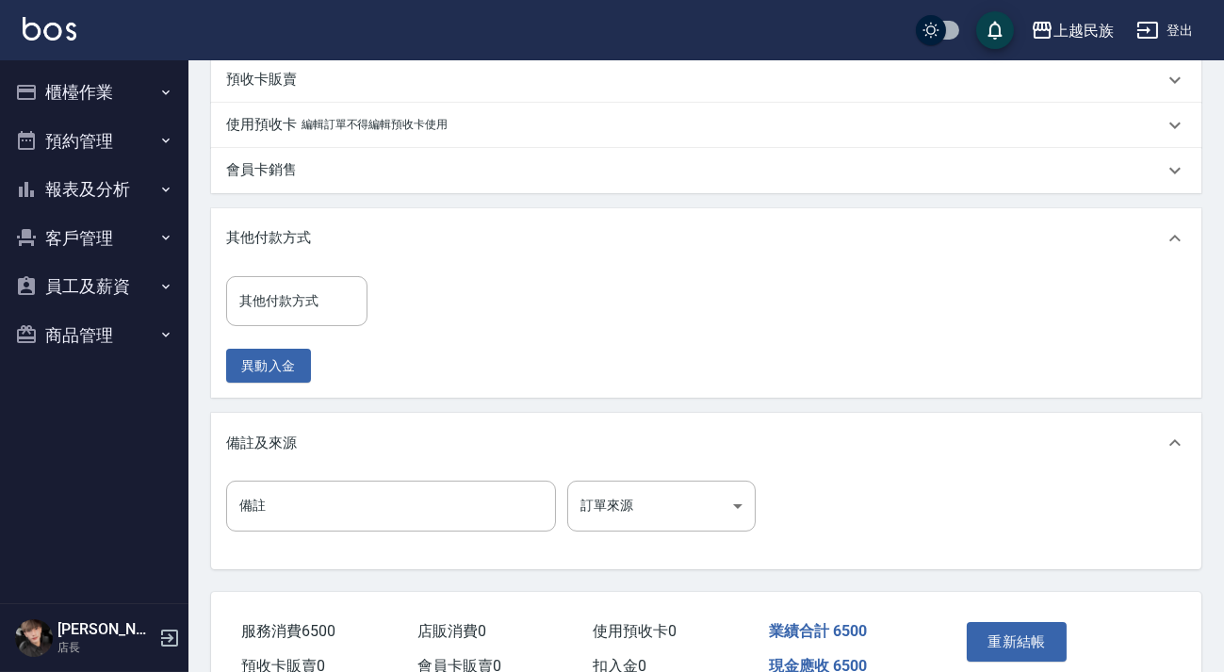
scroll to position [763, 0]
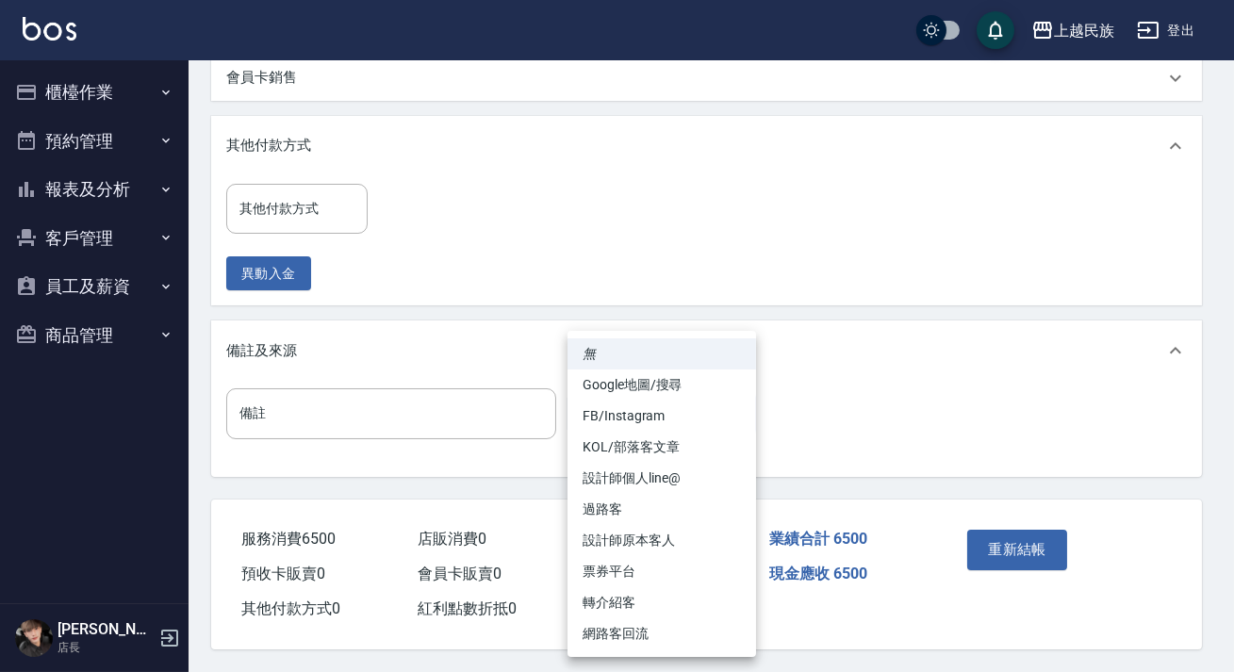
click at [687, 540] on li "設計師原本客人" at bounding box center [661, 540] width 189 height 31
type input "設計師原本客人"
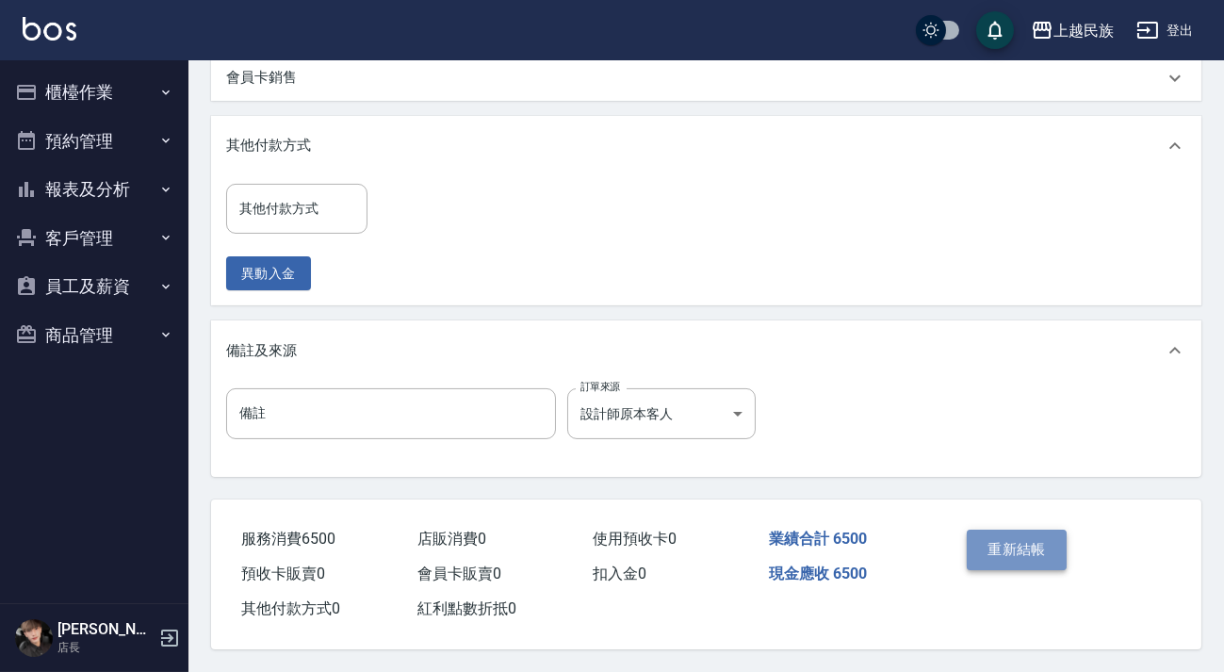
click at [1009, 547] on button "重新結帳" at bounding box center [1017, 550] width 100 height 40
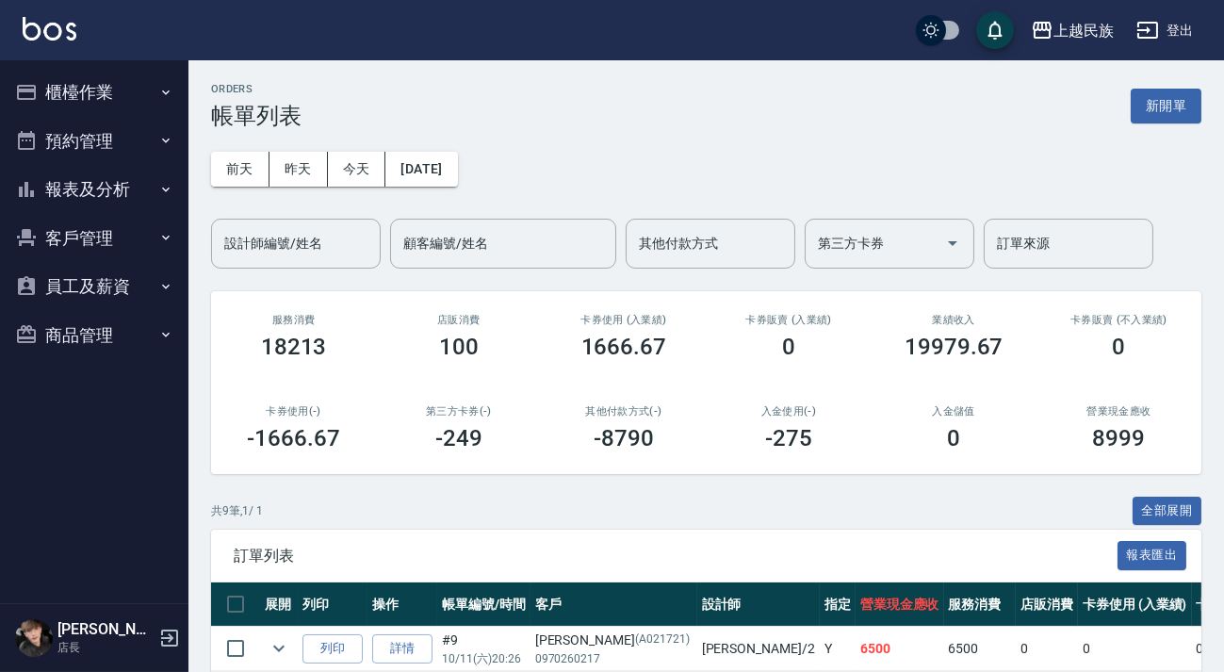
click at [1149, 129] on div "[DATE] [DATE] [DATE] [DATE] 設計師編號/姓名 設計師編號/姓名 顧客編號/姓名 顧客編號/姓名 其他付款方式 其他付款方式 第三方…" at bounding box center [706, 198] width 991 height 139
click at [1140, 126] on div "ORDERS 帳單列表 新開單" at bounding box center [706, 106] width 991 height 46
drag, startPoint x: 1144, startPoint y: 112, endPoint x: 1104, endPoint y: 164, distance: 65.8
click at [1145, 112] on button "新開單" at bounding box center [1166, 106] width 71 height 35
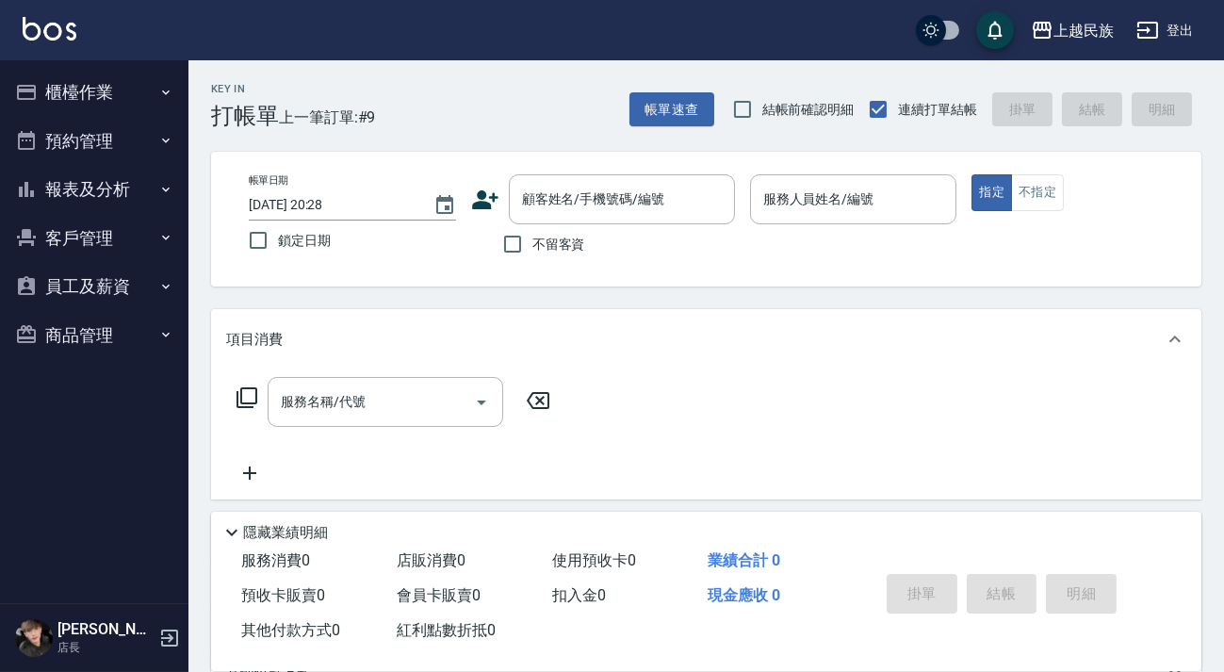
click at [557, 243] on span "不留客資" at bounding box center [559, 245] width 53 height 20
click at [533, 243] on input "不留客資" at bounding box center [513, 244] width 40 height 40
checkbox input "true"
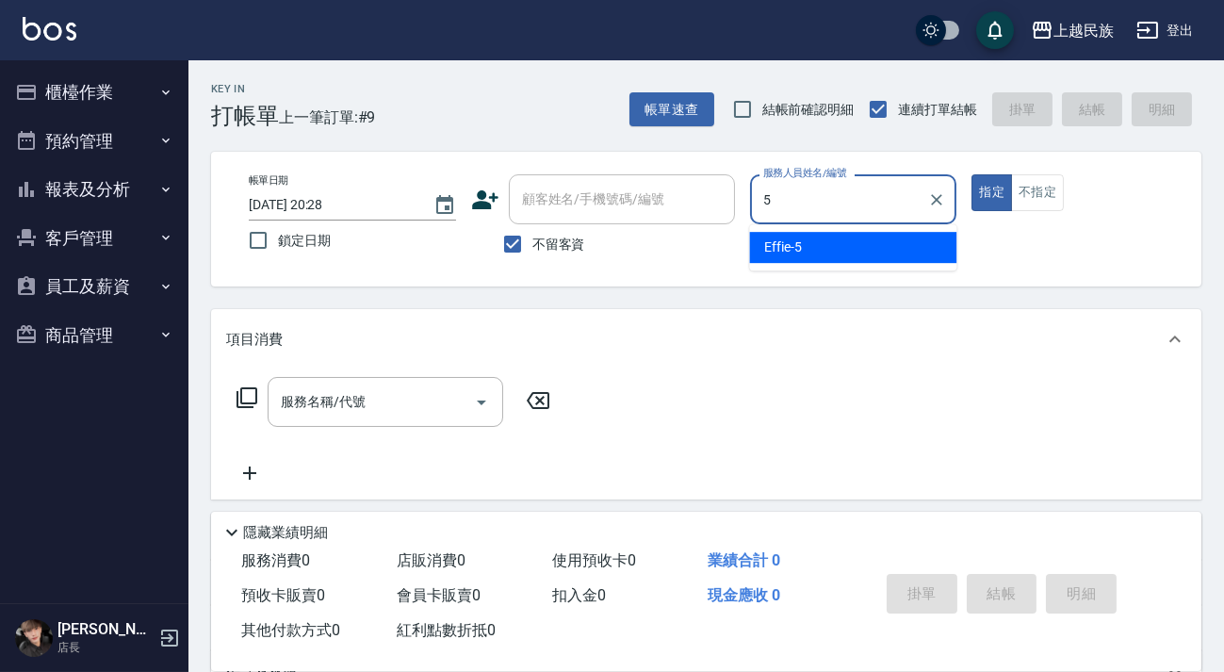
type input "Effie-5"
type button "true"
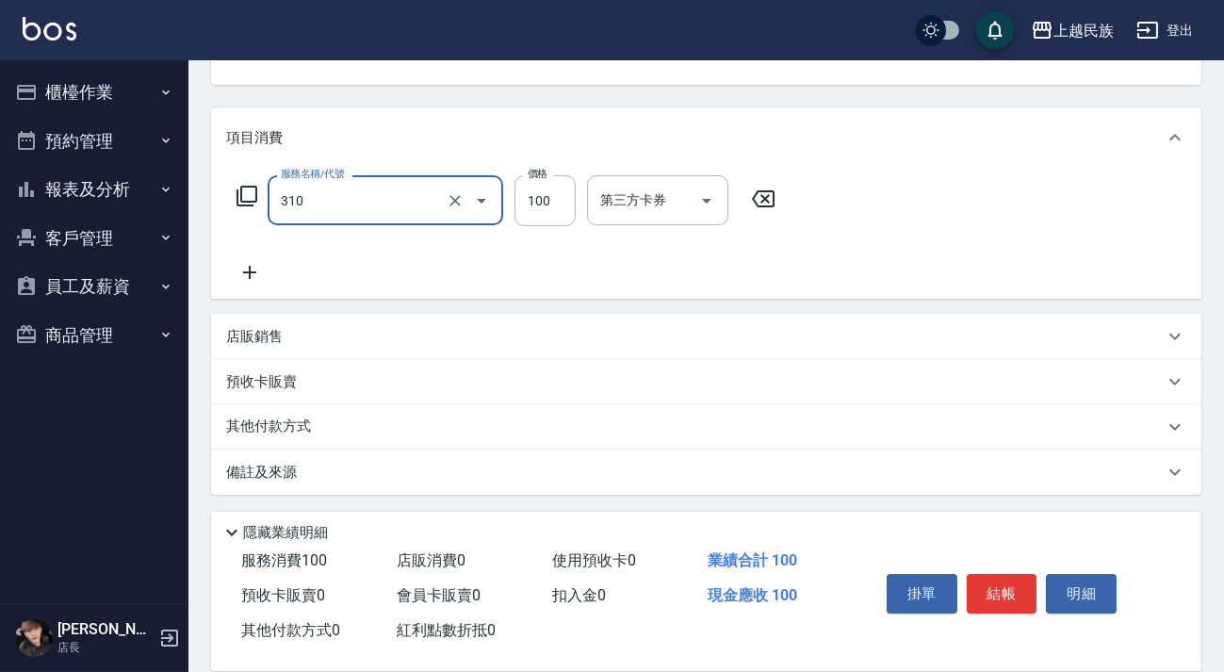
type input "瀏海100(310)"
drag, startPoint x: 648, startPoint y: 483, endPoint x: 679, endPoint y: 469, distance: 33.8
click at [648, 483] on div "備註及來源" at bounding box center [706, 472] width 991 height 45
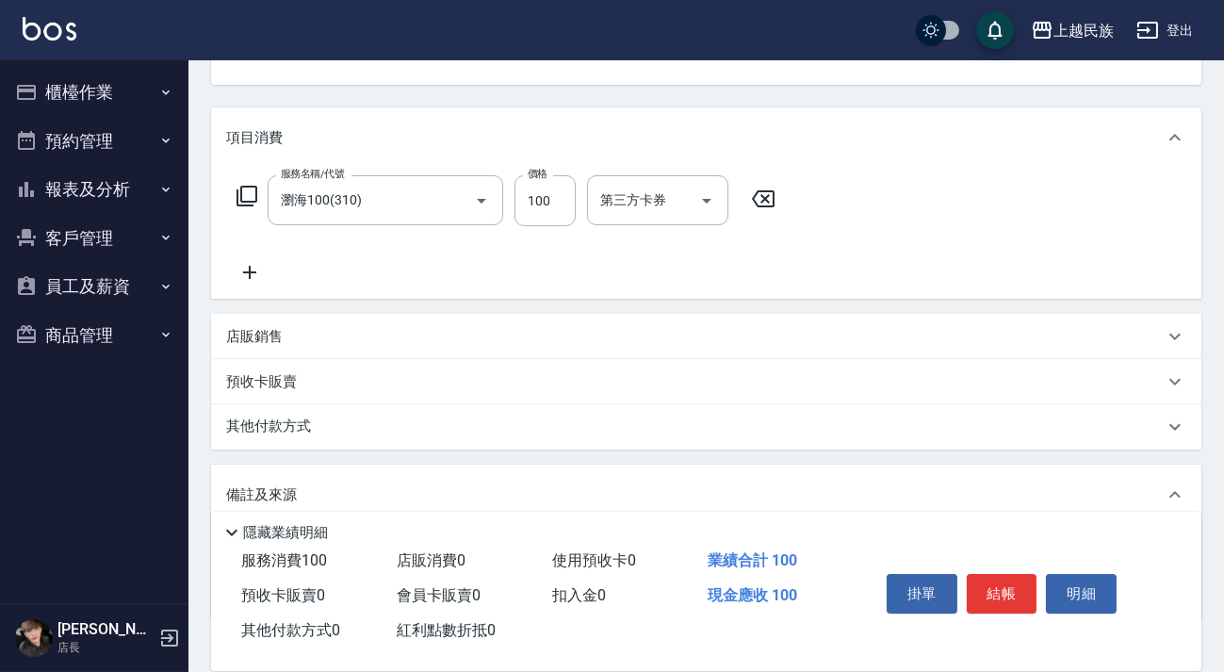
scroll to position [326, 0]
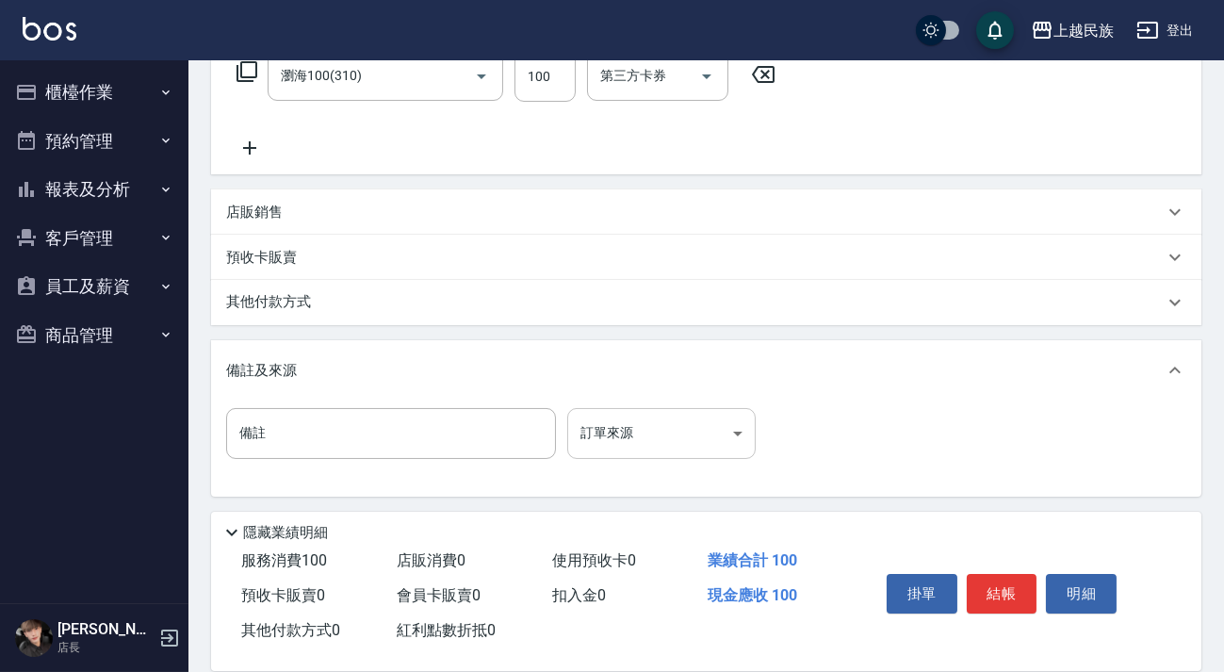
click at [697, 449] on body "上越民族 登出 櫃檯作業 打帳單 帳單列表 現金收支登錄 材料自購登錄 每日結帳 排班表 現場電腦打卡 預約管理 預約管理 單日預約紀錄 單週預約紀錄 報表及…" at bounding box center [612, 174] width 1224 height 1000
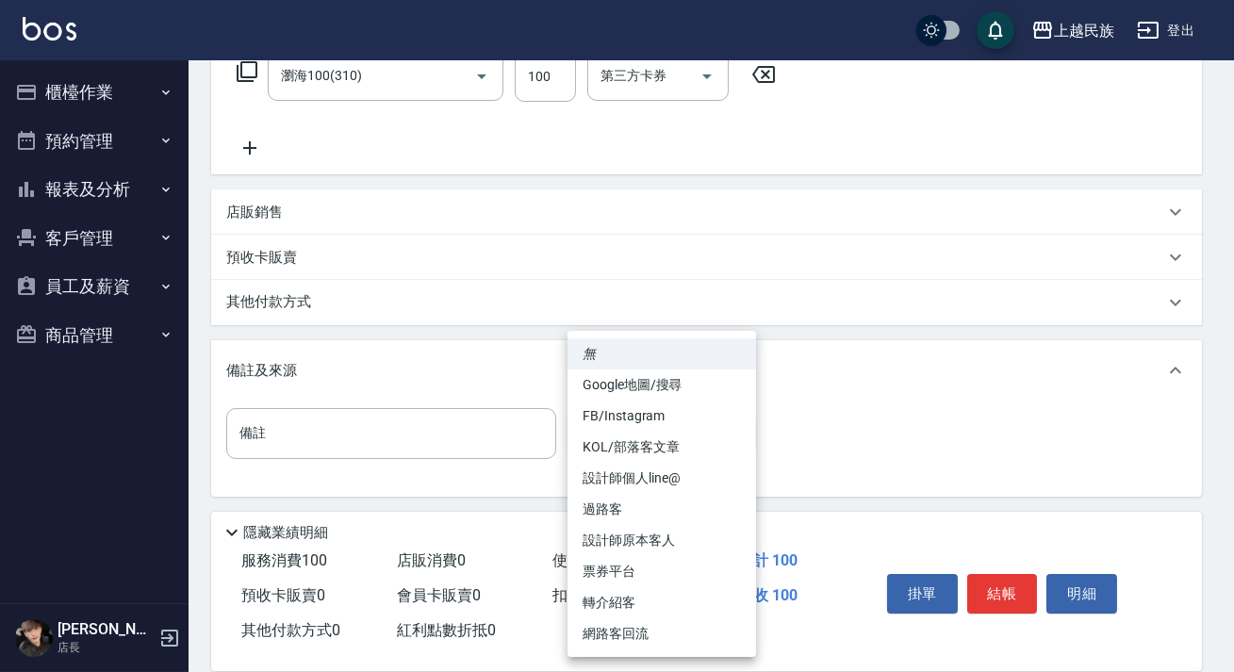
click at [680, 504] on li "過路客" at bounding box center [661, 509] width 189 height 31
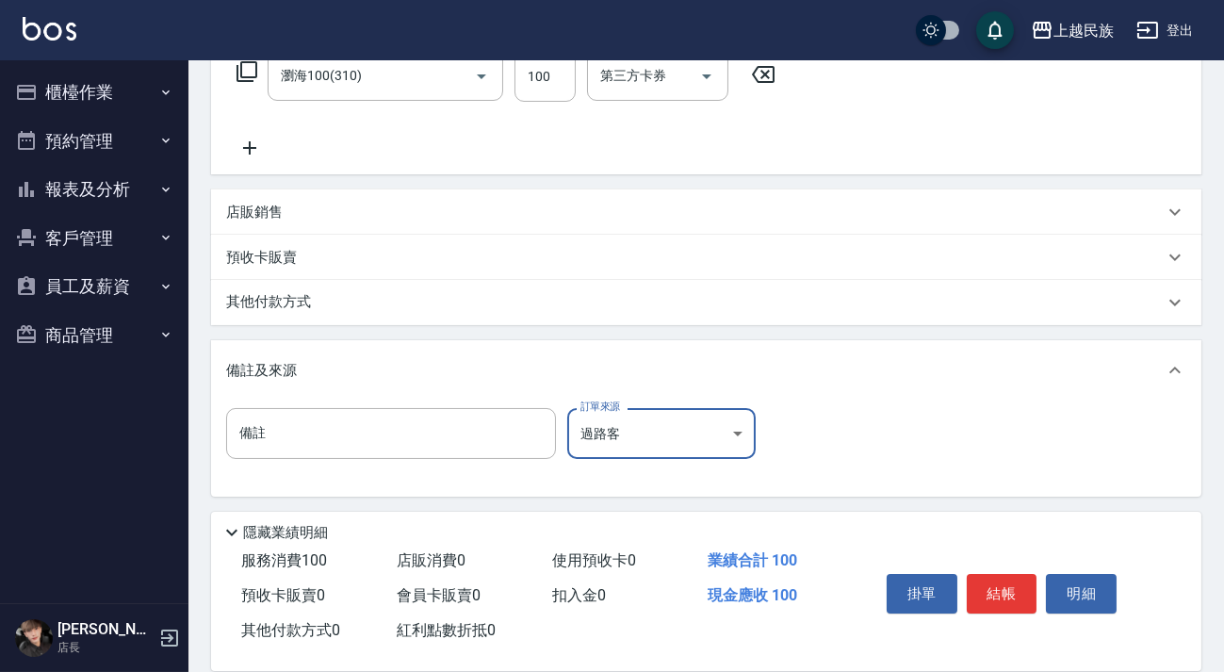
click at [704, 447] on body "上越民族 登出 櫃檯作業 打帳單 帳單列表 現金收支登錄 材料自購登錄 每日結帳 排班表 現場電腦打卡 預約管理 預約管理 單日預約紀錄 單週預約紀錄 報表及…" at bounding box center [612, 174] width 1224 height 1000
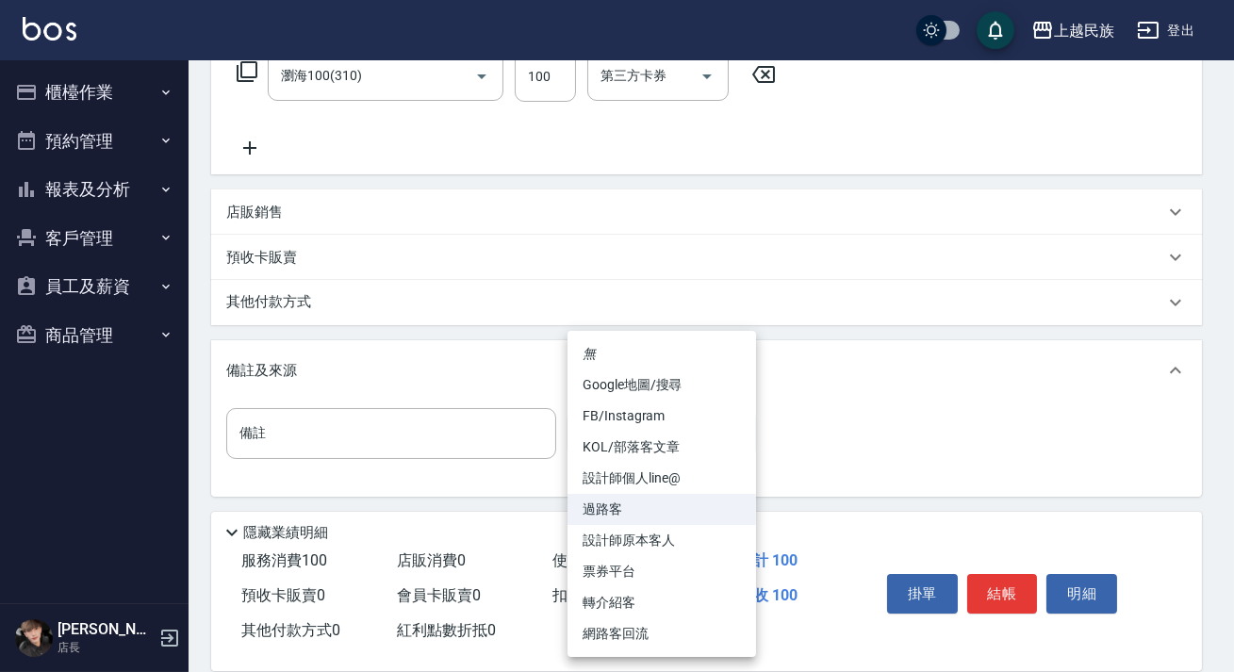
click at [694, 542] on li "設計師原本客人" at bounding box center [661, 540] width 189 height 31
type input "設計師原本客人"
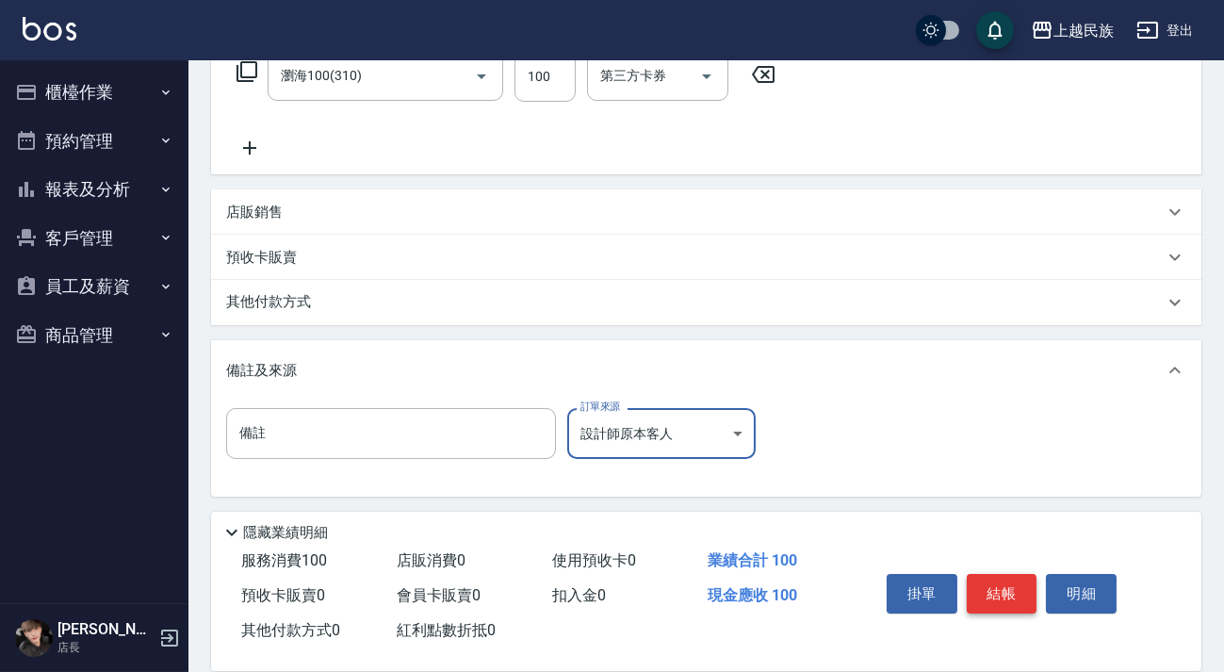
click at [1005, 591] on button "結帳" at bounding box center [1002, 594] width 71 height 40
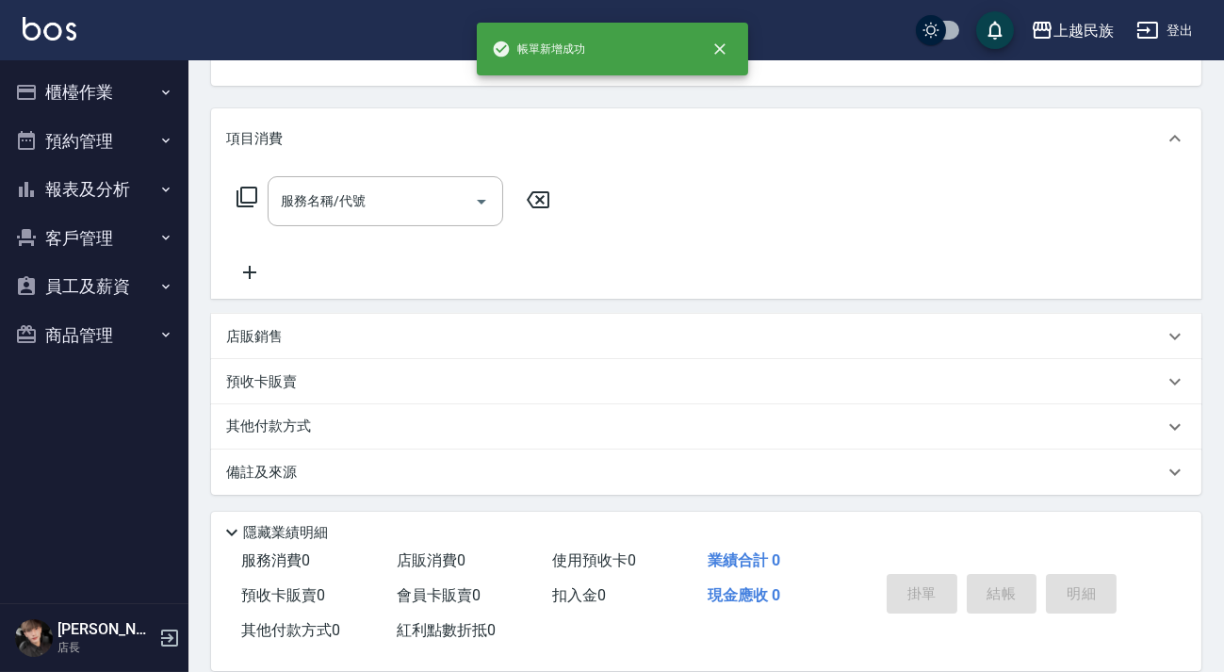
scroll to position [0, 0]
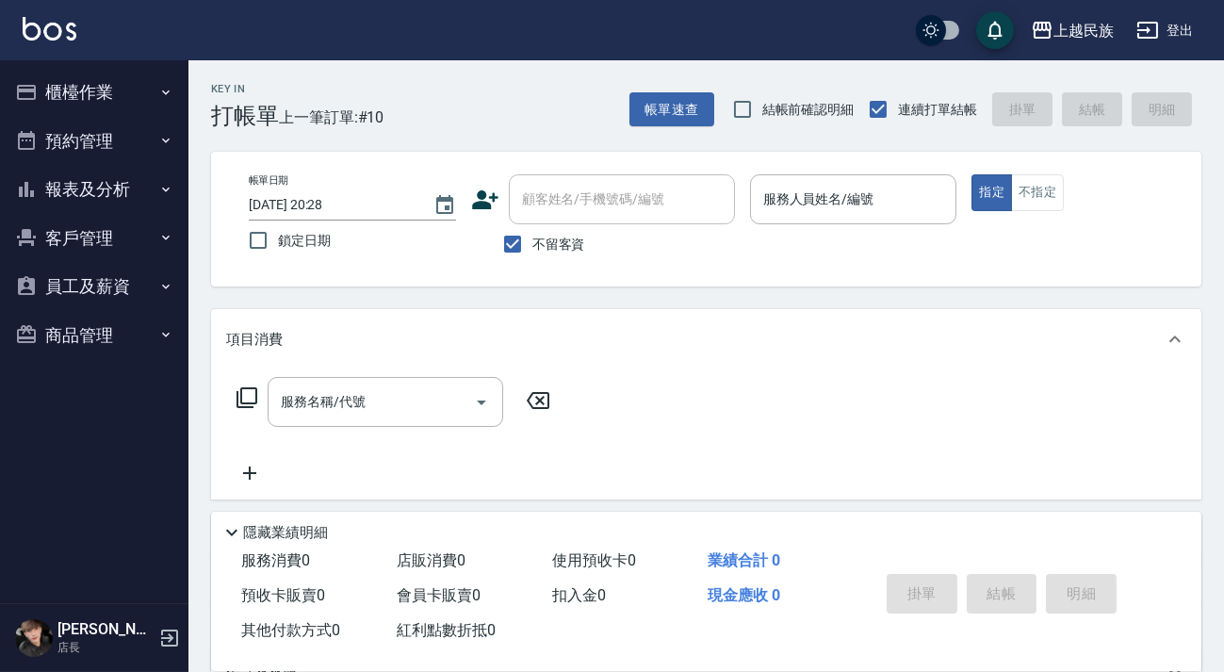
click at [547, 241] on span "不留客資" at bounding box center [559, 245] width 53 height 20
click at [533, 241] on input "不留客資" at bounding box center [513, 244] width 40 height 40
checkbox input "false"
click at [607, 202] on div "顧客姓名/手機號碼/編號 顧客姓名/手機號碼/編號" at bounding box center [622, 199] width 226 height 50
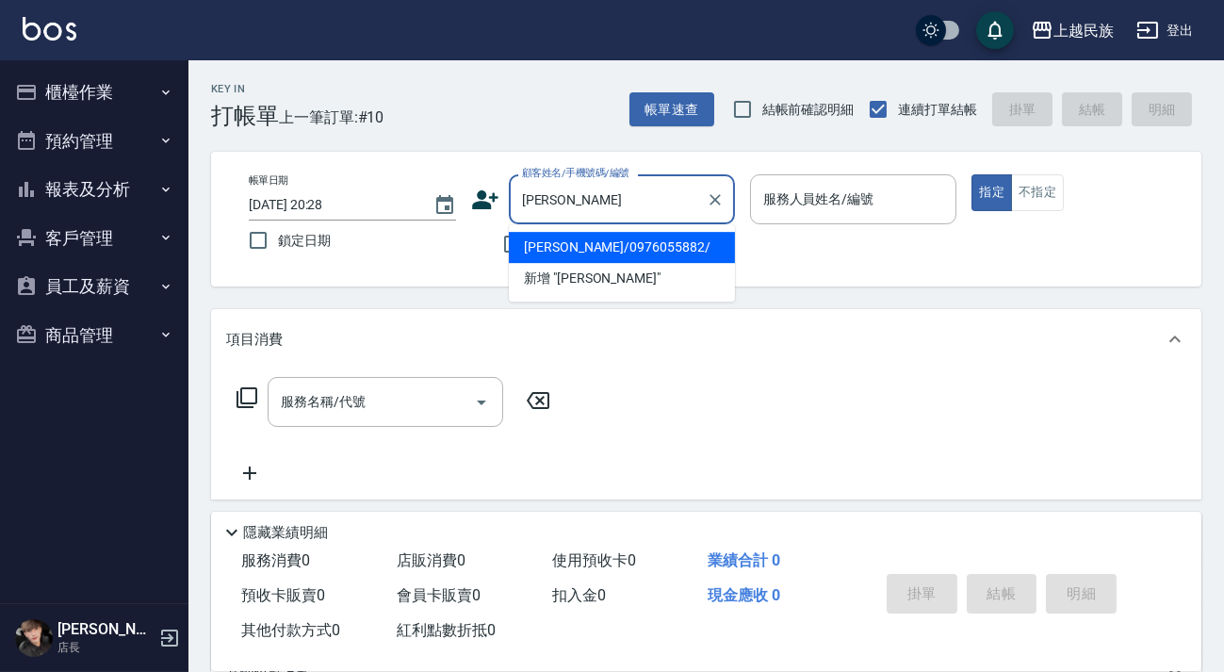
click at [655, 238] on li "[PERSON_NAME]/0976055882/" at bounding box center [622, 247] width 226 height 31
type input "[PERSON_NAME]/0976055882/"
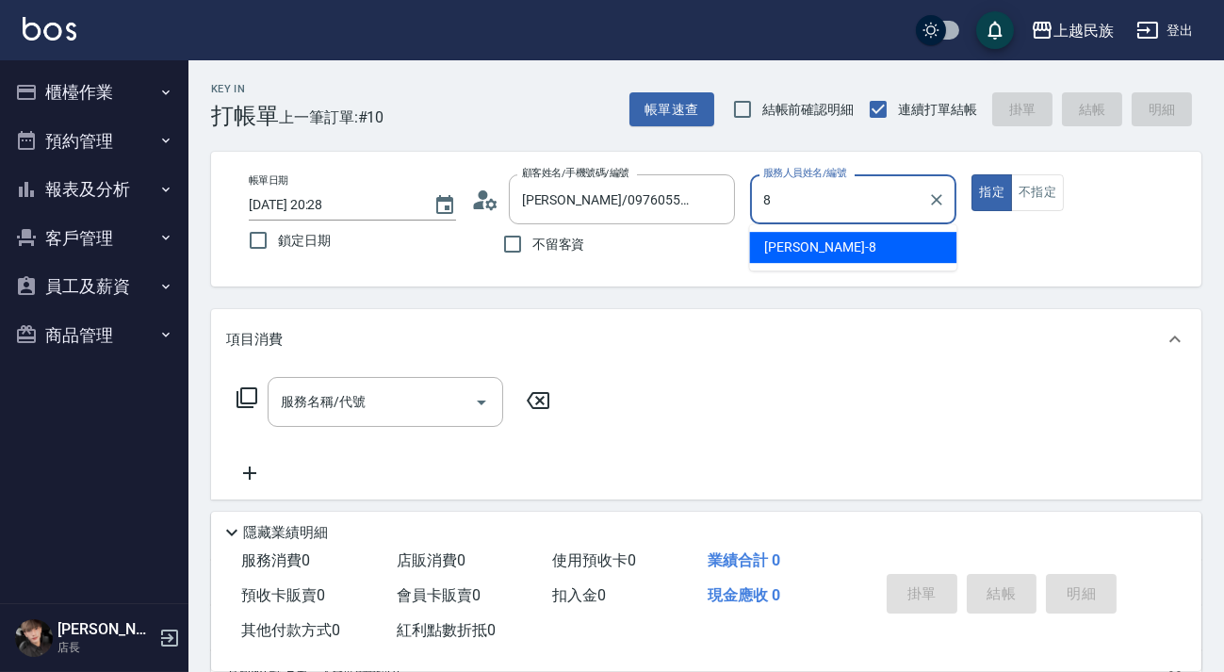
type input "Stella-8"
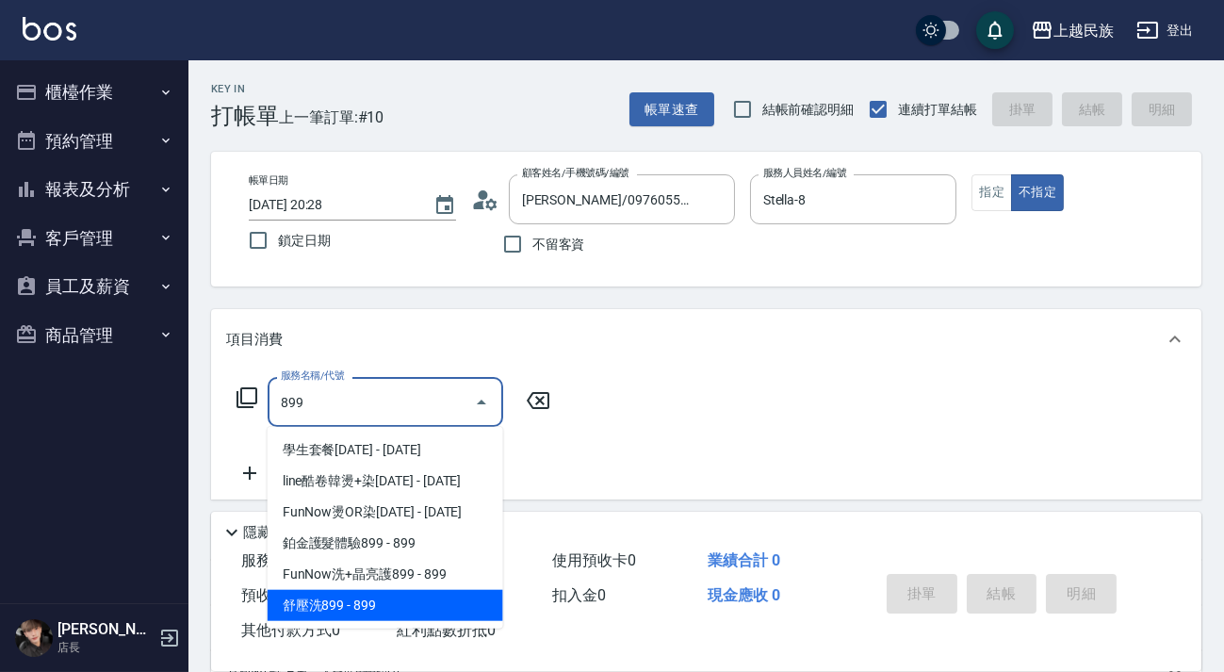
click at [462, 603] on span "舒壓洗899 - 899" at bounding box center [386, 605] width 236 height 31
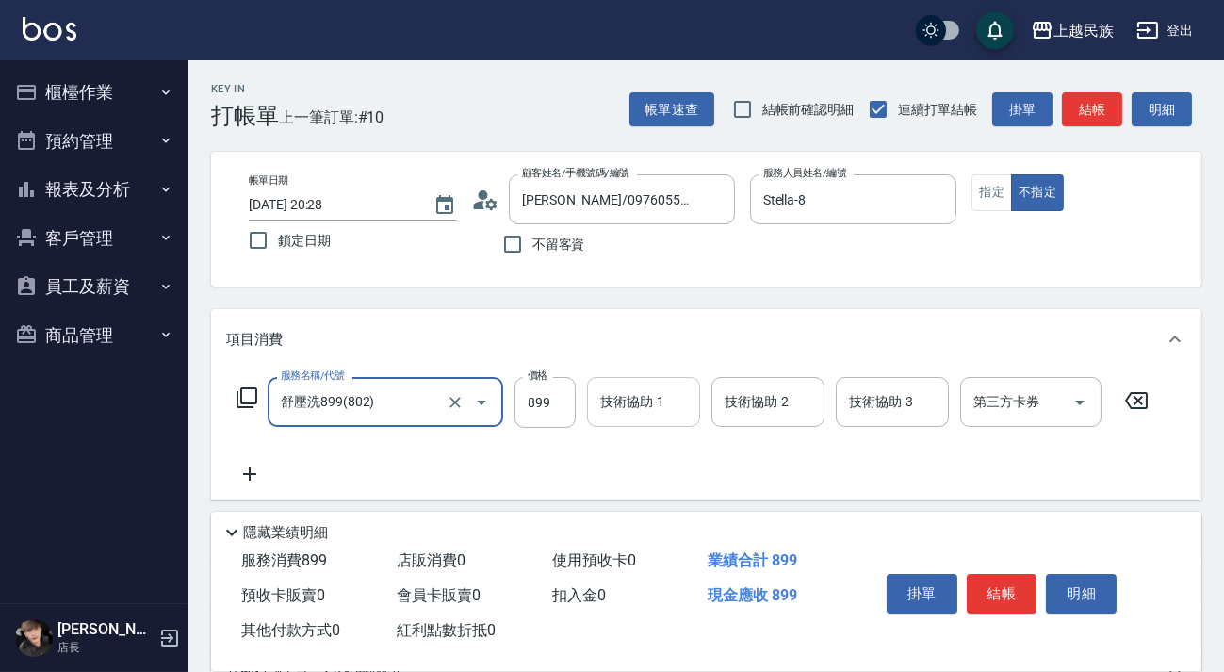
type input "舒壓洗899(802)"
click at [632, 400] on div "技術協助-1 技術協助-1" at bounding box center [643, 402] width 113 height 50
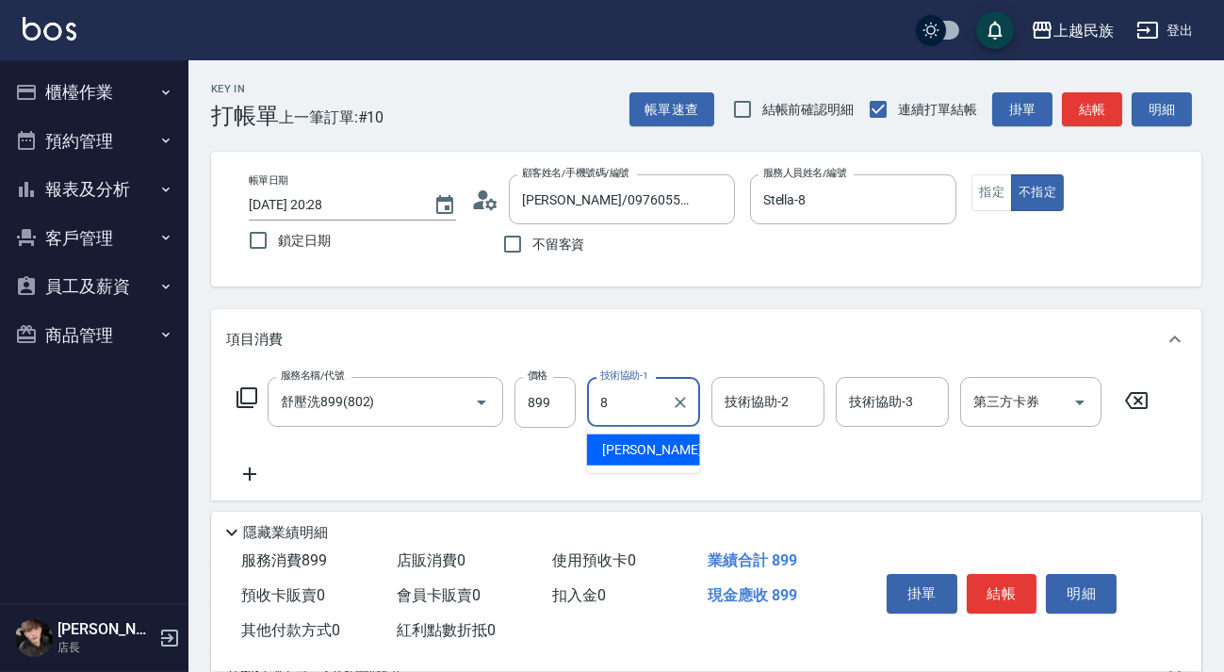
type input "Stella-8"
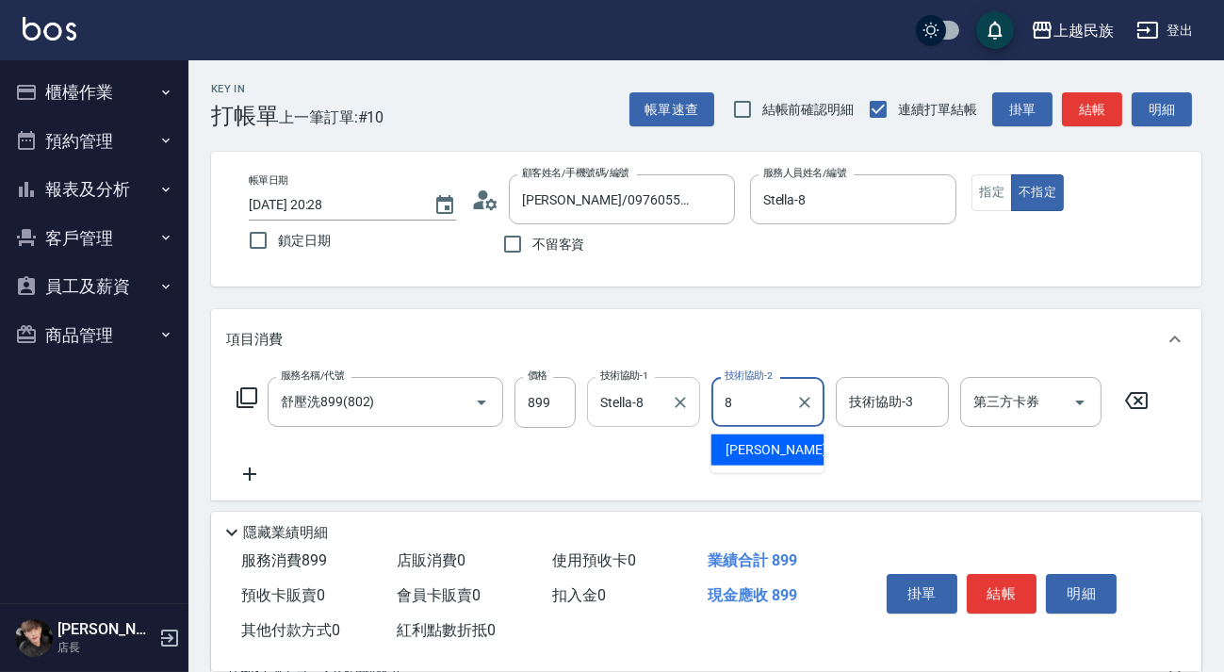
type input "Stella-8"
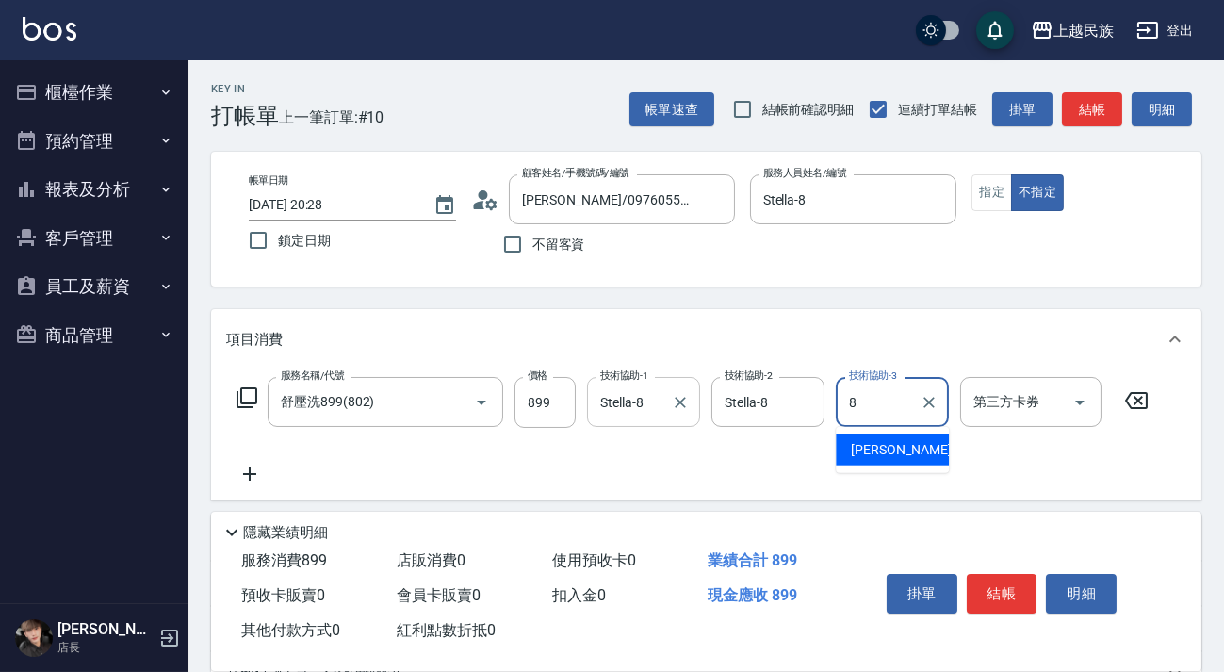
type input "Stella-8"
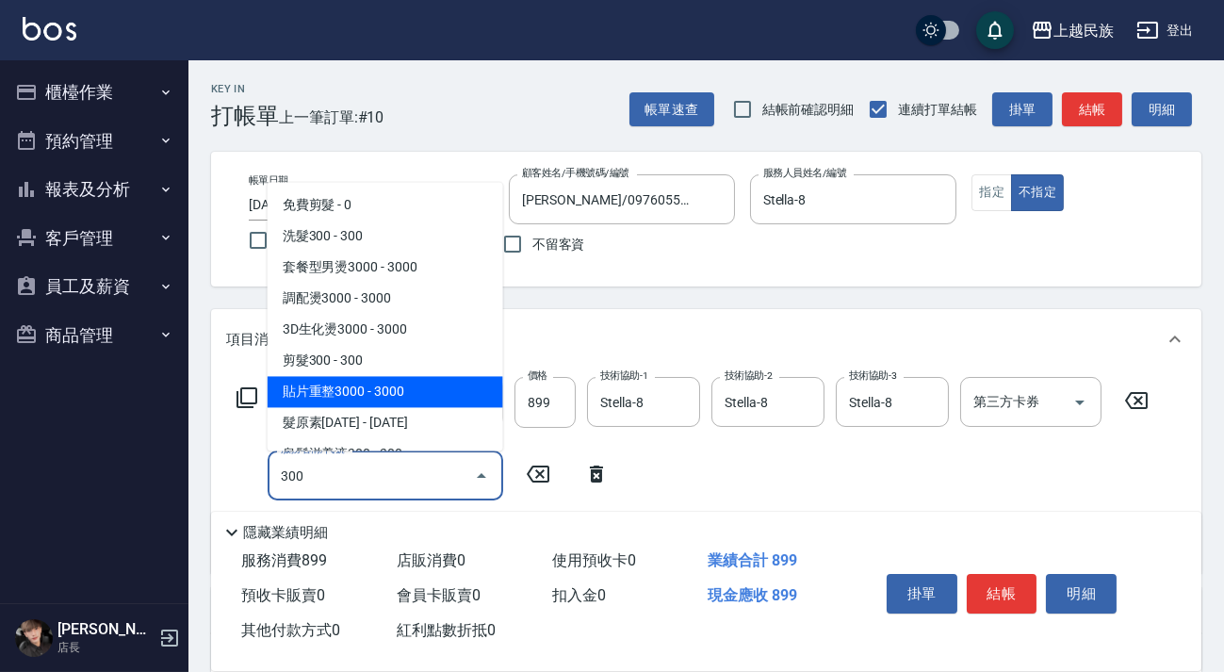
drag, startPoint x: 368, startPoint y: 361, endPoint x: 470, endPoint y: 364, distance: 102.8
click at [370, 360] on span "剪髮300 - 300" at bounding box center [386, 360] width 236 height 31
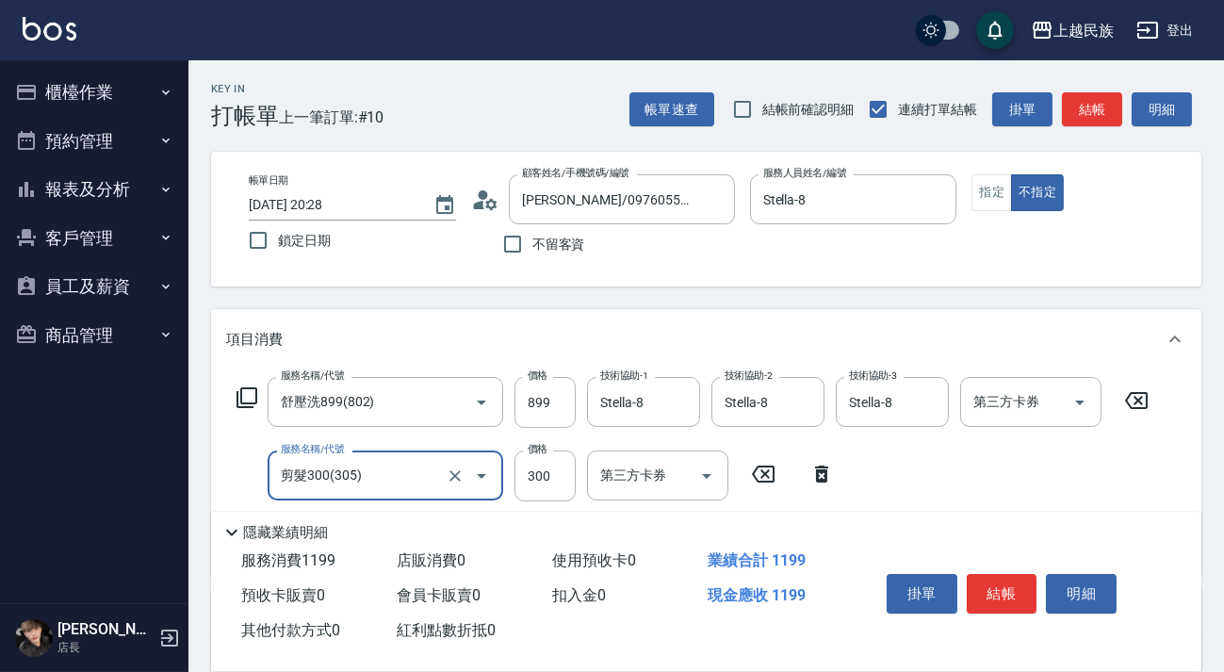
scroll to position [320, 0]
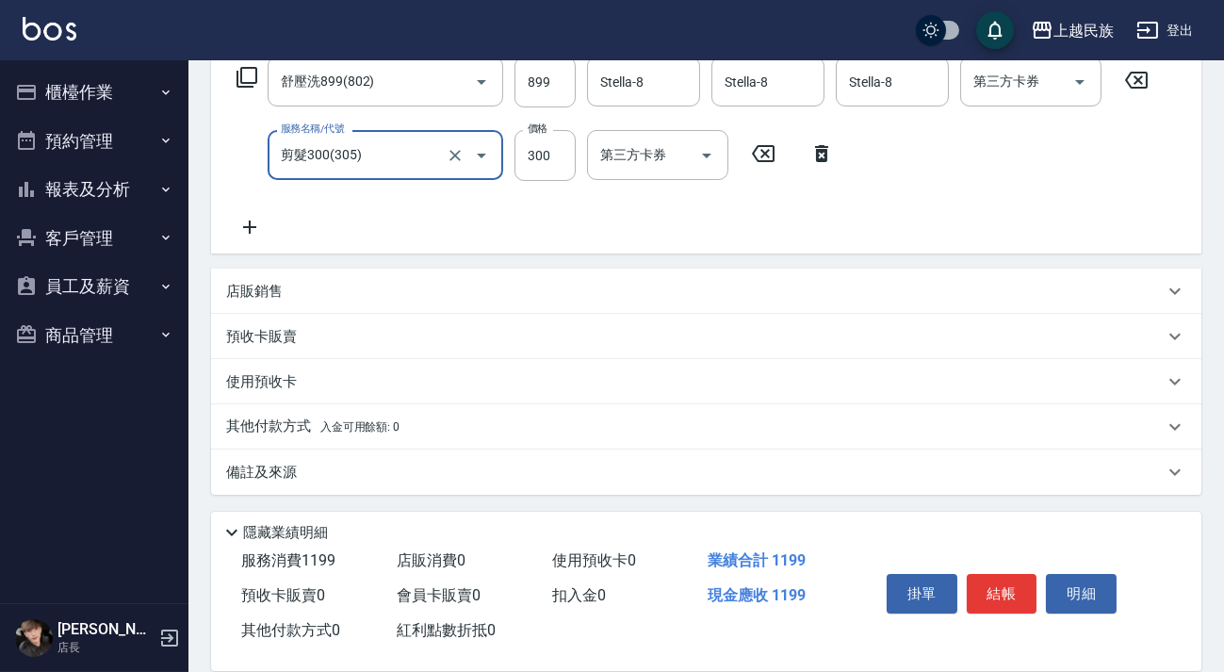
type input "剪髮300(305)"
click at [763, 483] on div "備註及來源" at bounding box center [706, 472] width 991 height 45
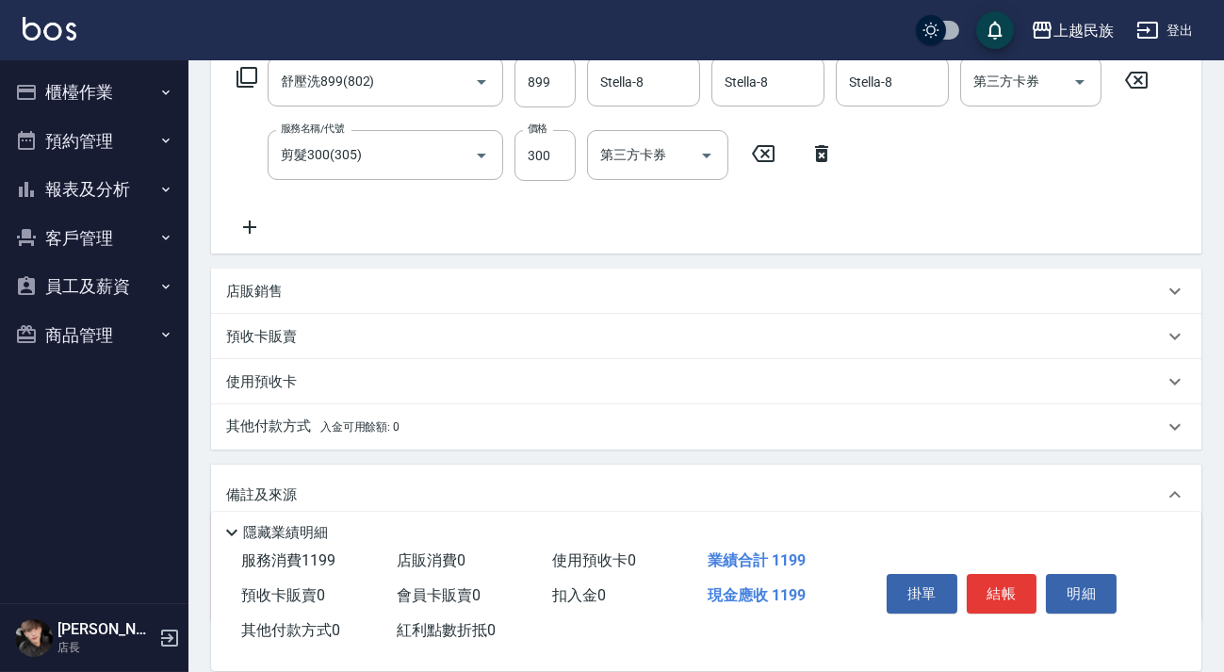
scroll to position [447, 0]
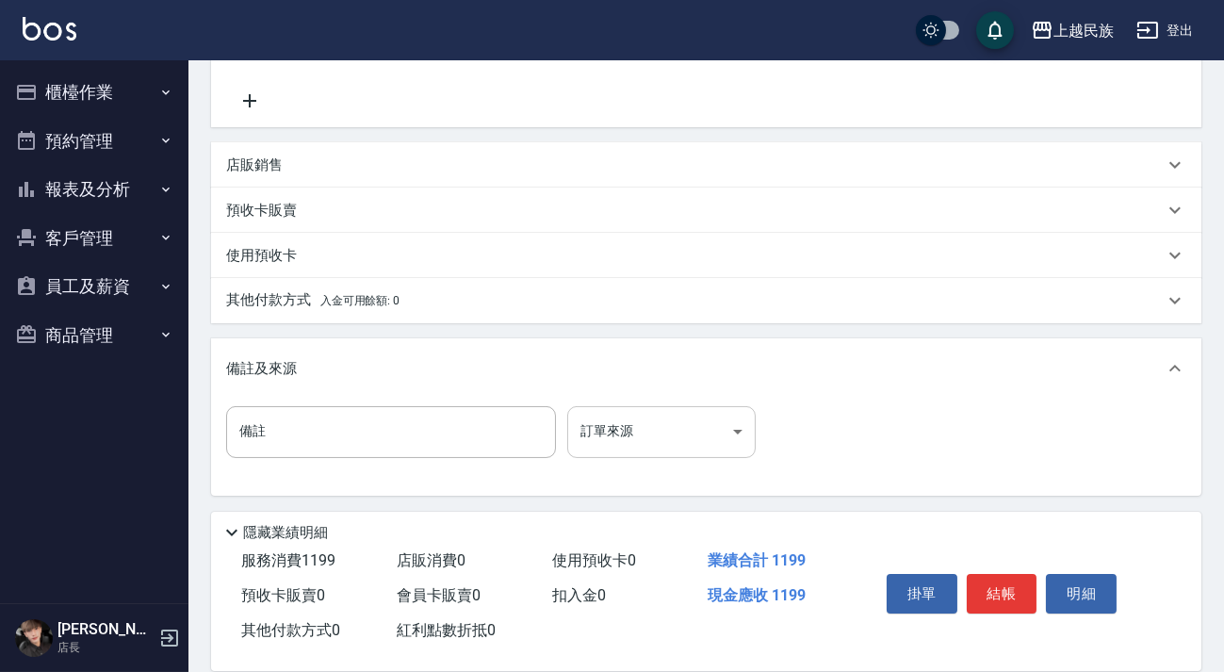
click at [738, 437] on body "上越民族 登出 櫃檯作業 打帳單 帳單列表 現金收支登錄 材料自購登錄 每日結帳 排班表 現場電腦打卡 預約管理 預約管理 單日預約紀錄 單週預約紀錄 報表及…" at bounding box center [612, 113] width 1224 height 1120
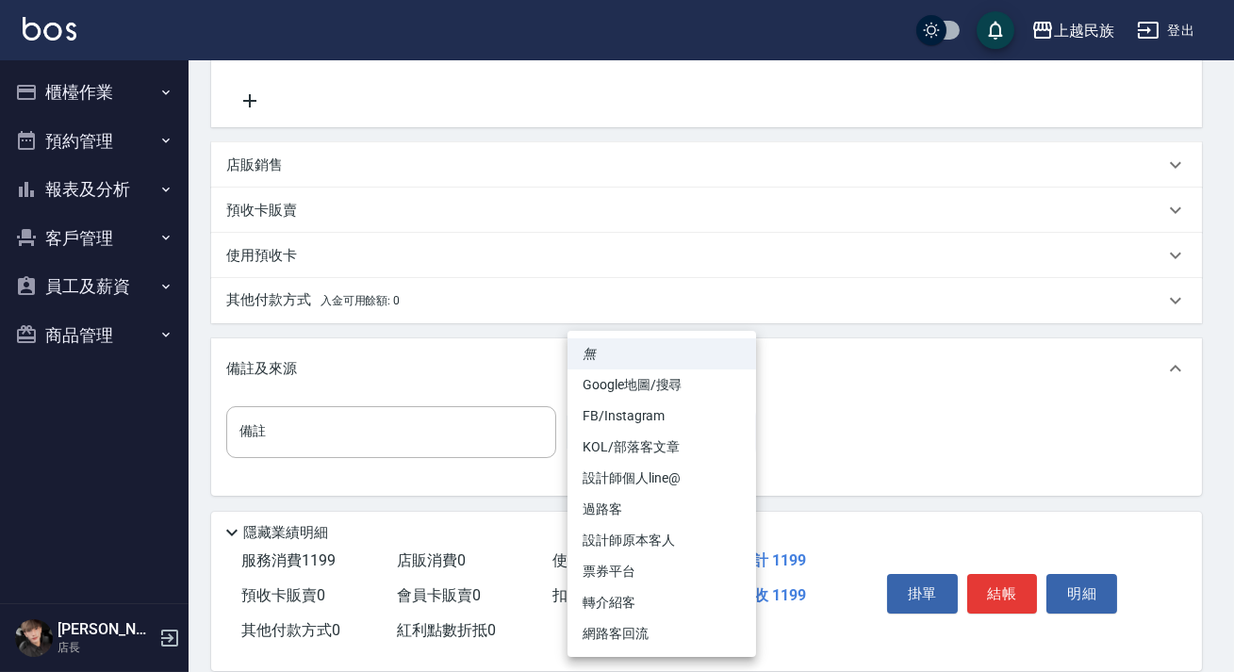
click at [672, 502] on li "過路客" at bounding box center [661, 509] width 189 height 31
type input "過路客"
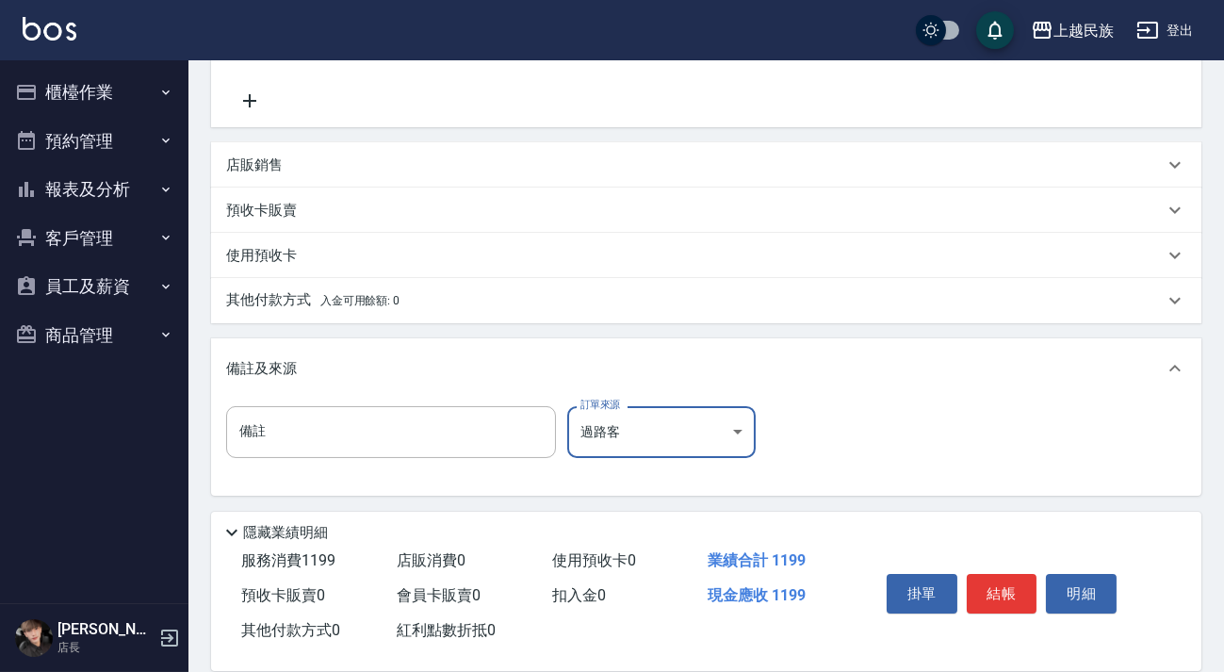
click at [520, 309] on div "其他付款方式 入金可用餘額: 0" at bounding box center [695, 300] width 938 height 21
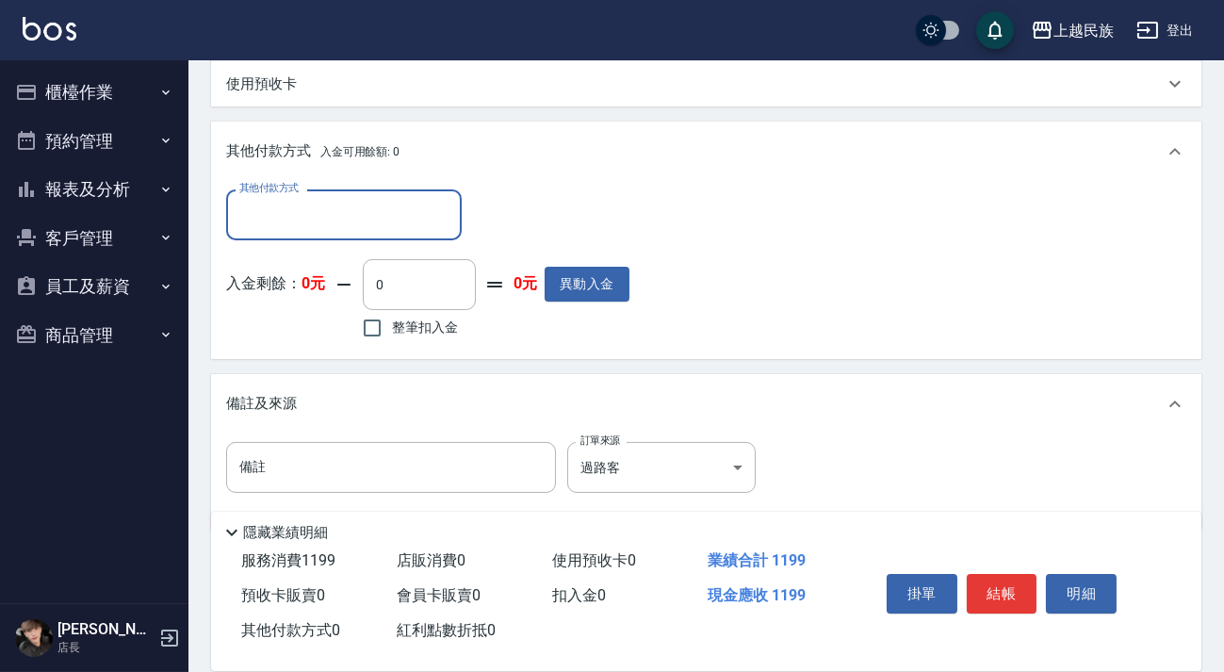
scroll to position [0, 0]
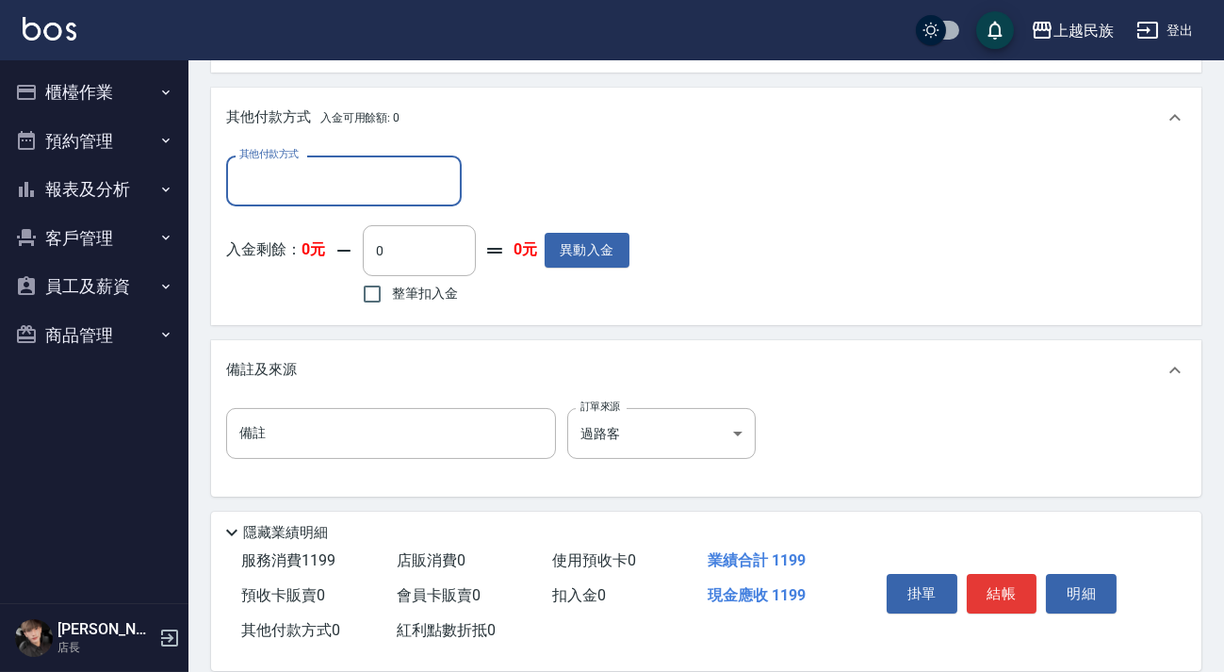
click at [411, 198] on div "其他付款方式" at bounding box center [344, 181] width 236 height 50
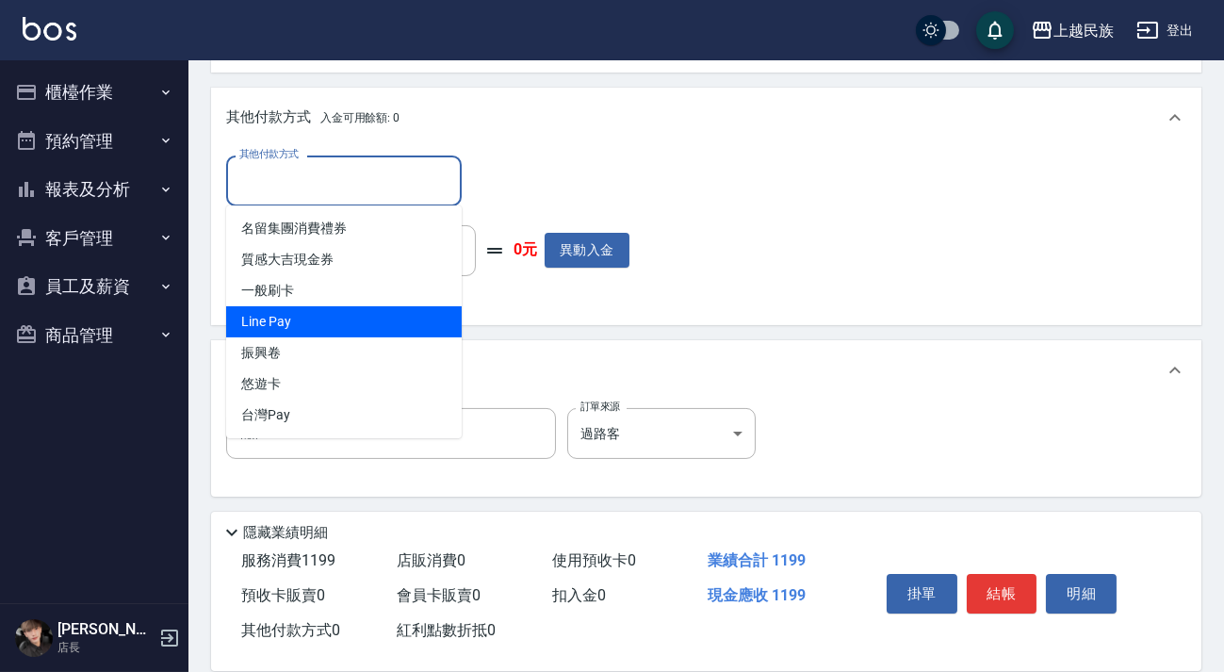
click at [366, 336] on ul "名留集團消費禮券 質感大吉現金券 一般刷卡 Line Pay 振興卷 悠遊卡 台灣Pay" at bounding box center [344, 321] width 236 height 233
click at [353, 312] on span "Line Pay" at bounding box center [344, 321] width 236 height 31
type input "Line Pay"
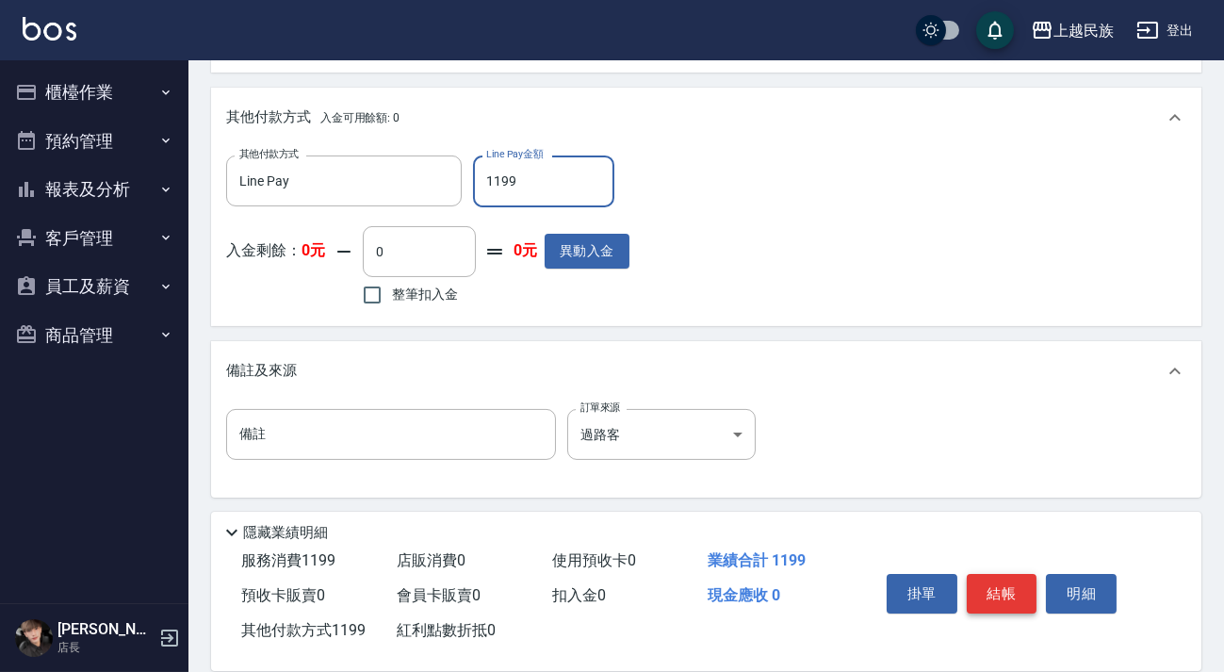
type input "1199"
click at [1012, 593] on button "結帳" at bounding box center [1002, 594] width 71 height 40
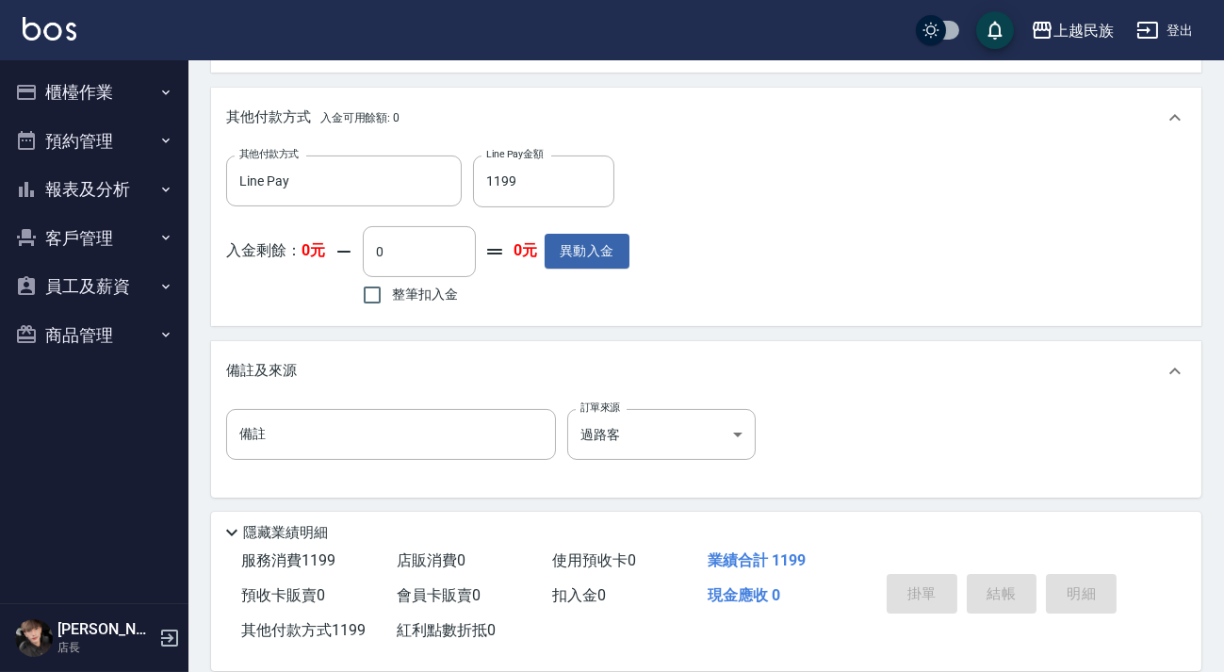
type input "[DATE] 20:29"
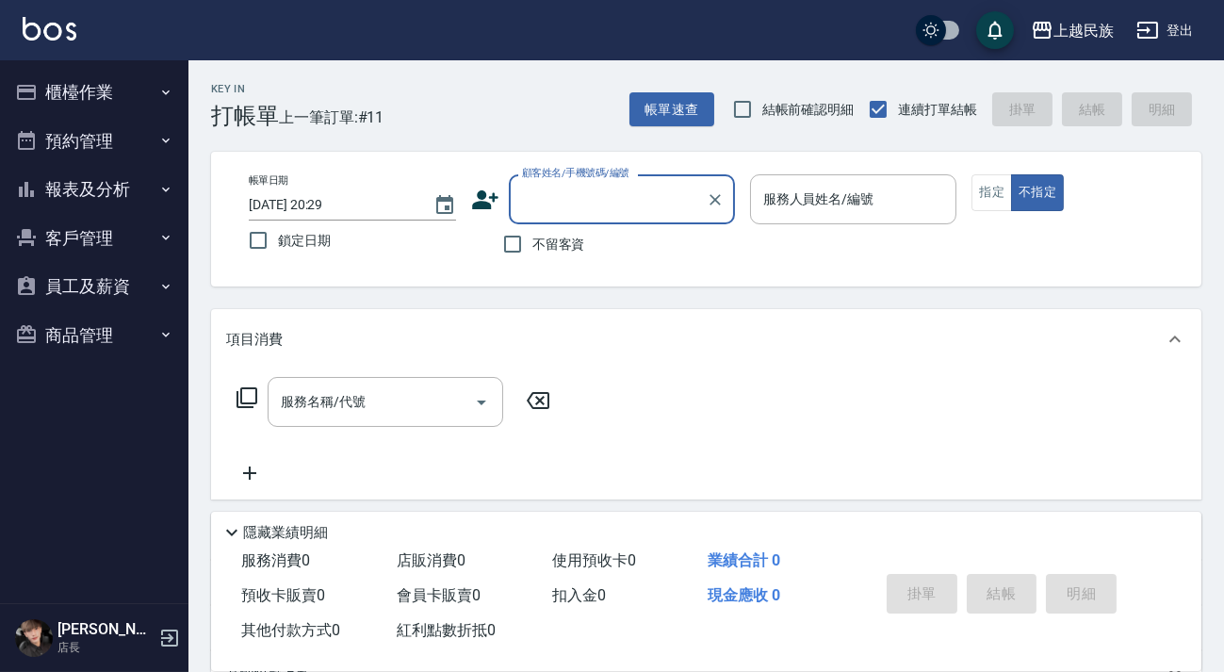
click at [648, 208] on input "顧客姓名/手機號碼/編號" at bounding box center [607, 199] width 181 height 33
click at [627, 309] on div "項目消費" at bounding box center [706, 339] width 991 height 60
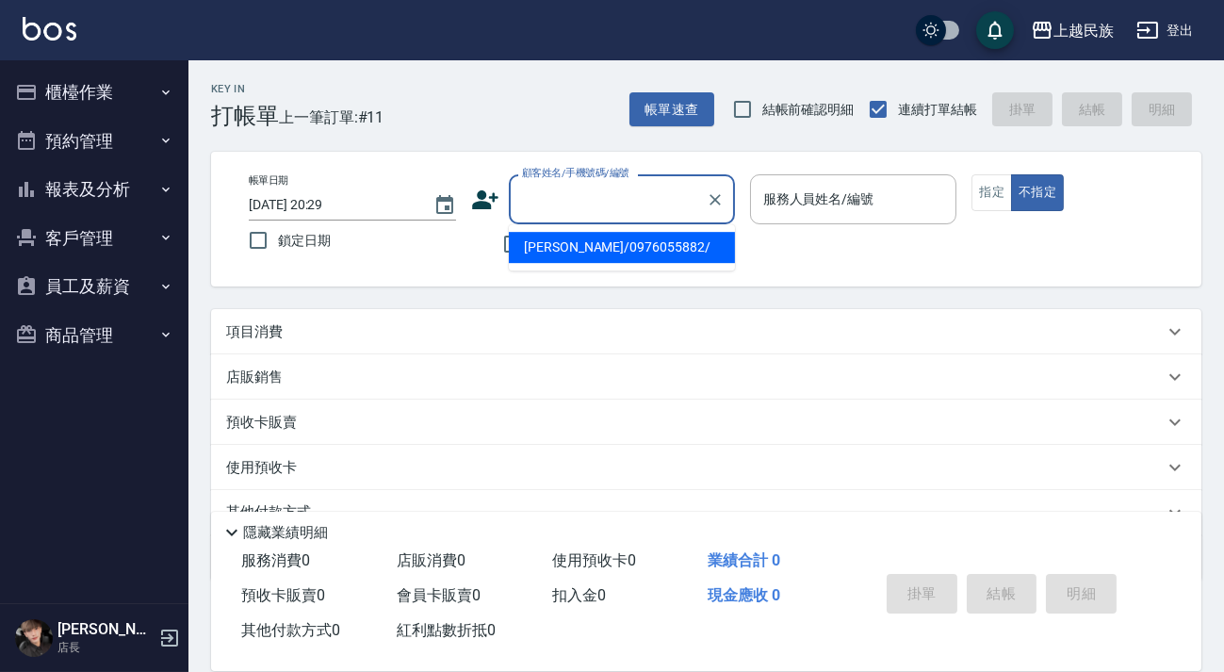
click at [624, 194] on div "顧客姓名/手機號碼/編號 顧客姓名/手機號碼/編號" at bounding box center [622, 199] width 226 height 50
click at [719, 202] on icon "Clear" at bounding box center [715, 199] width 19 height 19
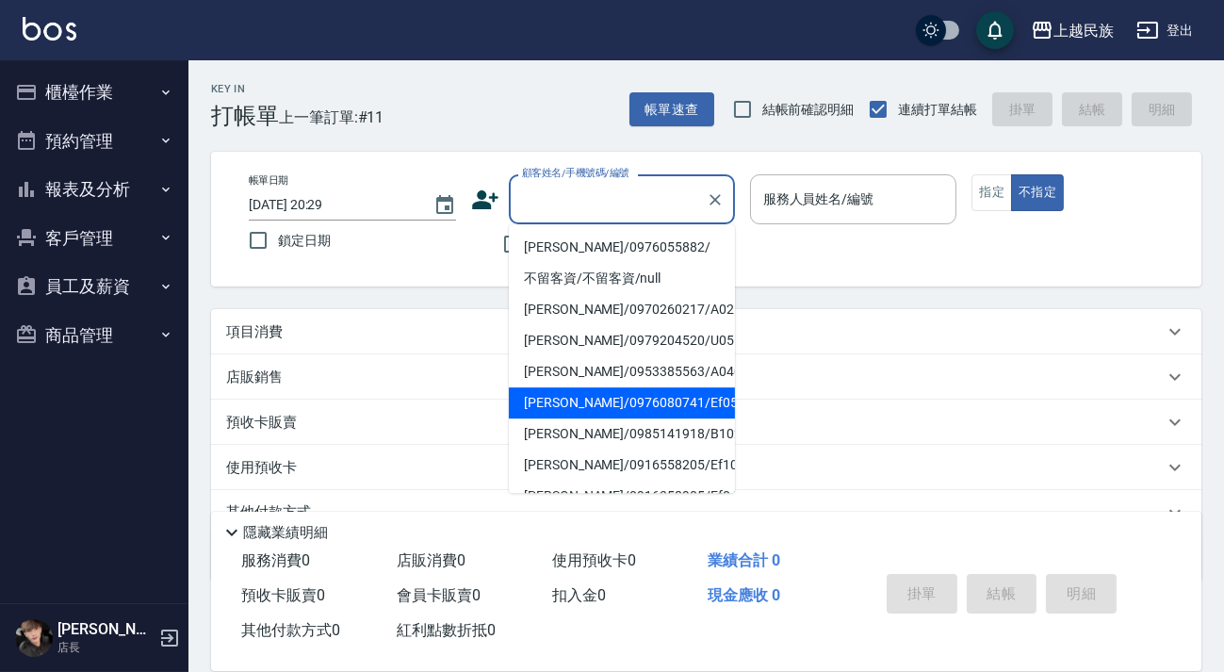
click at [603, 408] on li "[PERSON_NAME]/0976080741/Ef052821" at bounding box center [622, 402] width 226 height 31
type input "[PERSON_NAME]/0976080741/Ef052821"
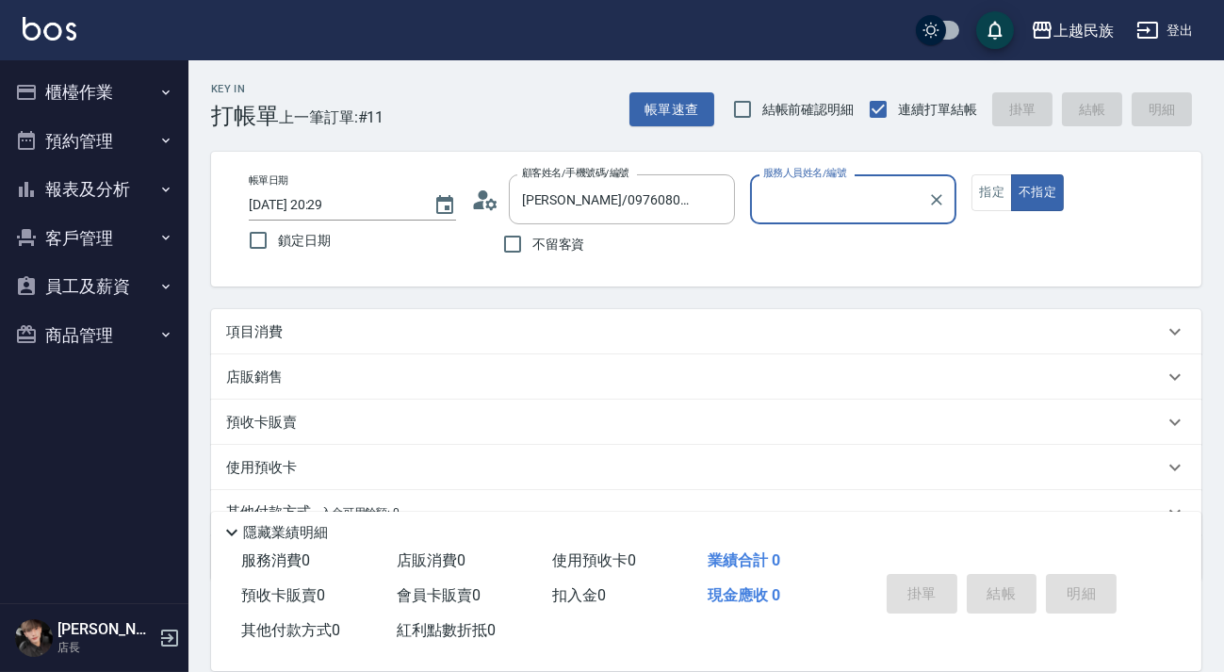
type input "Effie-5"
click at [1011, 174] on button "不指定" at bounding box center [1037, 192] width 53 height 37
type button "false"
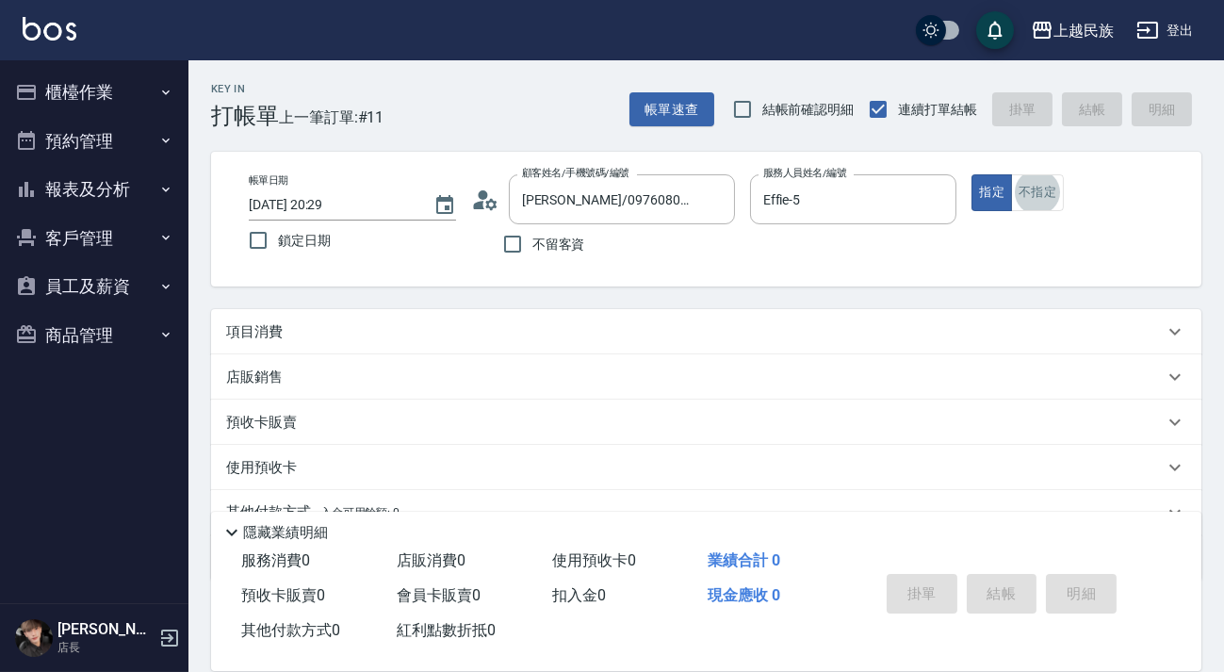
click at [1011, 174] on button "不指定" at bounding box center [1037, 192] width 53 height 37
click at [336, 312] on div "項目消費" at bounding box center [706, 331] width 991 height 45
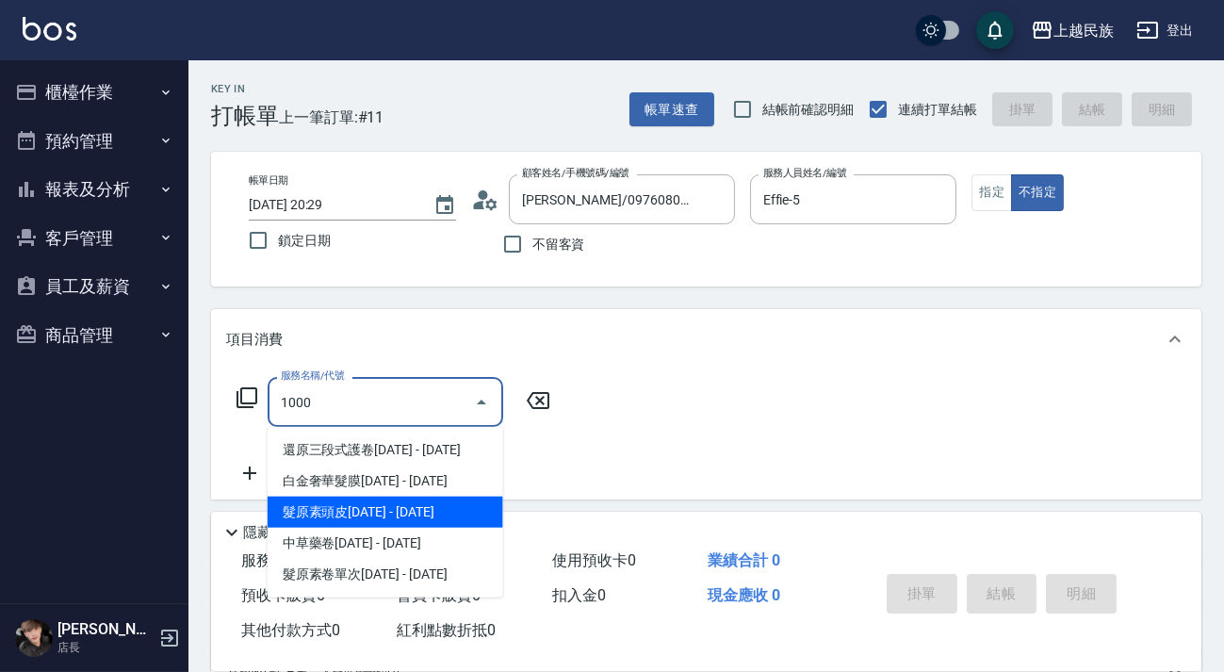
click at [418, 512] on span "髮原素頭皮[DATE] - [DATE]" at bounding box center [386, 512] width 236 height 31
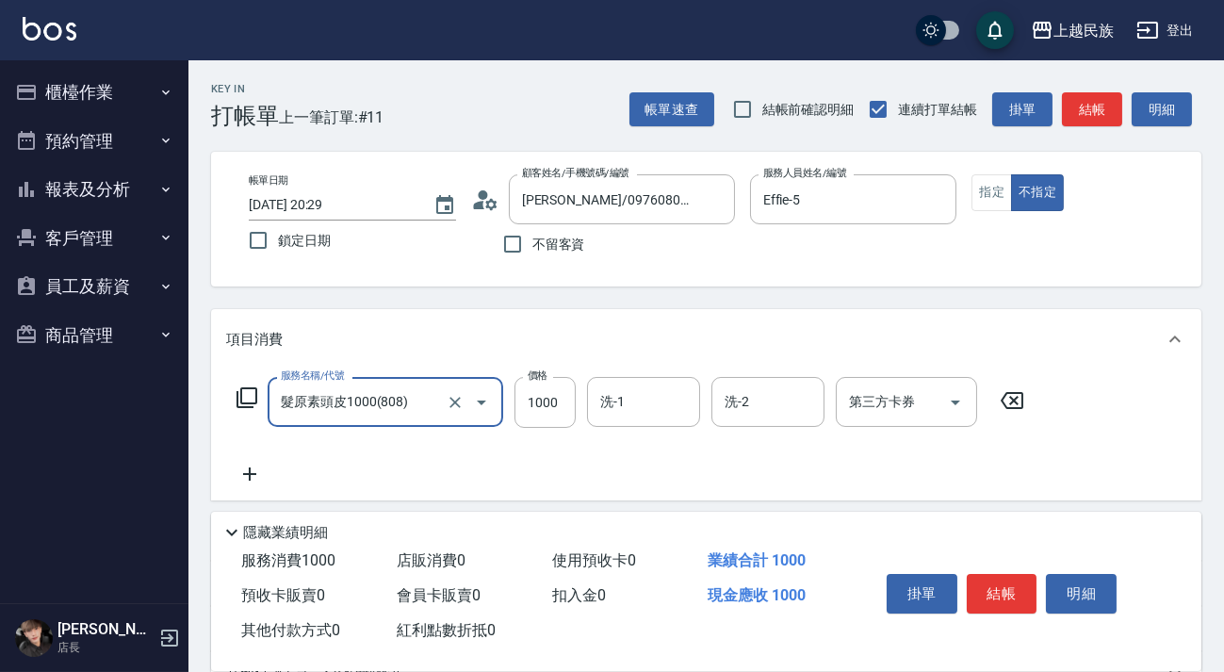
type input "髮原素頭皮1000(808)"
click at [624, 404] on input "洗-1" at bounding box center [644, 402] width 96 height 33
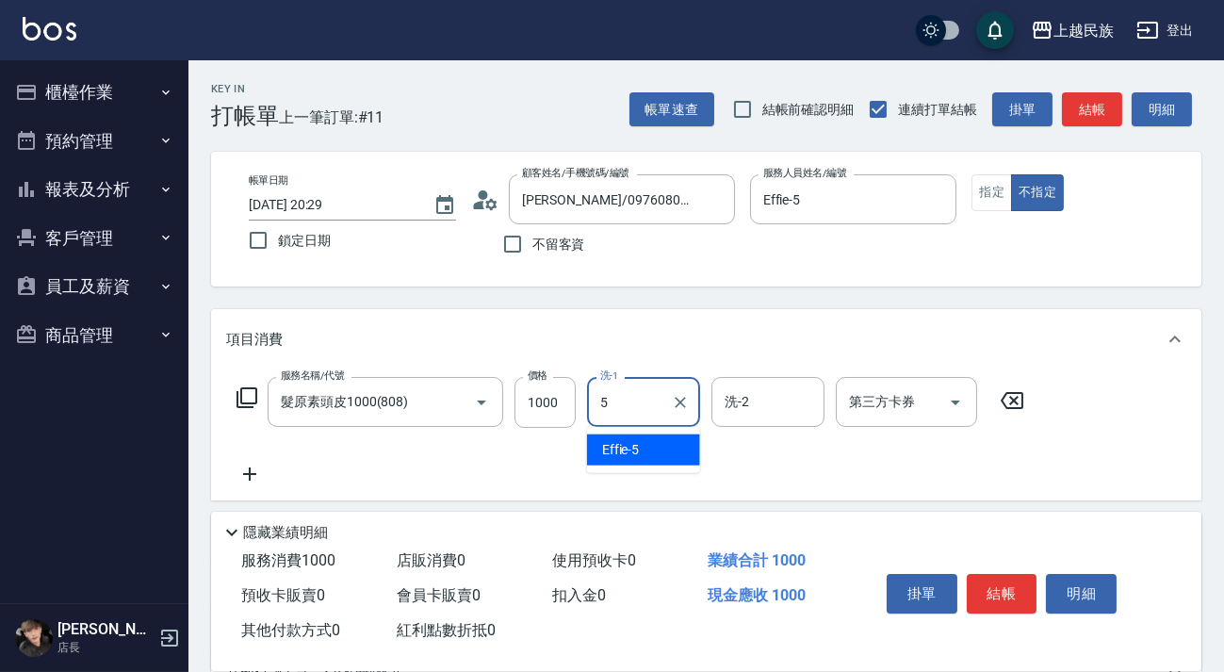
type input "Effie-5"
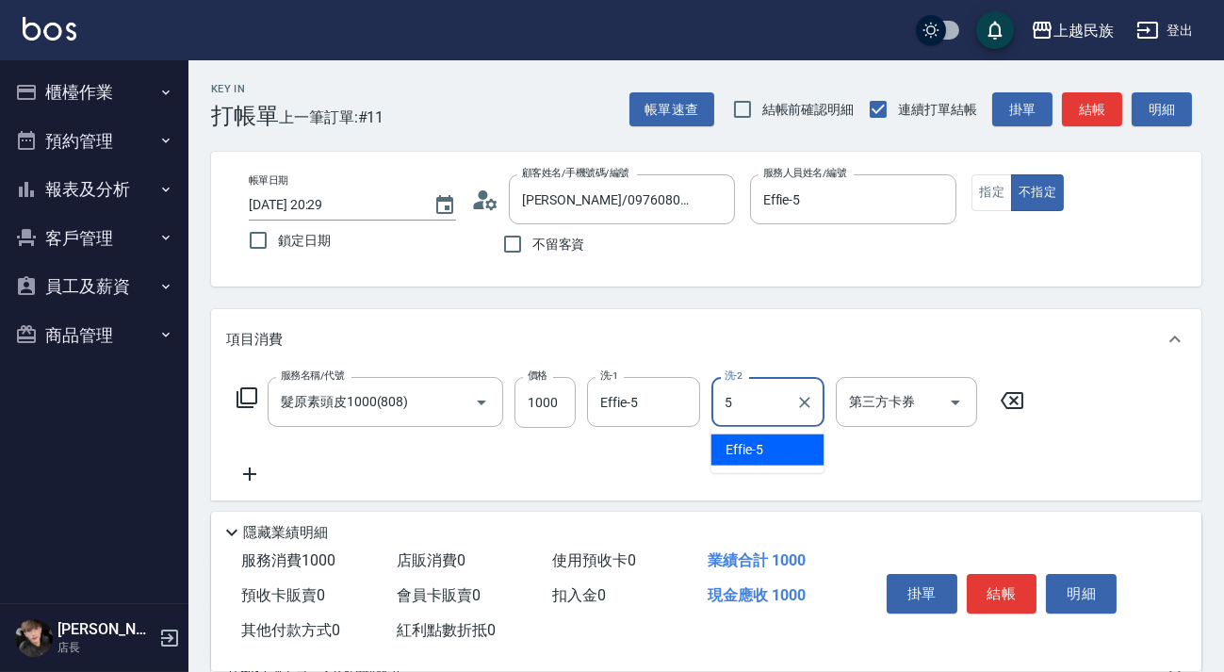
type input "Effie-5"
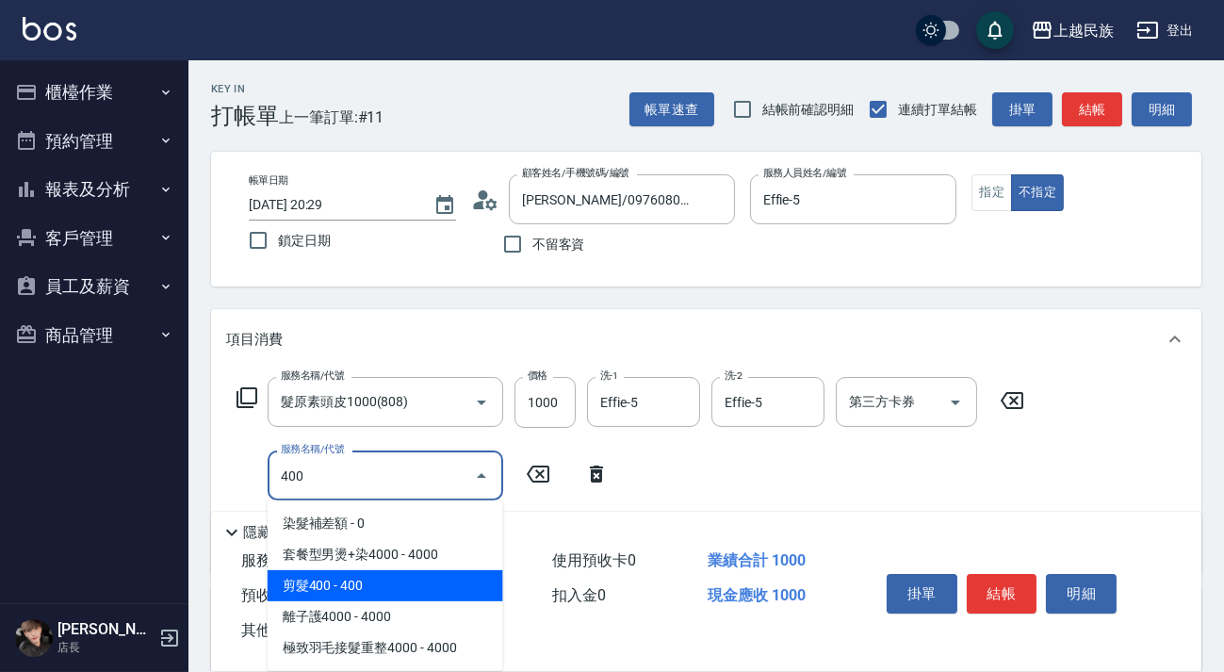
click at [391, 576] on span "剪髮400 - 400" at bounding box center [386, 585] width 236 height 31
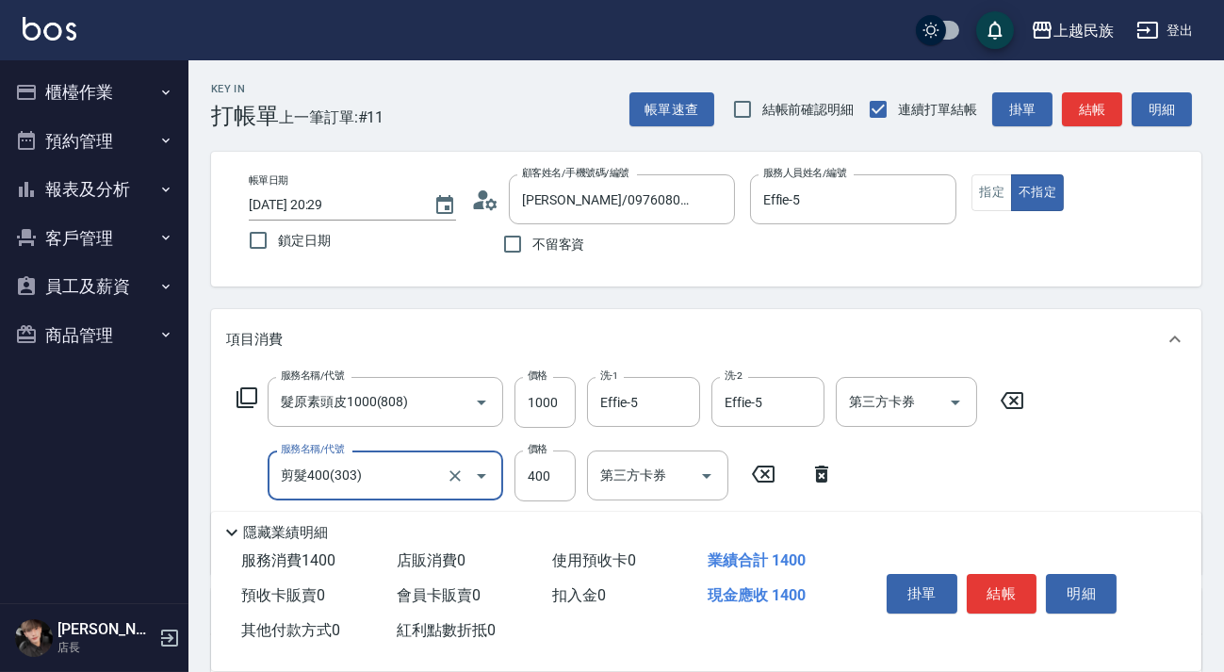
scroll to position [171, 0]
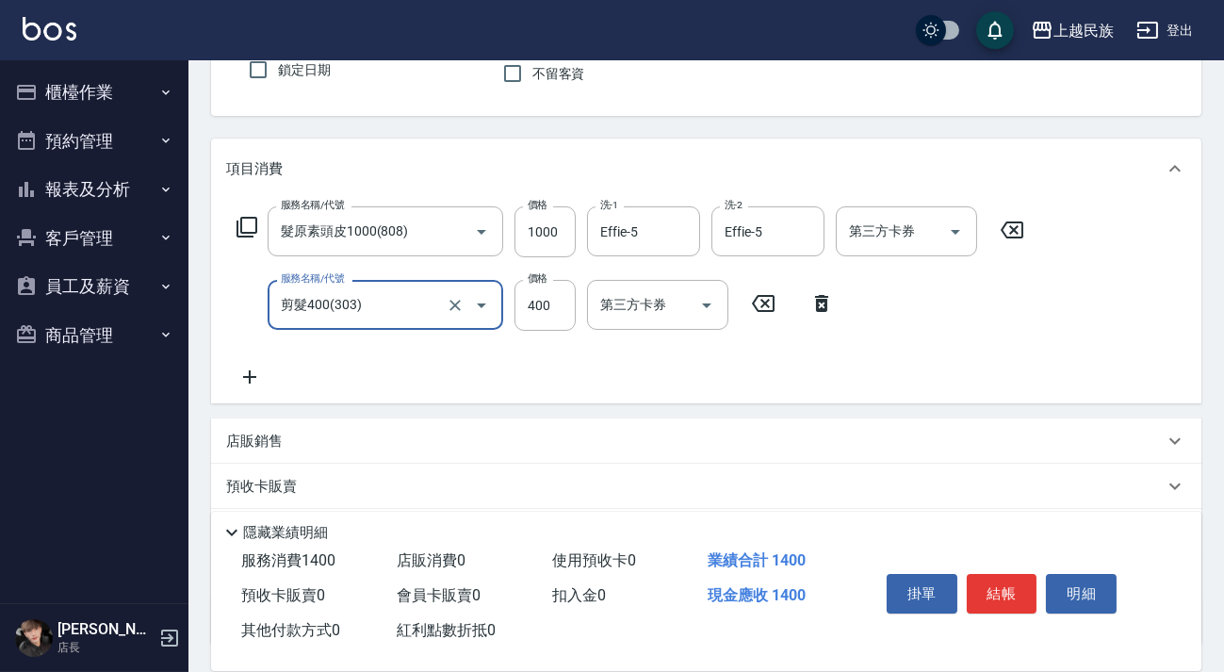
type input "剪髮400(303)"
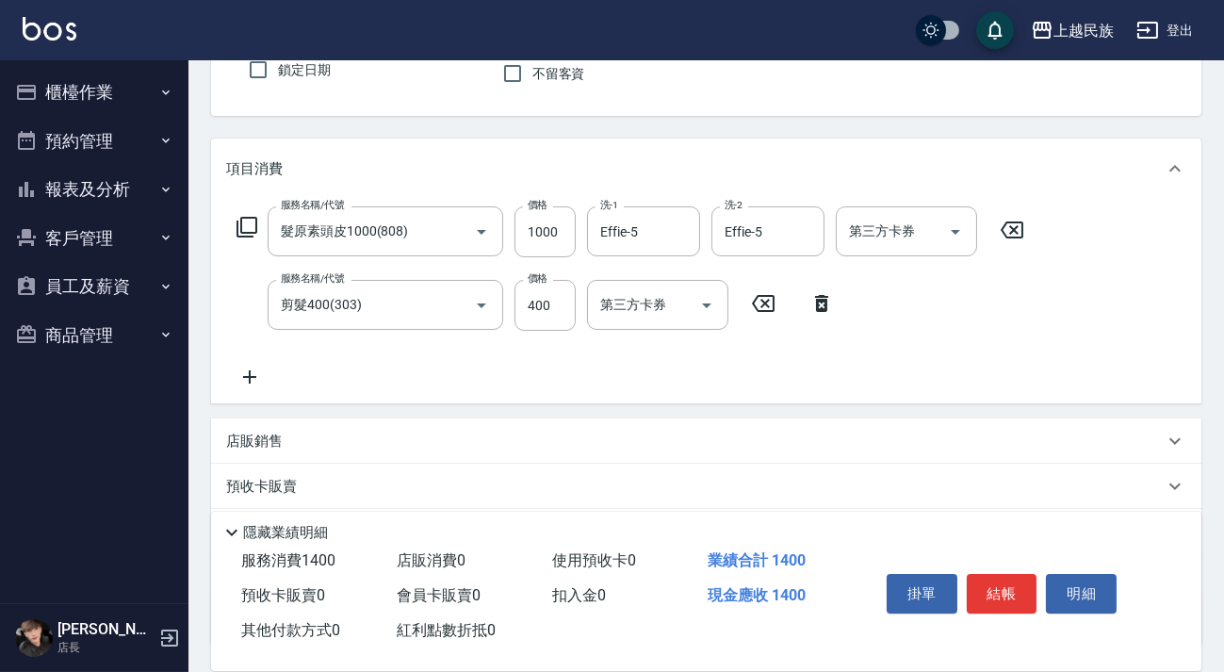
click at [244, 380] on icon at bounding box center [249, 377] width 47 height 23
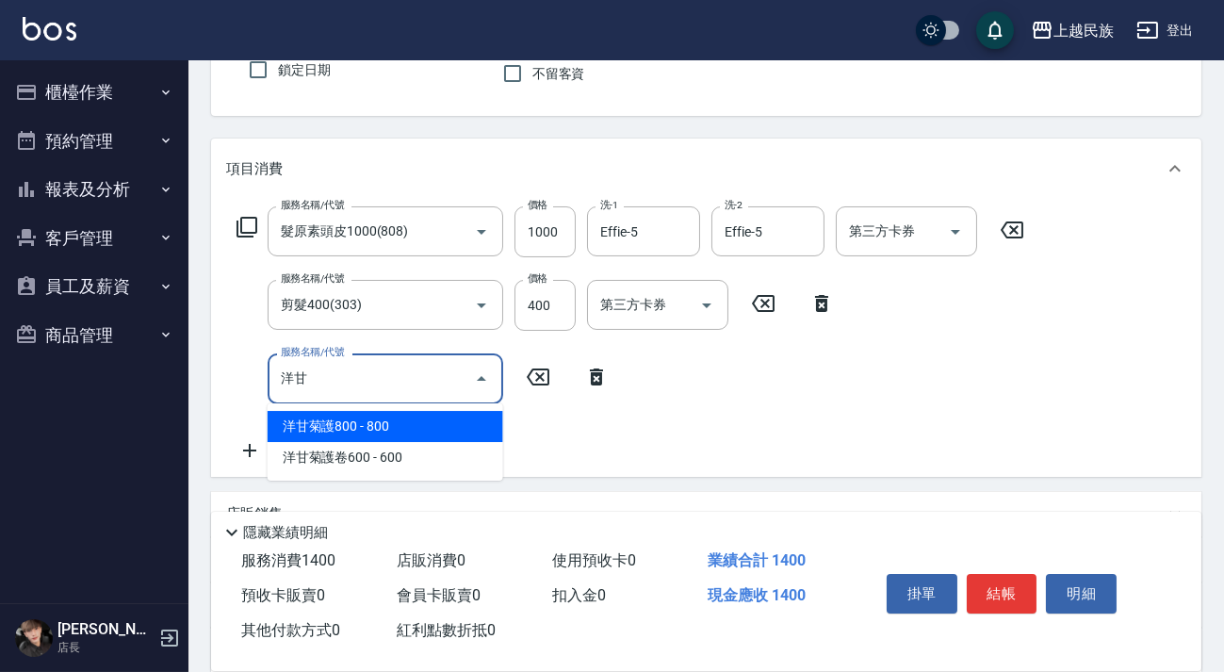
click at [353, 429] on span "洋甘菊護800 - 800" at bounding box center [386, 426] width 236 height 31
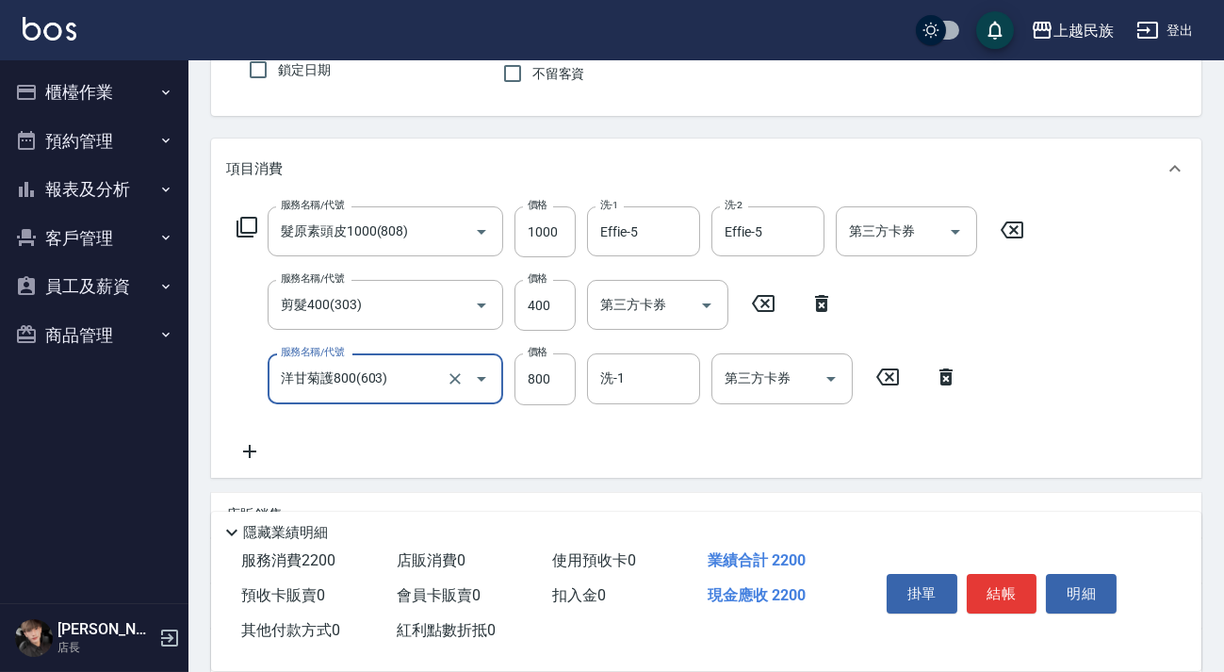
type input "洋甘菊護800(603)"
click at [513, 356] on div "服務名稱/代號 洋甘菊護800(603) 服務名稱/代號 價格 800 價格 洗-1 洗-1 第三方卡券 第三方卡券" at bounding box center [598, 378] width 744 height 51
click at [509, 402] on div "服務名稱/代號 洋甘菊護800(603) 服務名稱/代號 價格 800 價格 洗-1 洗-1 第三方卡券 第三方卡券" at bounding box center [598, 378] width 744 height 51
click at [517, 396] on input "800" at bounding box center [545, 378] width 61 height 51
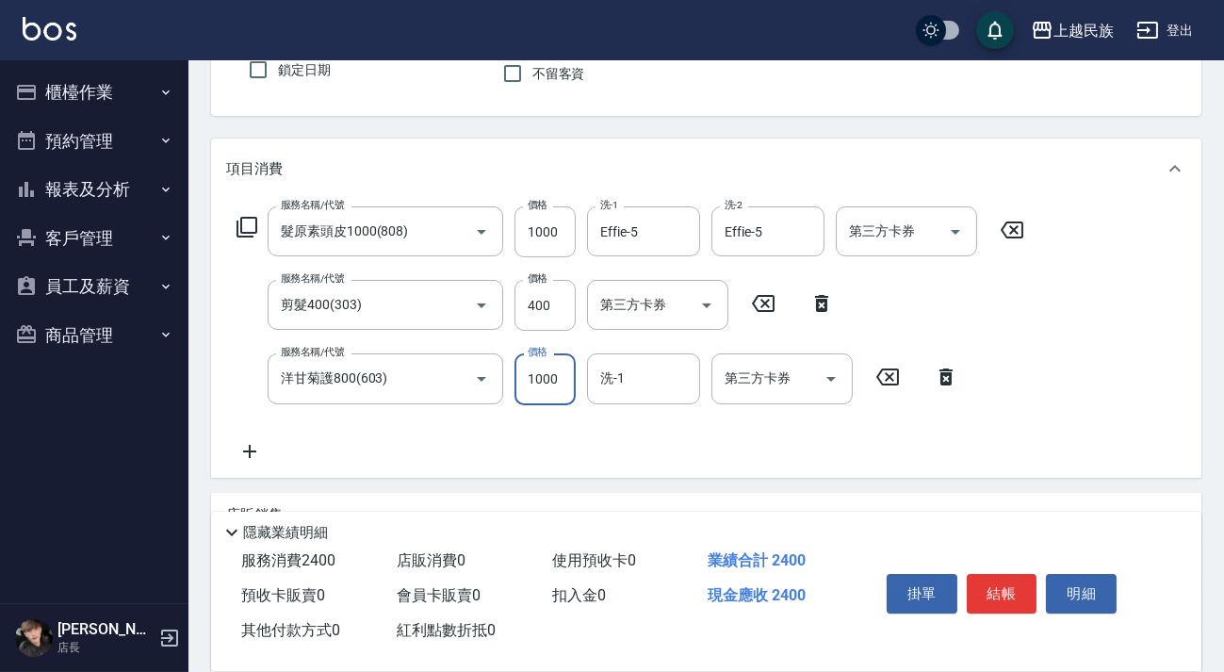
type input "1000"
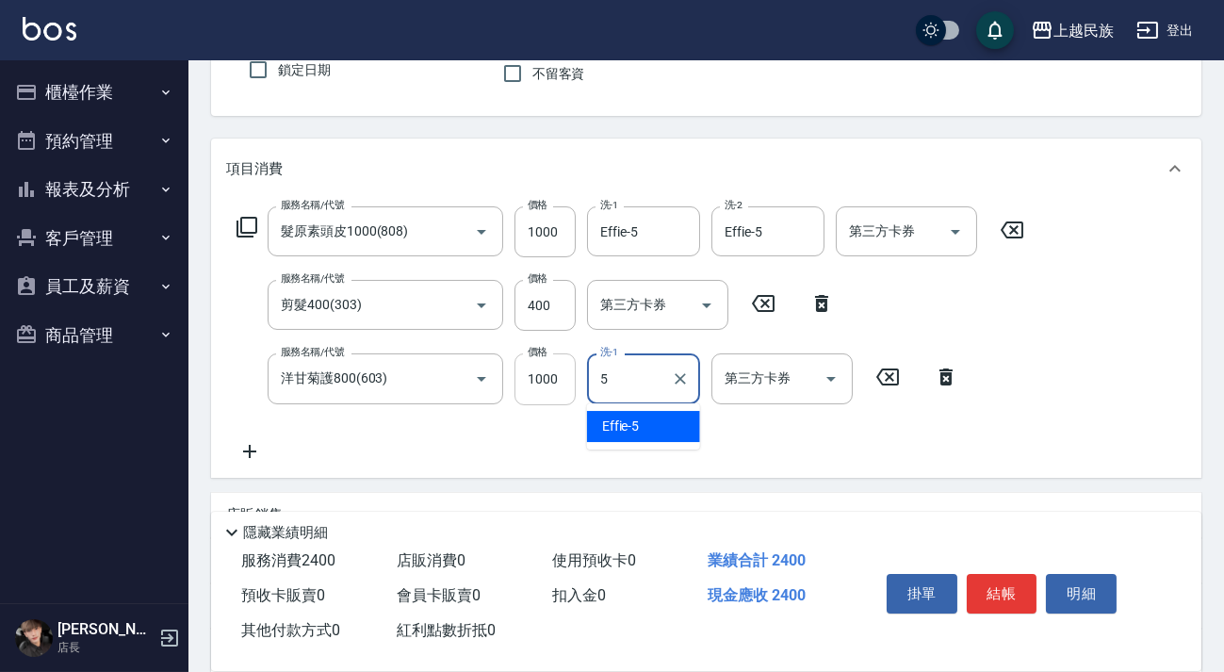
type input "Effie-5"
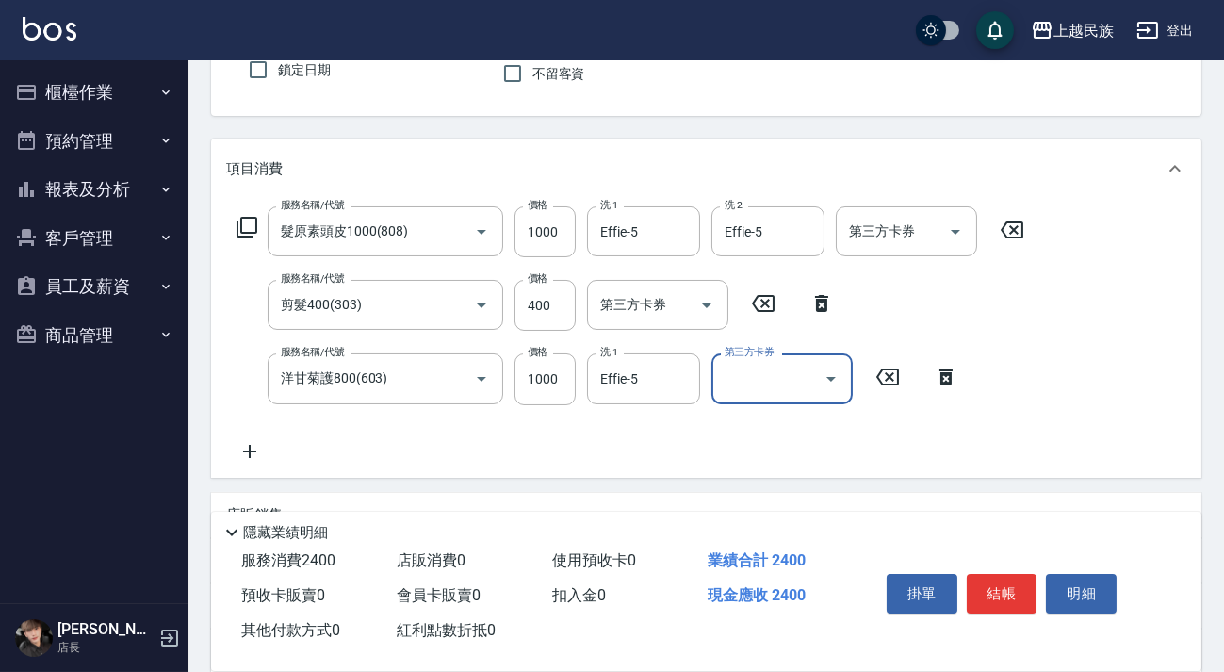
scroll to position [394, 0]
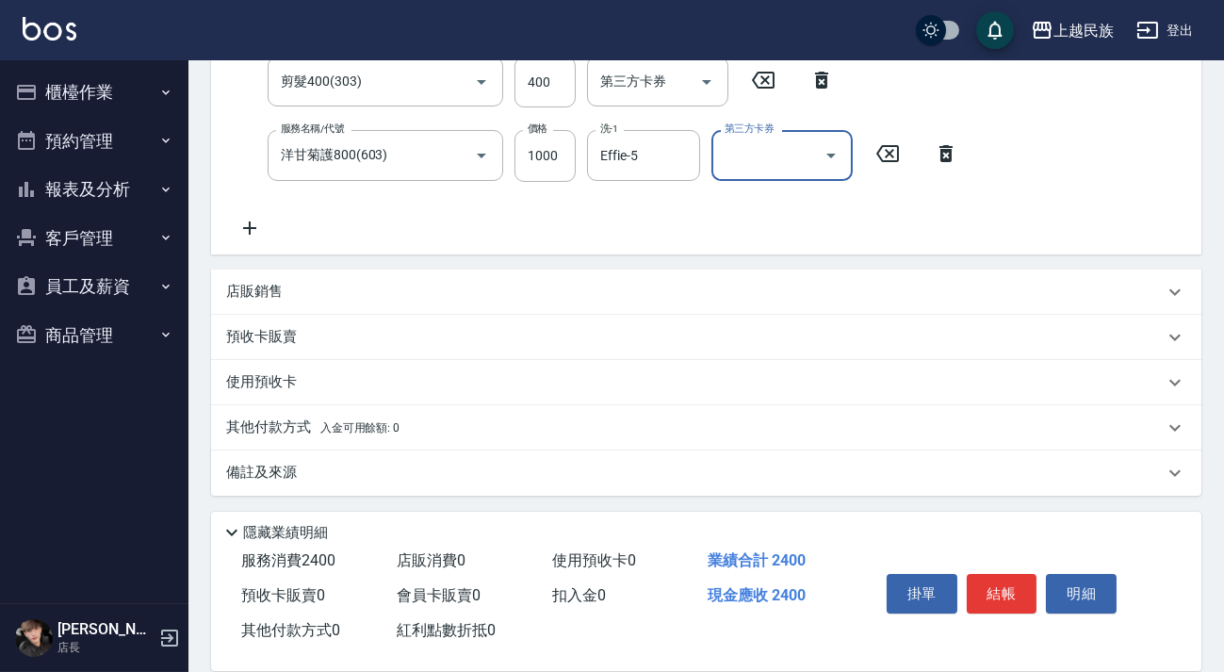
click at [425, 434] on div "其他付款方式 入金可用餘額: 0" at bounding box center [695, 428] width 938 height 21
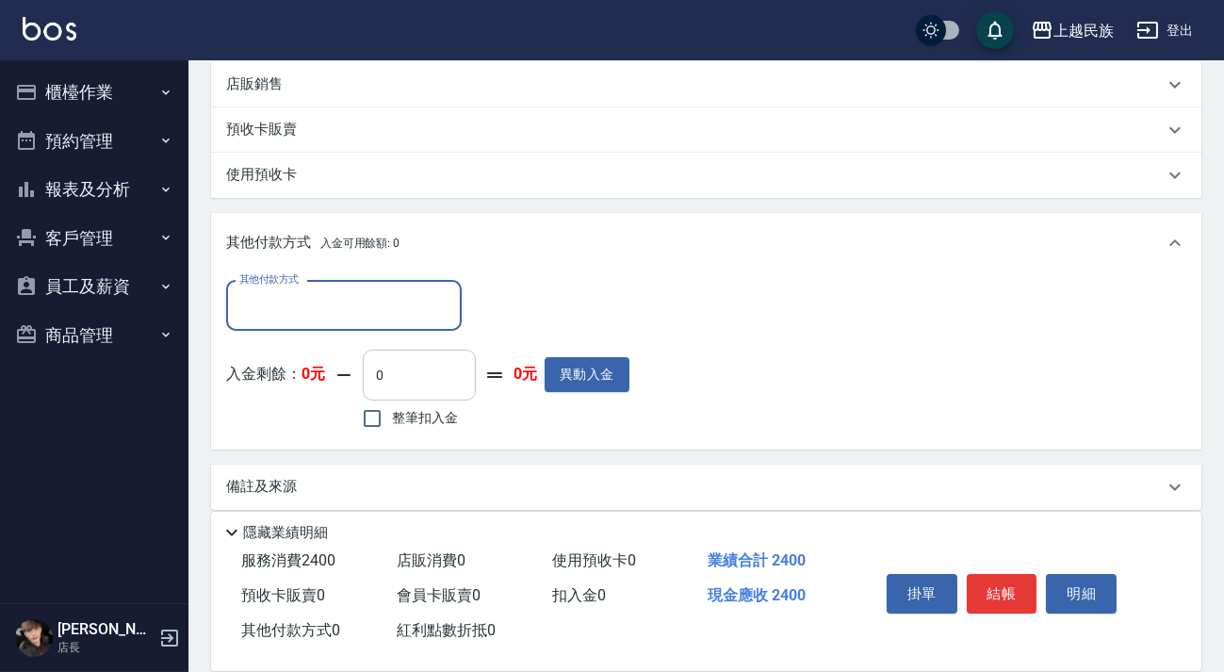
scroll to position [0, 0]
click at [429, 299] on input "其他付款方式" at bounding box center [344, 305] width 219 height 33
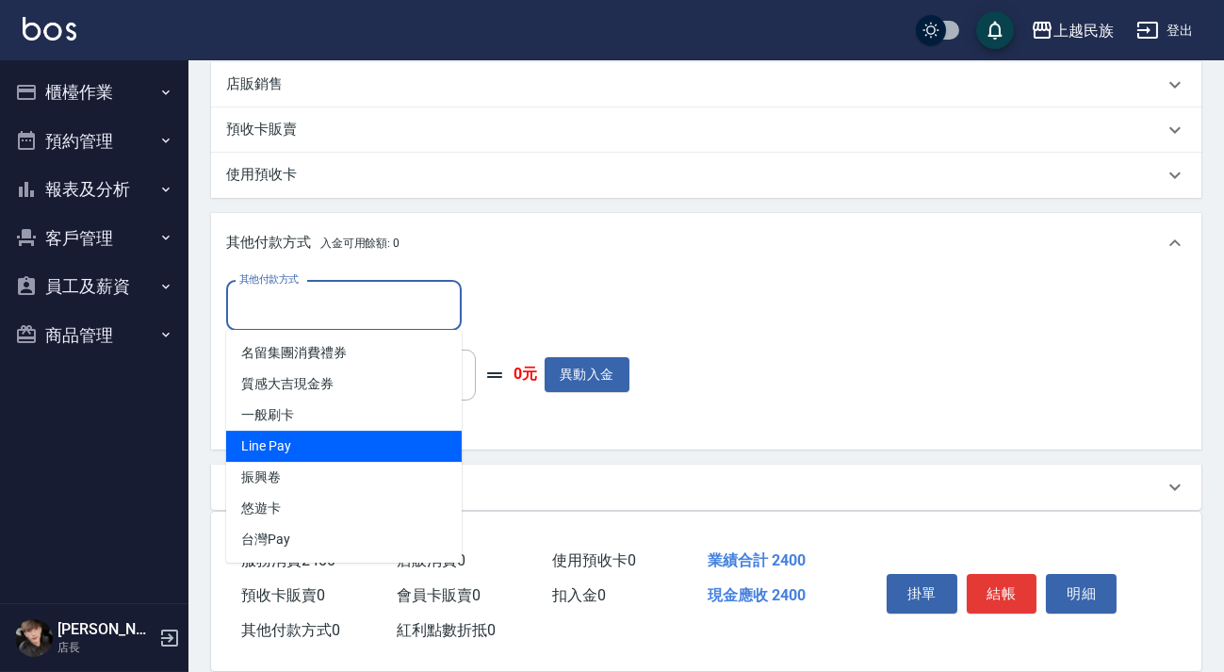
click at [398, 450] on span "Line Pay" at bounding box center [344, 446] width 236 height 31
type input "Line Pay"
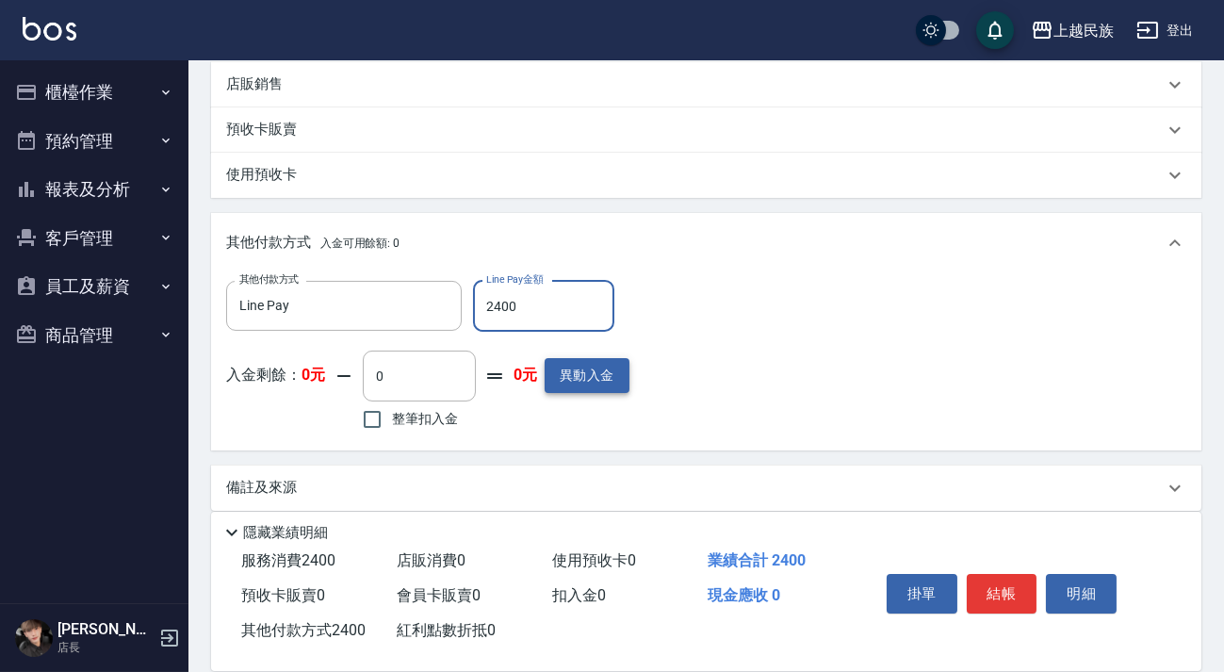
scroll to position [616, 0]
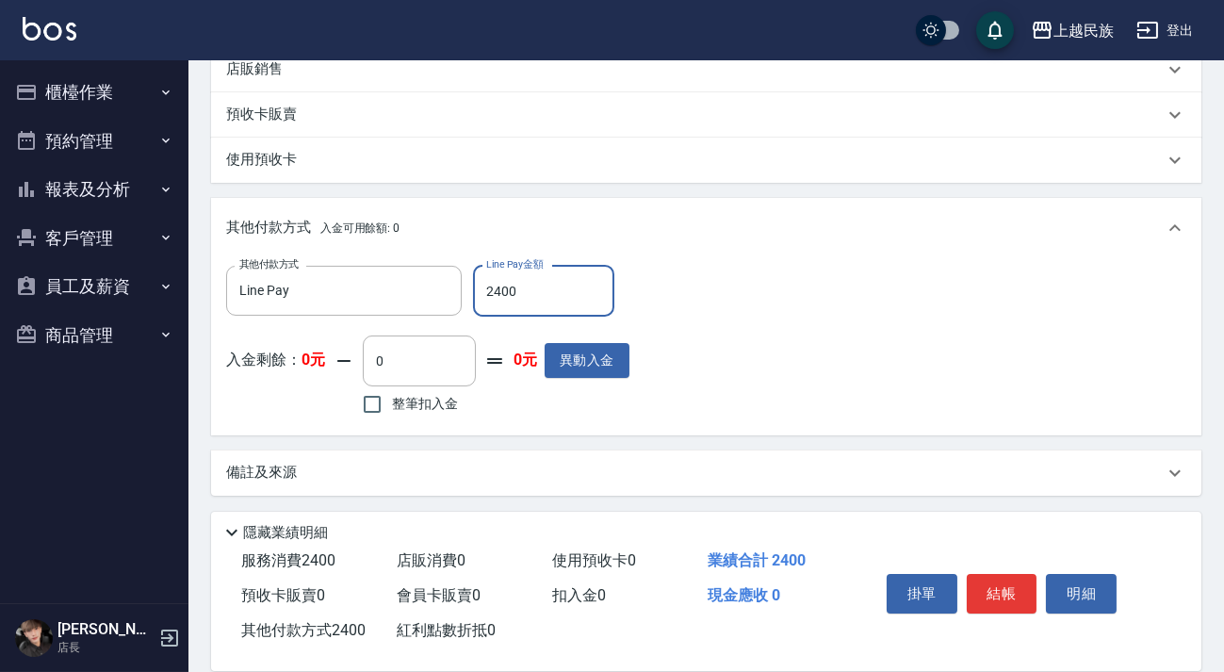
type input "2400"
click at [598, 455] on div "備註及來源" at bounding box center [706, 473] width 991 height 45
drag, startPoint x: 730, startPoint y: 480, endPoint x: 756, endPoint y: 445, distance: 43.7
click at [730, 480] on div "備註及來源" at bounding box center [695, 473] width 938 height 20
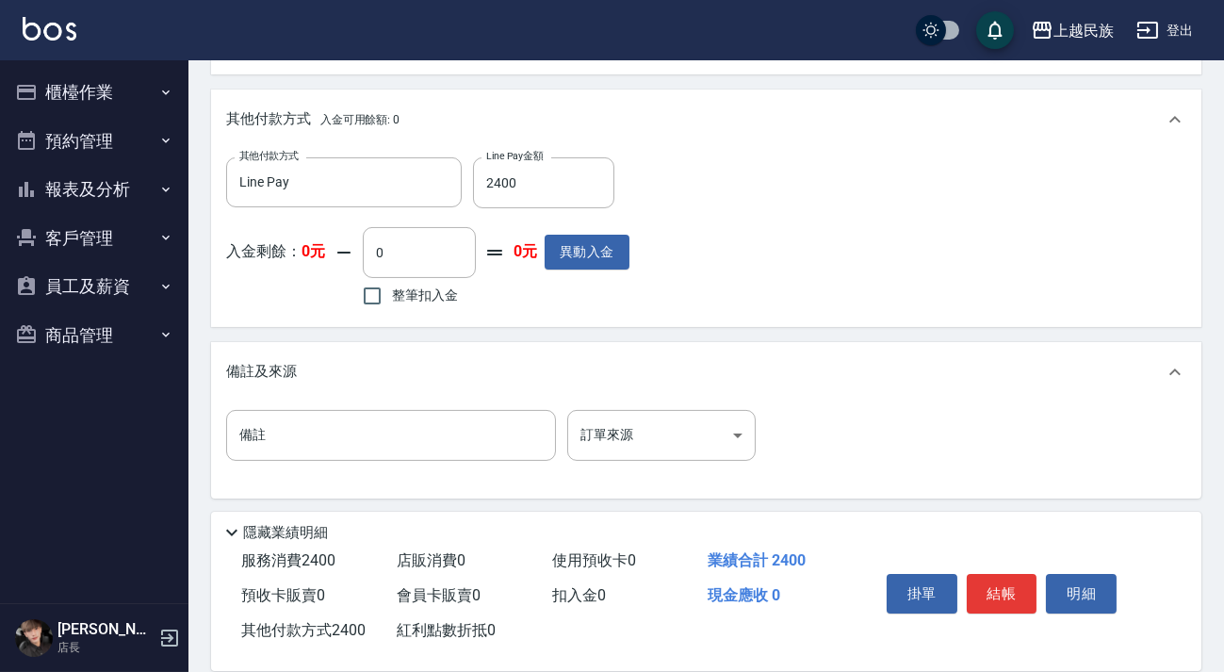
scroll to position [726, 0]
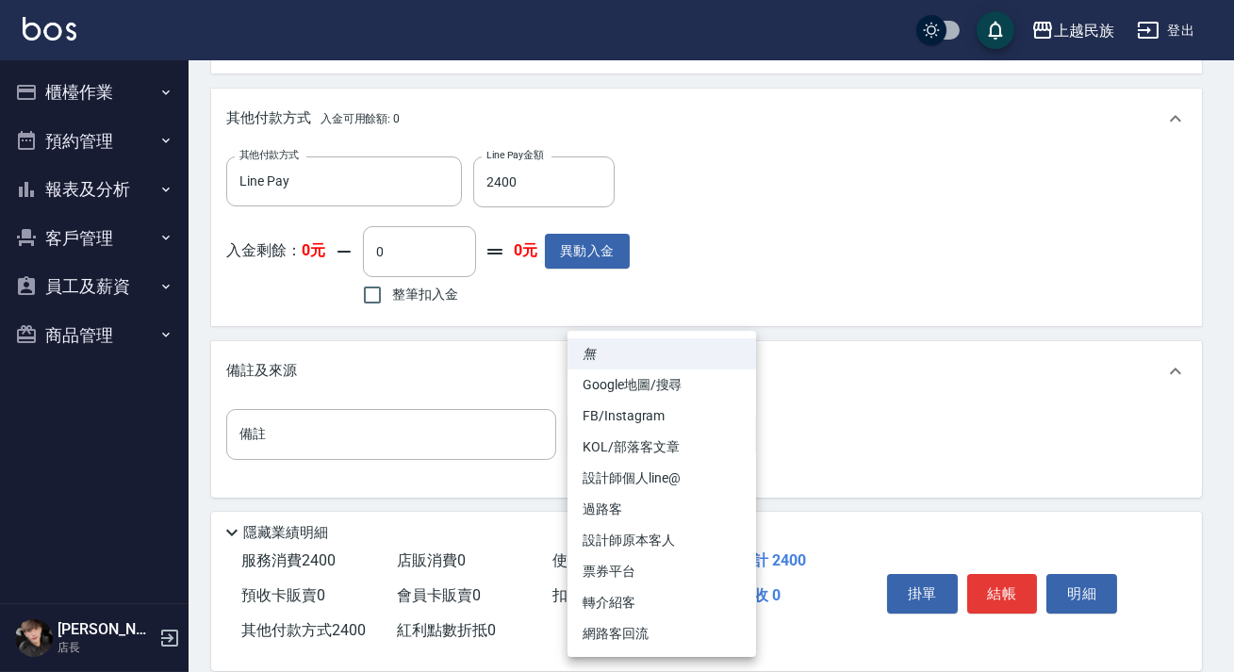
click at [715, 542] on li "設計師原本客人" at bounding box center [661, 540] width 189 height 31
type input "設計師原本客人"
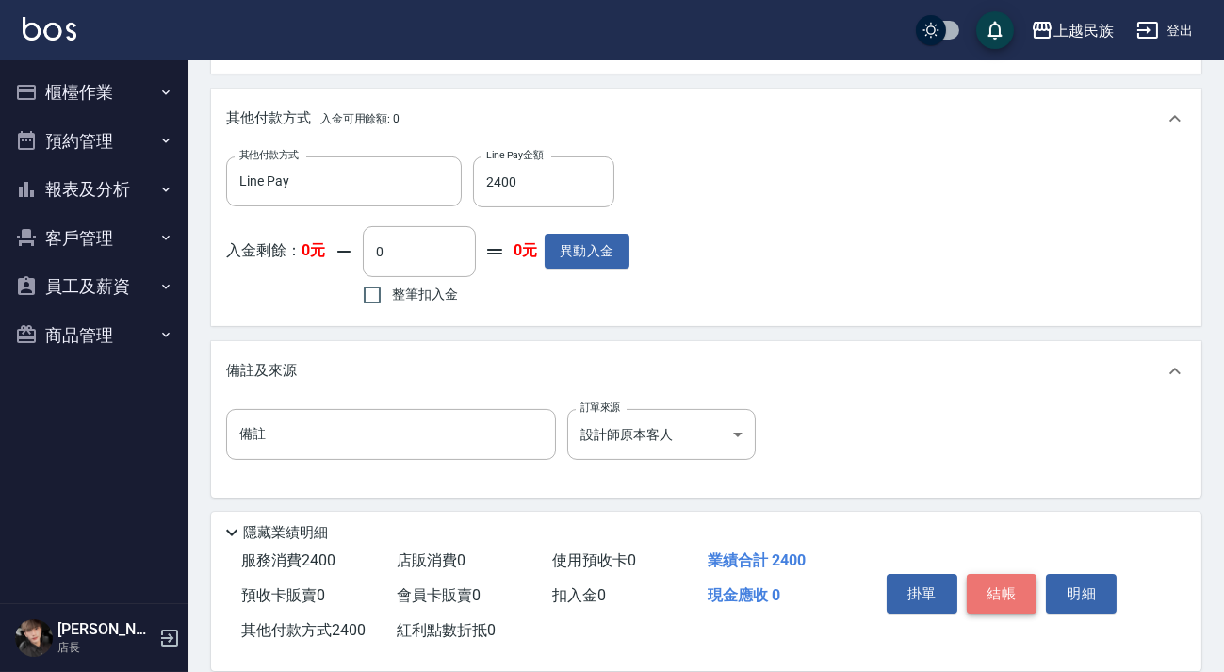
click at [978, 584] on button "結帳" at bounding box center [1002, 594] width 71 height 40
type input "[DATE] 20:30"
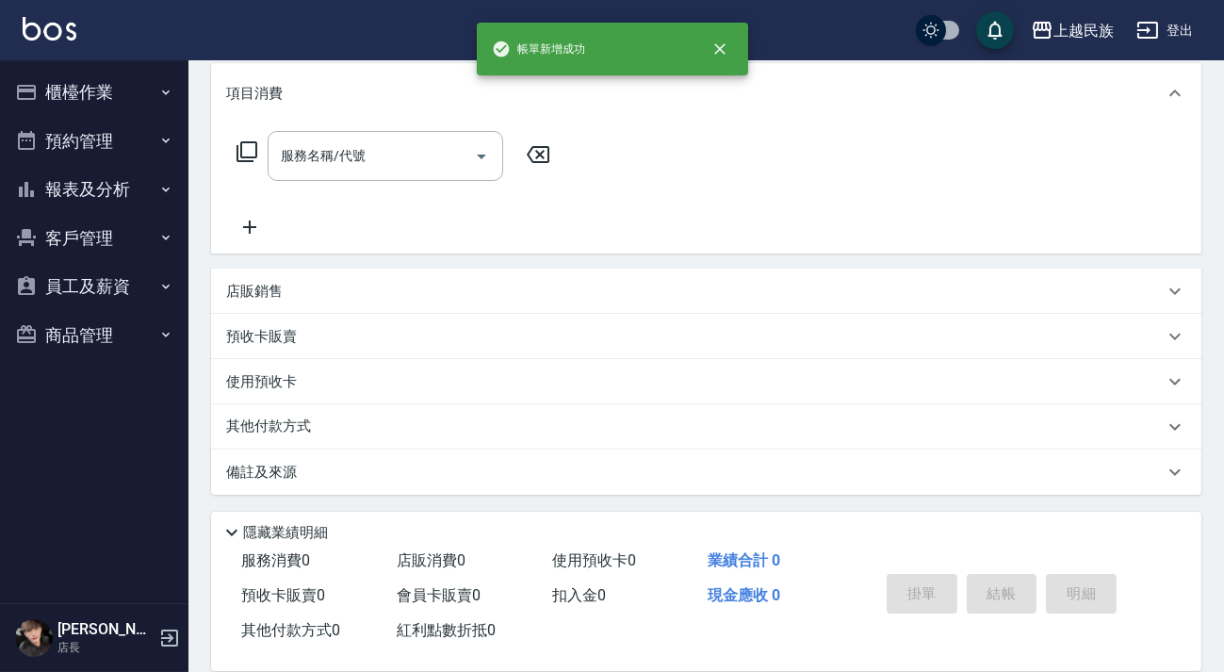
scroll to position [0, 0]
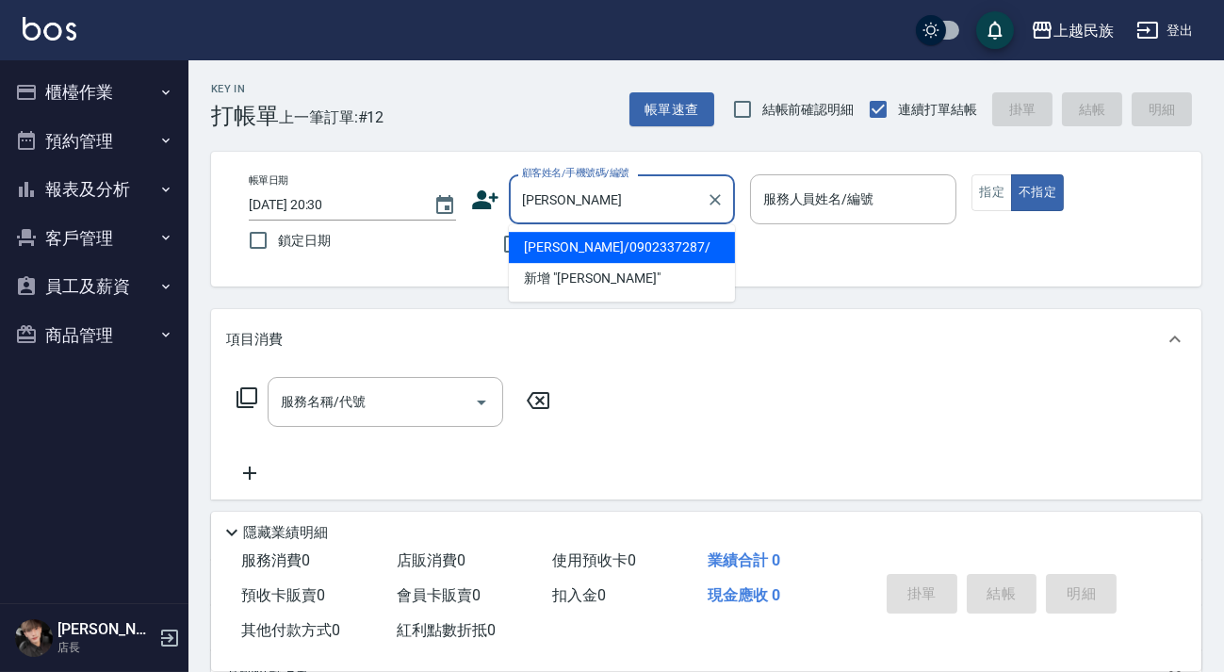
click at [680, 256] on li "[PERSON_NAME]/0902337287/" at bounding box center [622, 247] width 226 height 31
type input "[PERSON_NAME]/0902337287/"
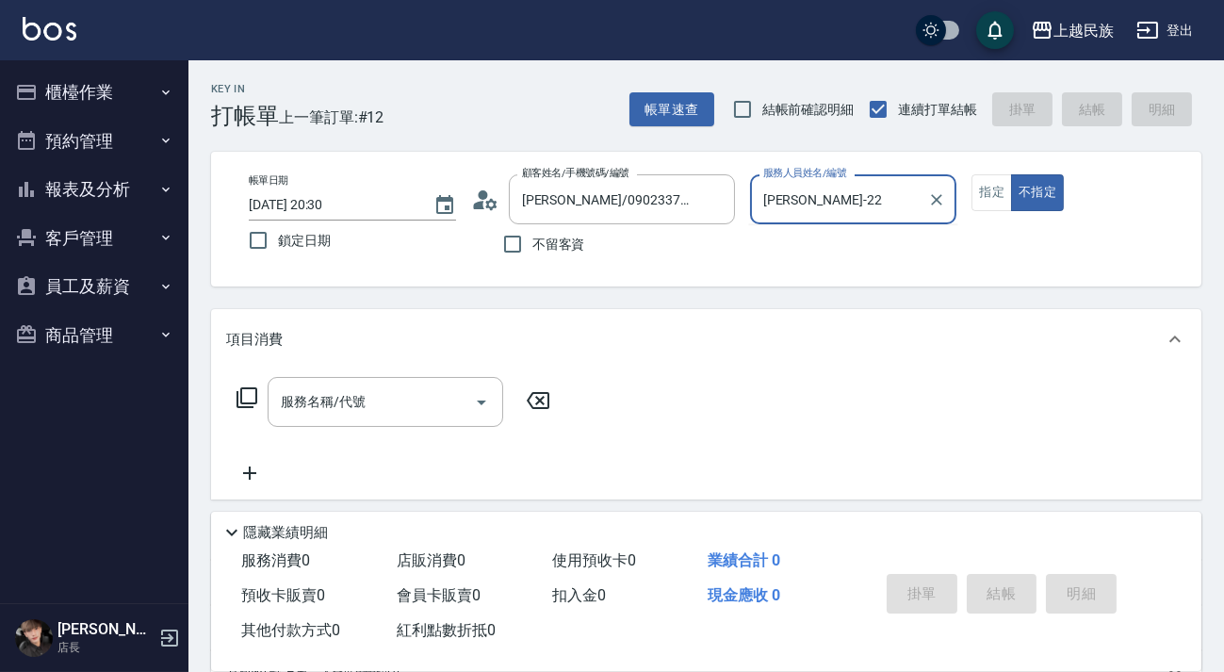
type input "[PERSON_NAME]-2"
click at [1011, 174] on button "不指定" at bounding box center [1037, 192] width 53 height 37
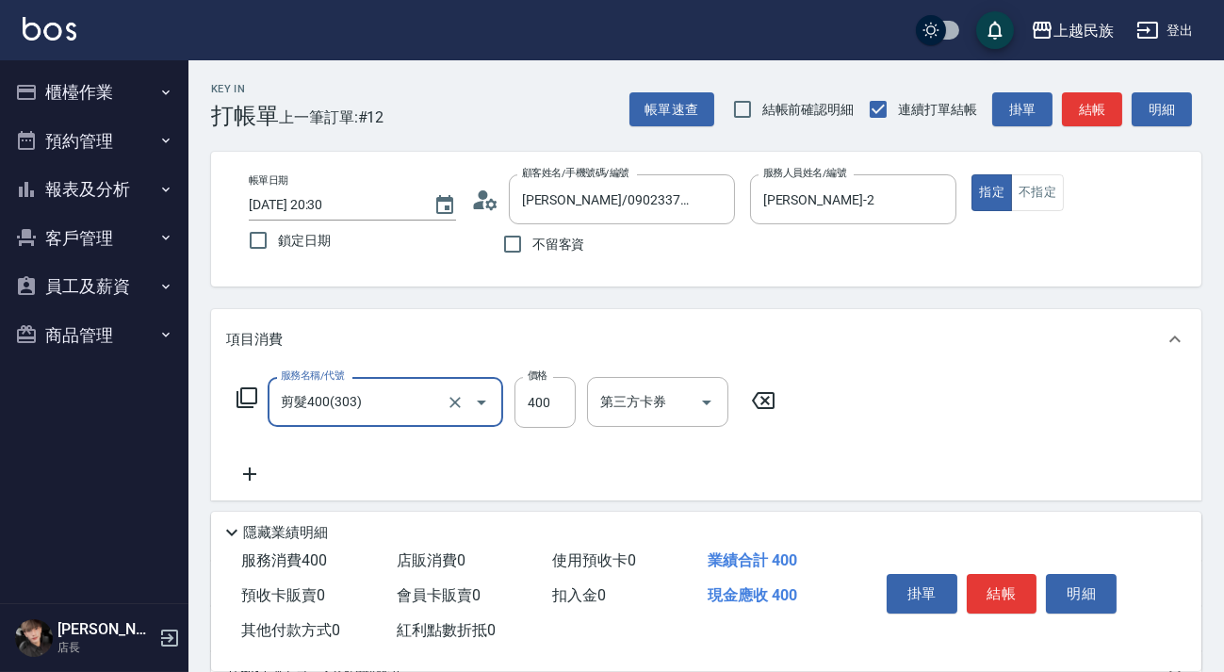
type input "剪髮400(303)"
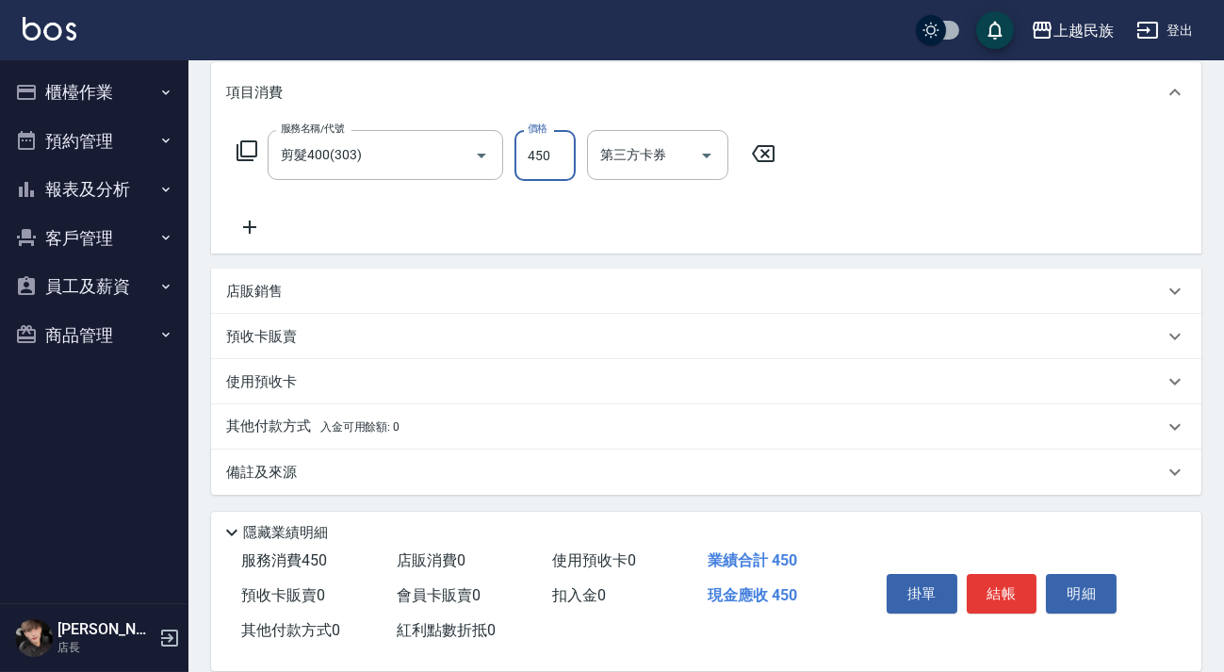
type input "450"
click at [637, 463] on div "備註及來源" at bounding box center [695, 473] width 938 height 20
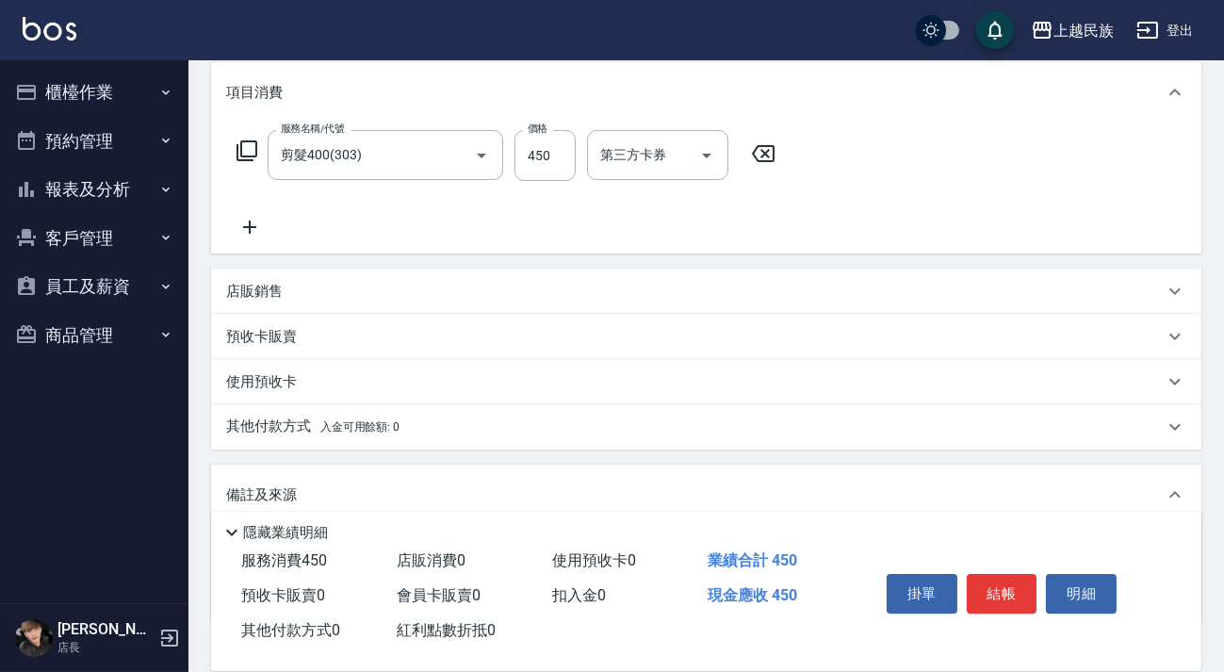
scroll to position [371, 0]
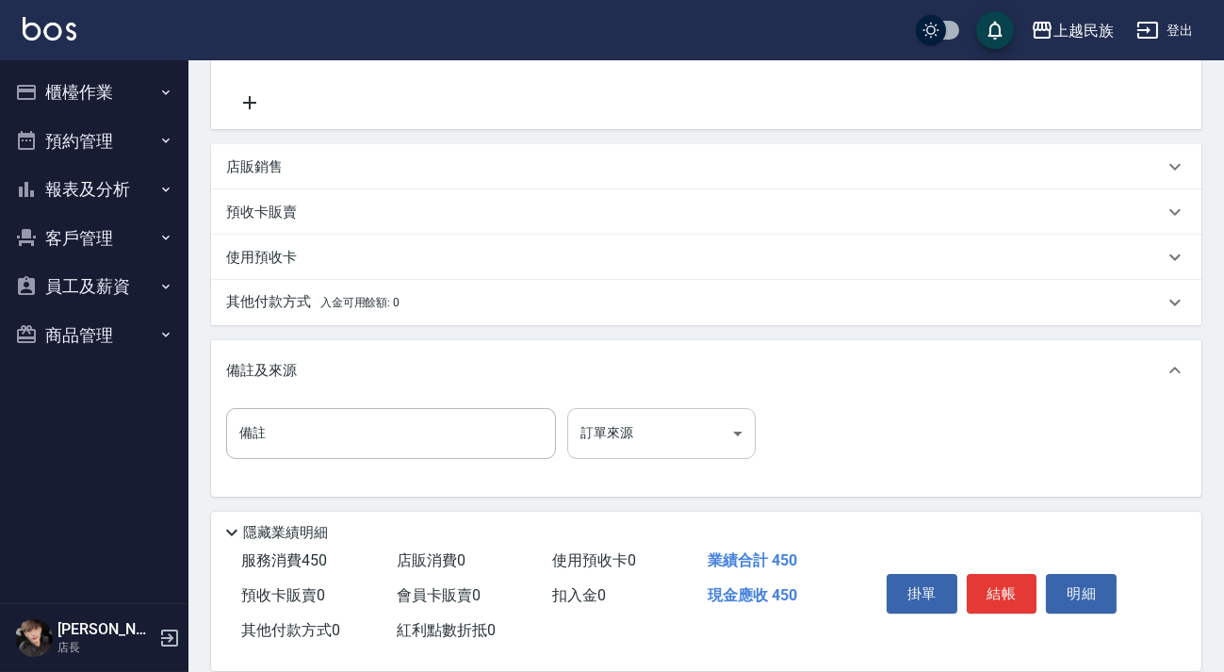
click at [715, 435] on body "上越民族 登出 櫃檯作業 打帳單 帳單列表 現金收支登錄 材料自購登錄 每日結帳 排班表 現場電腦打卡 預約管理 預約管理 單日預約紀錄 單週預約紀錄 報表及…" at bounding box center [612, 151] width 1224 height 1045
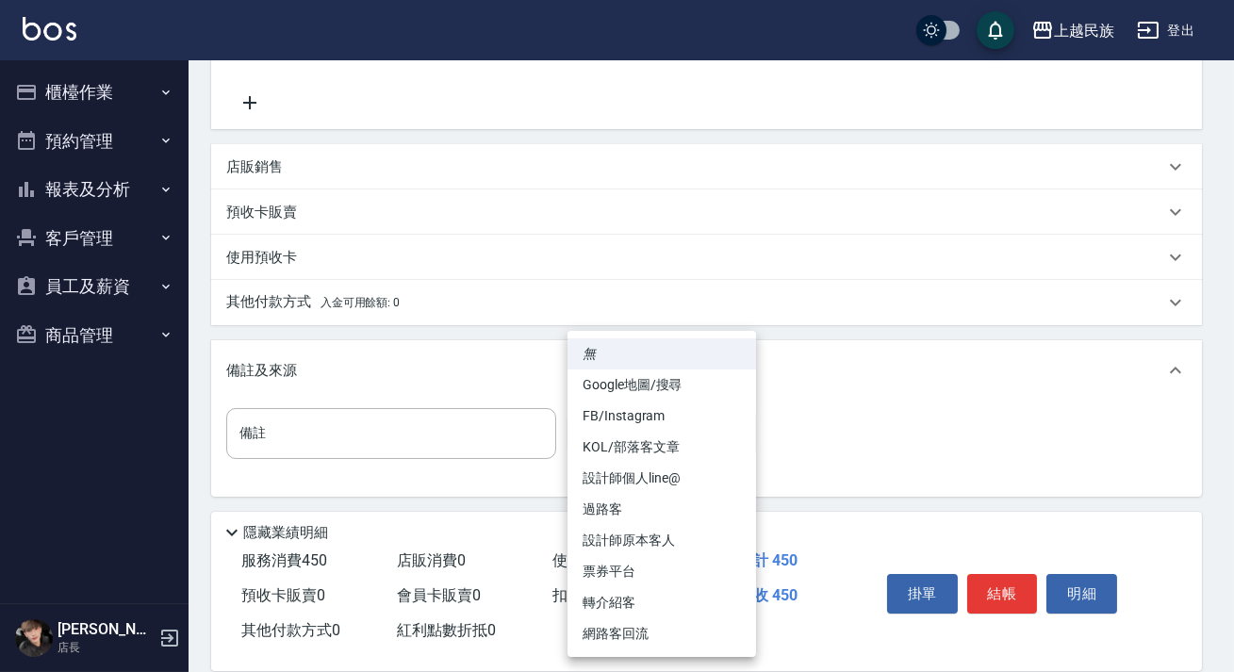
click at [674, 623] on li "網路客回流" at bounding box center [661, 633] width 189 height 31
type input "網路客回流"
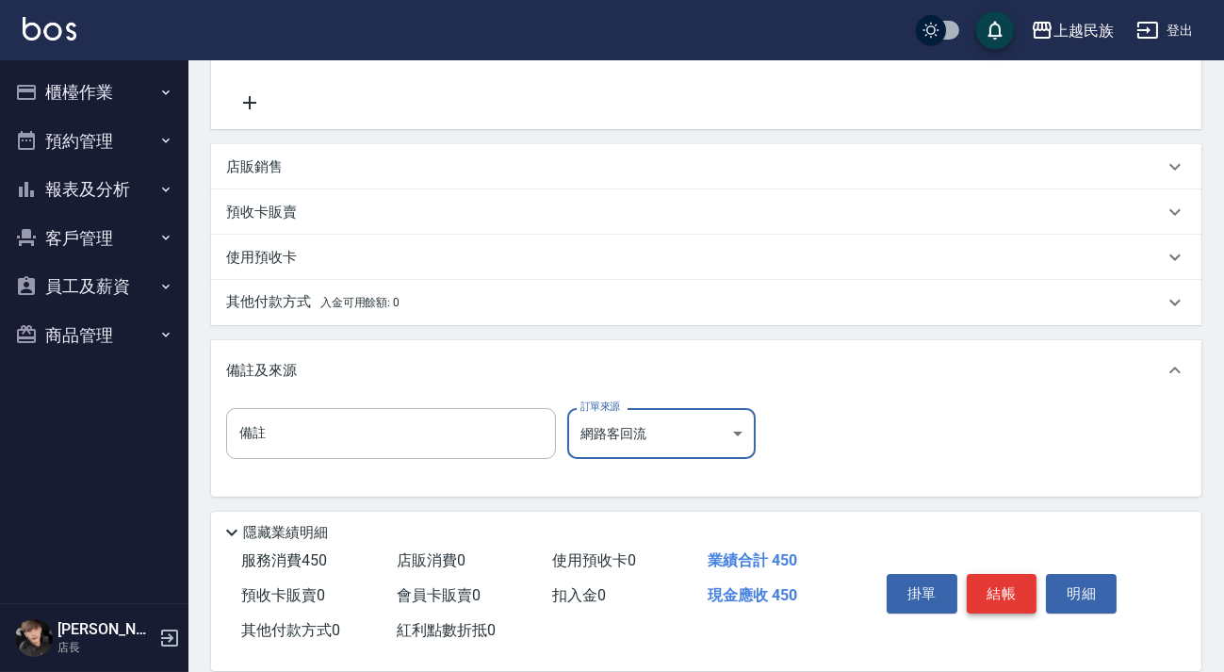
click at [1018, 582] on button "結帳" at bounding box center [1002, 594] width 71 height 40
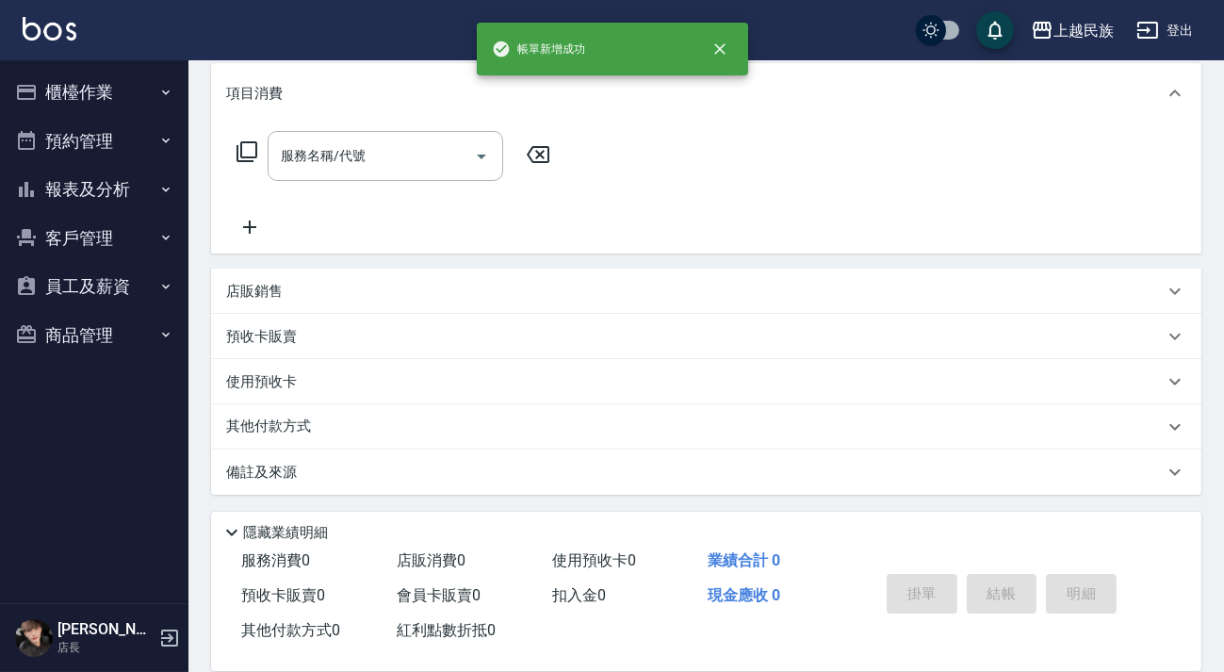
scroll to position [0, 0]
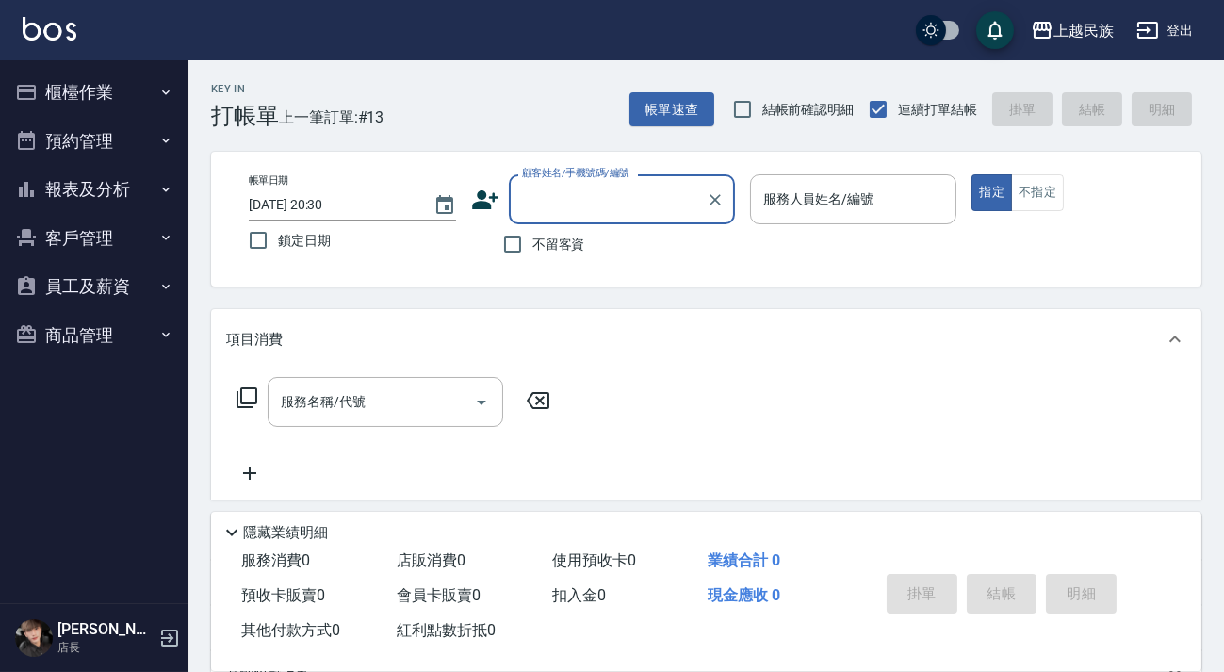
click at [576, 237] on span "不留客資" at bounding box center [559, 245] width 53 height 20
click at [533, 237] on input "不留客資" at bounding box center [513, 244] width 40 height 40
checkbox input "true"
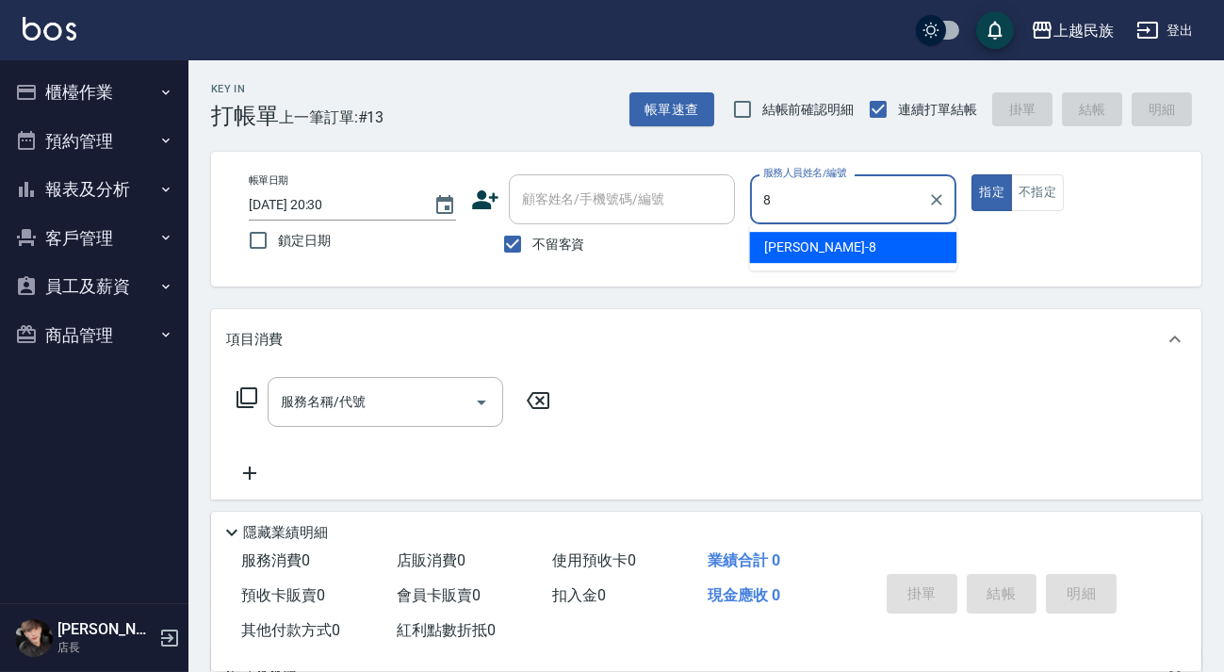
type input "Stella-8"
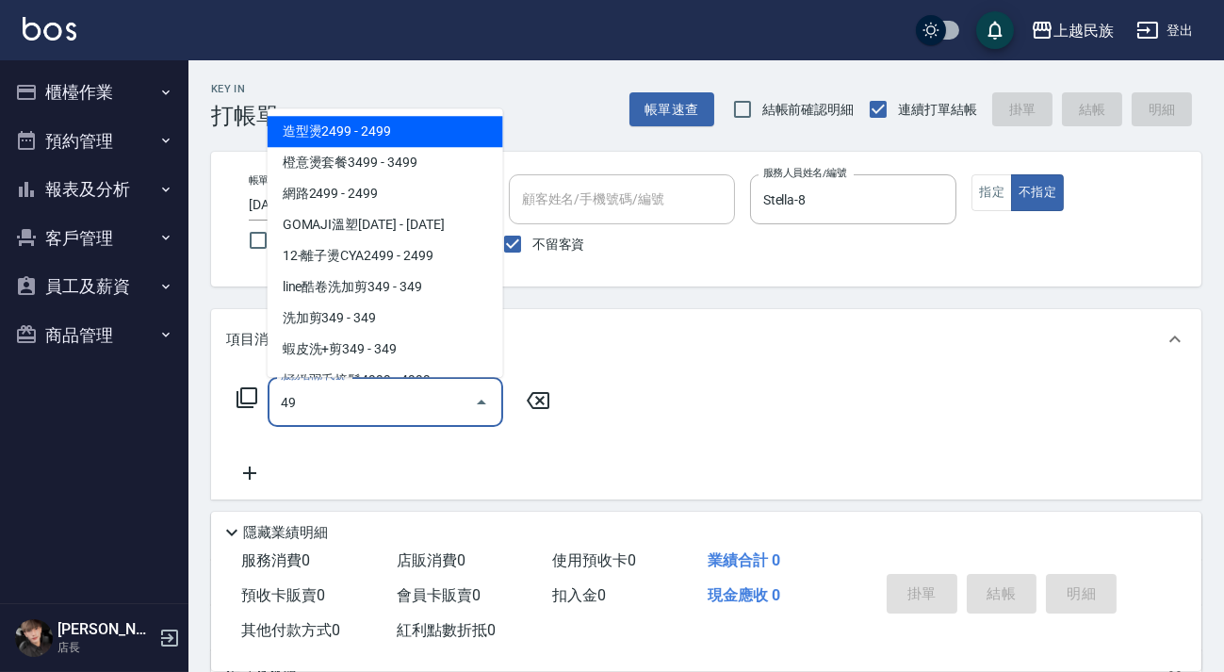
type input "4"
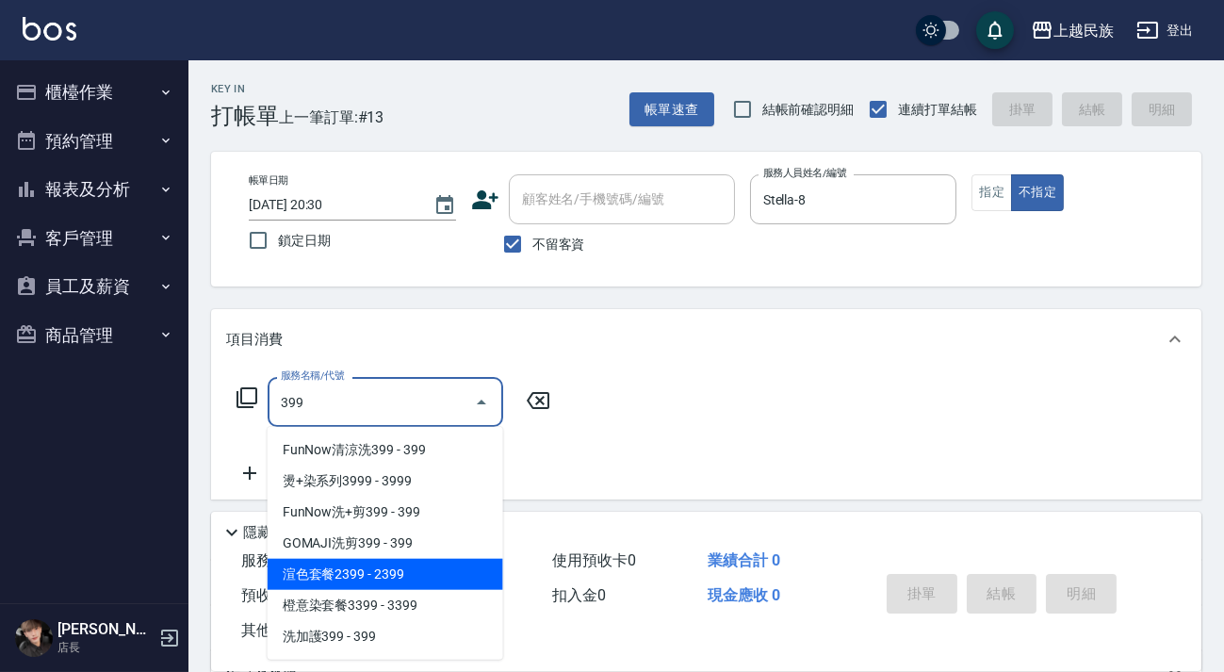
click at [368, 559] on span "渲色套餐2399 - 2399" at bounding box center [386, 574] width 236 height 31
type input "渲色套餐2399(404)"
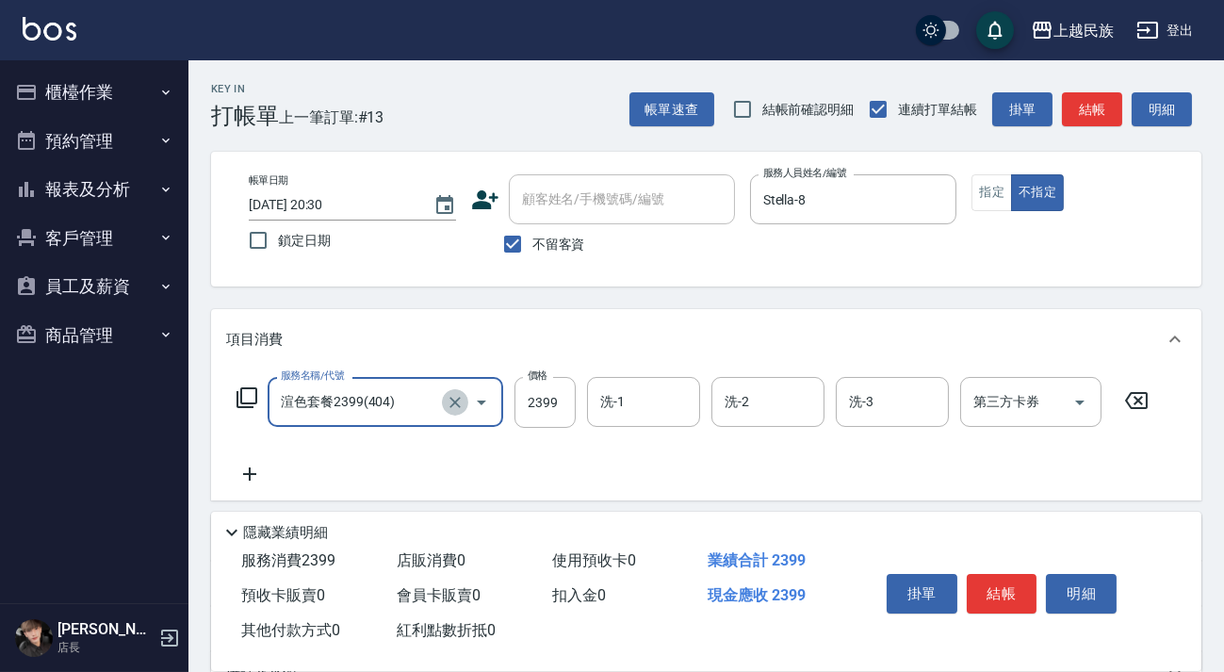
click at [451, 394] on icon "Clear" at bounding box center [455, 402] width 19 height 19
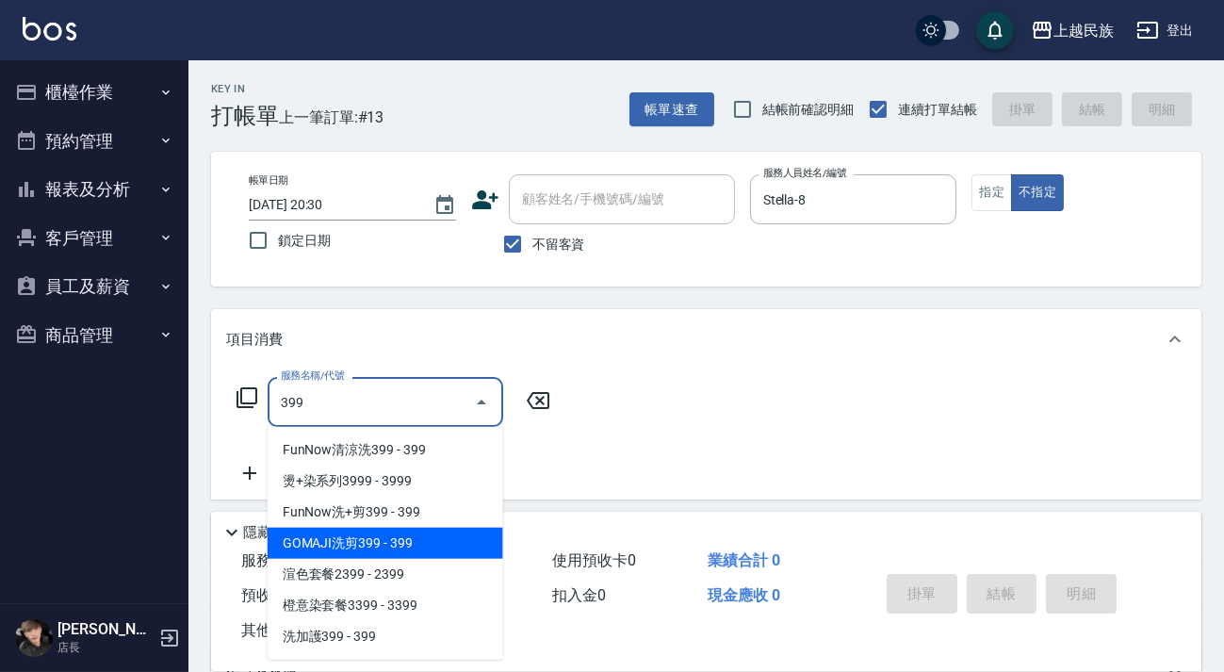
click at [473, 552] on span "GOMAJI洗剪399 - 399" at bounding box center [386, 543] width 236 height 31
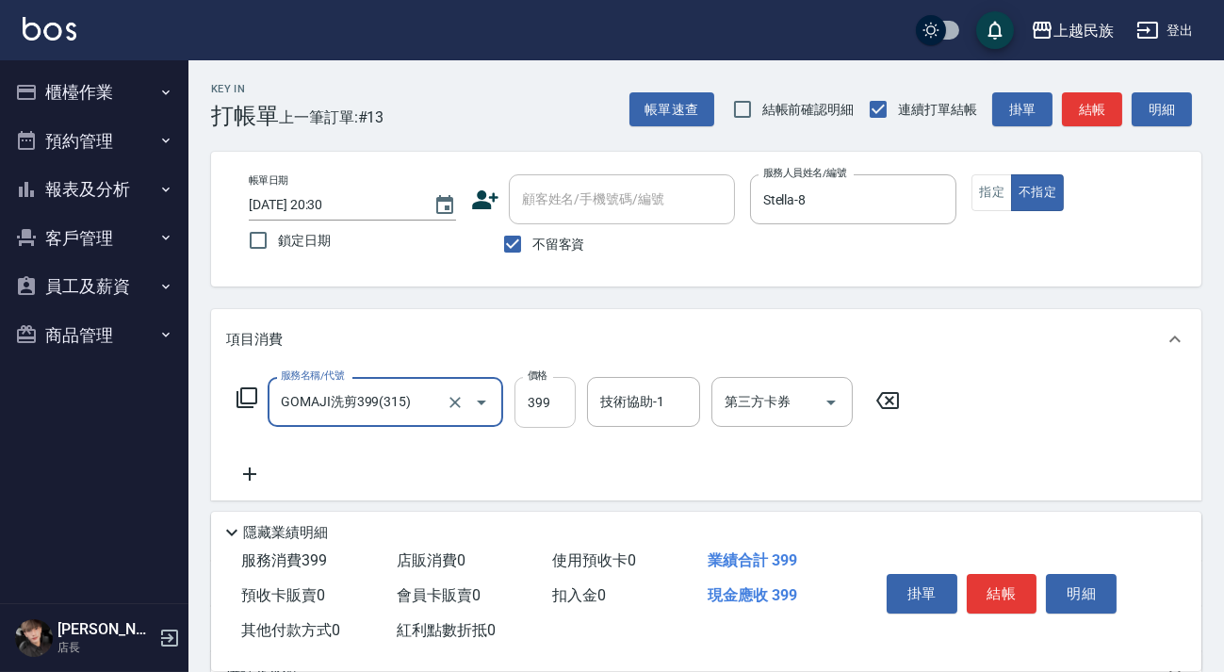
type input "GOMAJI洗剪399(315)"
click at [529, 409] on input "399" at bounding box center [545, 402] width 61 height 51
type input "499"
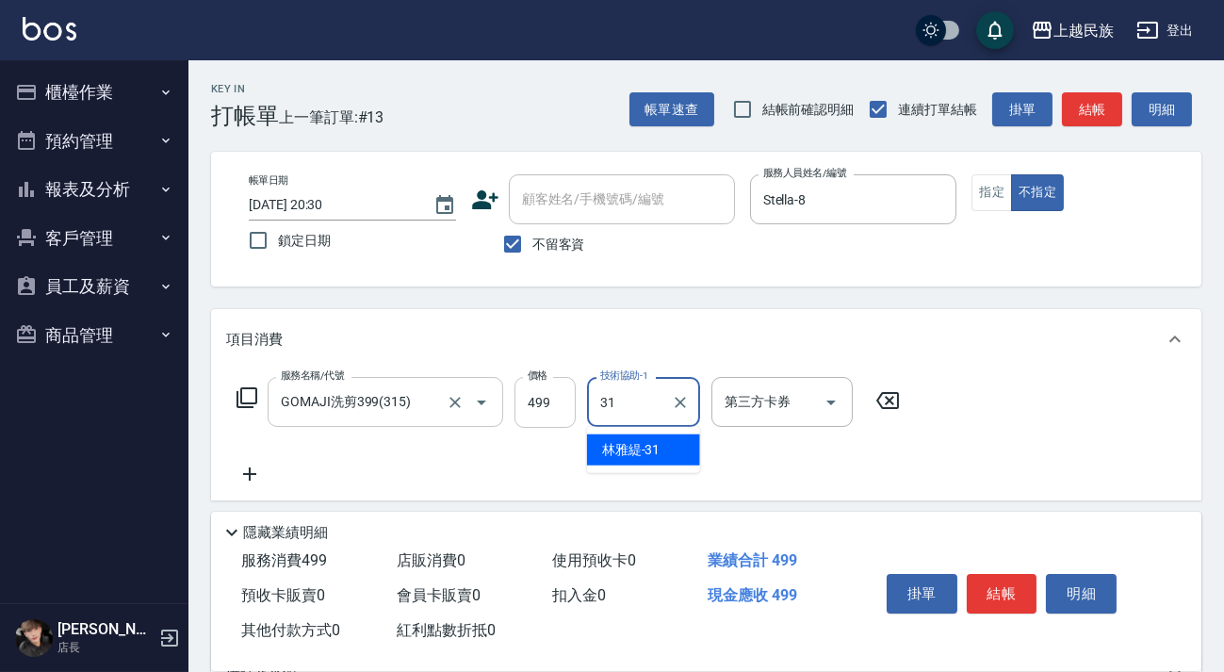
type input "[PERSON_NAME]-31"
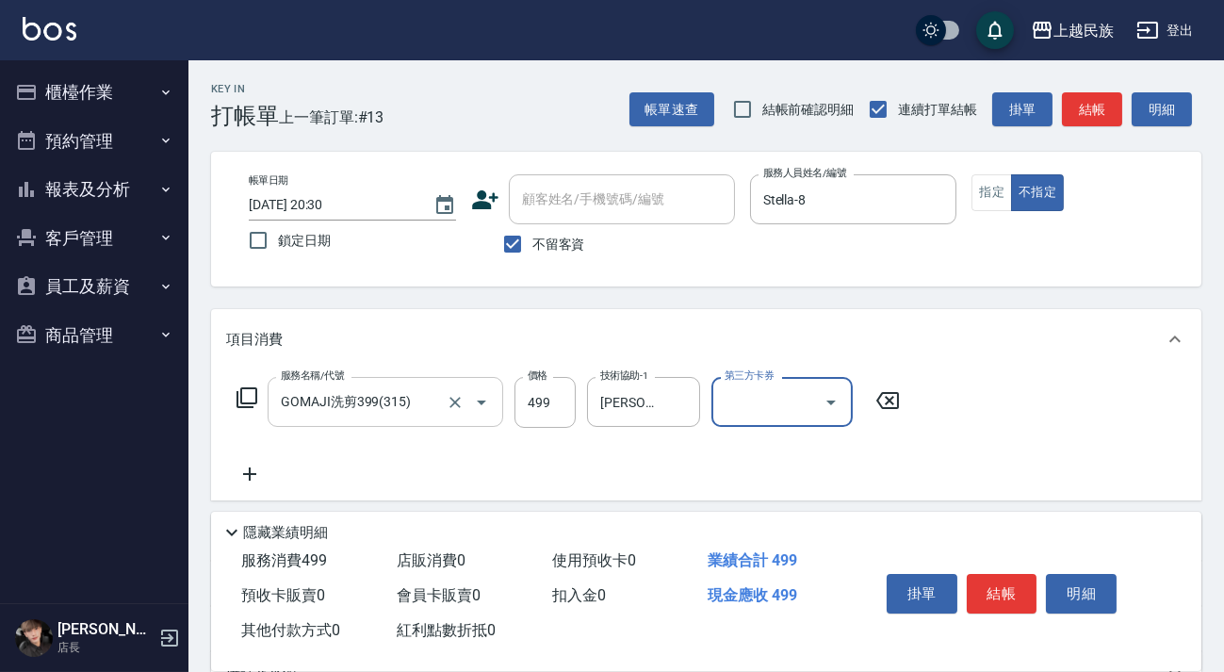
scroll to position [171, 0]
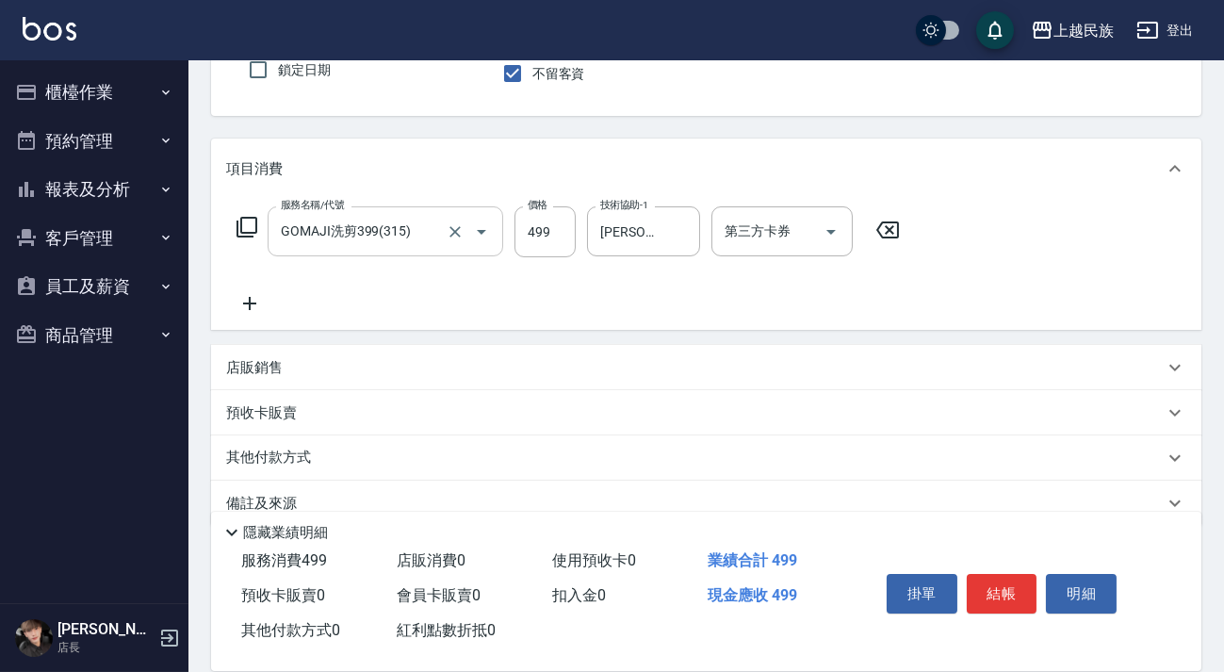
drag, startPoint x: 393, startPoint y: 368, endPoint x: 406, endPoint y: 367, distance: 13.2
click at [397, 367] on div "店販銷售" at bounding box center [695, 368] width 938 height 20
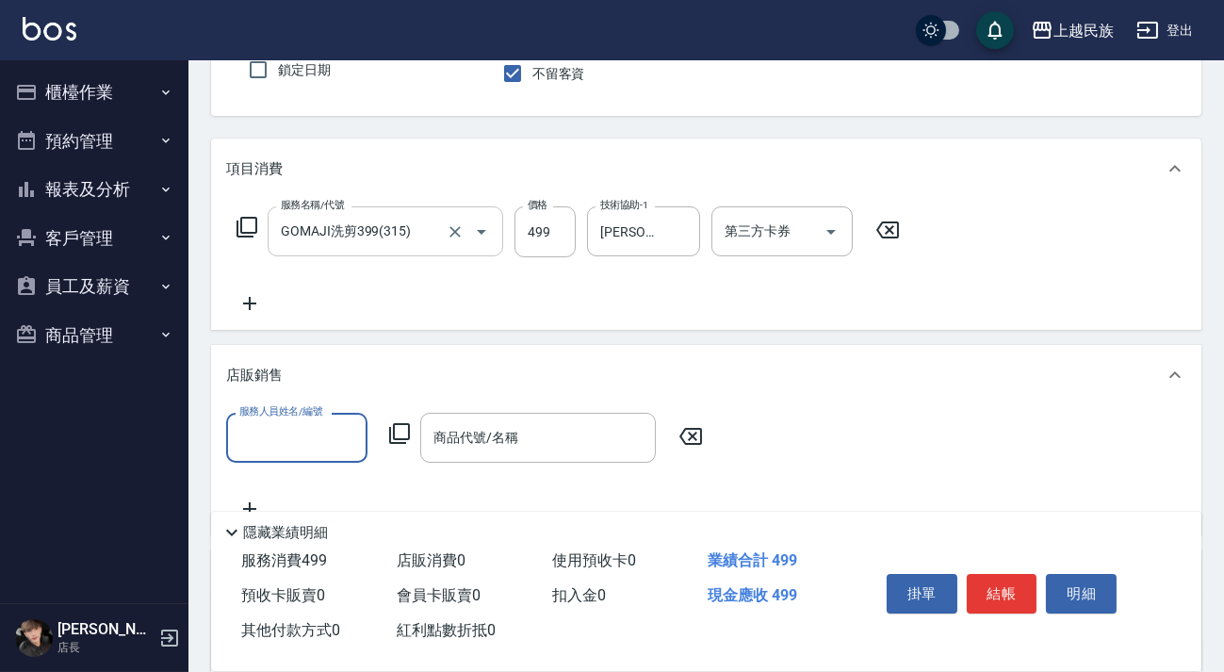
scroll to position [0, 0]
type input "[PERSON_NAME]-31"
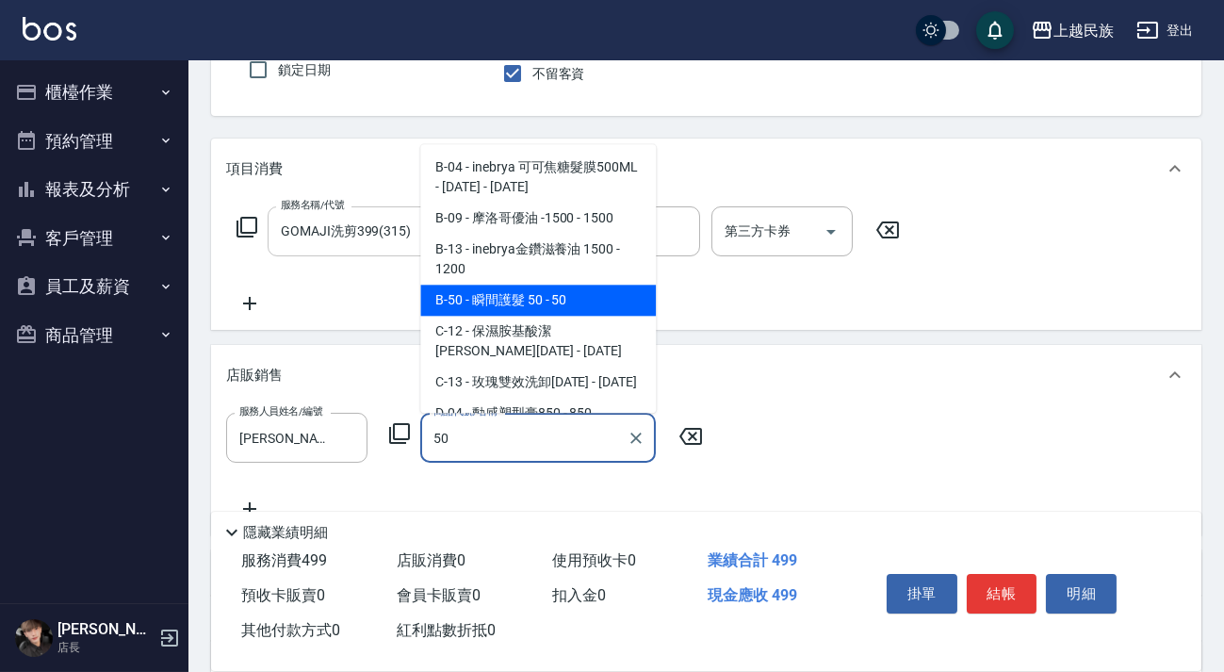
click at [470, 299] on span "B-50 - 瞬間護髮 50 - 50" at bounding box center [538, 300] width 236 height 31
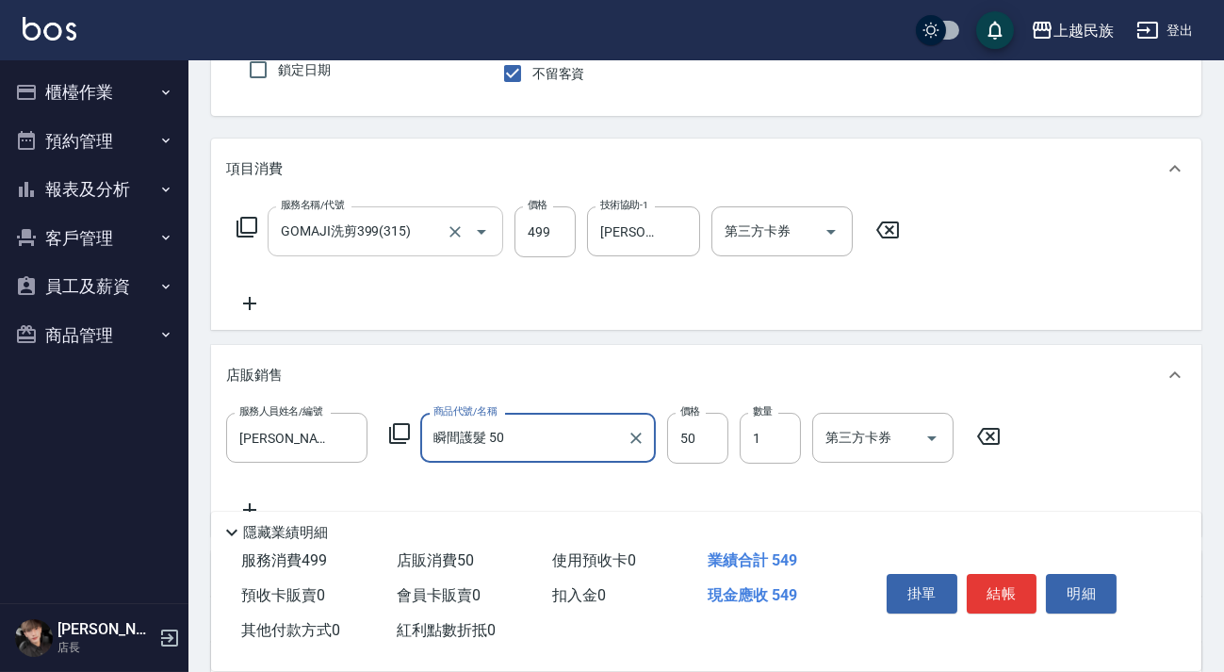
scroll to position [363, 0]
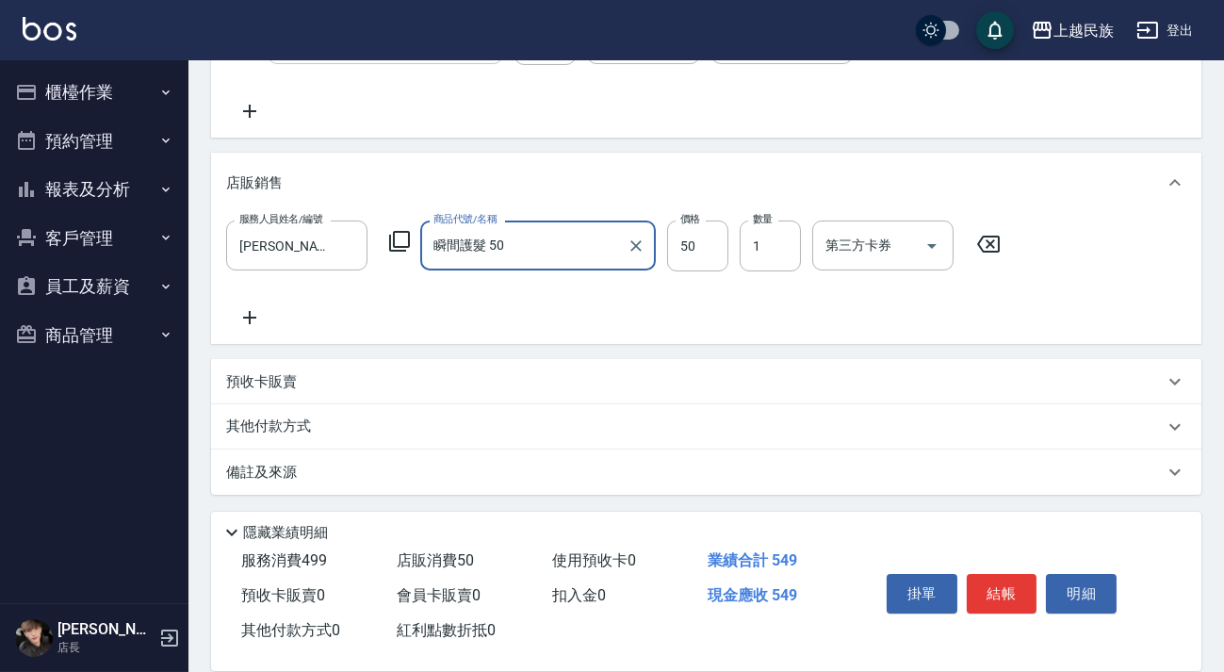
type input "瞬間護髮 50"
click at [755, 475] on div "備註及來源" at bounding box center [695, 473] width 938 height 20
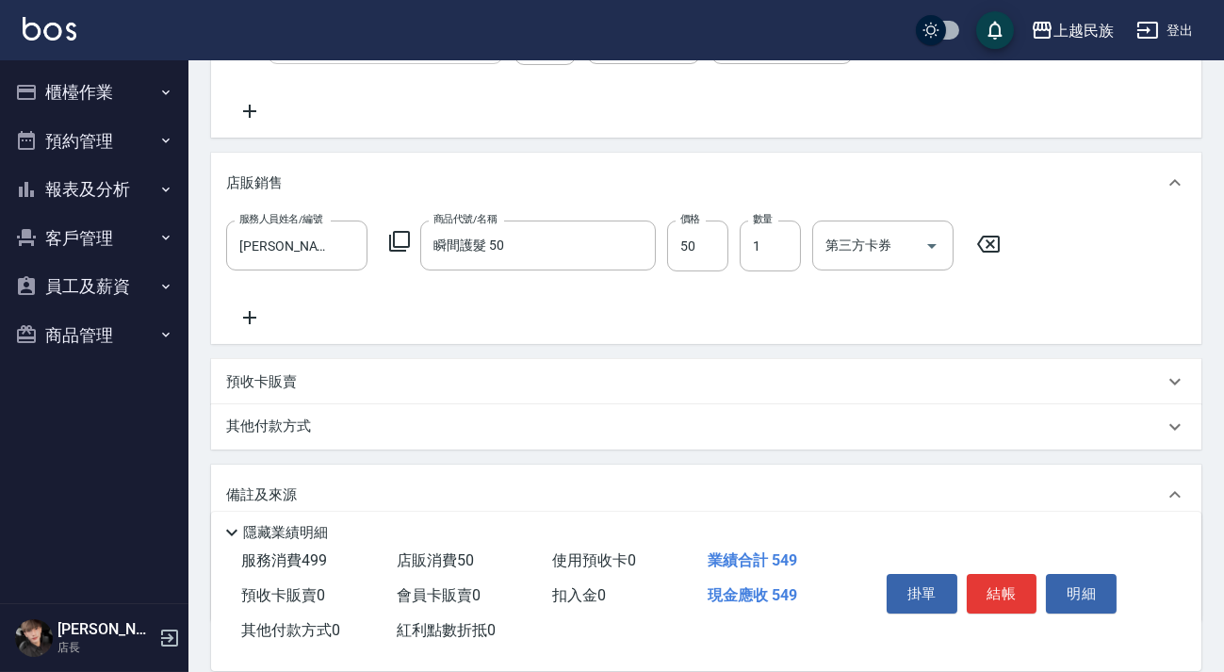
scroll to position [106, 0]
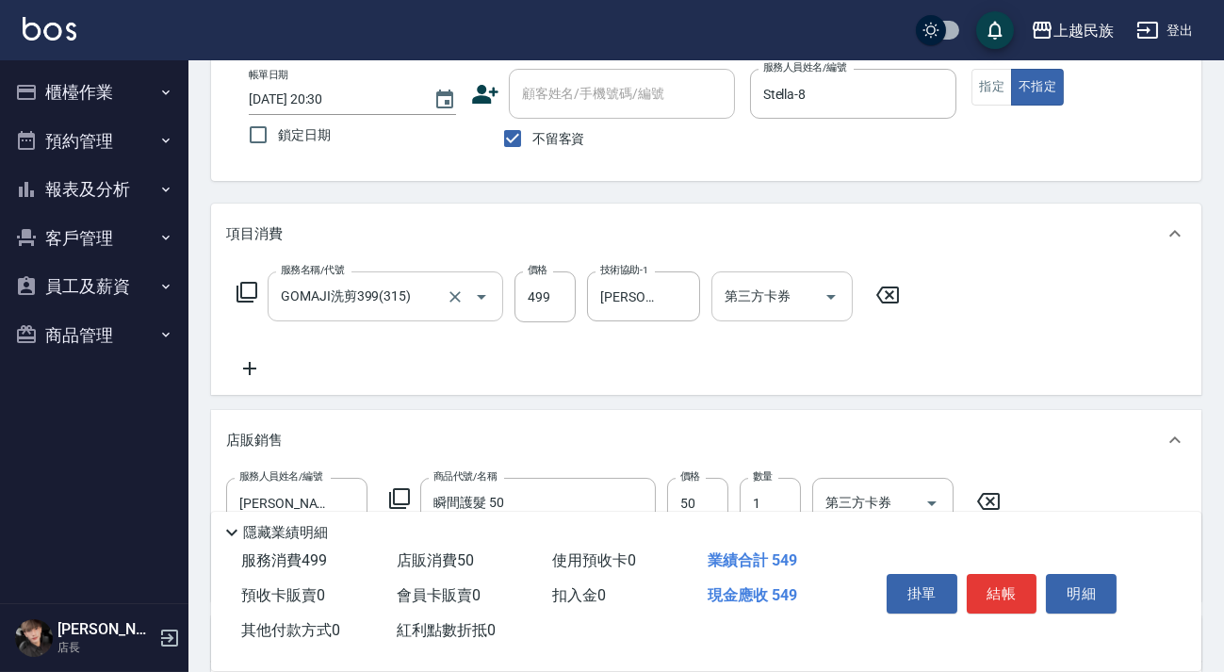
drag, startPoint x: 813, startPoint y: 318, endPoint x: 845, endPoint y: 292, distance: 40.2
click at [815, 316] on div "第三方卡券" at bounding box center [782, 296] width 141 height 50
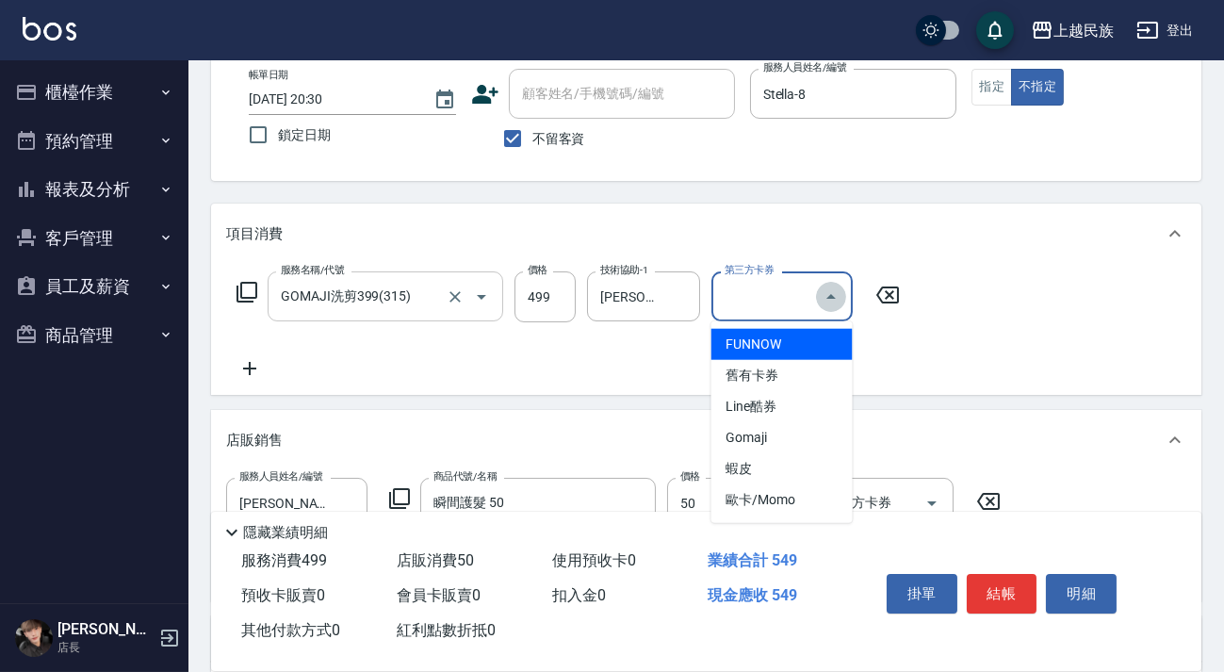
click at [838, 293] on icon "Close" at bounding box center [831, 297] width 23 height 23
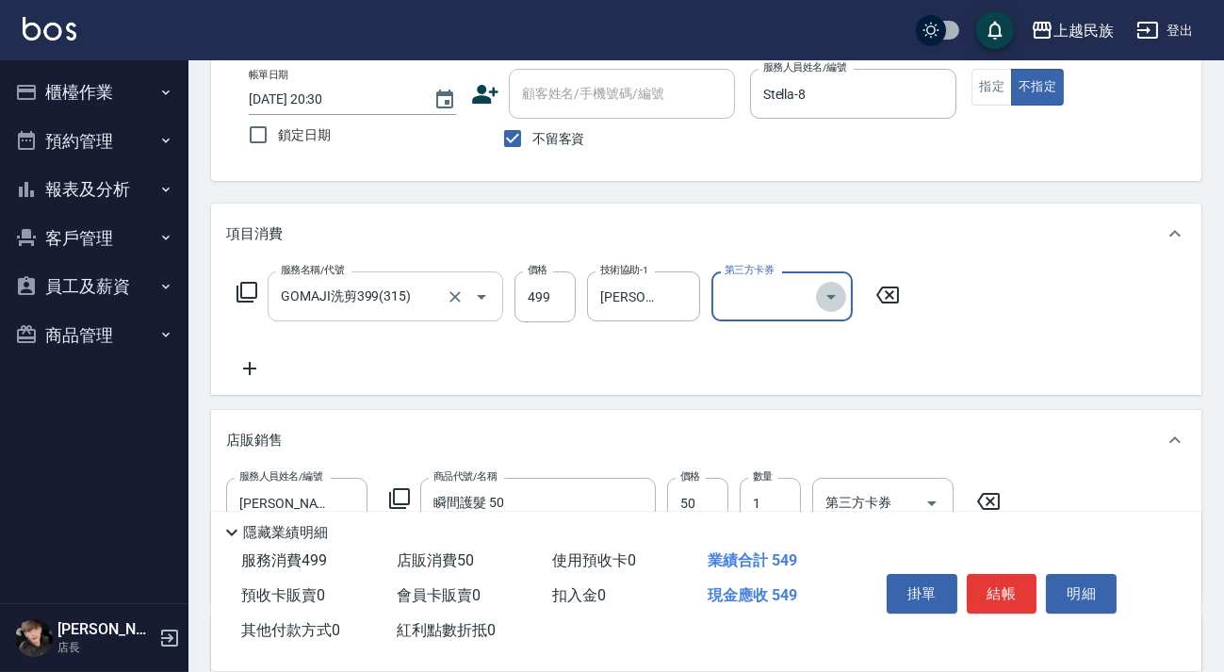
click at [838, 293] on icon "Open" at bounding box center [831, 297] width 23 height 23
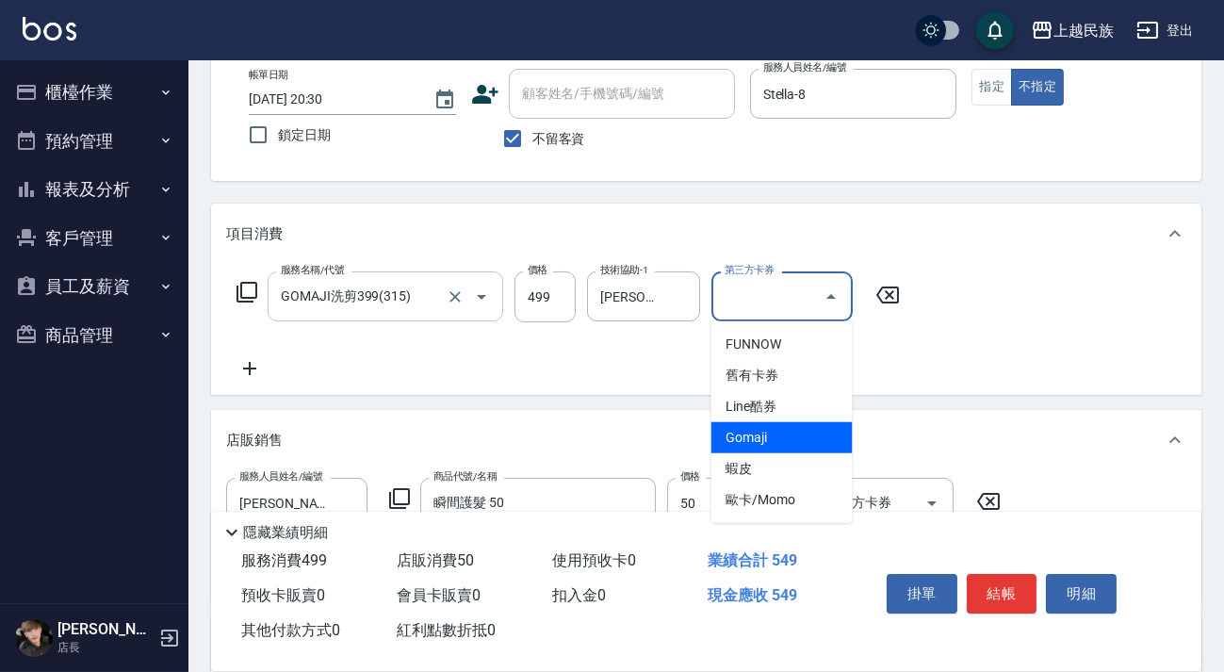
click at [792, 432] on span "Gomaji" at bounding box center [782, 437] width 141 height 31
type input "Gomaji"
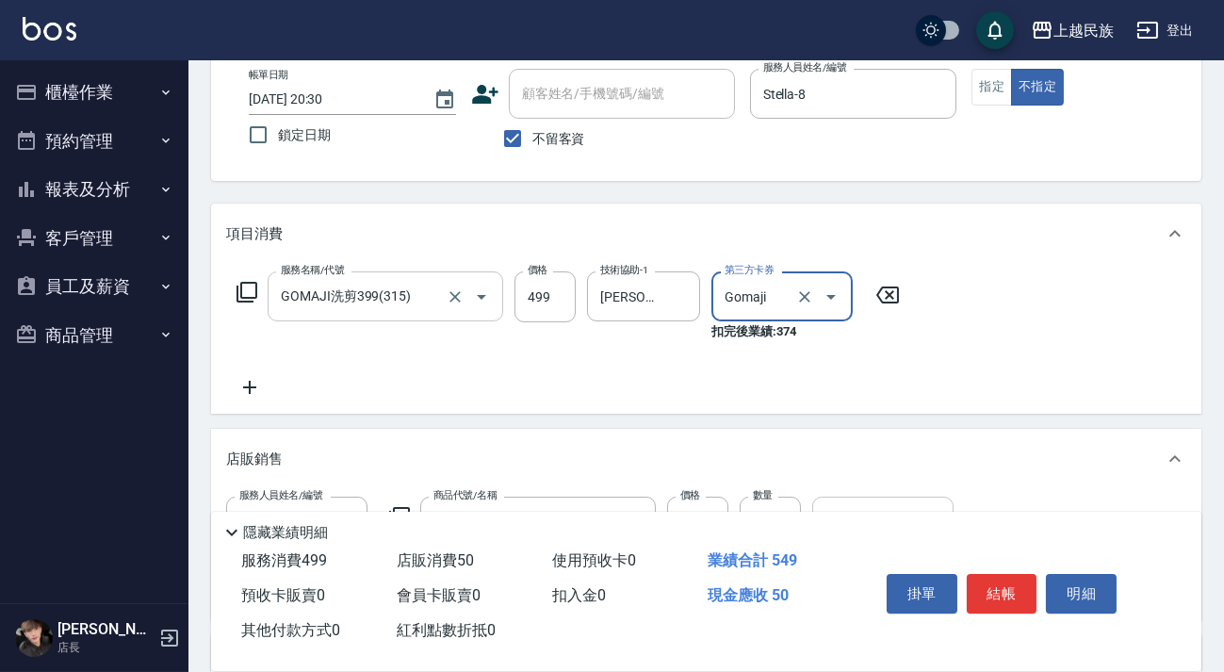
scroll to position [508, 0]
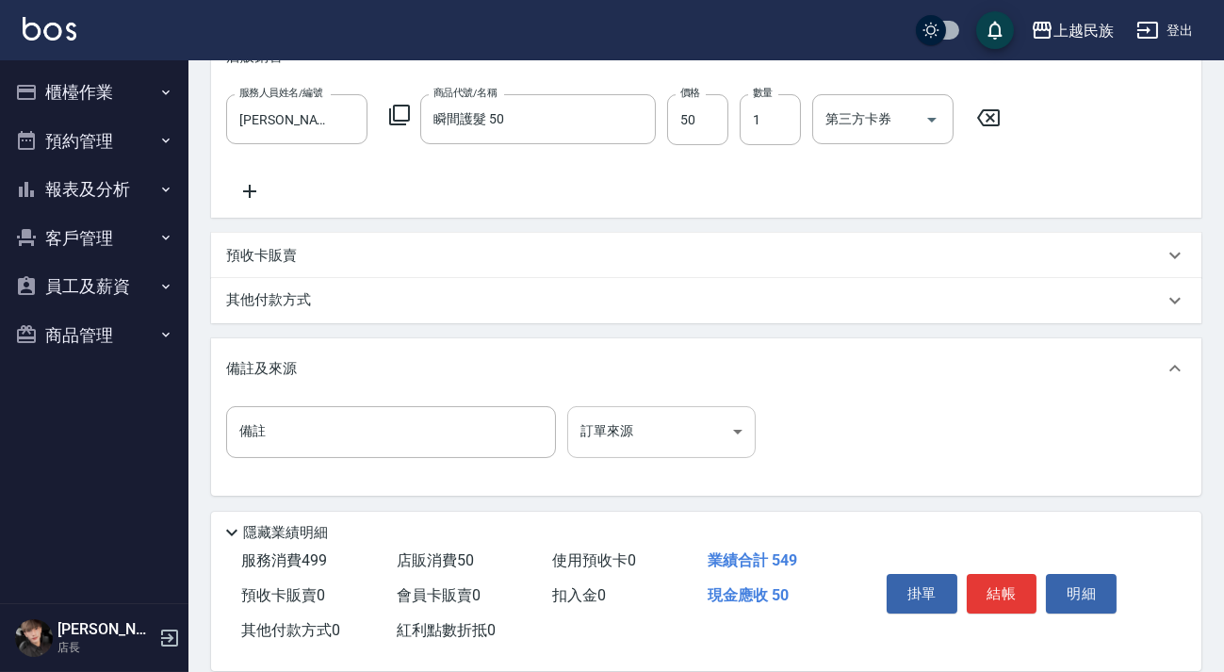
click at [751, 425] on body "上越民族 登出 櫃檯作業 打帳單 帳單列表 現金收支登錄 材料自購登錄 每日結帳 排班表 現場電腦打卡 預約管理 預約管理 單日預約紀錄 單週預約紀錄 報表及…" at bounding box center [612, 82] width 1224 height 1181
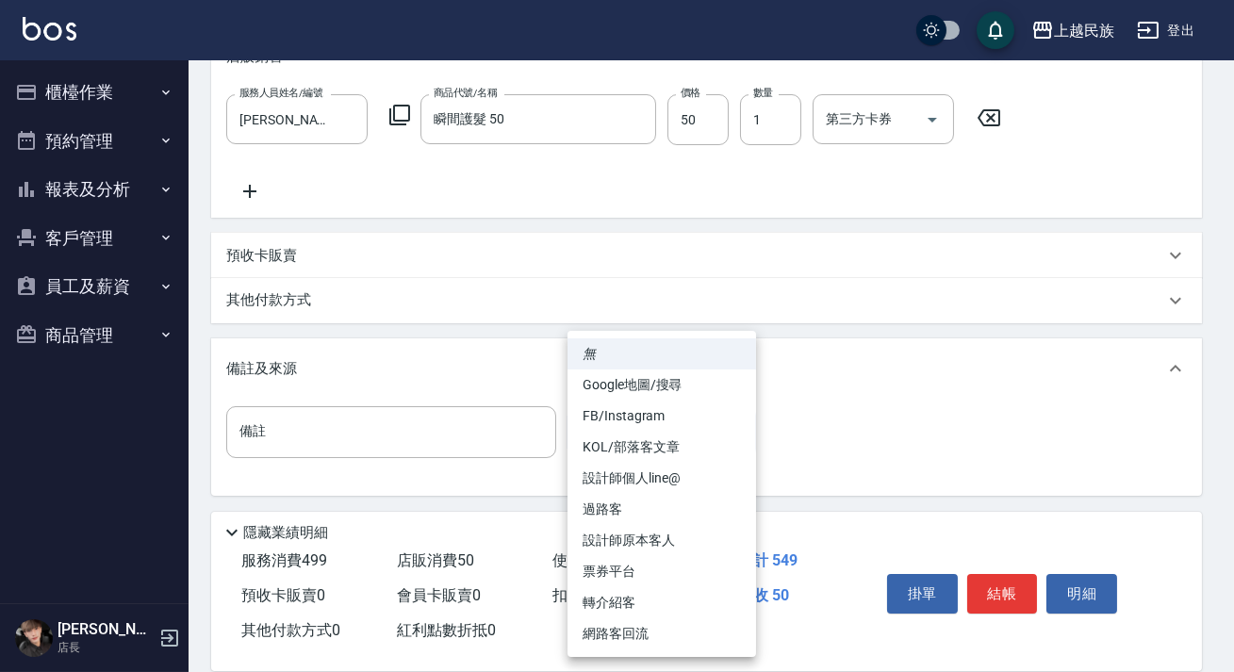
click at [665, 571] on li "票券平台" at bounding box center [661, 571] width 189 height 31
type input "票券平台"
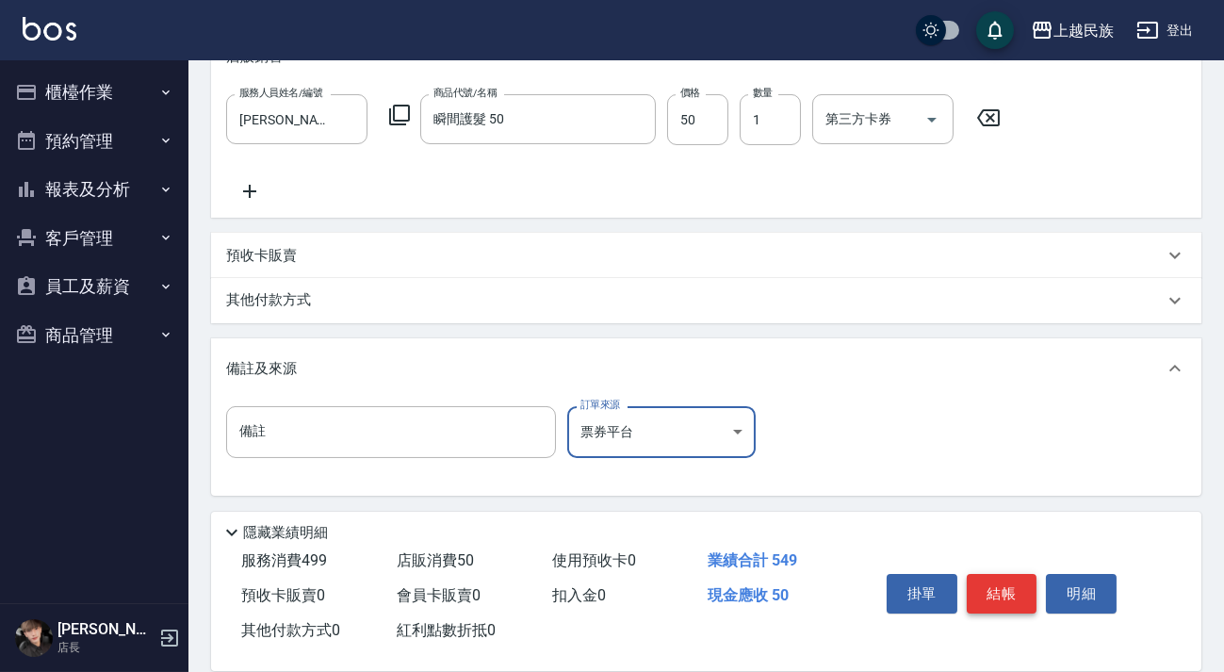
click at [974, 587] on button "結帳" at bounding box center [1002, 594] width 71 height 40
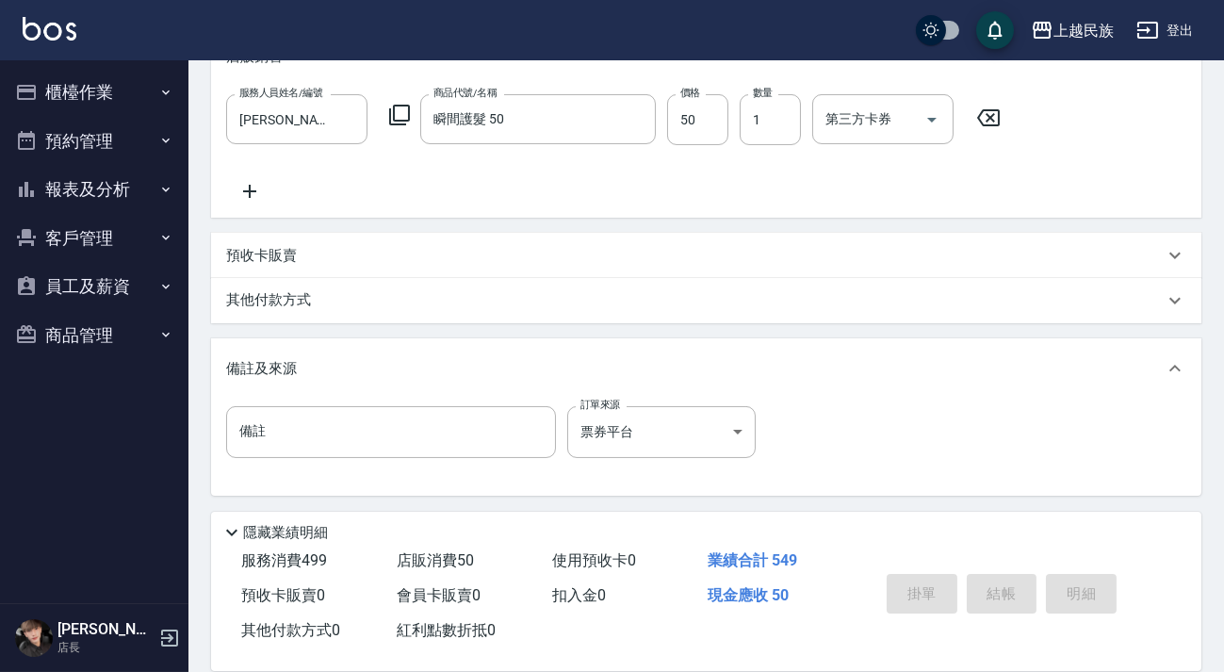
type input "[DATE] 20:31"
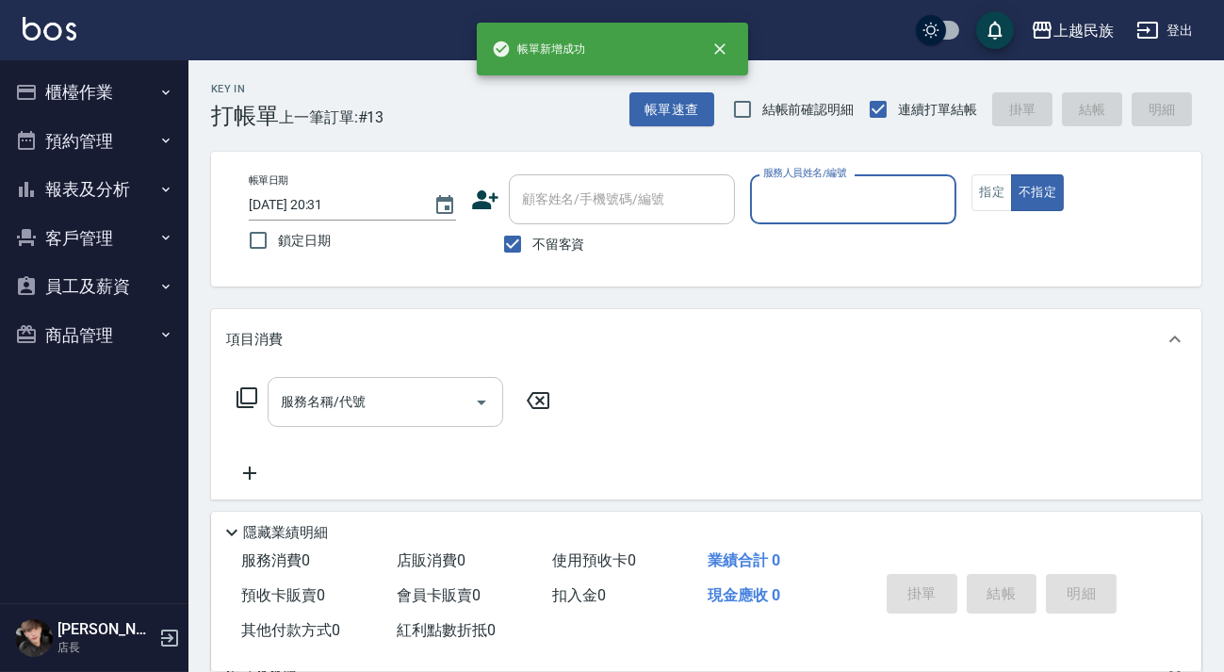
scroll to position [0, 0]
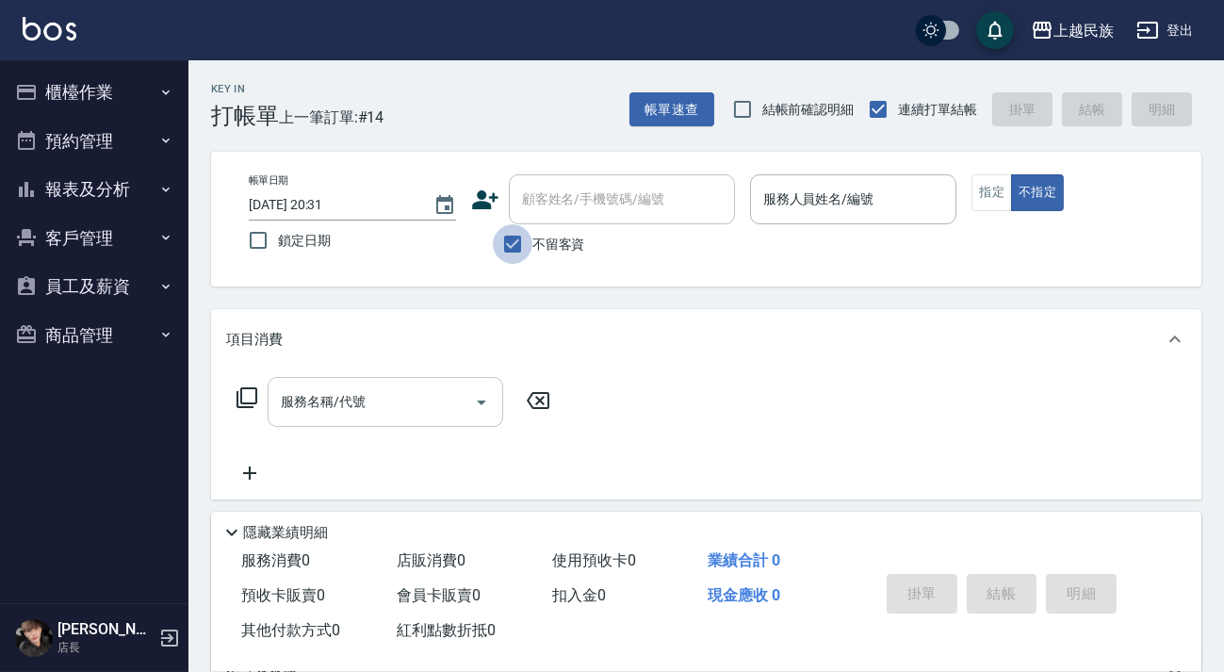
drag, startPoint x: 518, startPoint y: 243, endPoint x: 551, endPoint y: 221, distance: 39.5
click at [519, 243] on input "不留客資" at bounding box center [513, 244] width 40 height 40
checkbox input "false"
click at [556, 208] on input "顧客姓名/手機號碼/編號" at bounding box center [621, 199] width 209 height 33
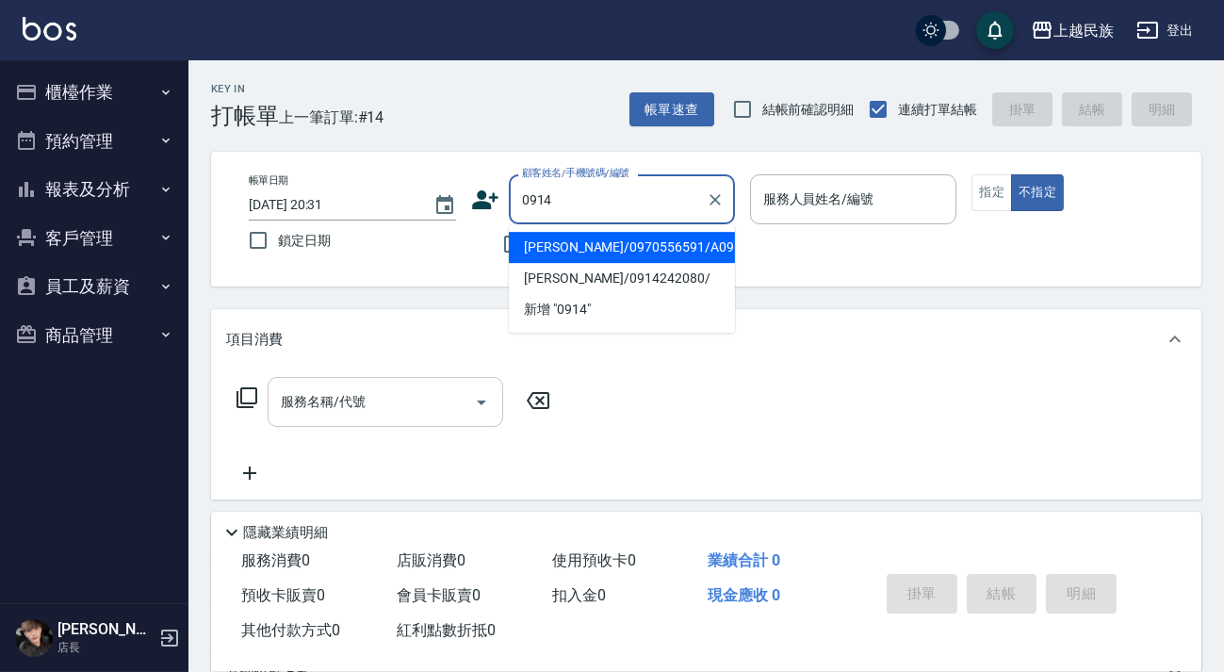
click at [630, 245] on li "[PERSON_NAME]/0970556591/A091421" at bounding box center [622, 247] width 226 height 31
type input "[PERSON_NAME]/0970556591/A091421"
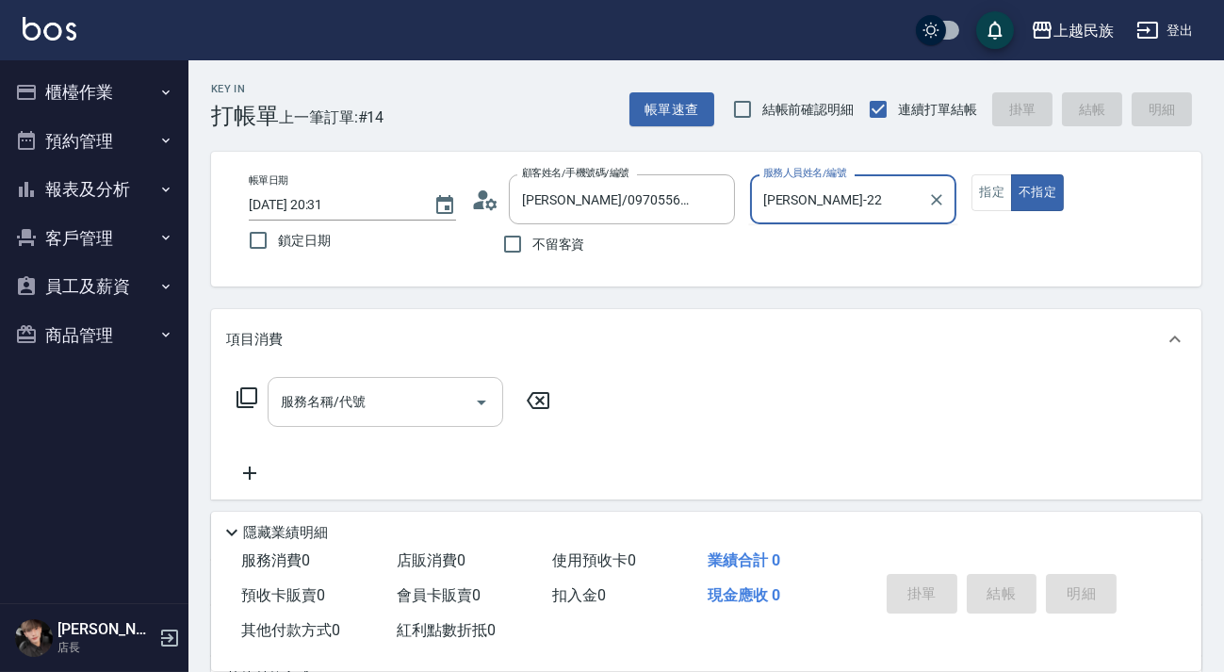
click at [1011, 174] on button "不指定" at bounding box center [1037, 192] width 53 height 37
type input "[PERSON_NAME]-2"
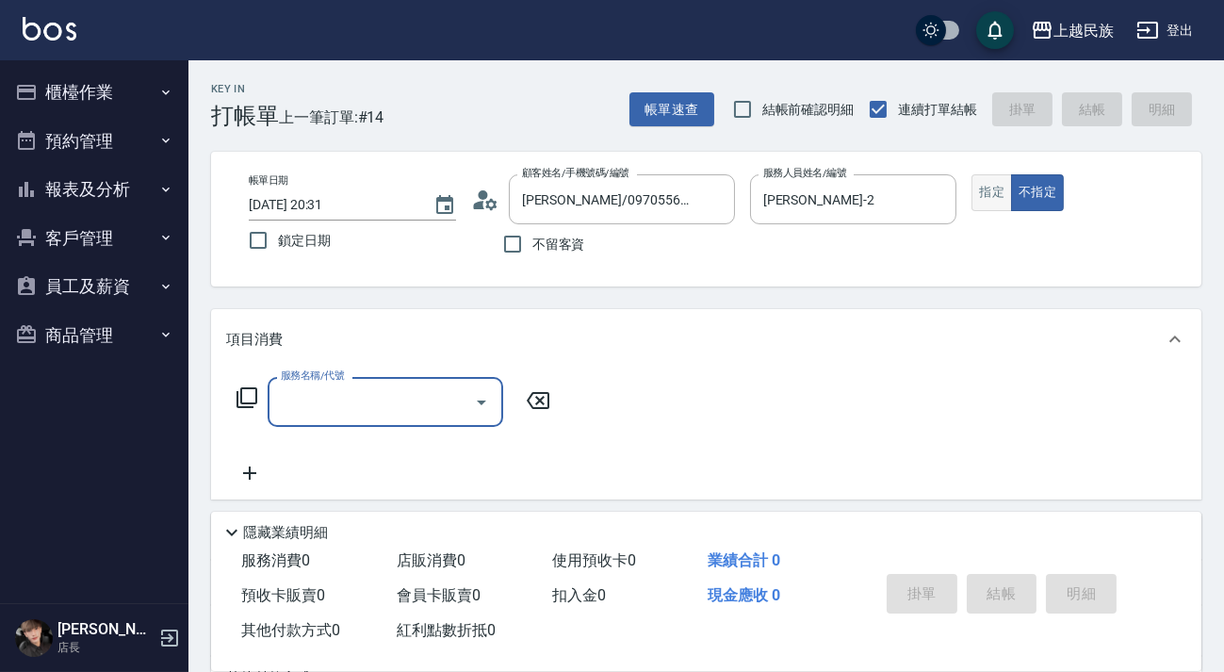
click at [994, 198] on button "指定" at bounding box center [992, 192] width 41 height 37
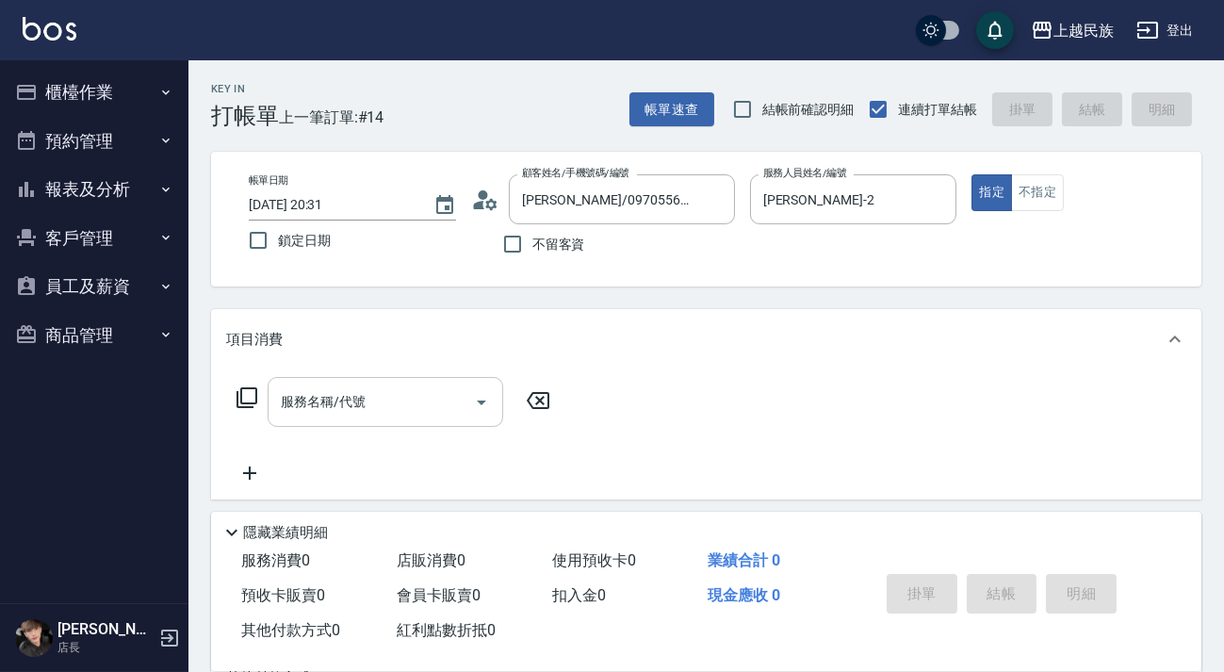
click at [412, 400] on input "服務名稱/代號" at bounding box center [371, 402] width 190 height 33
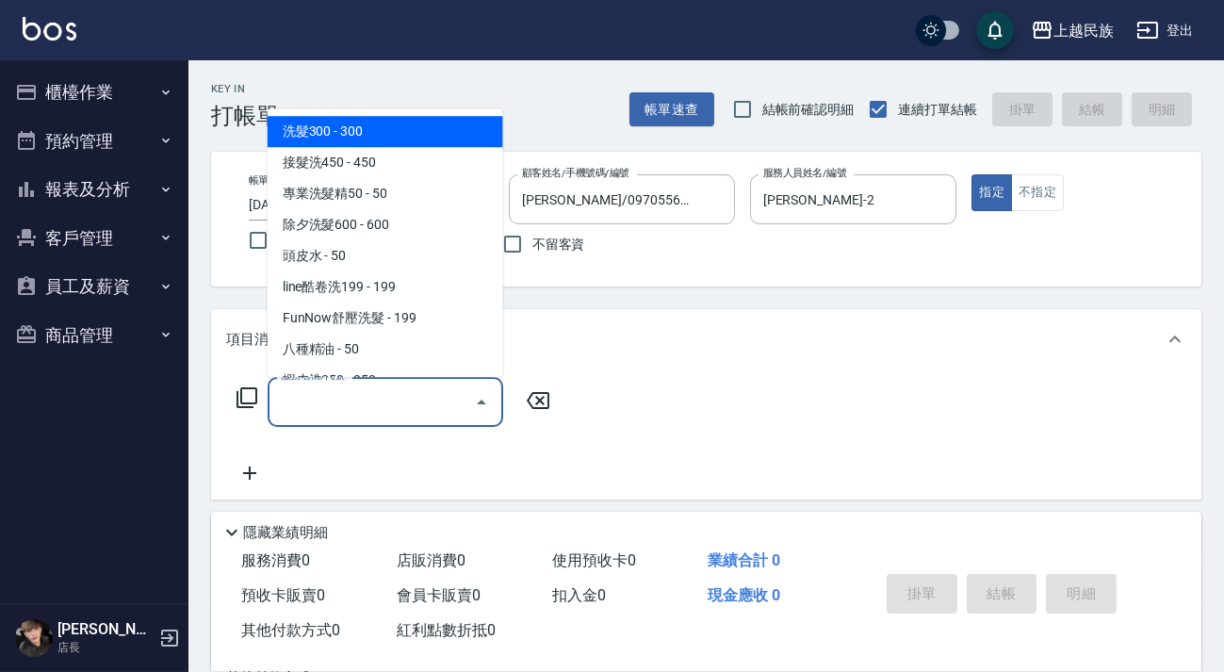
scroll to position [252, 0]
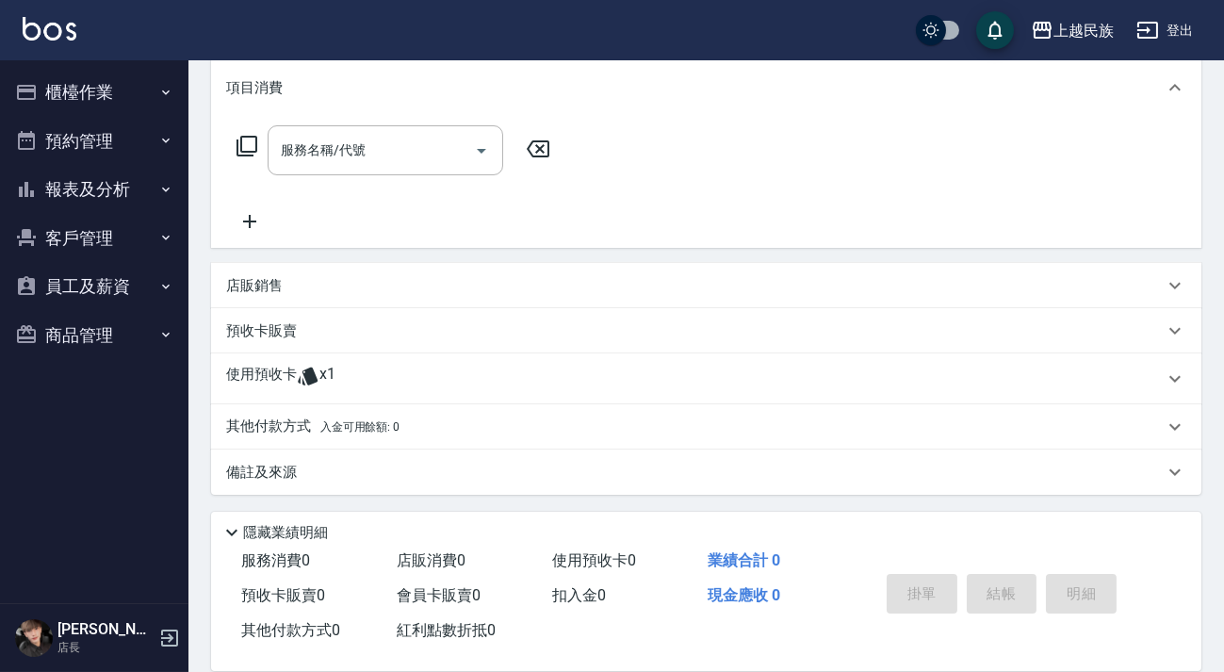
click at [615, 231] on div "服務名稱/代號 服務名稱/代號" at bounding box center [706, 183] width 991 height 130
click at [516, 383] on div "使用預收卡 x1" at bounding box center [695, 379] width 938 height 28
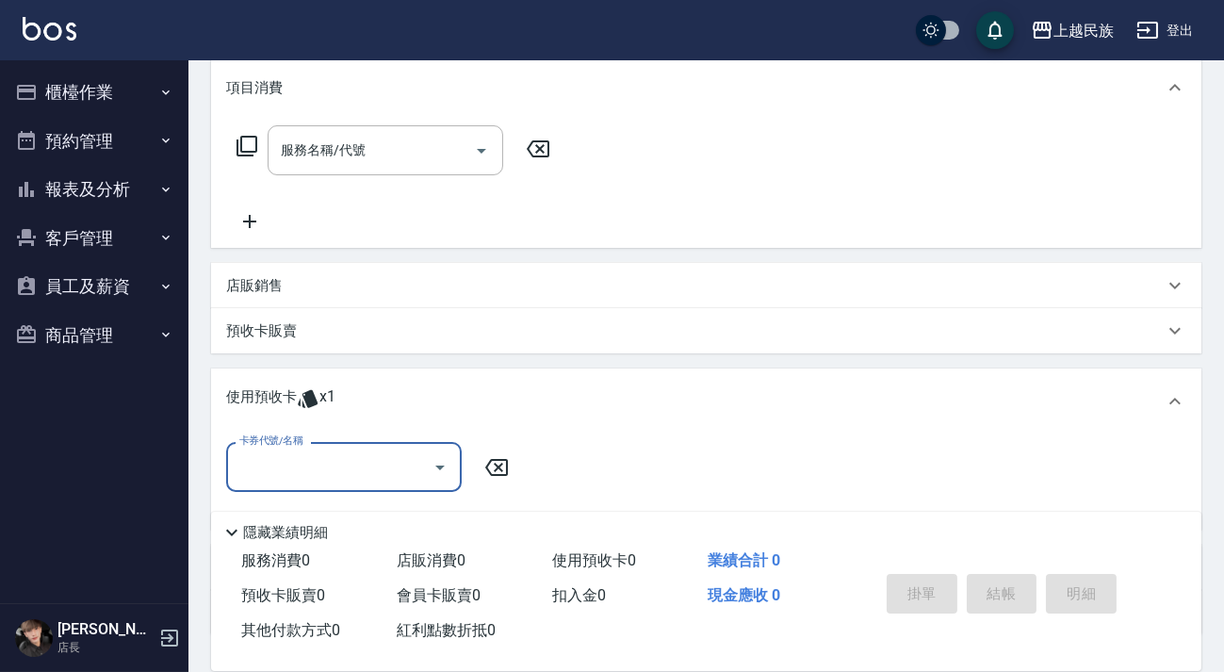
scroll to position [386, 0]
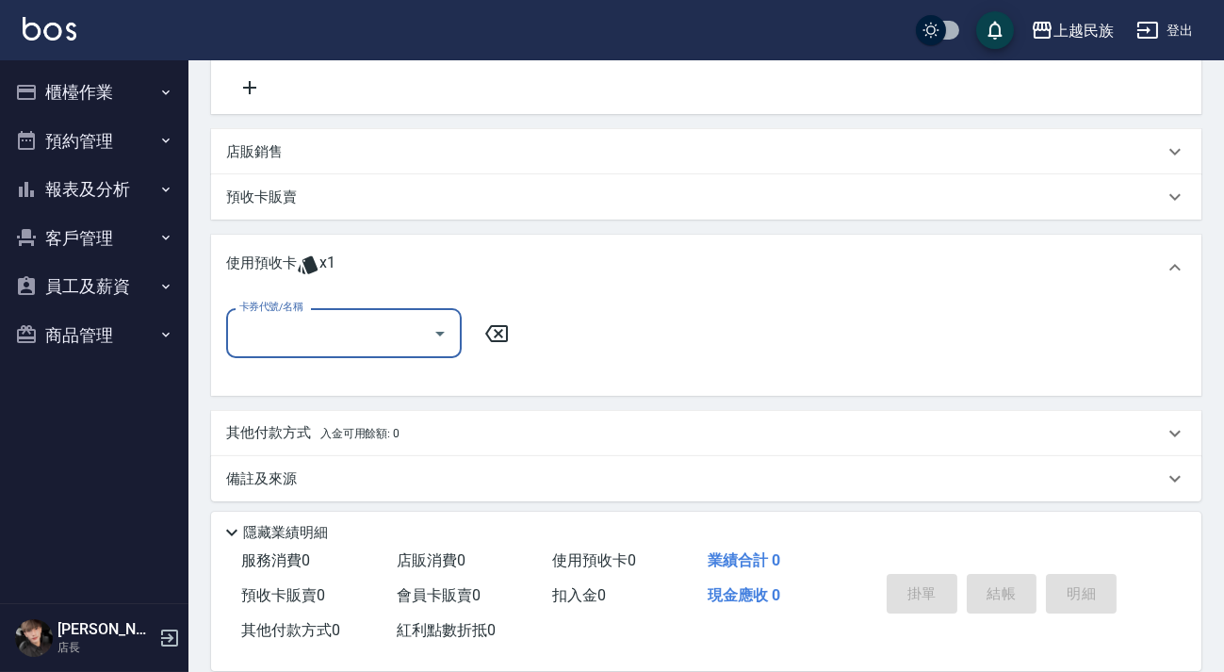
click at [413, 336] on input "卡券代號/名稱" at bounding box center [330, 333] width 190 height 33
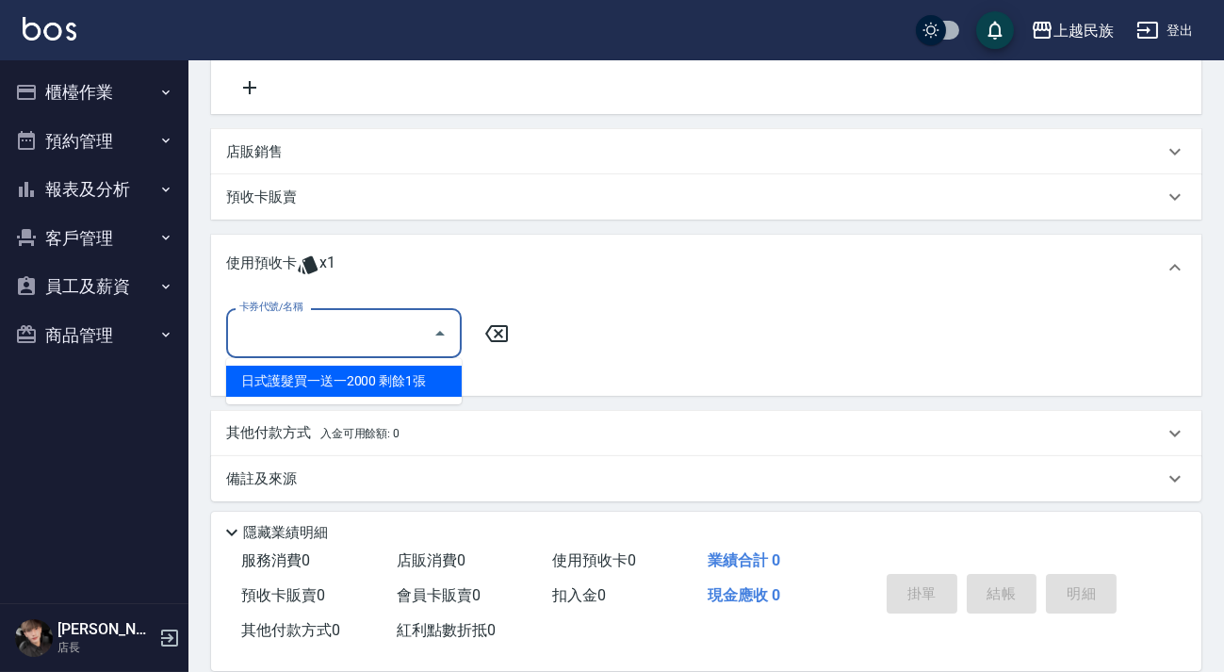
click at [419, 377] on div "日式護髮買一送一2000 剩餘1張" at bounding box center [344, 381] width 236 height 31
type input "日式護髮買一送一2000"
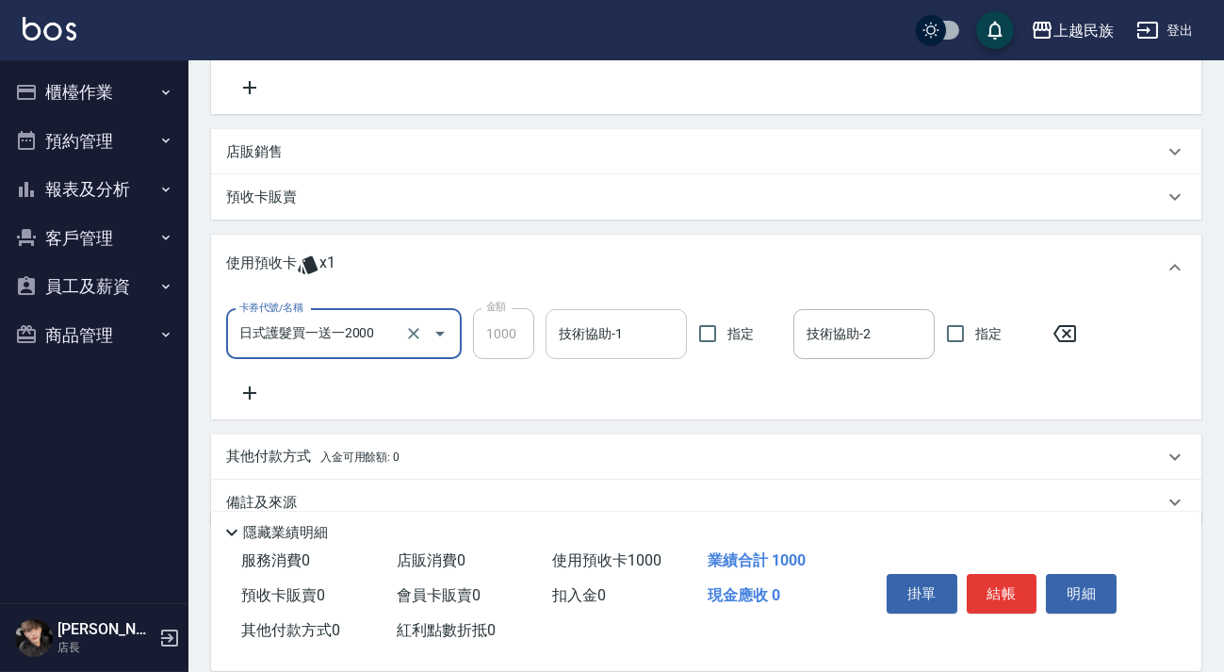
click at [613, 347] on input "技術協助-1" at bounding box center [616, 334] width 124 height 33
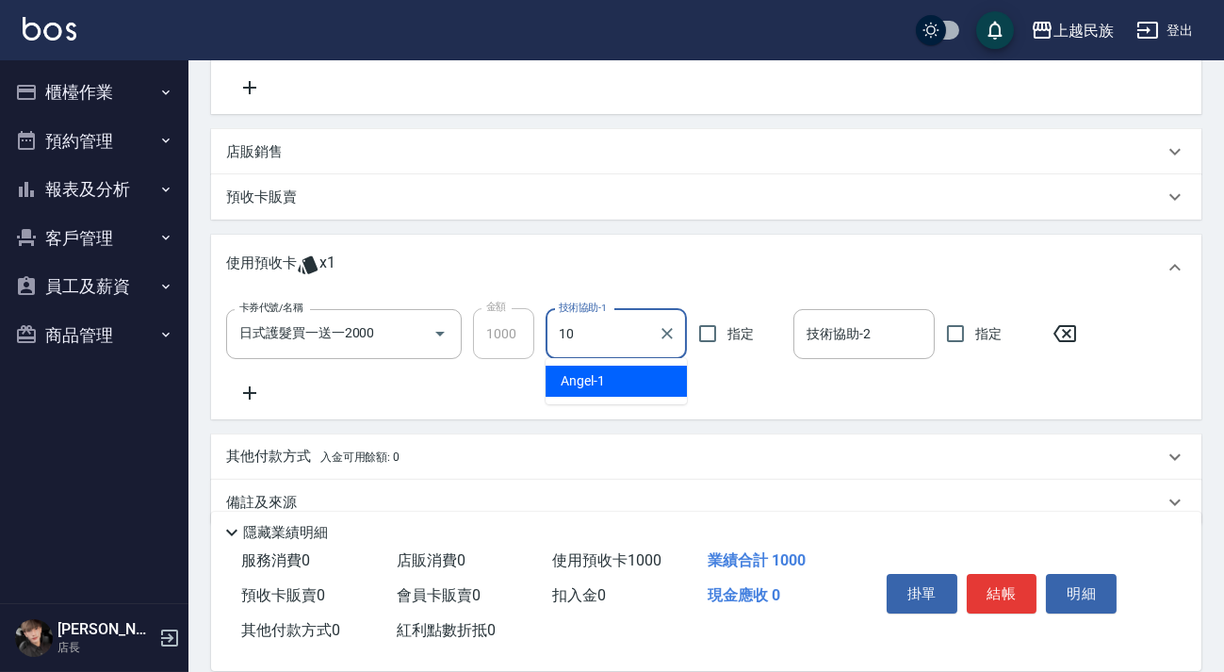
type input "Ula-10"
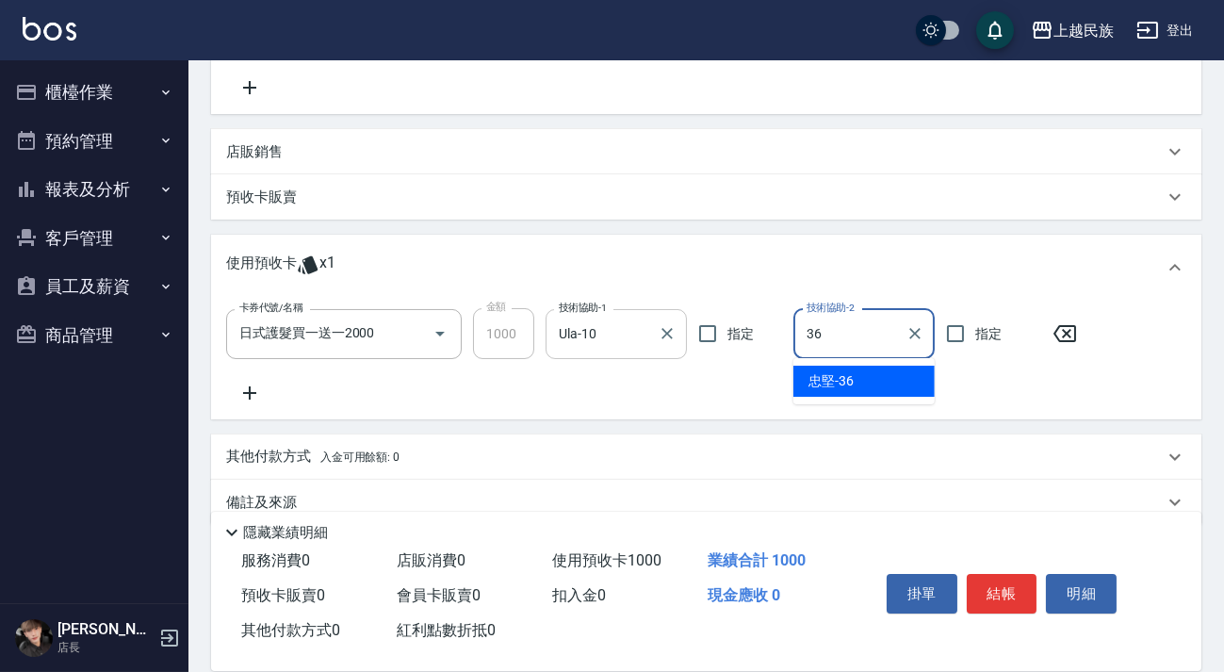
type input "忠堅-36"
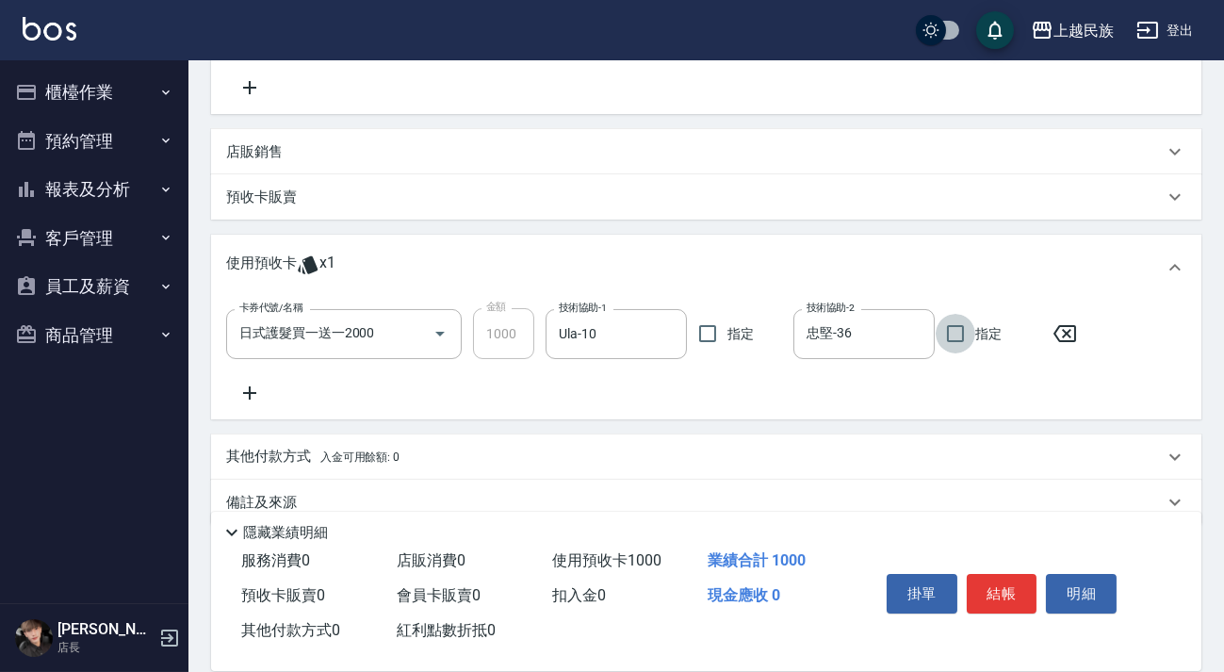
scroll to position [415, 0]
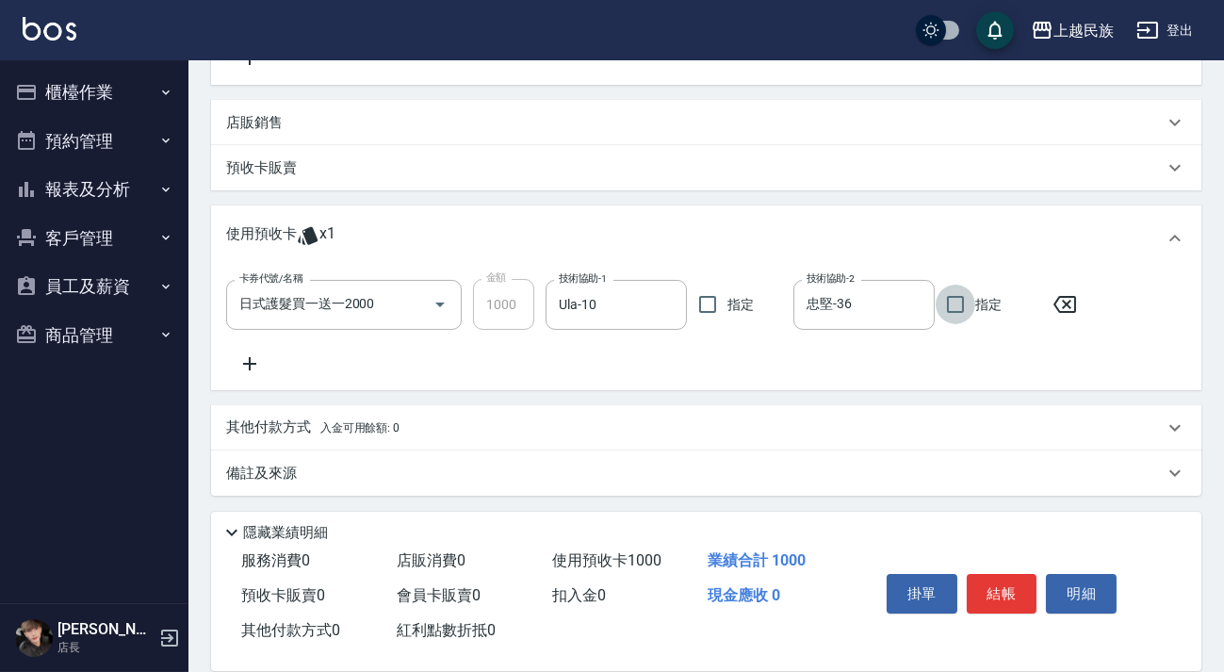
click at [755, 470] on div "備註及來源" at bounding box center [695, 474] width 938 height 20
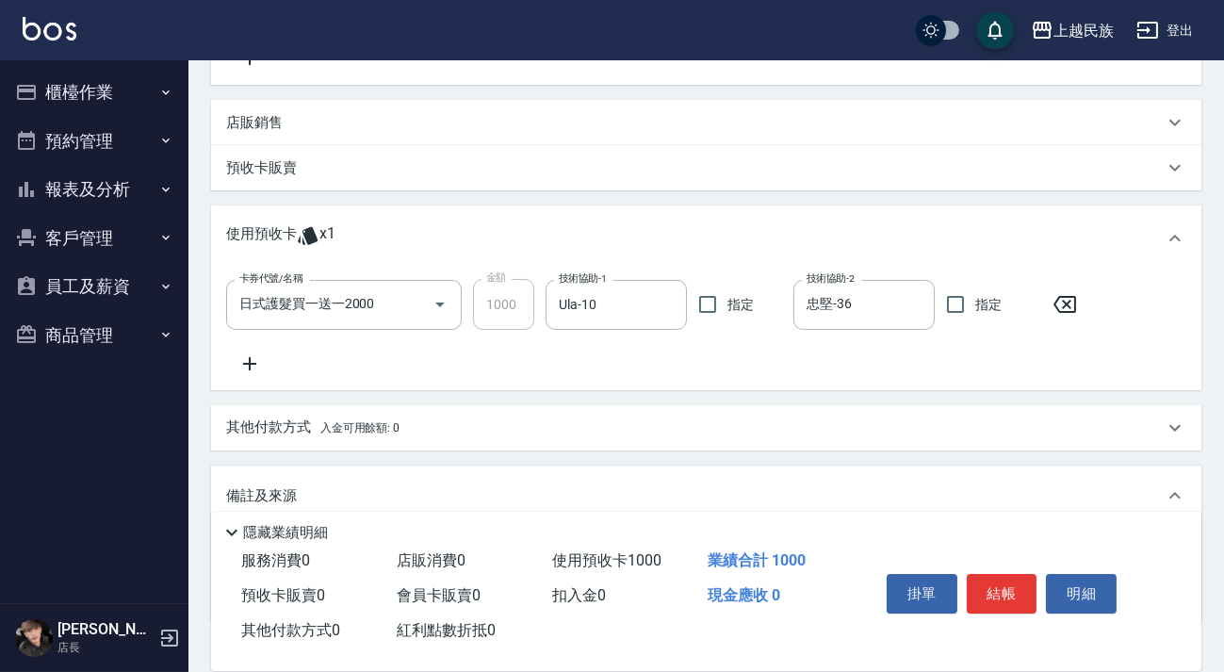
scroll to position [541, 0]
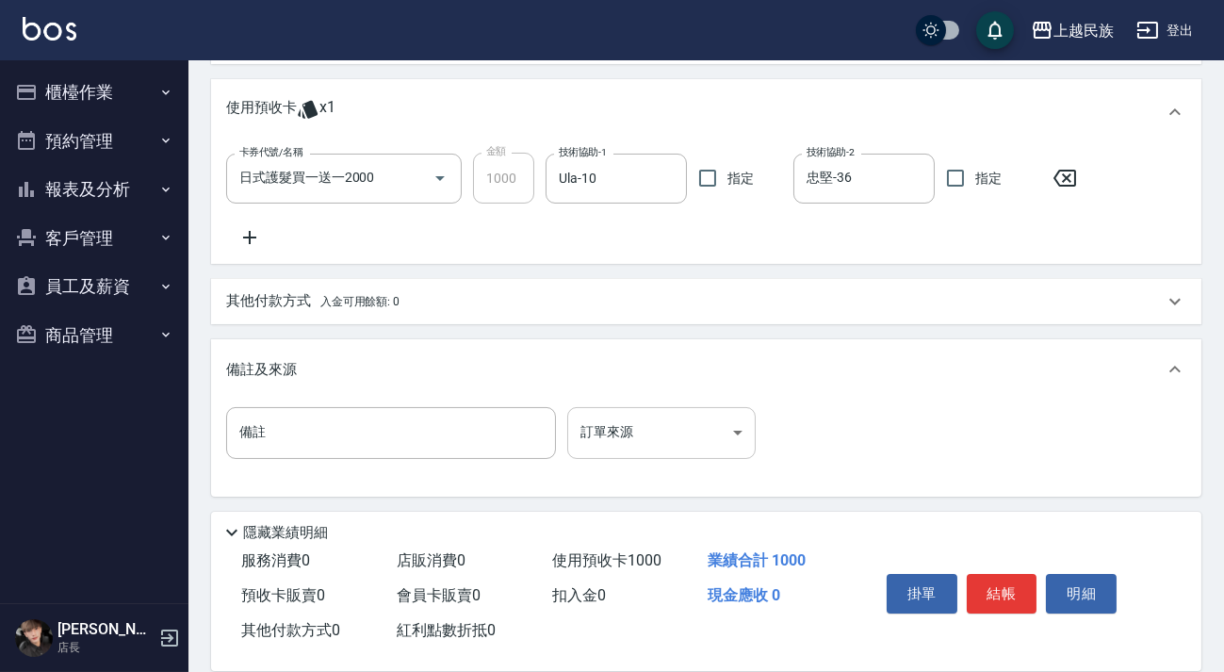
click at [728, 427] on body "上越民族 登出 櫃檯作業 打帳單 帳單列表 現金收支登錄 材料自購登錄 每日結帳 排班表 現場電腦打卡 預約管理 預約管理 單日預約紀錄 單週預約紀錄 報表及…" at bounding box center [612, 66] width 1224 height 1215
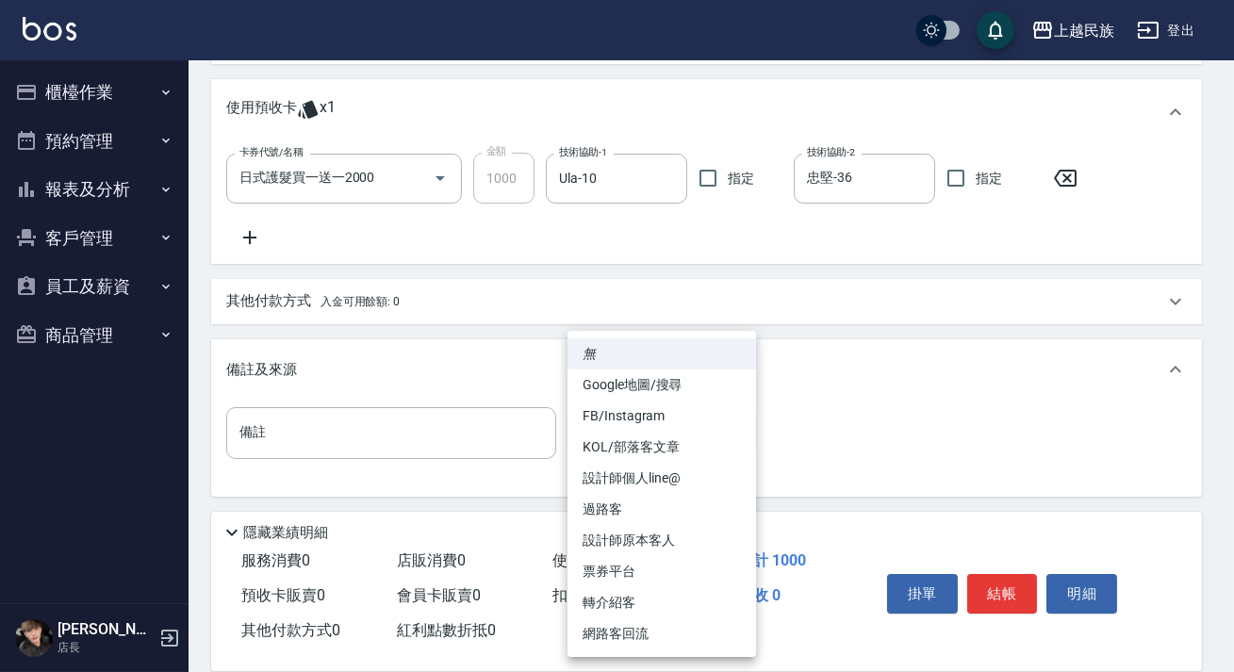
click at [675, 533] on li "設計師原本客人" at bounding box center [661, 540] width 189 height 31
type input "設計師原本客人"
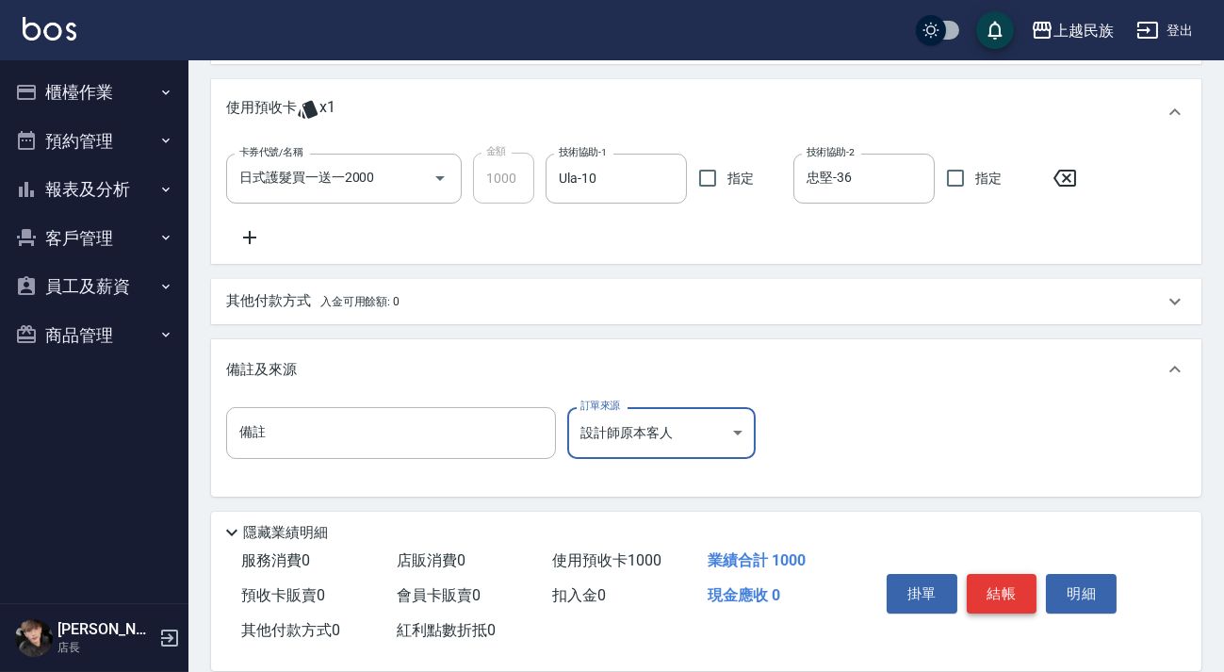
click at [990, 584] on button "結帳" at bounding box center [1002, 594] width 71 height 40
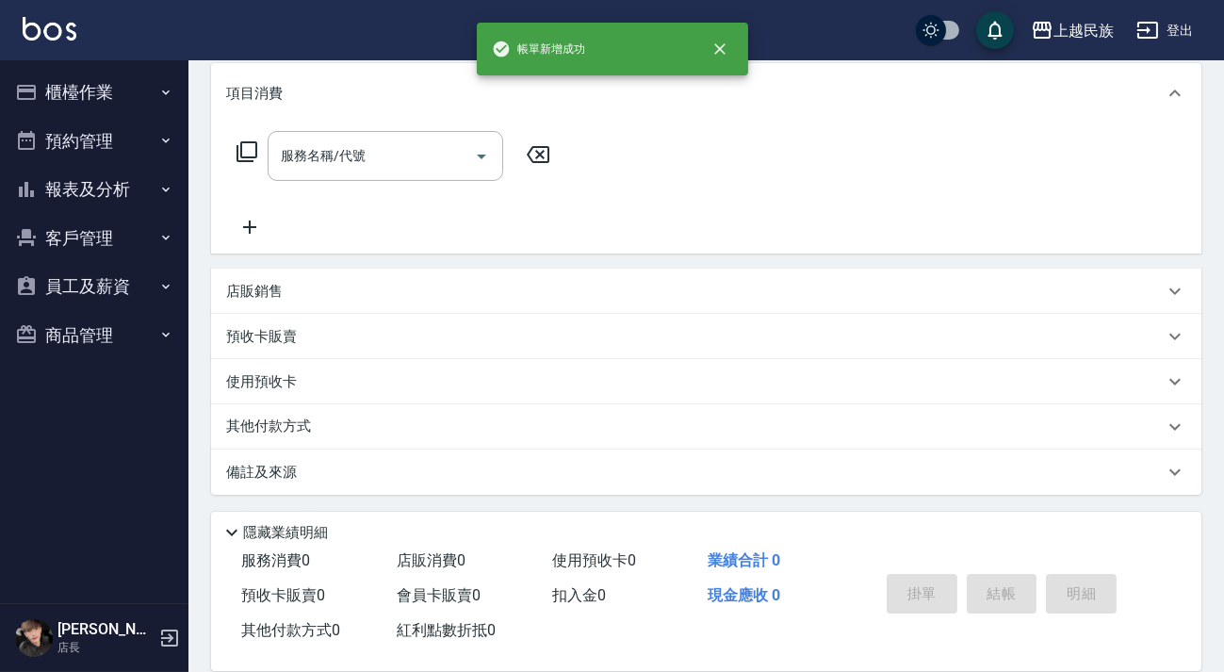
scroll to position [0, 0]
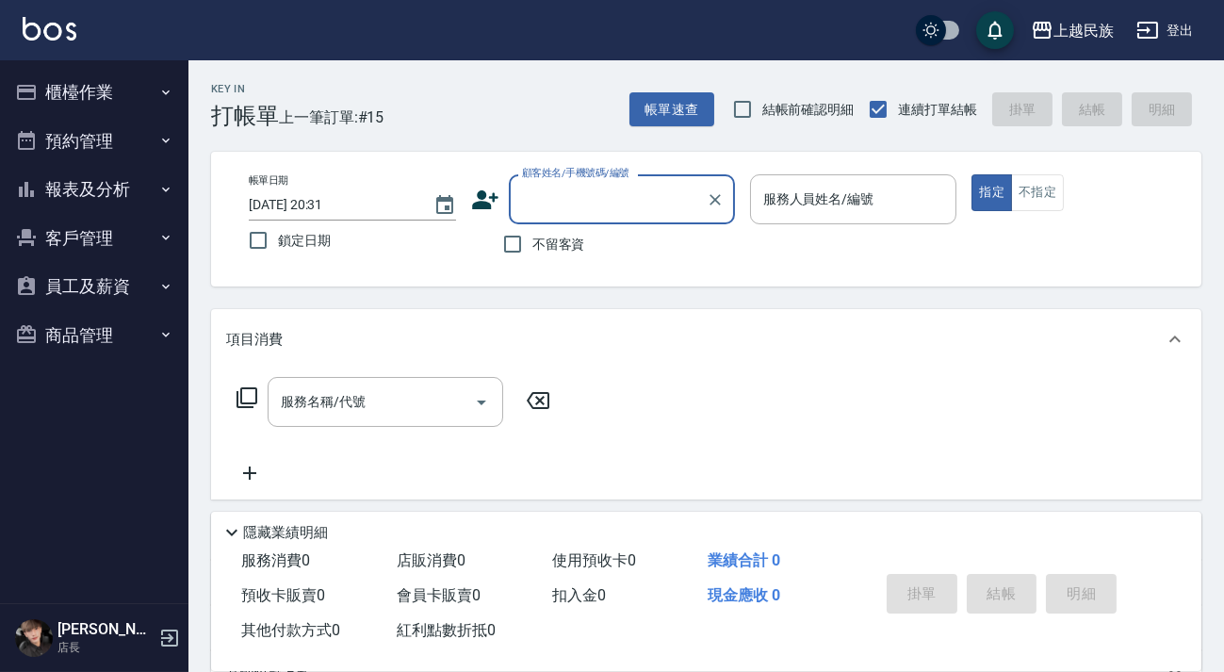
click at [103, 196] on button "報表及分析" at bounding box center [94, 189] width 173 height 49
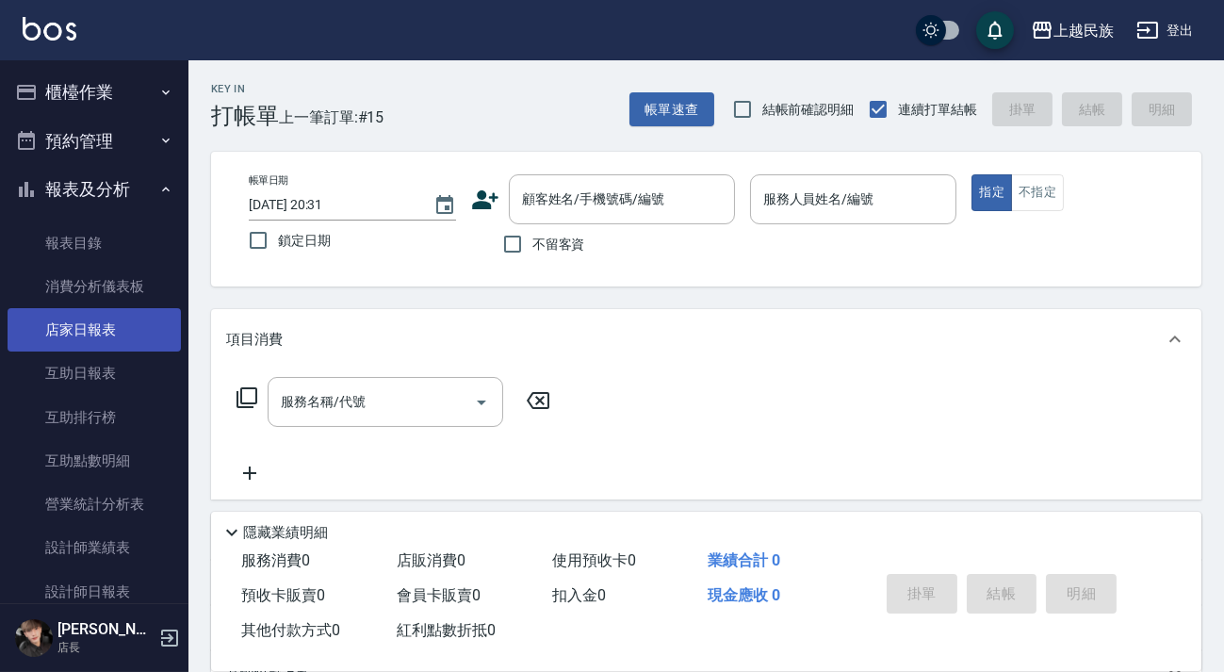
click at [120, 335] on link "店家日報表" at bounding box center [94, 329] width 173 height 43
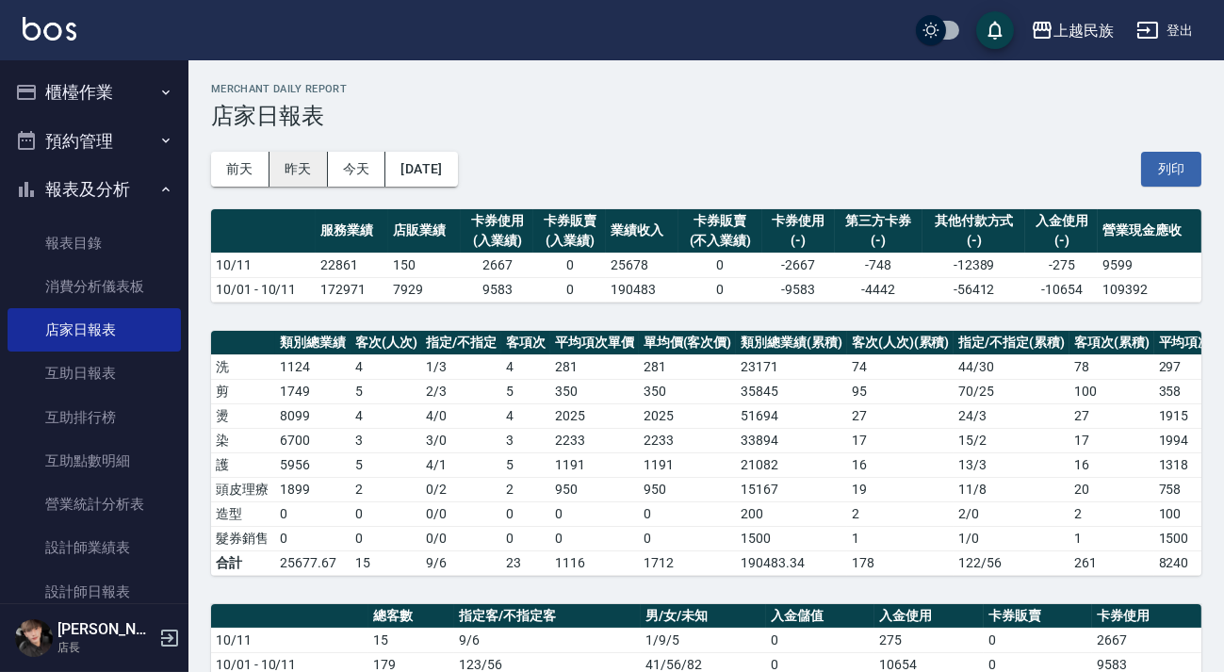
click at [312, 166] on button "昨天" at bounding box center [299, 169] width 58 height 35
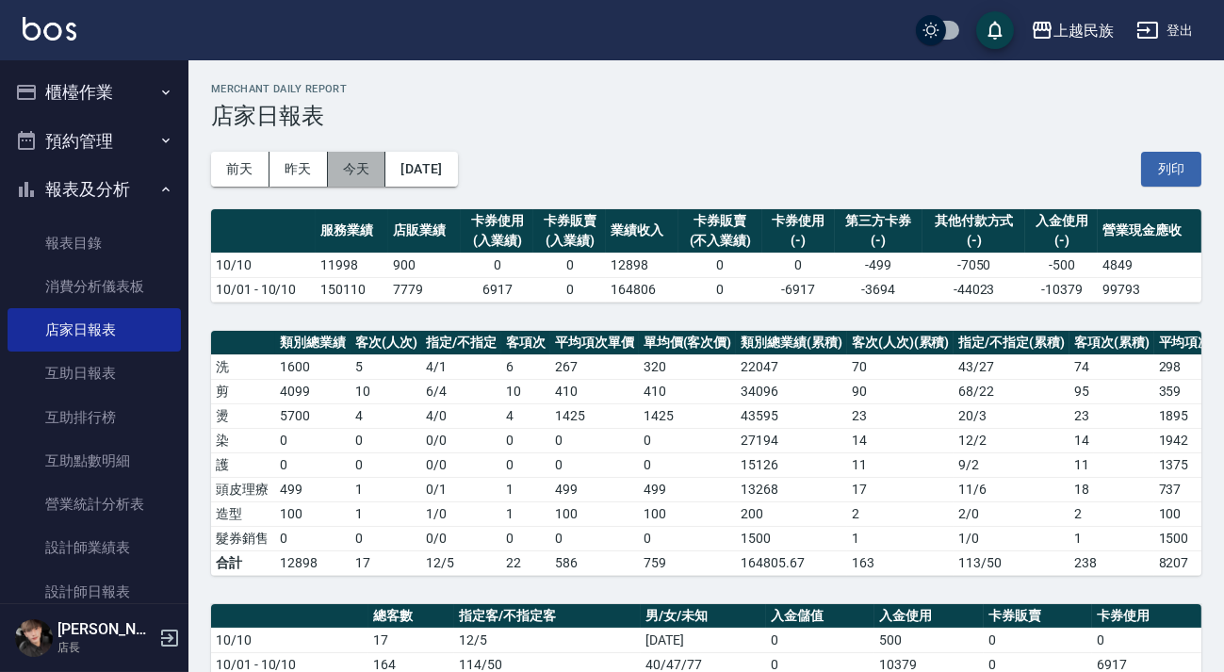
click at [344, 158] on button "今天" at bounding box center [357, 169] width 58 height 35
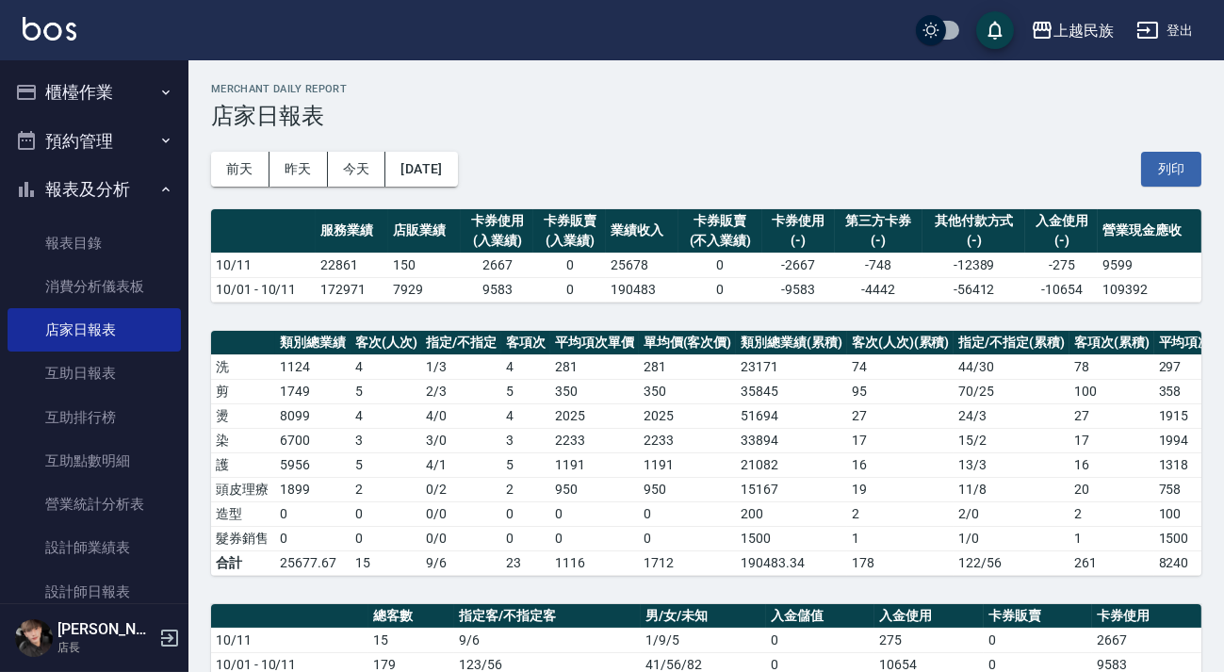
scroll to position [514, 0]
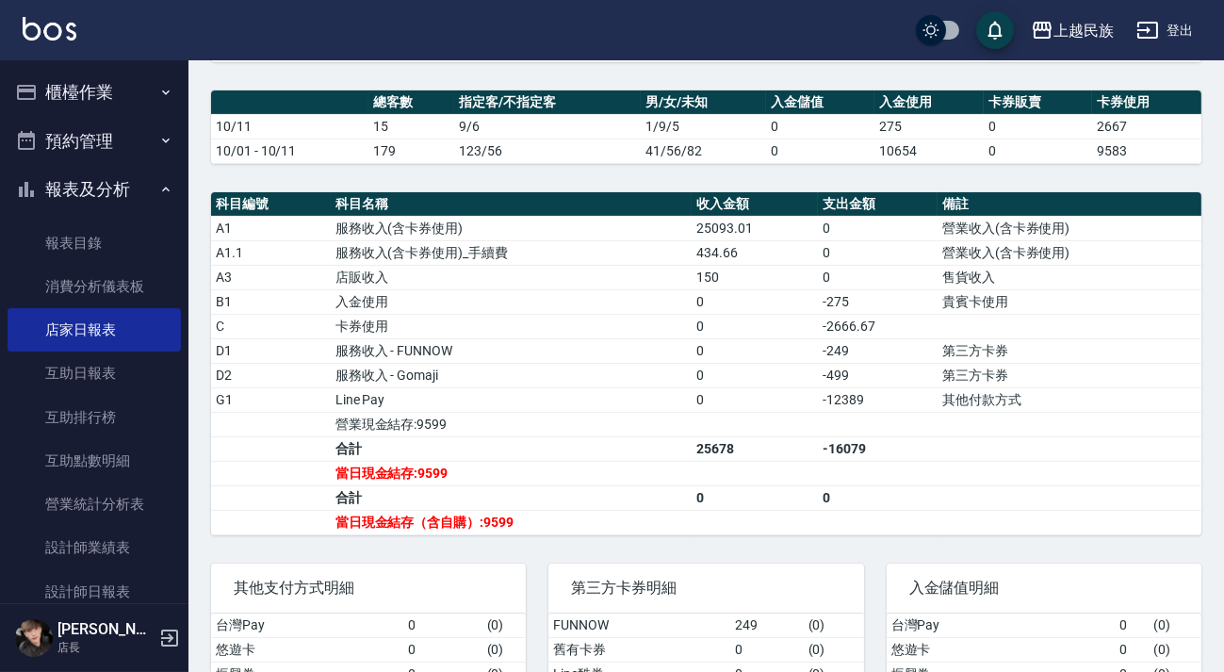
drag, startPoint x: 85, startPoint y: 112, endPoint x: 100, endPoint y: 100, distance: 19.4
click at [85, 112] on button "櫃檯作業" at bounding box center [94, 92] width 173 height 49
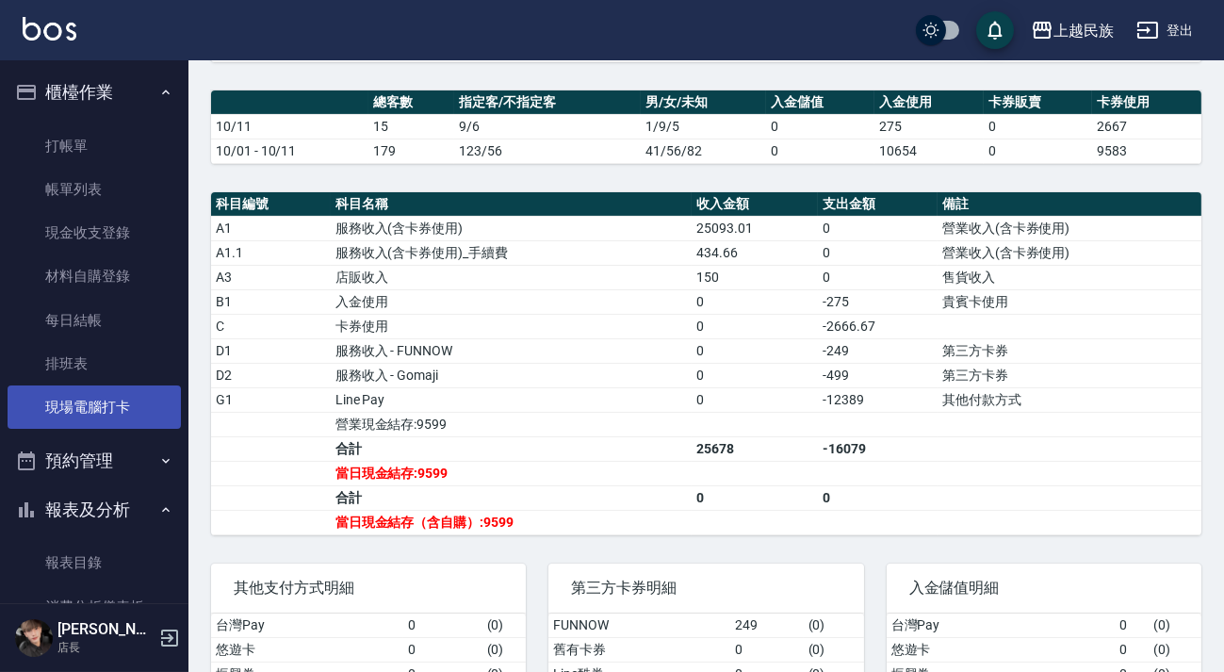
click at [126, 399] on link "現場電腦打卡" at bounding box center [94, 407] width 173 height 43
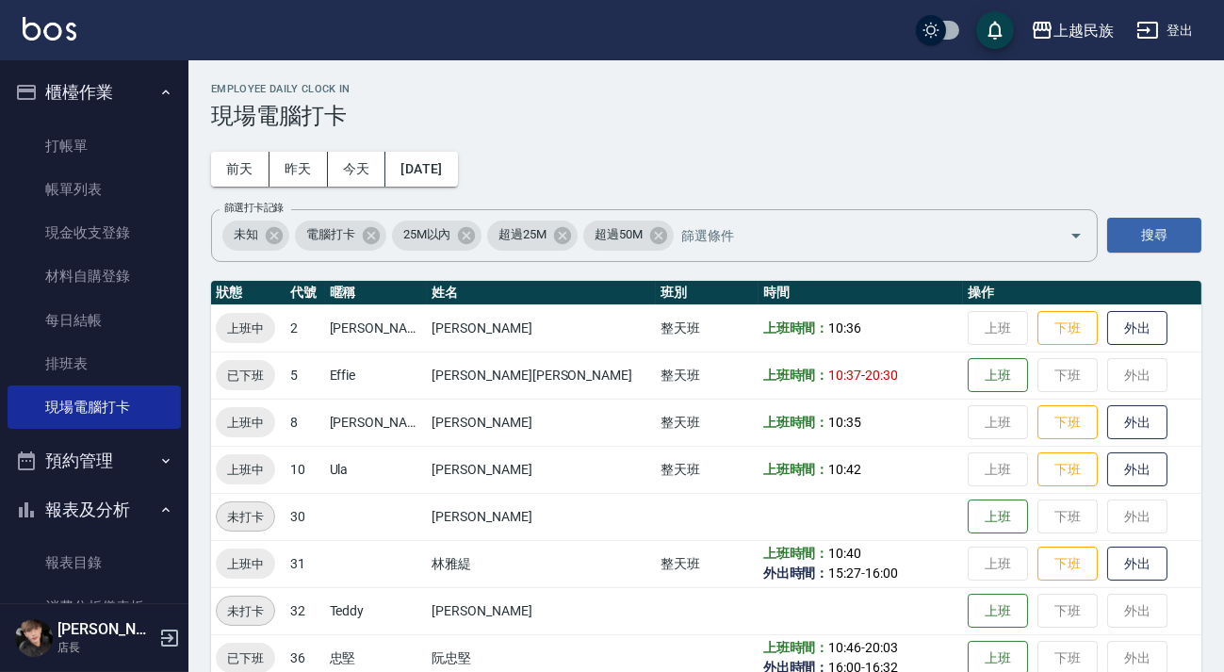
click at [1029, 348] on td "上班 下班 外出" at bounding box center [1082, 327] width 238 height 47
click at [1038, 338] on button "下班" at bounding box center [1068, 328] width 60 height 33
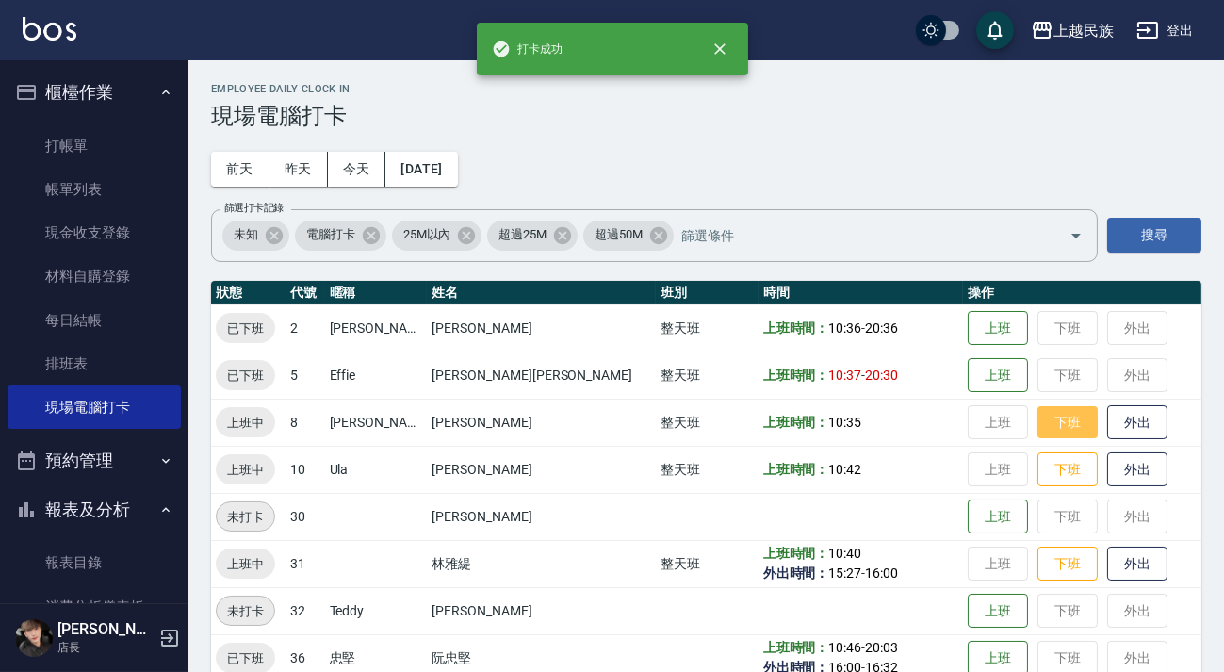
click at [1038, 422] on button "下班" at bounding box center [1068, 422] width 60 height 33
click at [1038, 472] on button "下班" at bounding box center [1068, 469] width 60 height 33
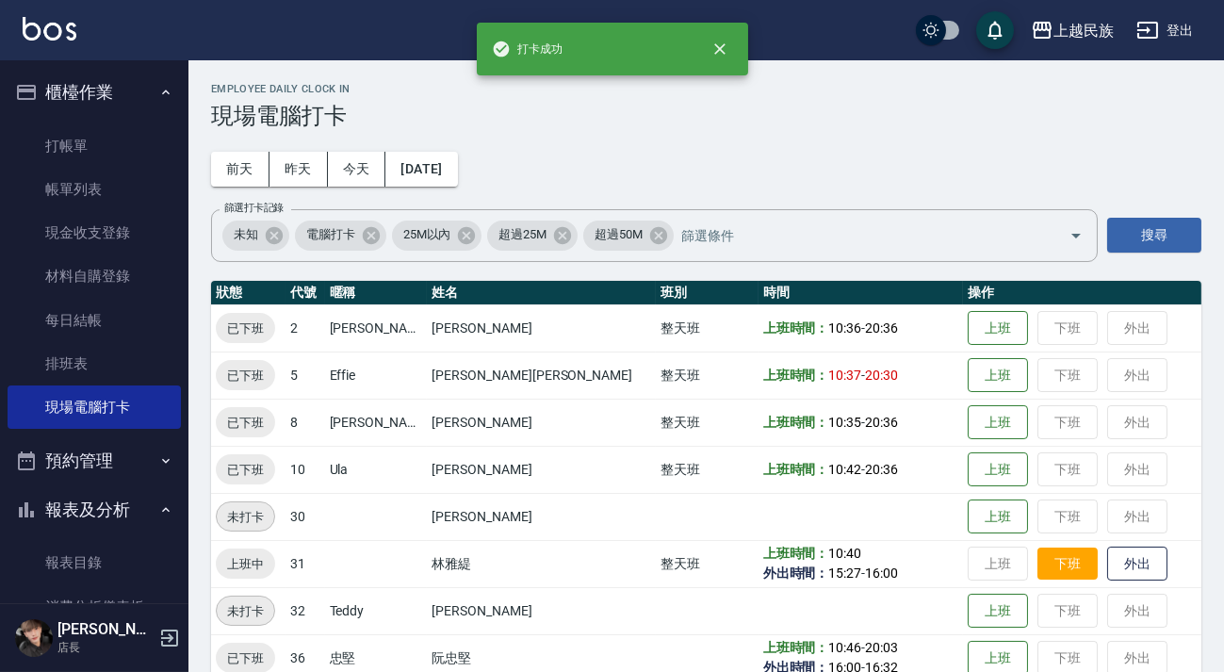
click at [1038, 559] on button "下班" at bounding box center [1068, 564] width 60 height 33
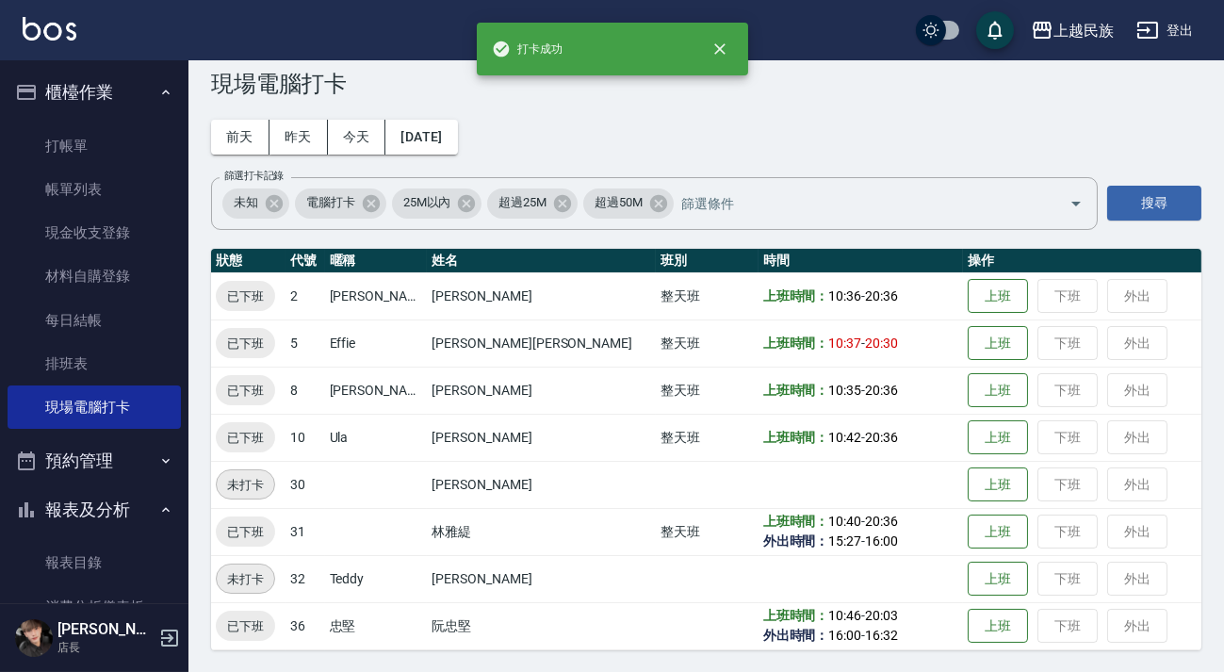
click at [147, 94] on button "櫃檯作業" at bounding box center [94, 92] width 173 height 49
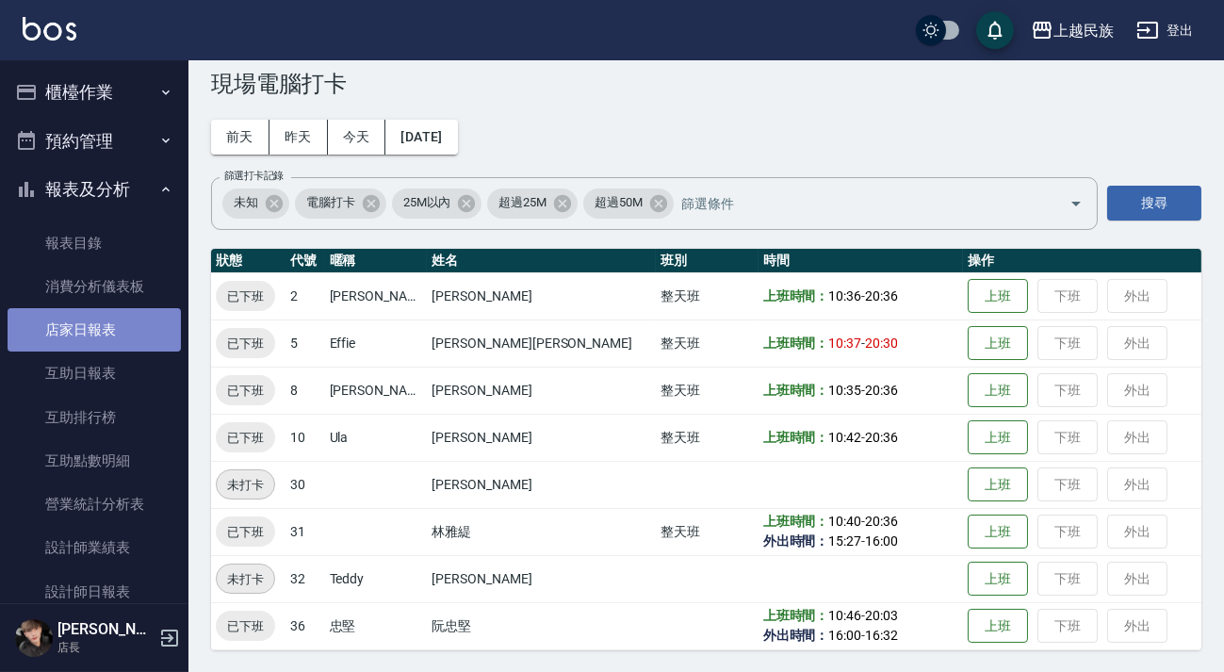
click at [123, 337] on link "店家日報表" at bounding box center [94, 329] width 173 height 43
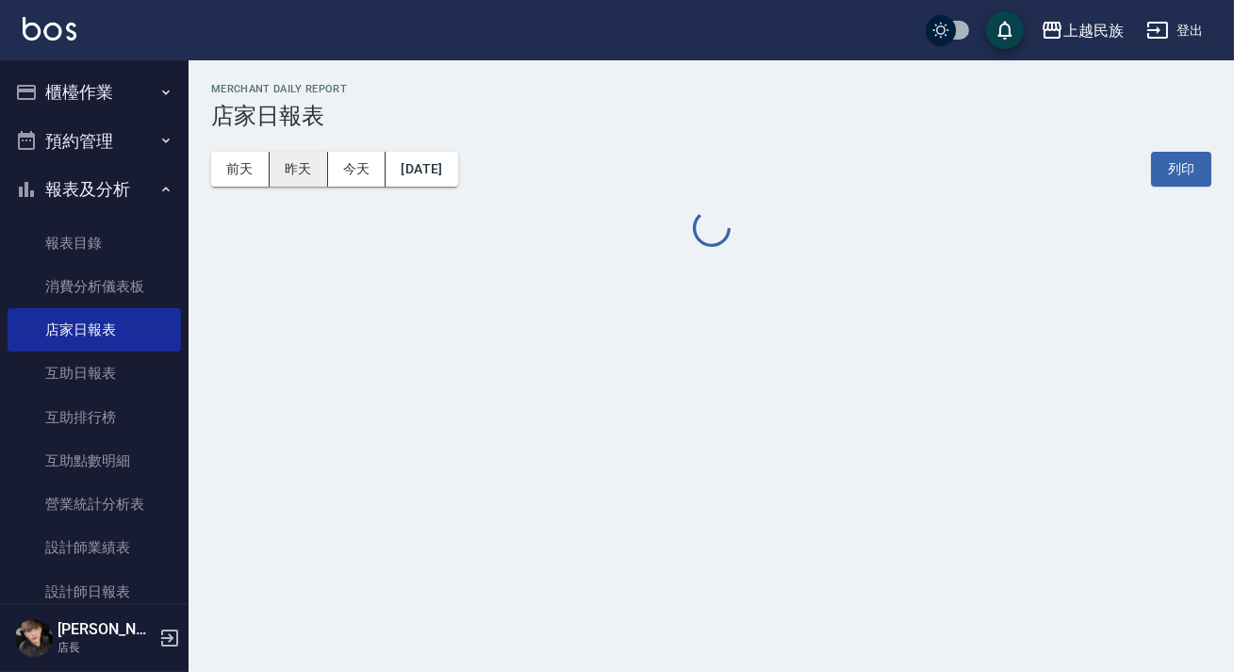
click at [298, 176] on button "昨天" at bounding box center [299, 169] width 58 height 35
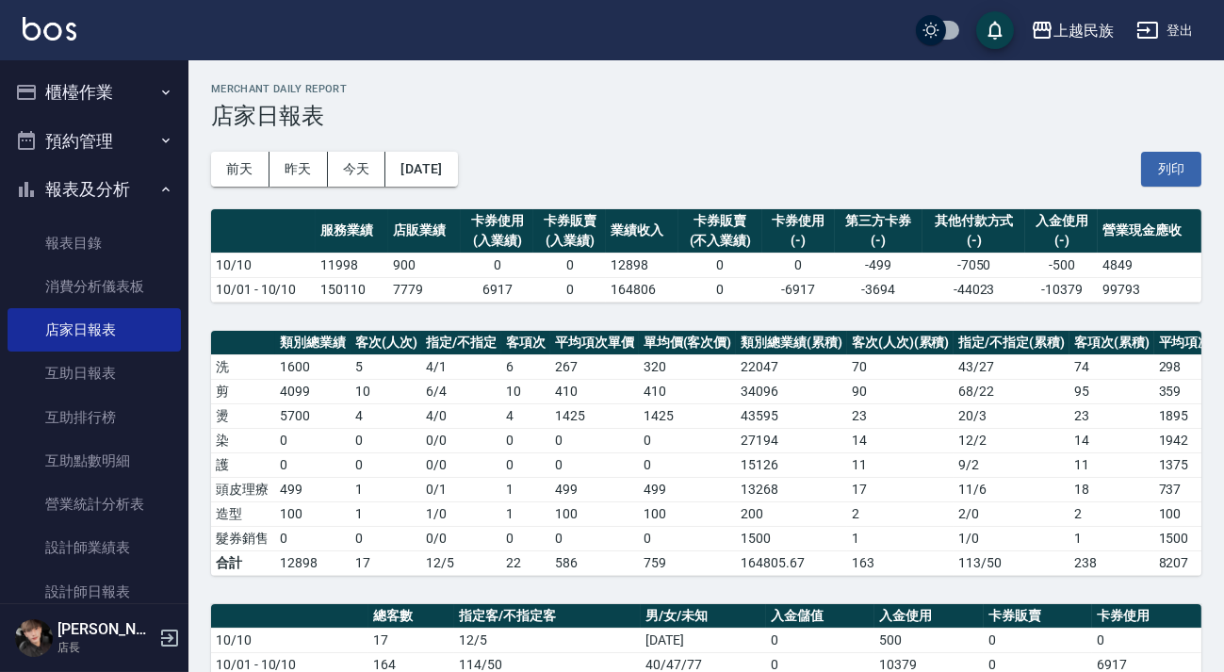
scroll to position [514, 0]
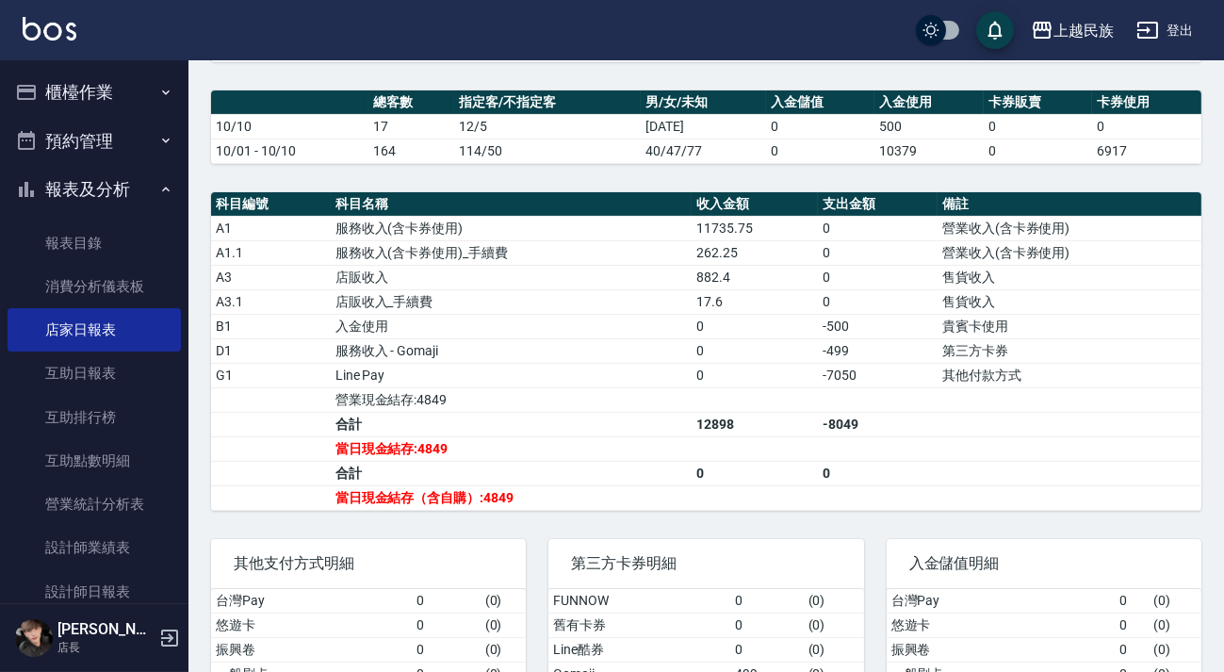
click at [123, 185] on button "報表及分析" at bounding box center [94, 189] width 173 height 49
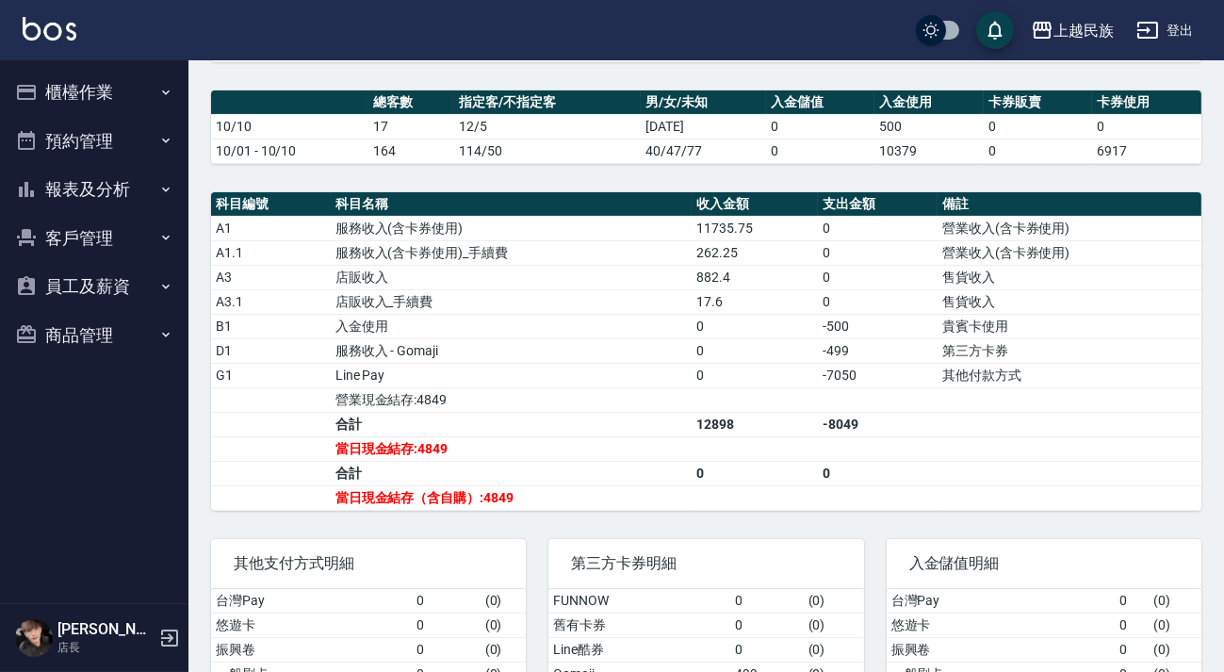
click at [107, 105] on button "櫃檯作業" at bounding box center [94, 92] width 173 height 49
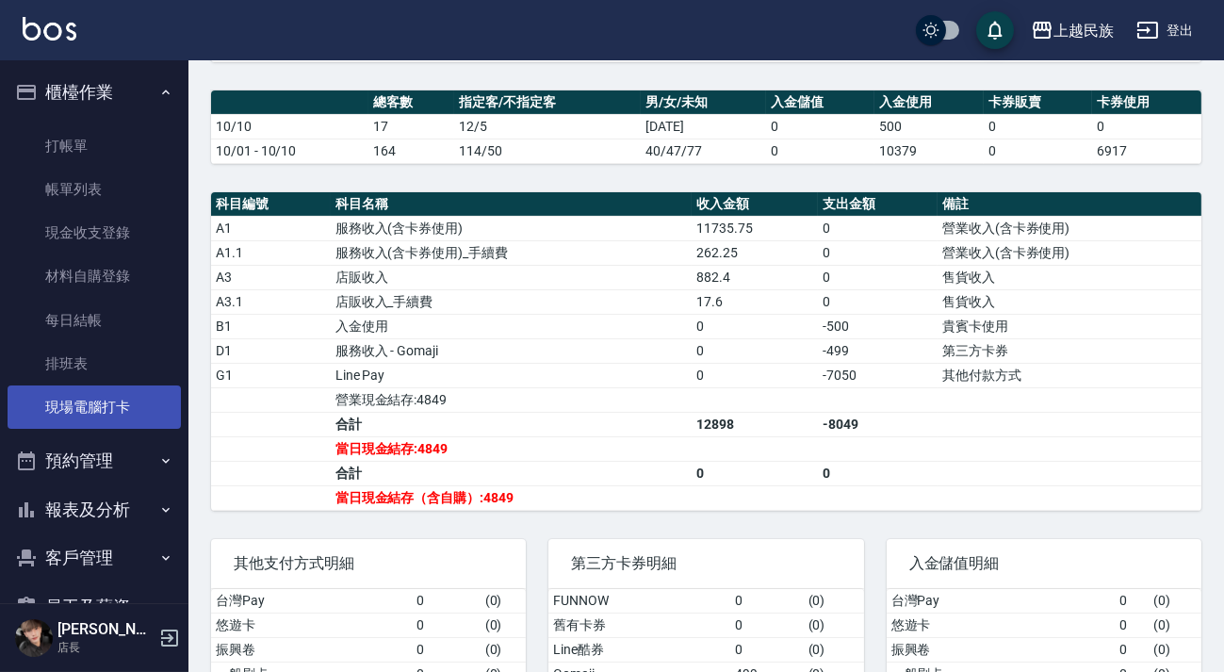
click at [113, 404] on link "現場電腦打卡" at bounding box center [94, 407] width 173 height 43
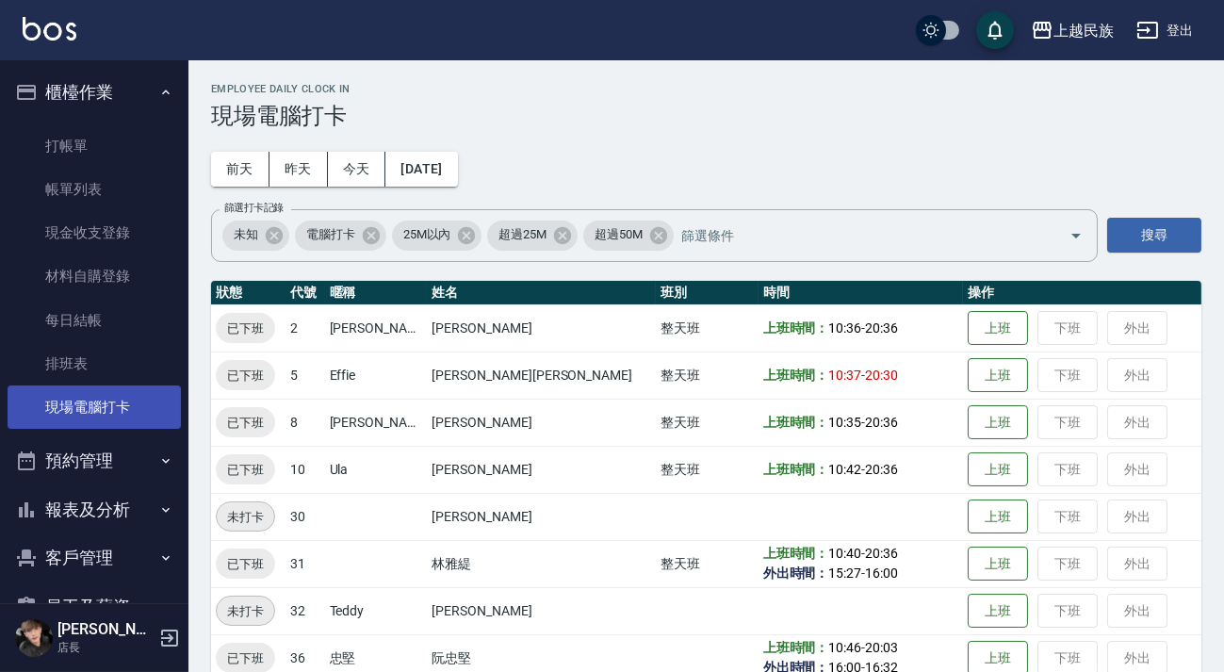
scroll to position [98, 0]
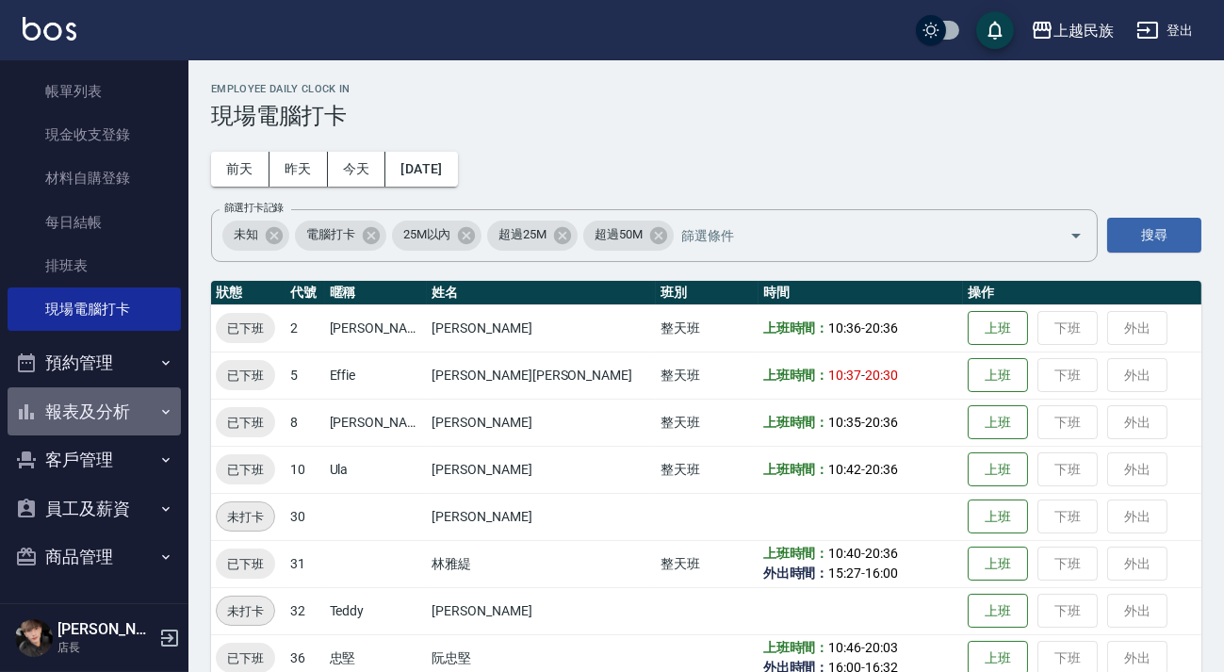
click at [138, 412] on button "報表及分析" at bounding box center [94, 411] width 173 height 49
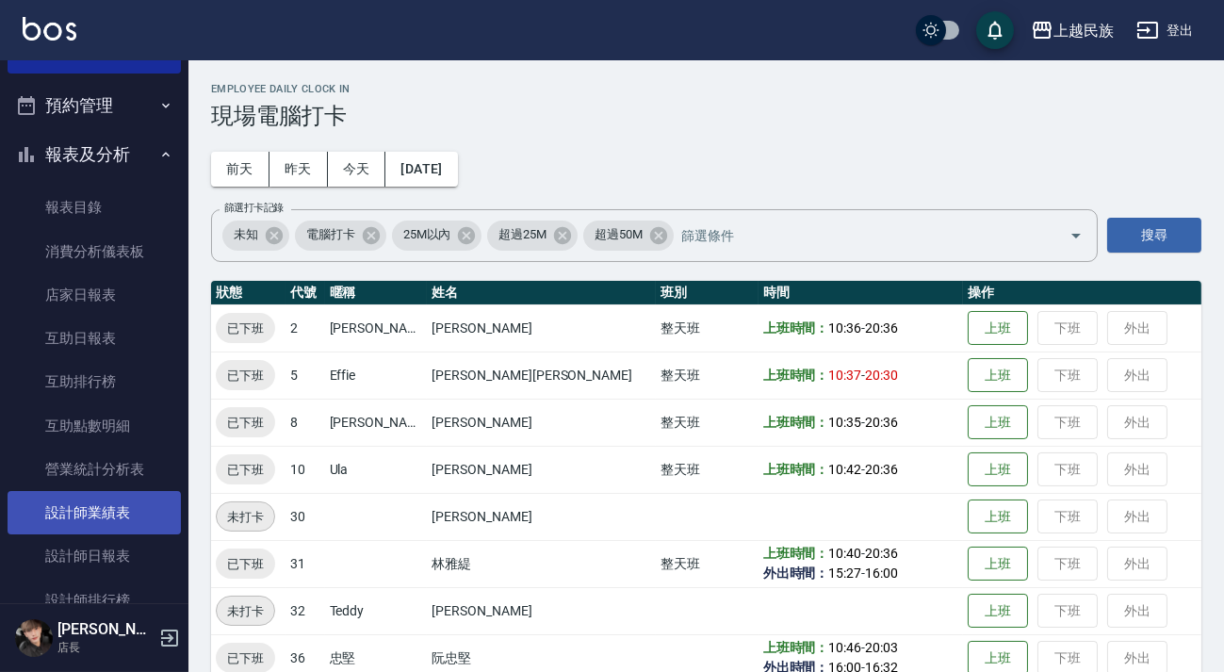
scroll to position [441, 0]
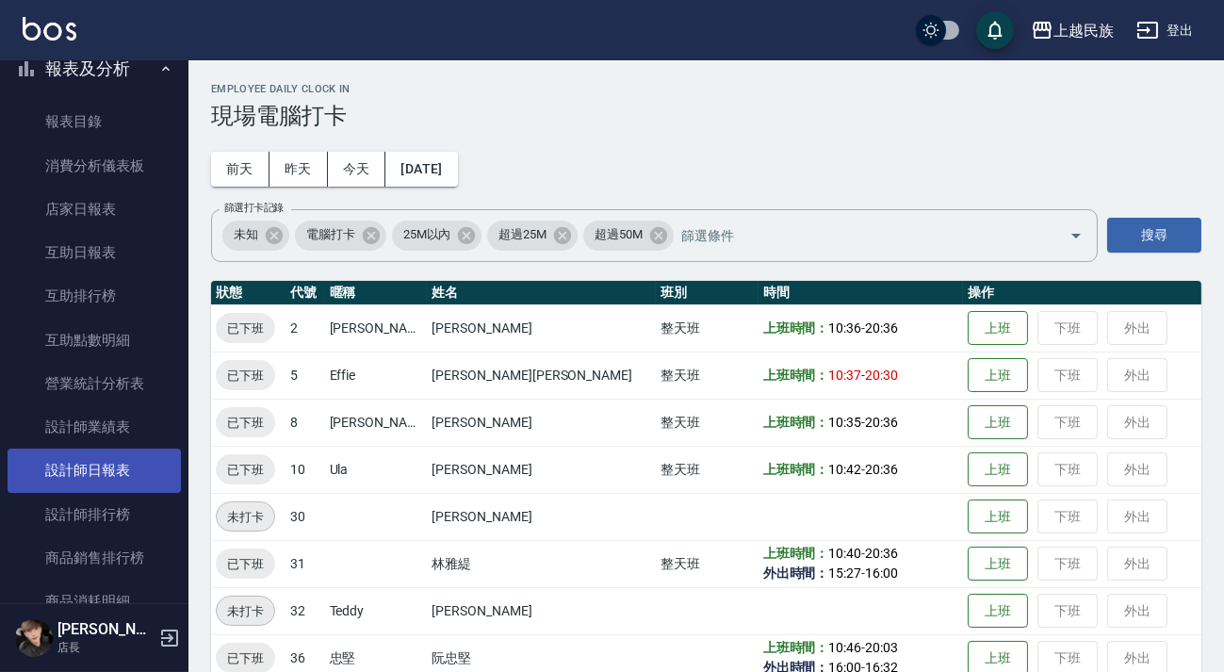
click at [110, 459] on link "設計師日報表" at bounding box center [94, 470] width 173 height 43
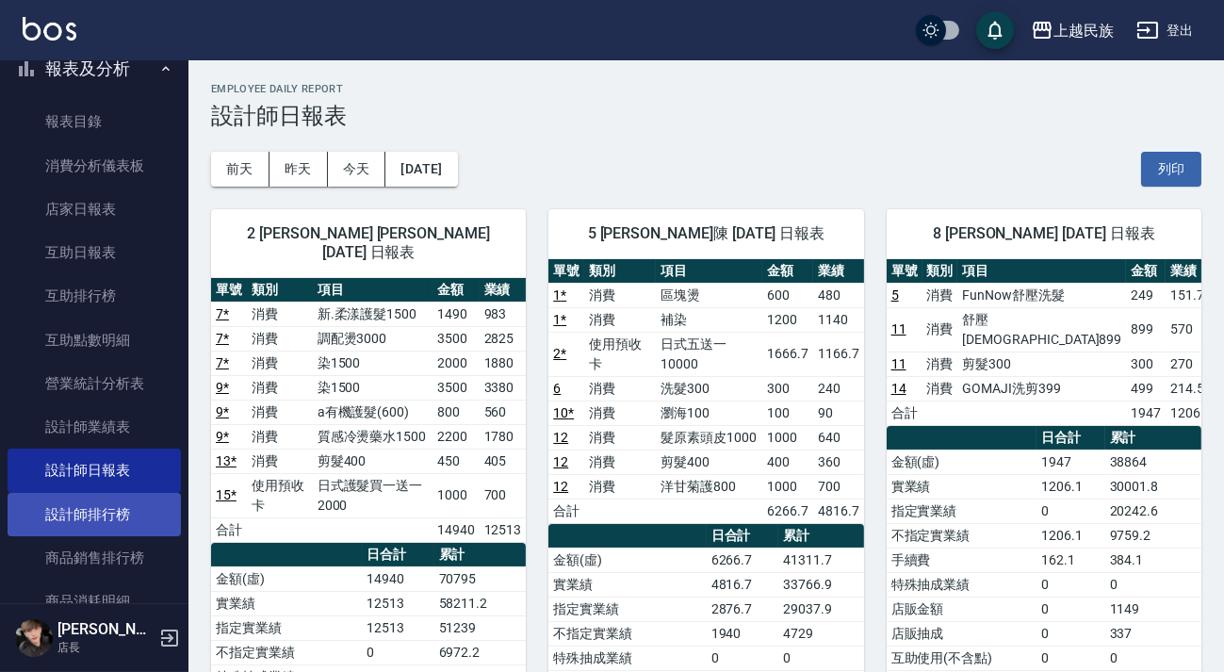
click at [124, 504] on link "設計師排行榜" at bounding box center [94, 514] width 173 height 43
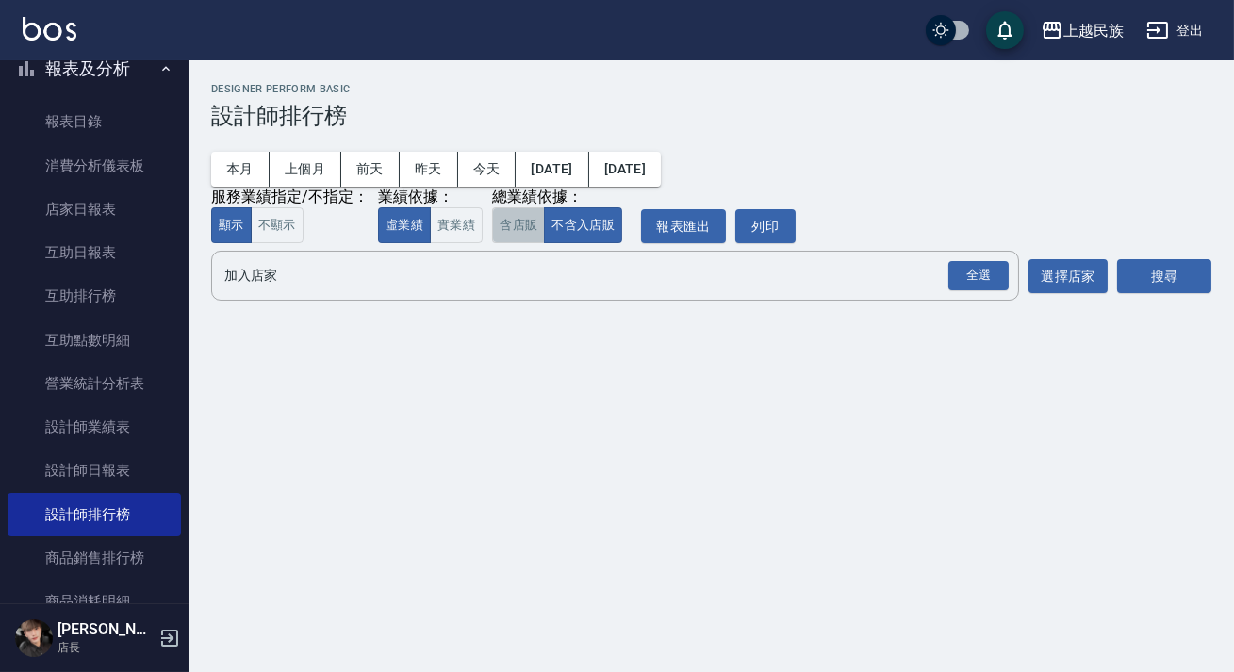
drag, startPoint x: 517, startPoint y: 238, endPoint x: 731, endPoint y: 296, distance: 221.8
click at [518, 238] on button "含店販" at bounding box center [518, 225] width 53 height 37
click at [966, 283] on div "全選" at bounding box center [978, 275] width 60 height 29
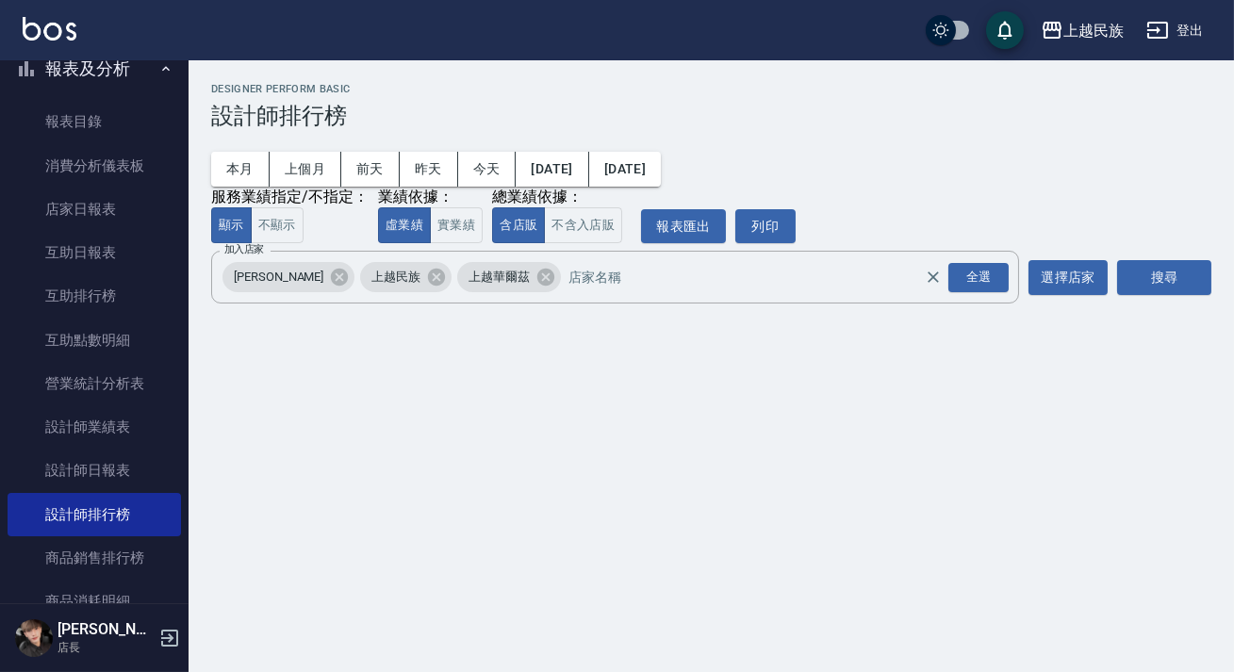
click at [1126, 275] on button "搜尋" at bounding box center [1164, 277] width 94 height 35
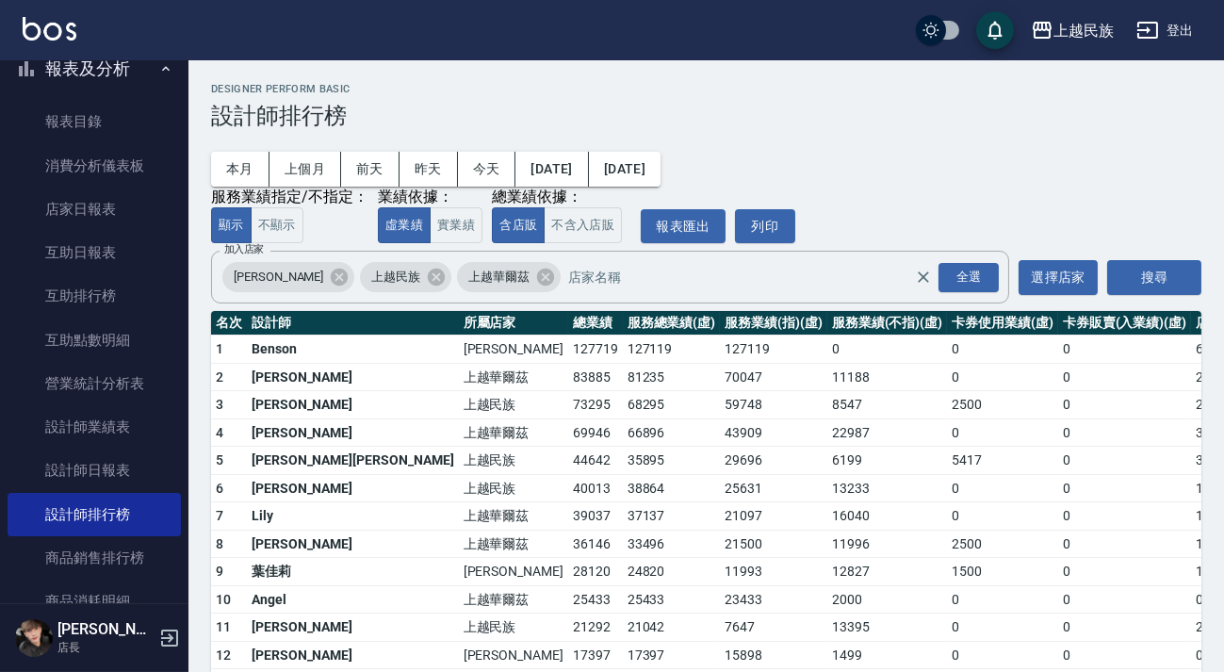
click at [471, 177] on button "今天" at bounding box center [487, 169] width 58 height 35
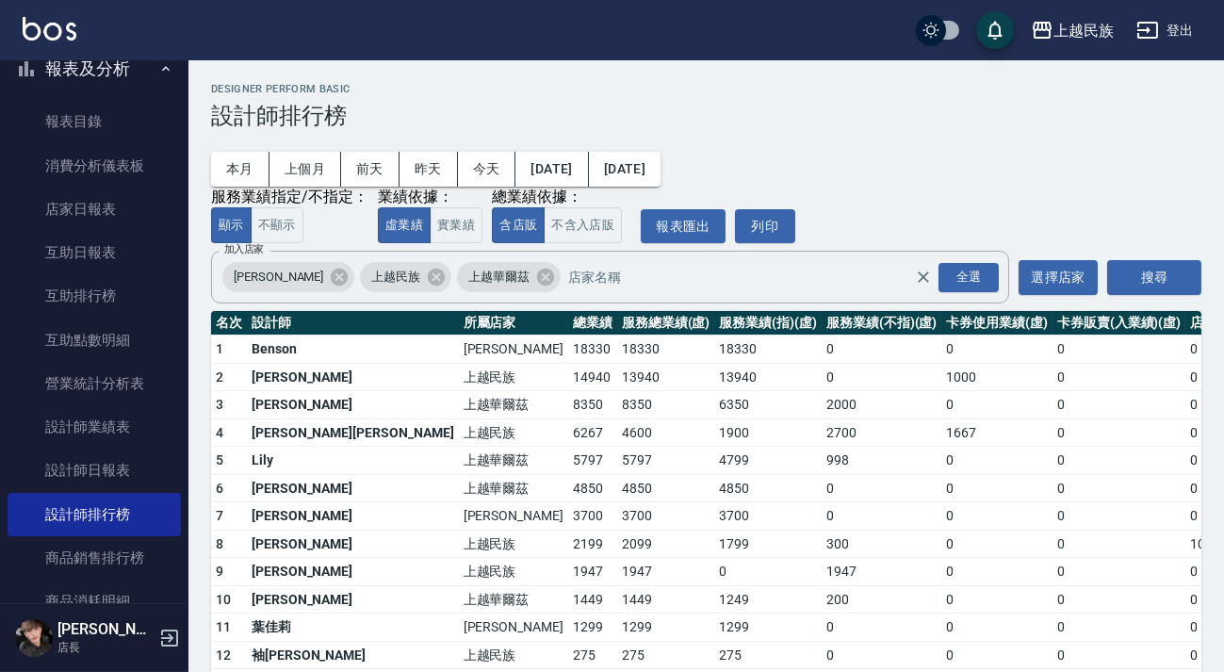
scroll to position [100, 0]
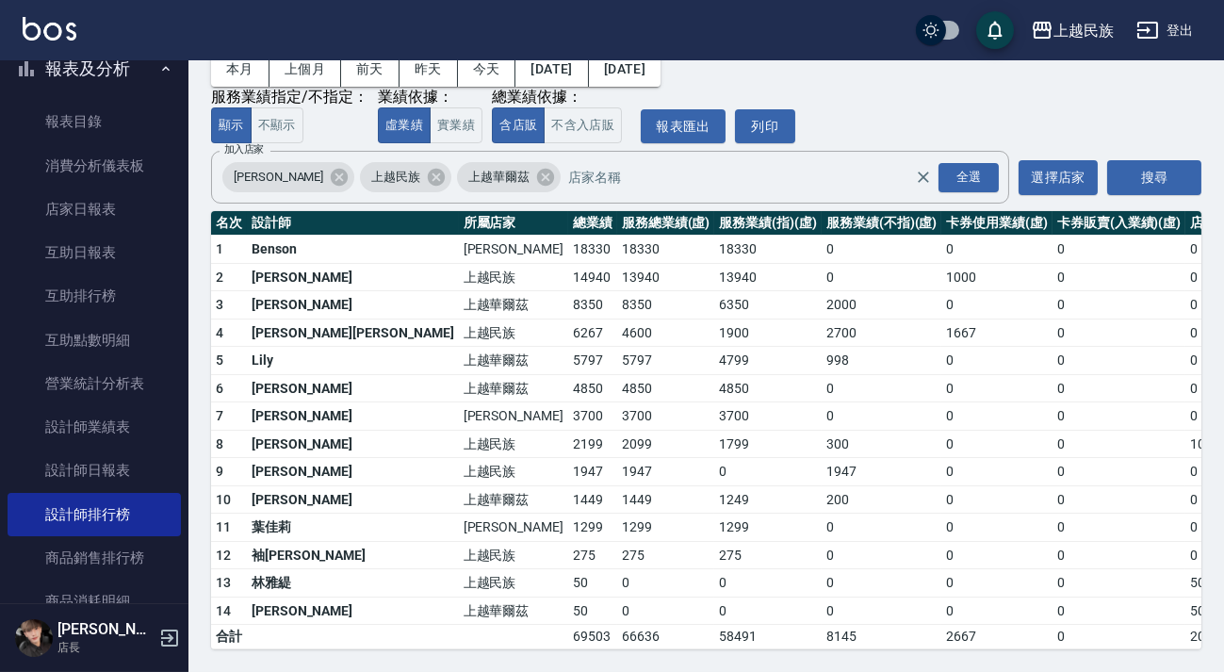
click at [1179, 32] on button "登出" at bounding box center [1165, 30] width 73 height 35
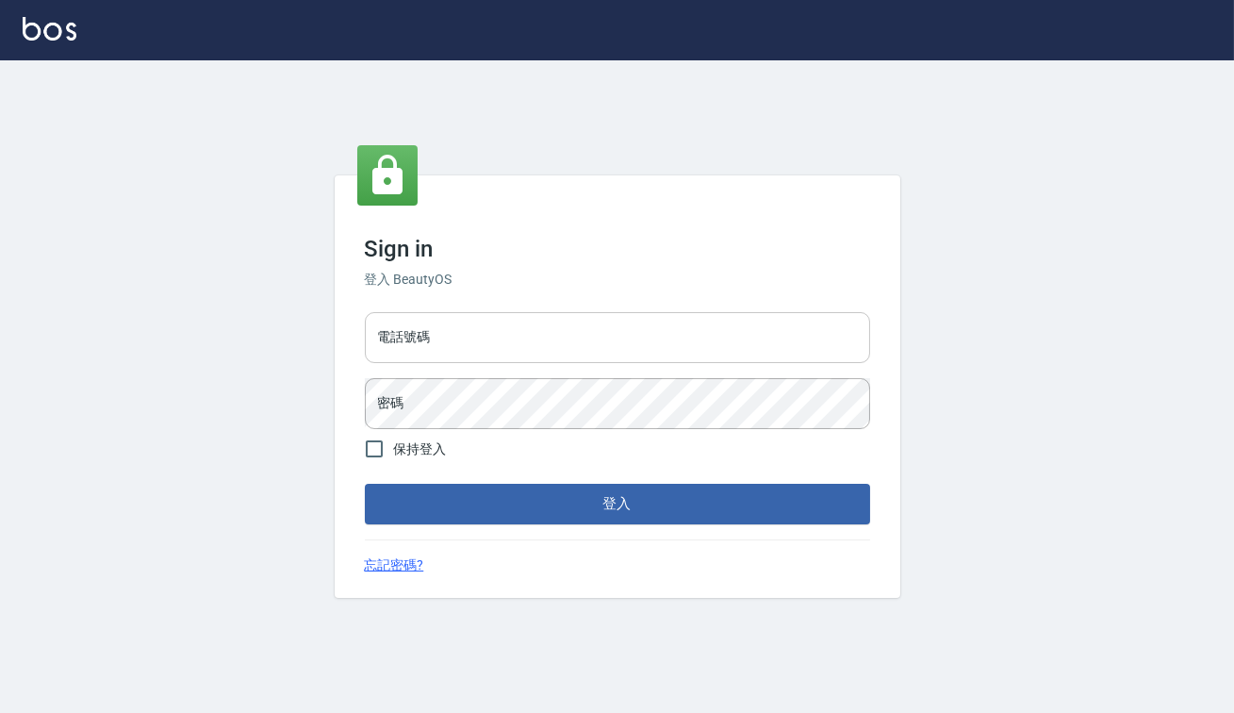
click at [605, 353] on input "電話號碼" at bounding box center [617, 337] width 505 height 51
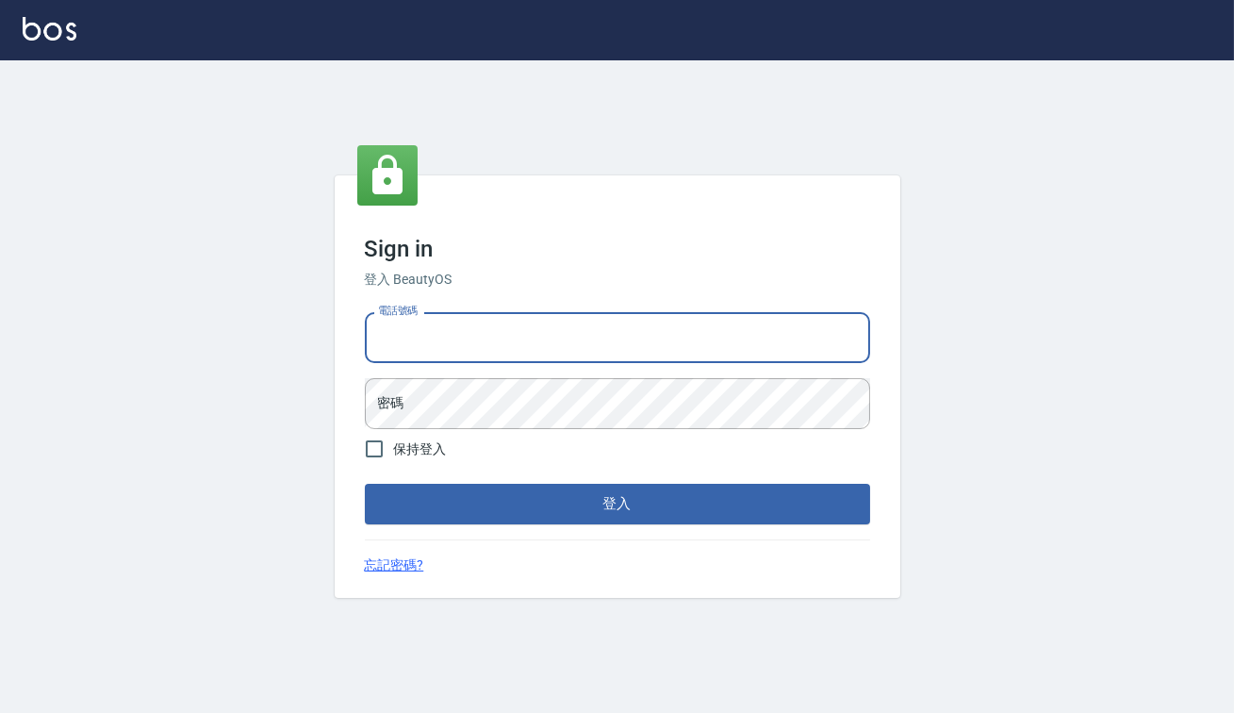
type input "0938317317"
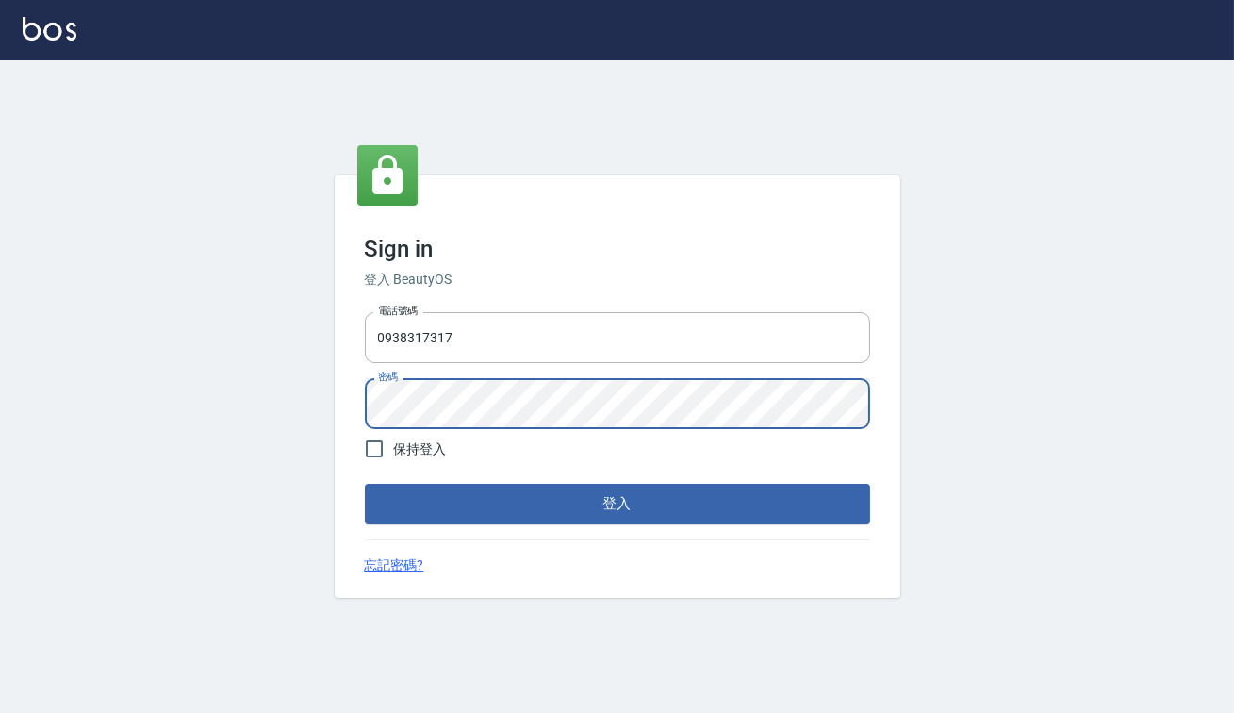
click at [365, 484] on button "登入" at bounding box center [617, 504] width 505 height 40
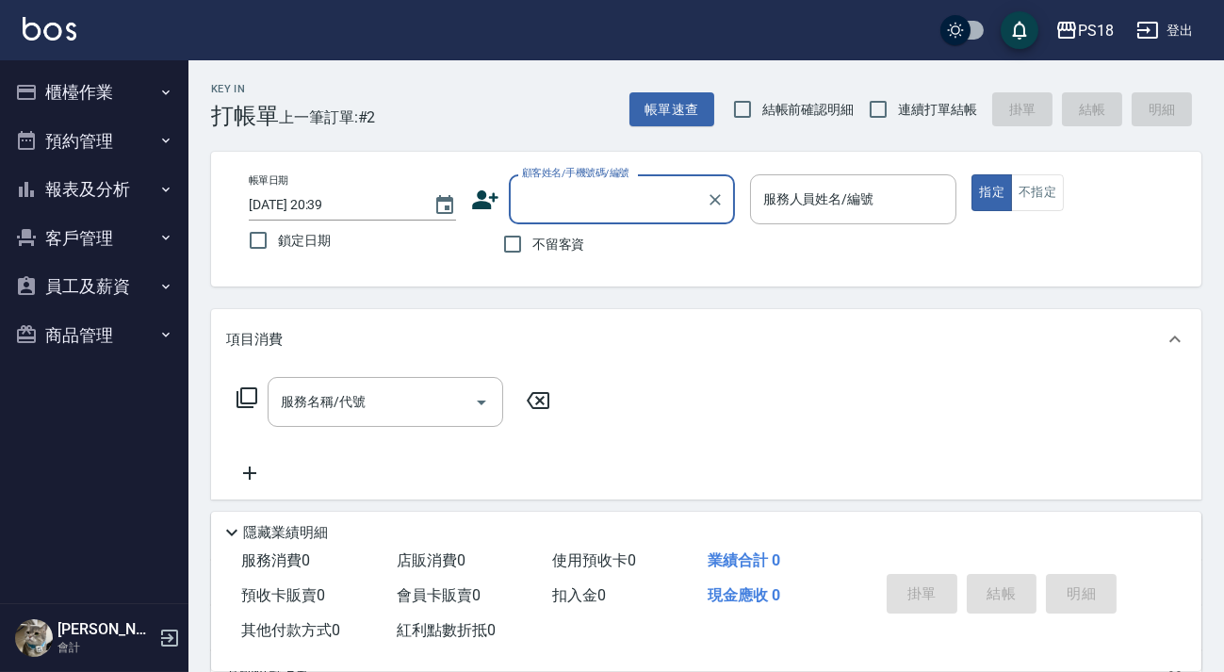
click at [121, 192] on button "報表及分析" at bounding box center [94, 189] width 173 height 49
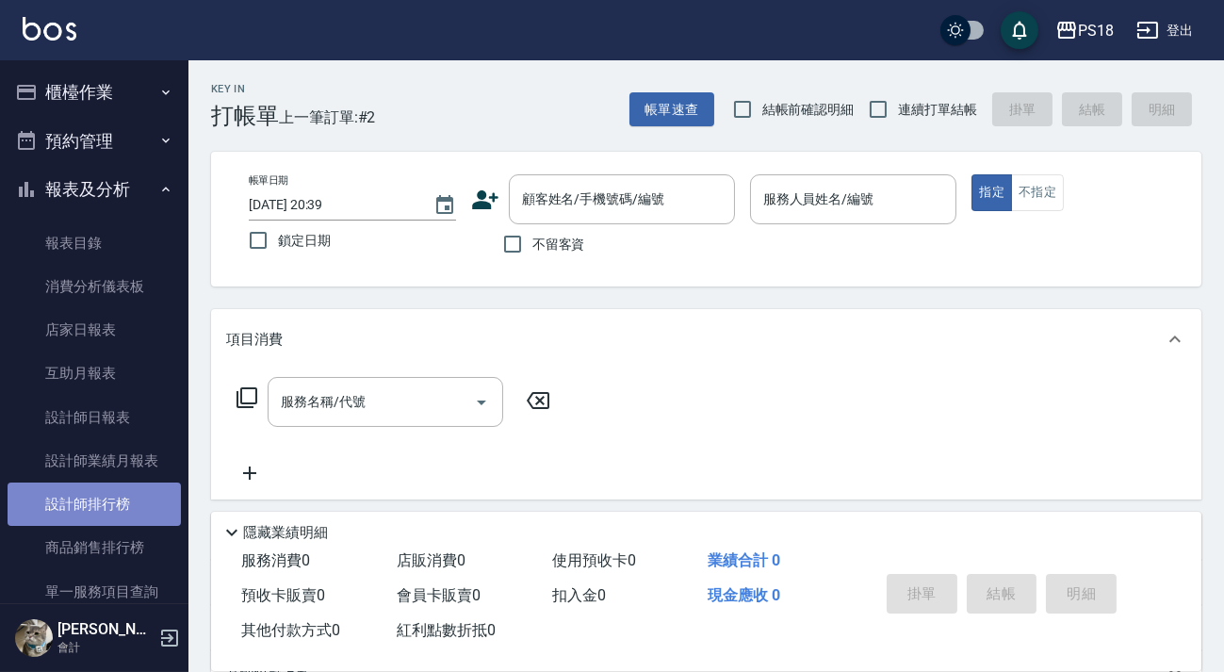
click at [117, 500] on link "設計師排行榜" at bounding box center [94, 504] width 173 height 43
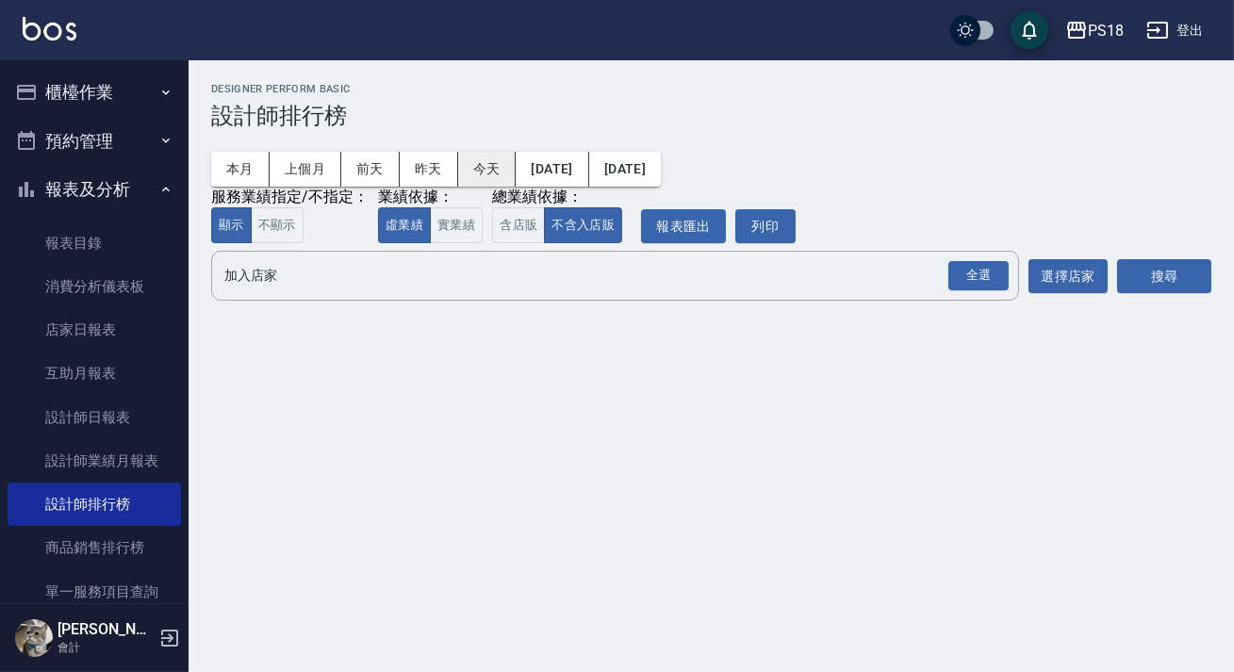
click at [491, 165] on button "今天" at bounding box center [487, 169] width 58 height 35
click at [504, 232] on button "含店販" at bounding box center [518, 225] width 53 height 37
click at [959, 277] on div "全選" at bounding box center [978, 275] width 60 height 29
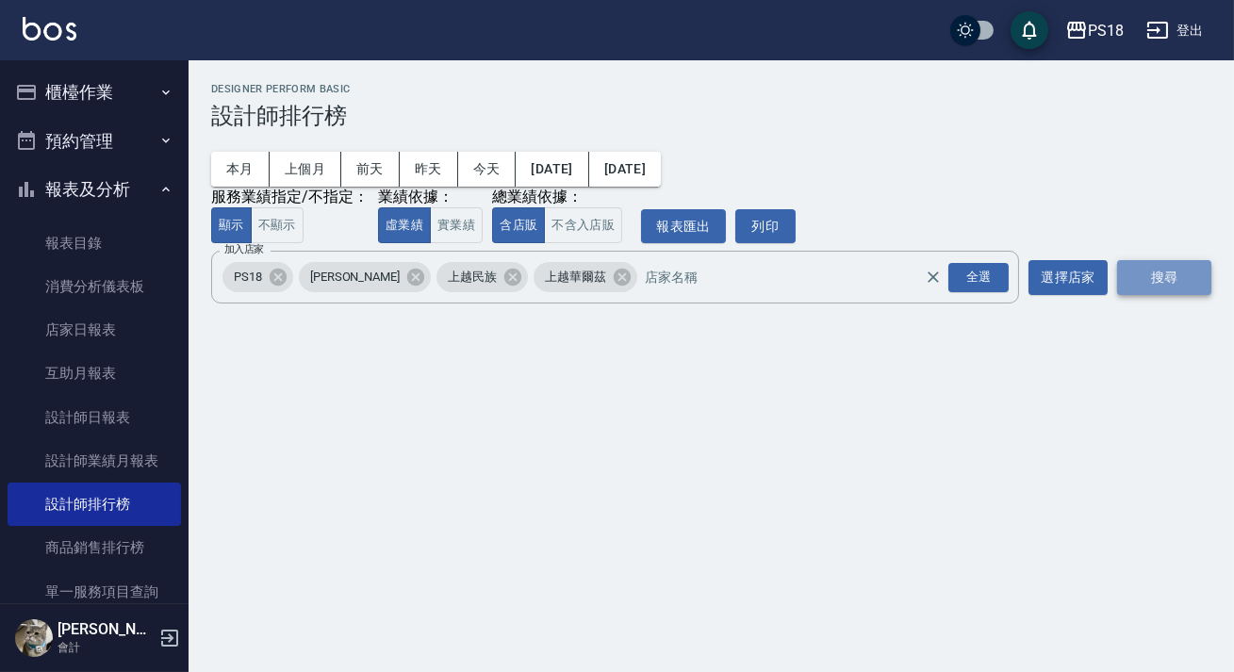
click at [1137, 292] on button "搜尋" at bounding box center [1164, 277] width 94 height 35
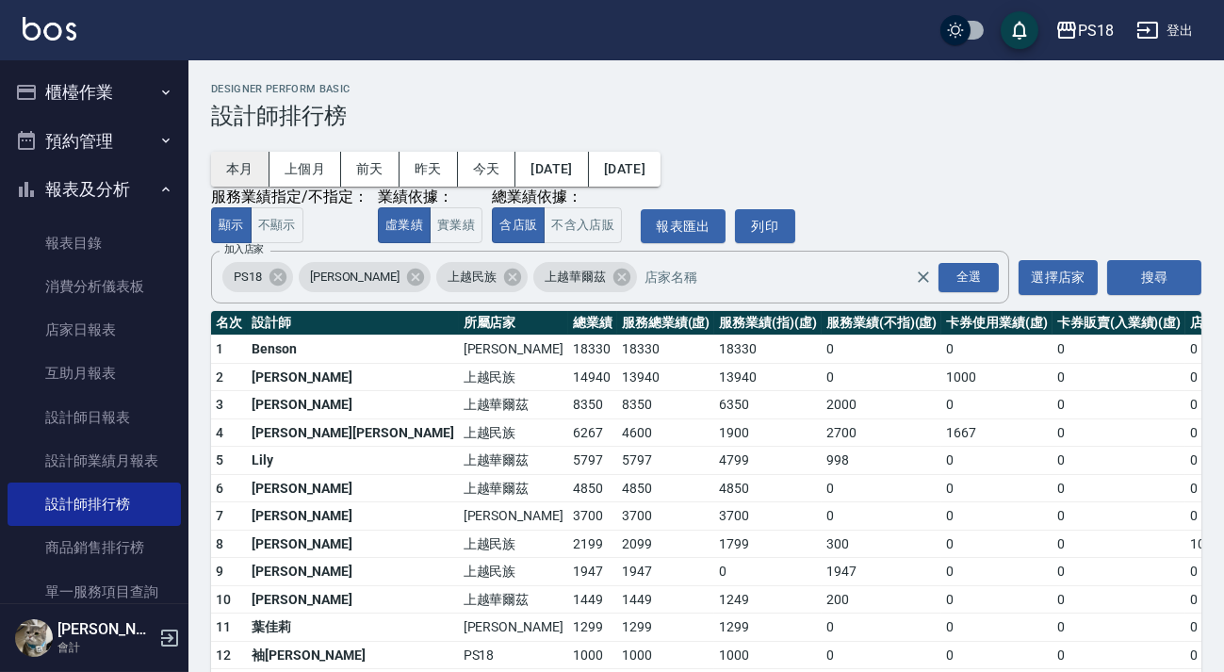
click at [245, 168] on button "本月" at bounding box center [240, 169] width 58 height 35
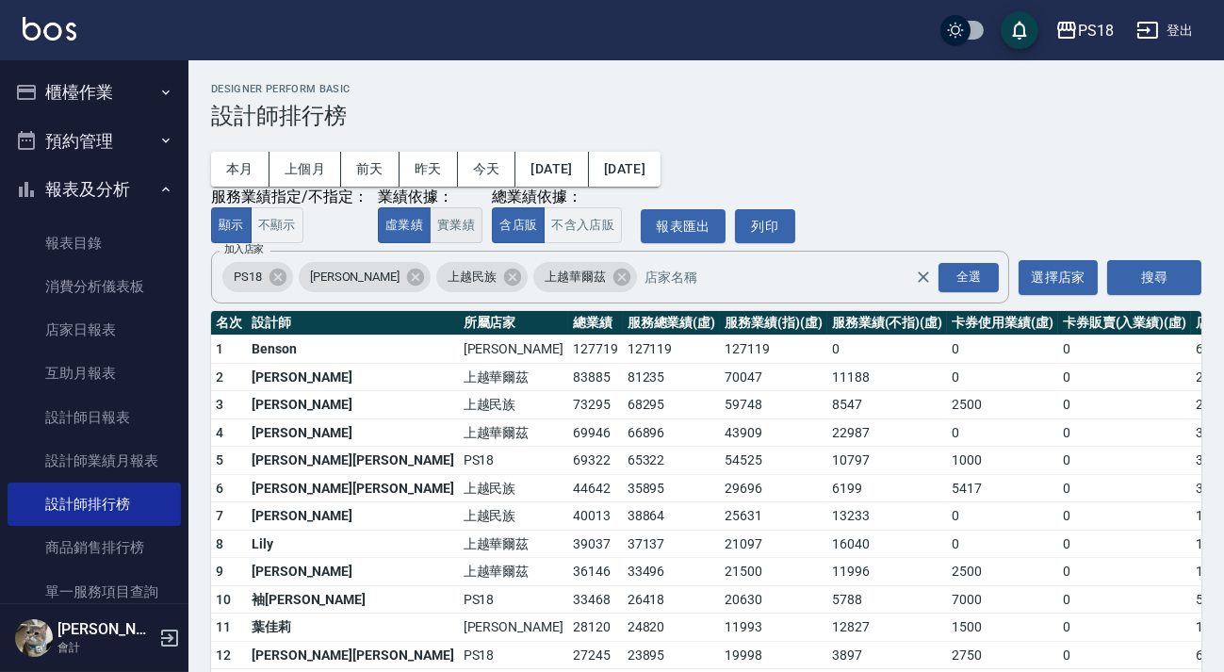
click at [477, 222] on button "實業績" at bounding box center [456, 225] width 53 height 37
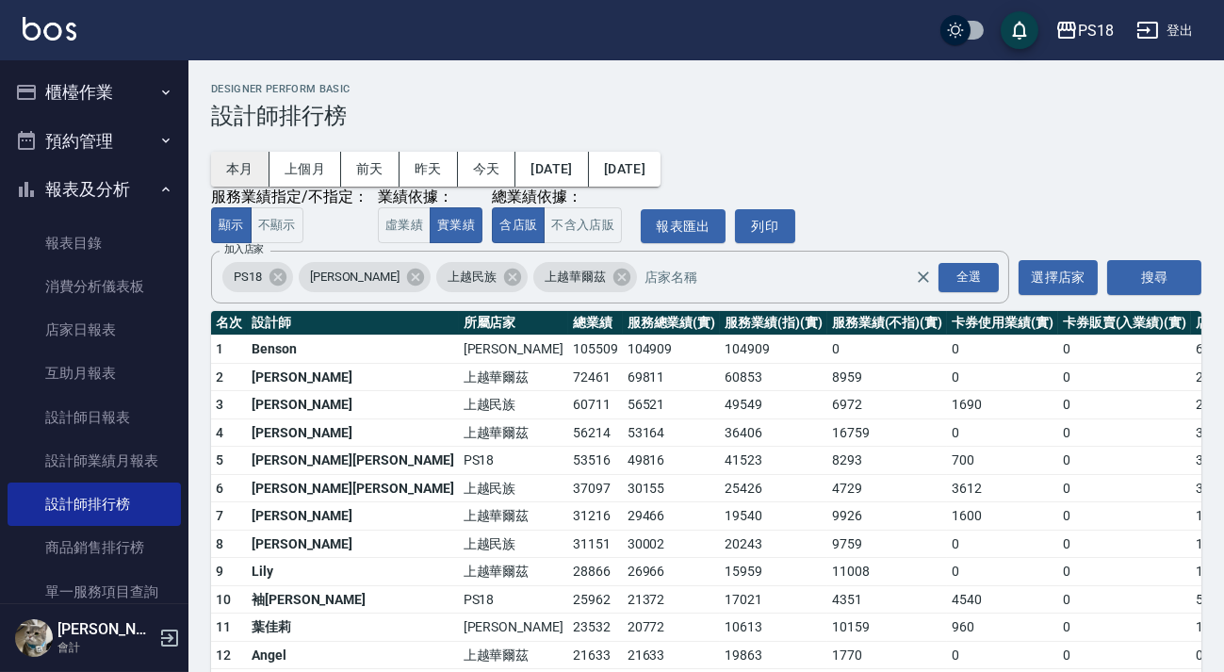
click at [247, 170] on button "本月" at bounding box center [240, 169] width 58 height 35
click at [491, 181] on button "今天" at bounding box center [487, 169] width 58 height 35
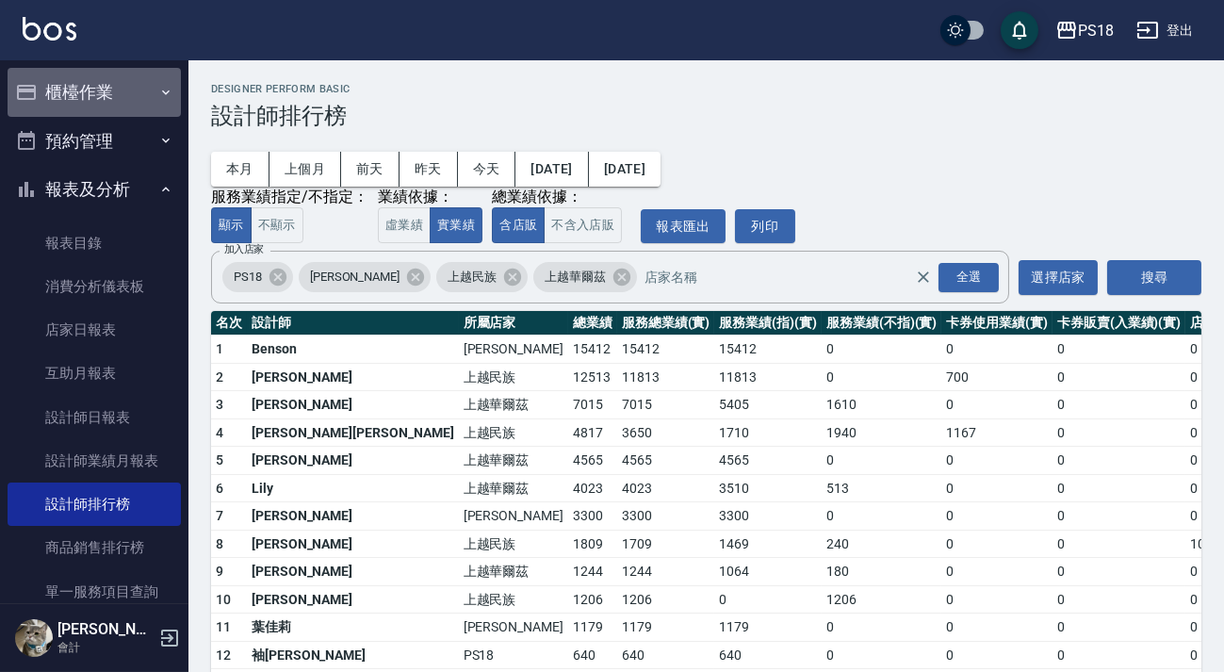
click at [97, 87] on button "櫃檯作業" at bounding box center [94, 92] width 173 height 49
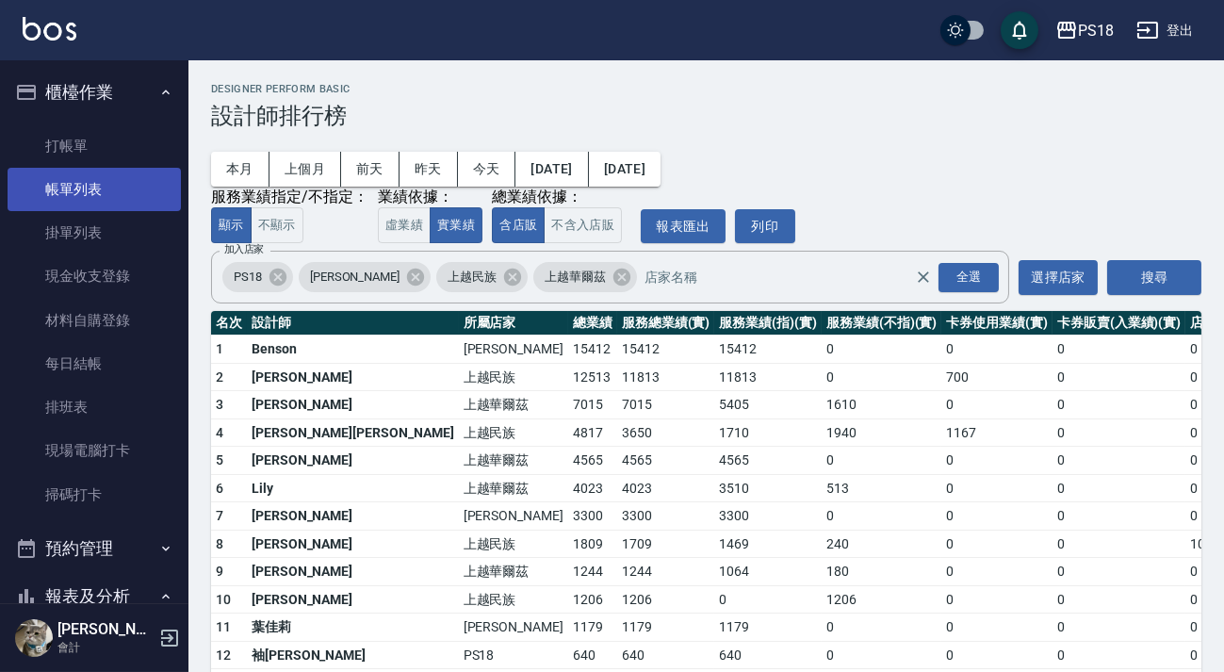
click at [109, 184] on link "帳單列表" at bounding box center [94, 189] width 173 height 43
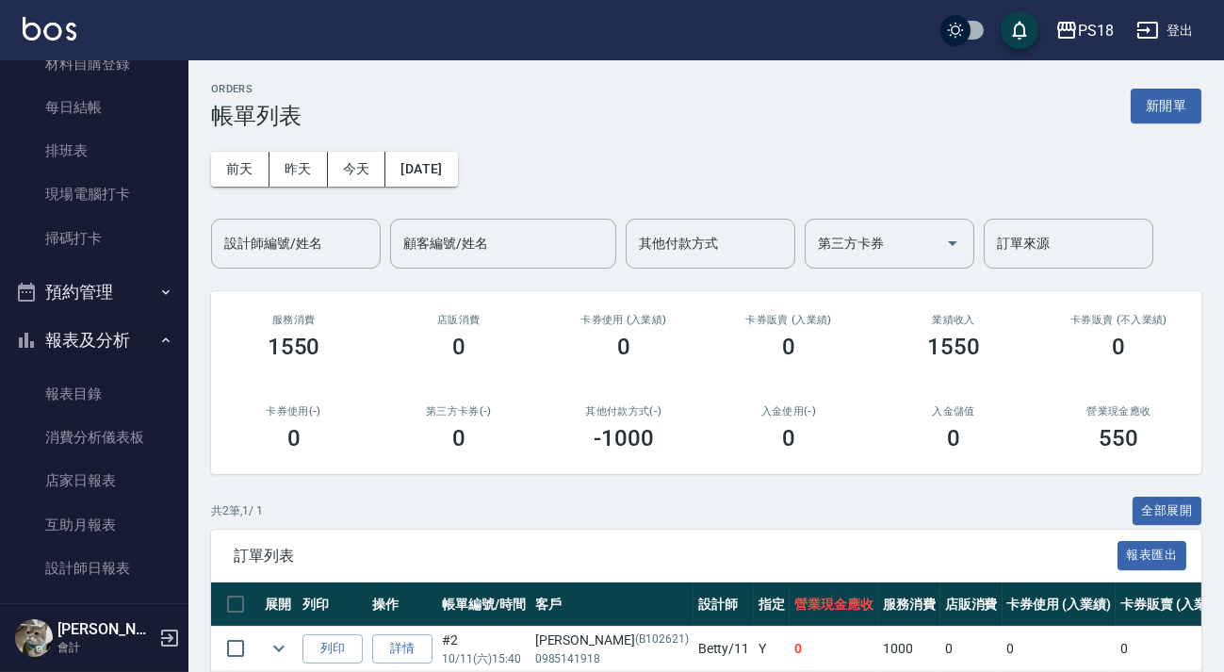
scroll to position [132, 0]
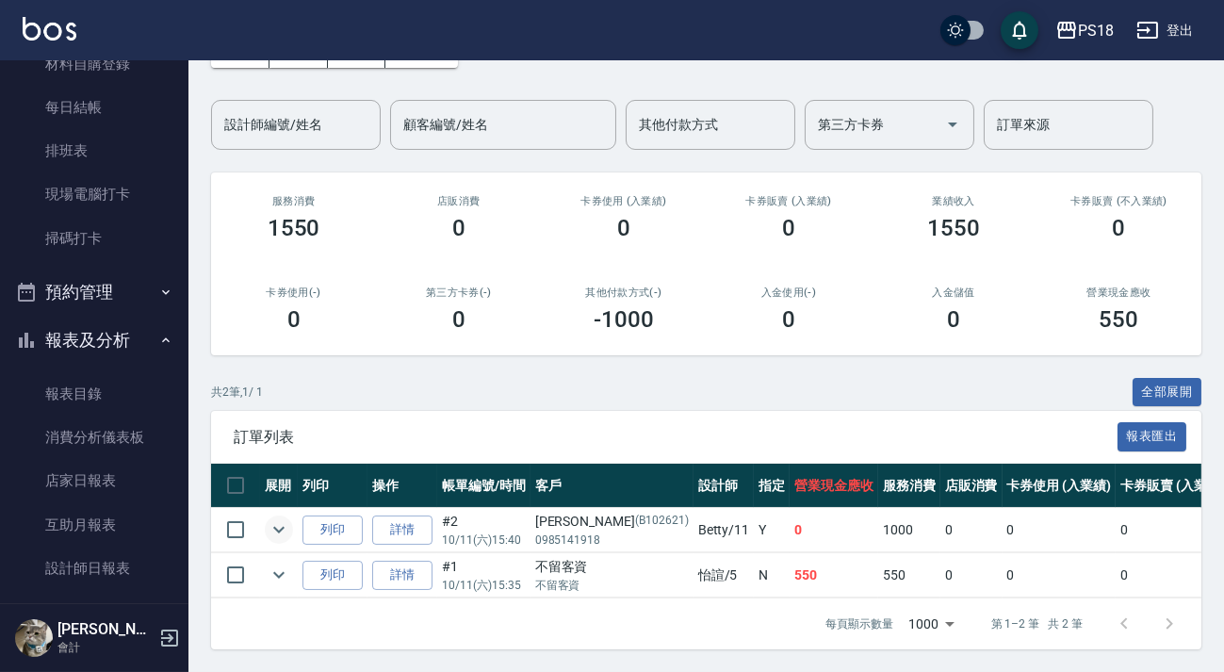
click at [291, 516] on button "expand row" at bounding box center [279, 530] width 28 height 28
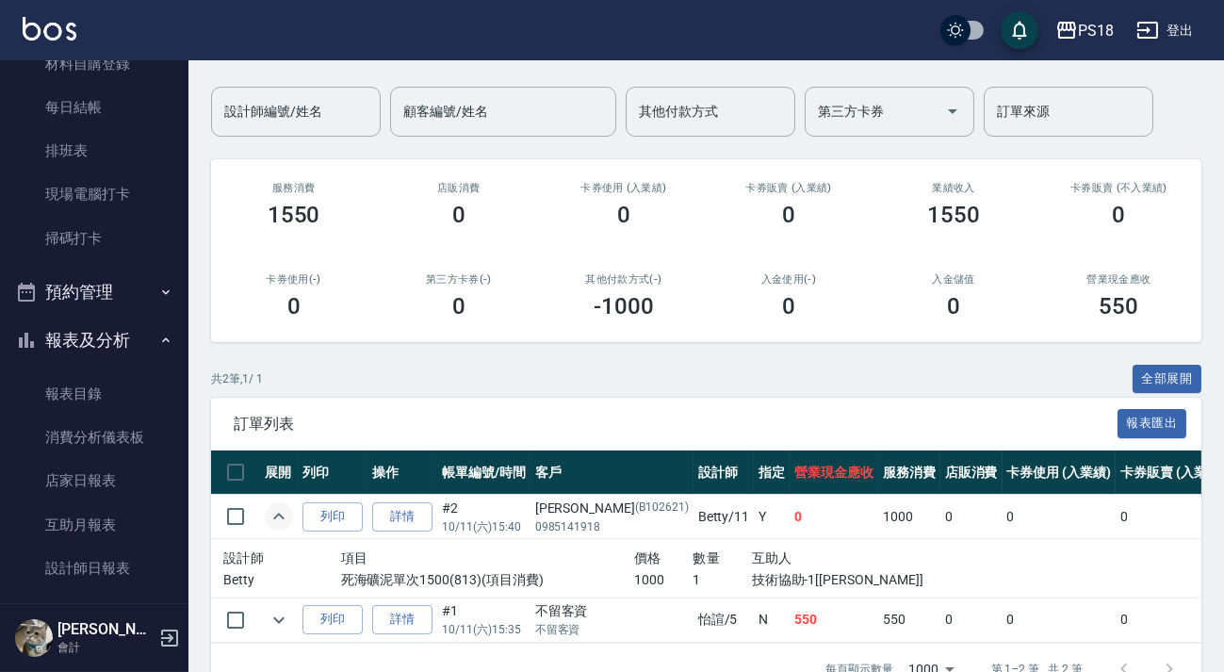
click at [277, 514] on icon "expand row" at bounding box center [278, 516] width 11 height 7
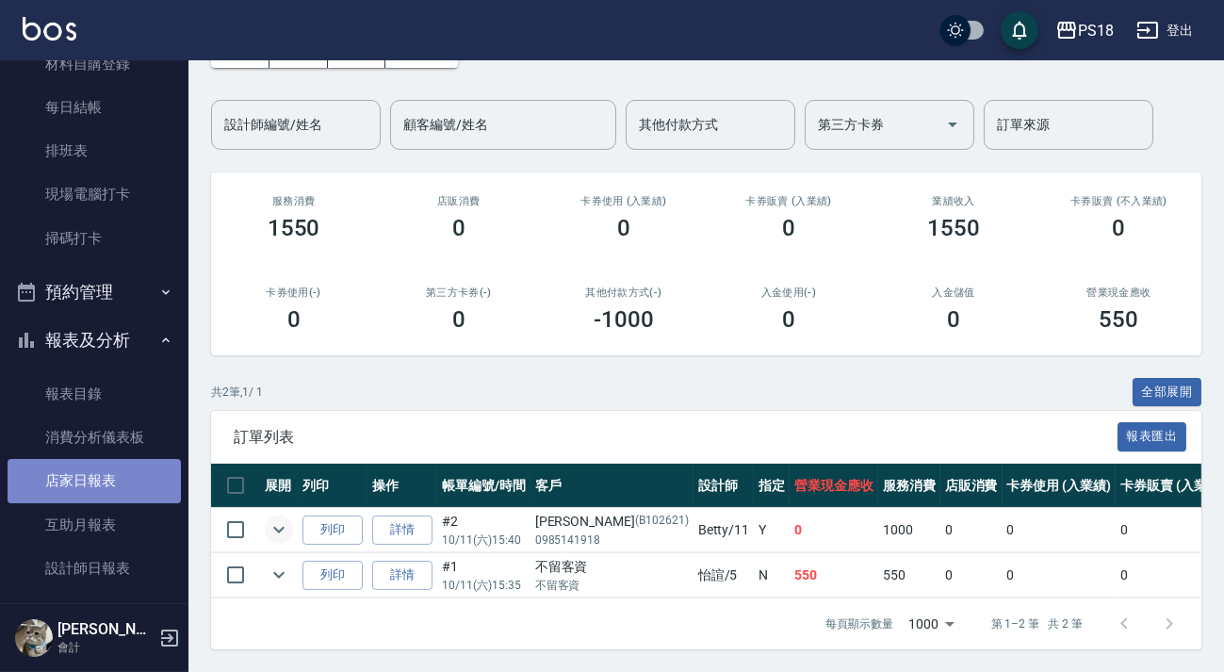
click at [121, 483] on link "店家日報表" at bounding box center [94, 480] width 173 height 43
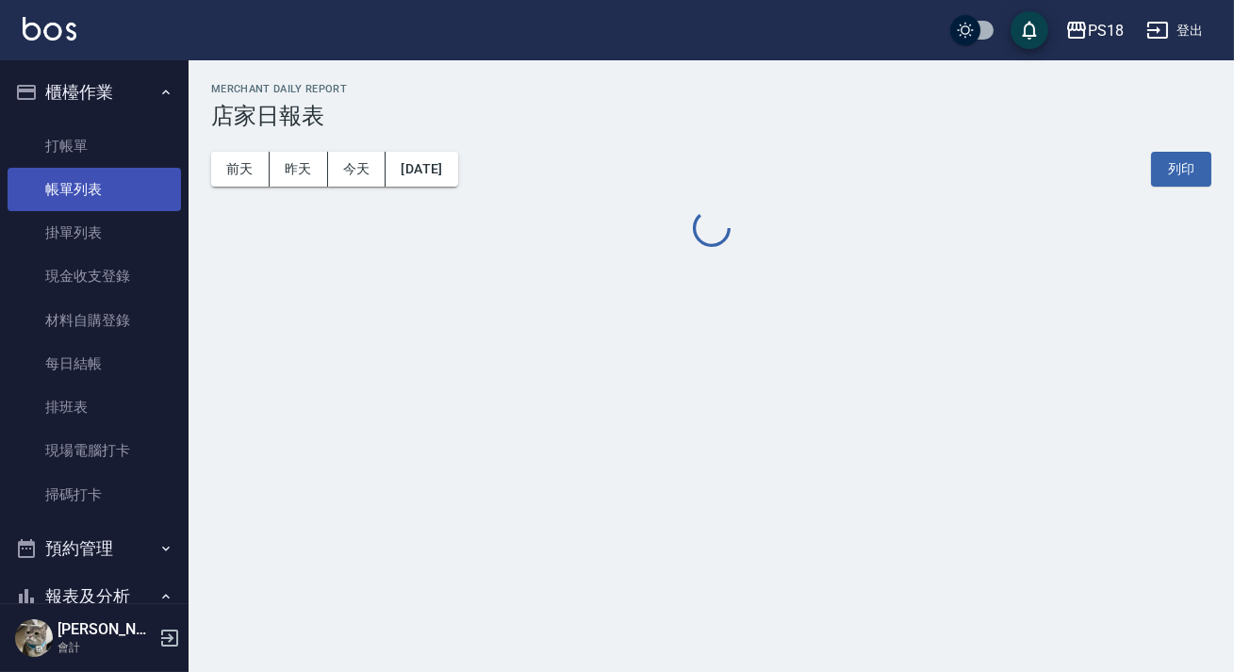
click at [107, 178] on link "帳單列表" at bounding box center [94, 189] width 173 height 43
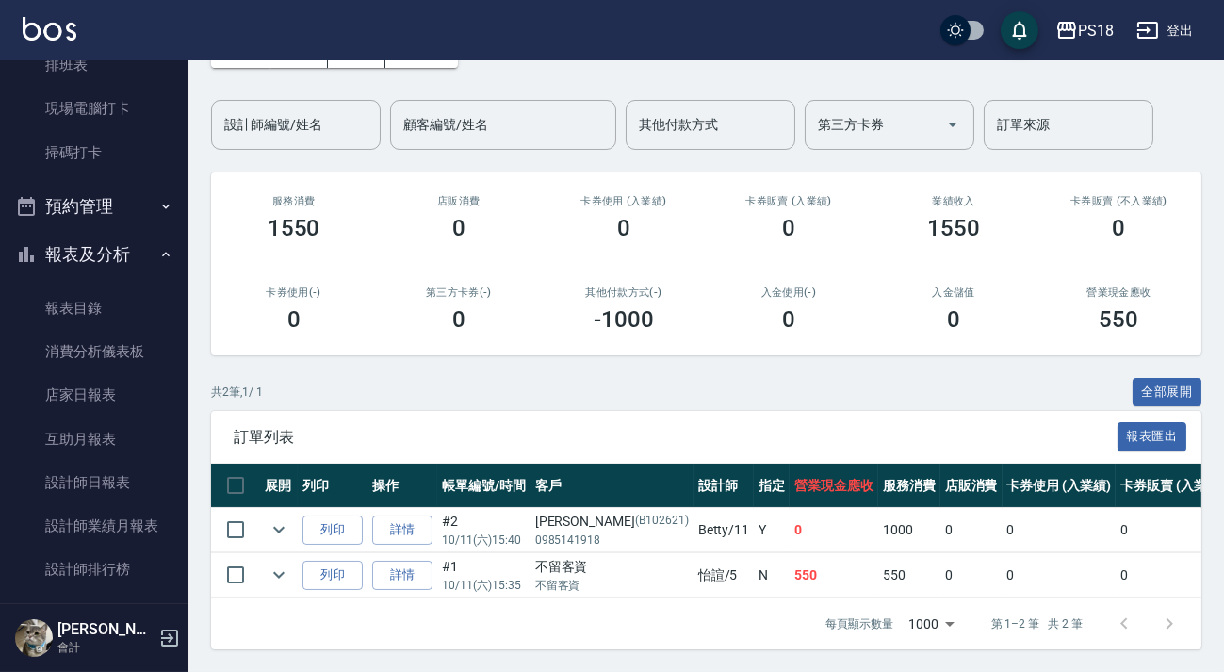
scroll to position [514, 0]
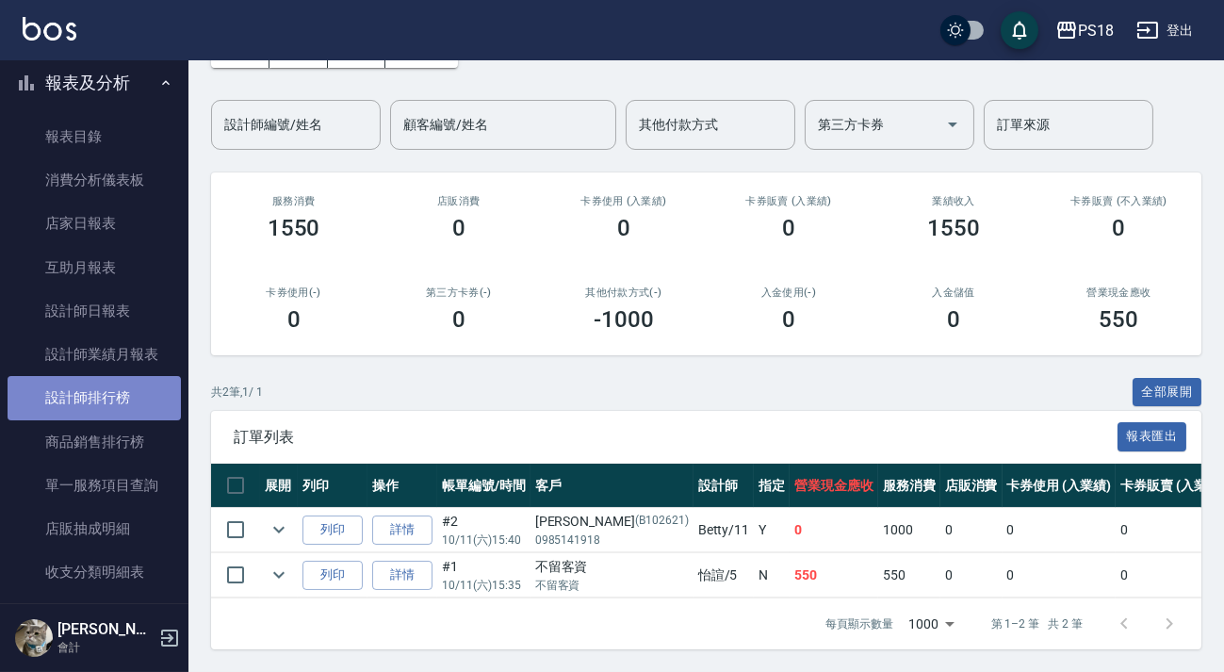
click at [128, 406] on link "設計師排行榜" at bounding box center [94, 397] width 173 height 43
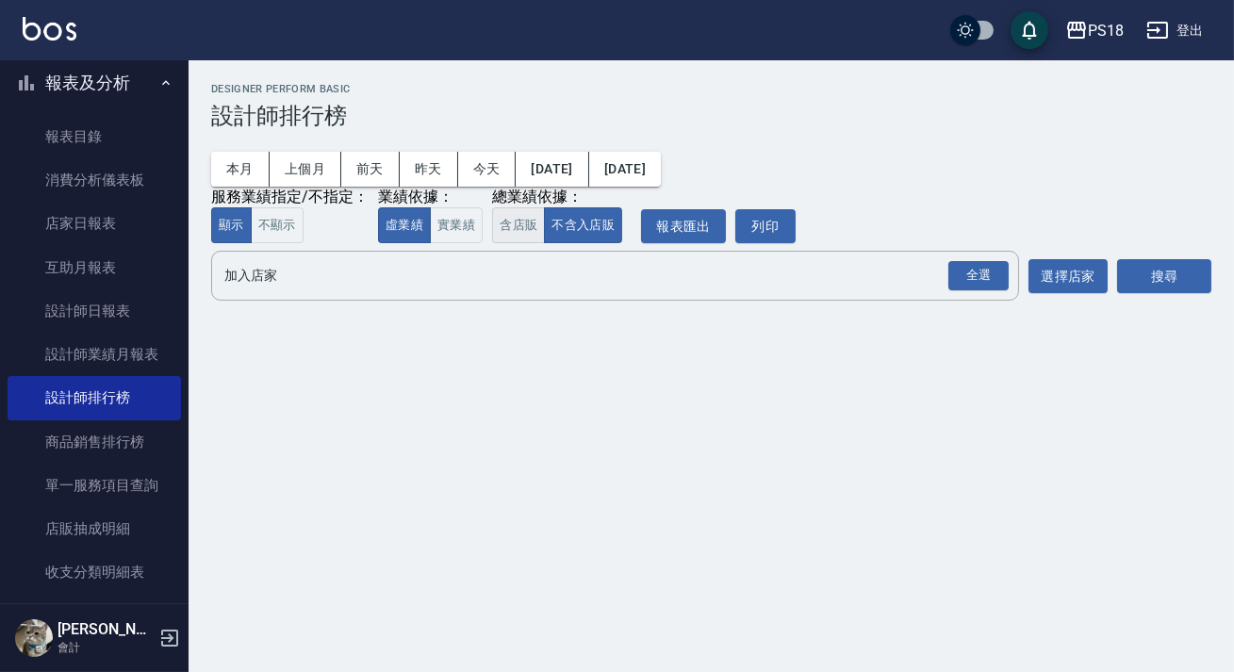
click at [517, 237] on button "含店販" at bounding box center [518, 225] width 53 height 37
click at [990, 286] on div "全選" at bounding box center [978, 275] width 60 height 29
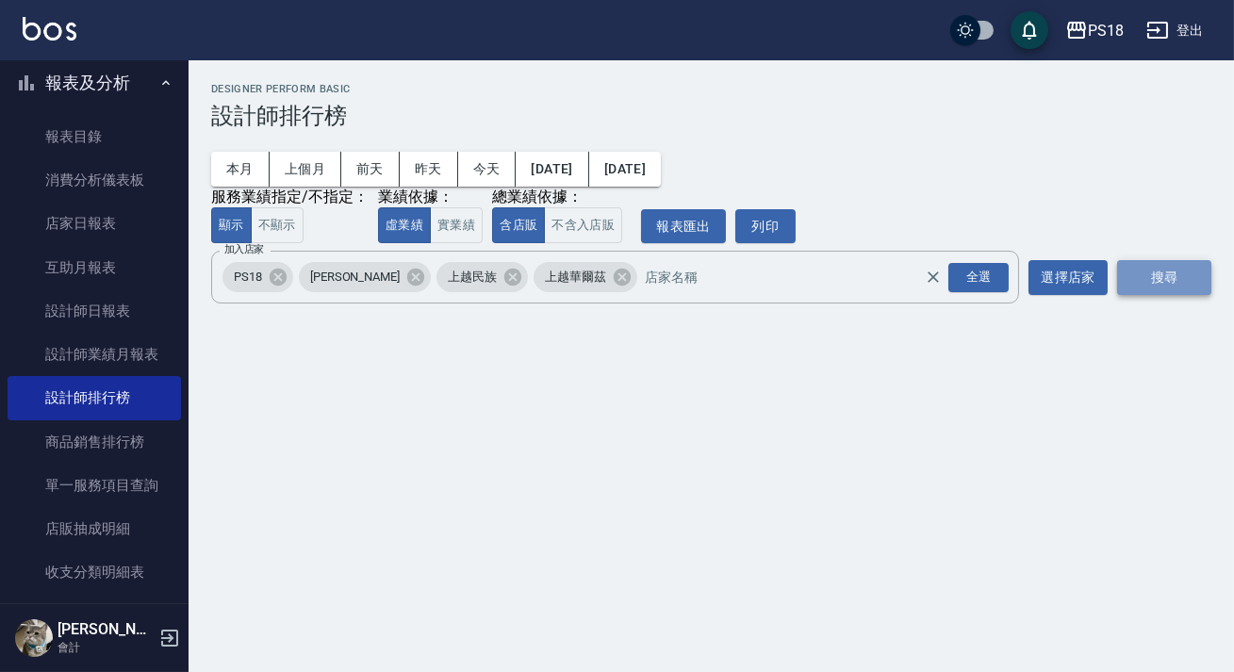
click at [1159, 279] on button "搜尋" at bounding box center [1164, 277] width 94 height 35
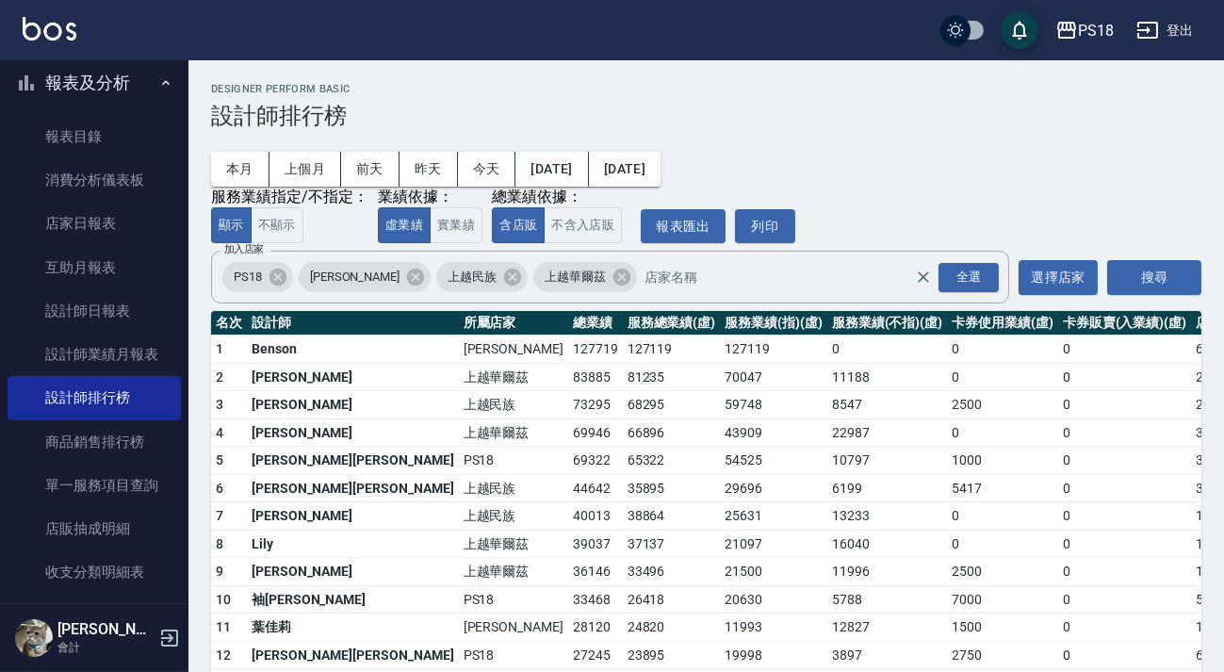
click at [57, 37] on img at bounding box center [50, 29] width 54 height 24
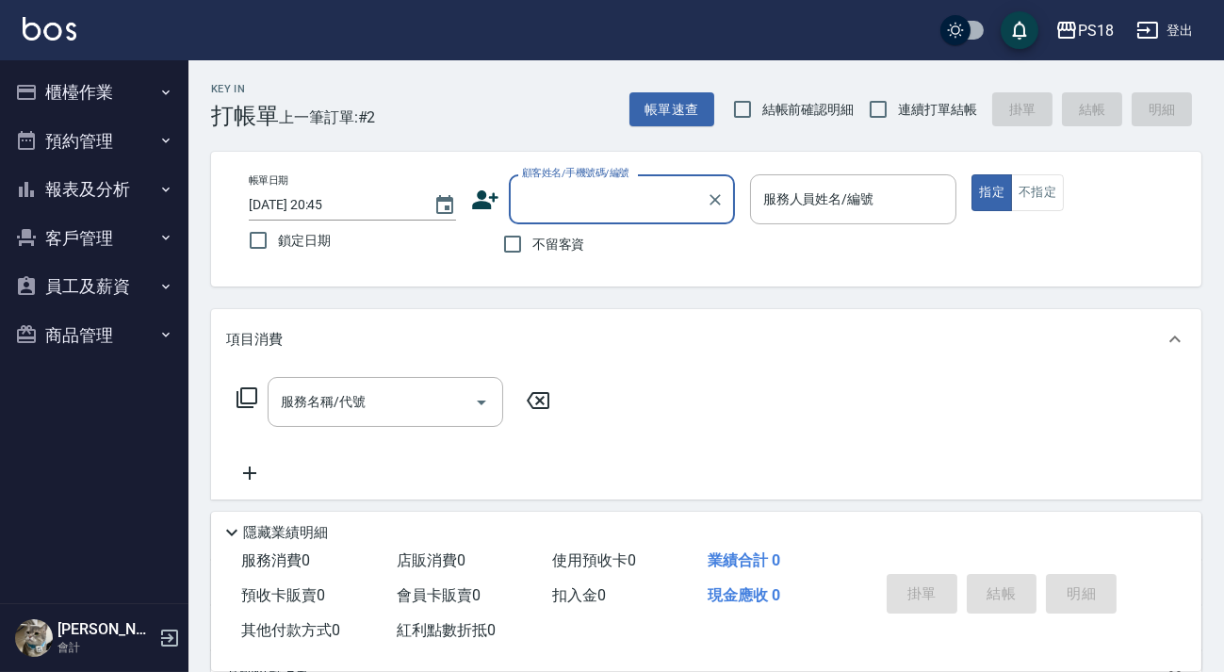
click at [1190, 41] on button "登出" at bounding box center [1165, 30] width 73 height 35
